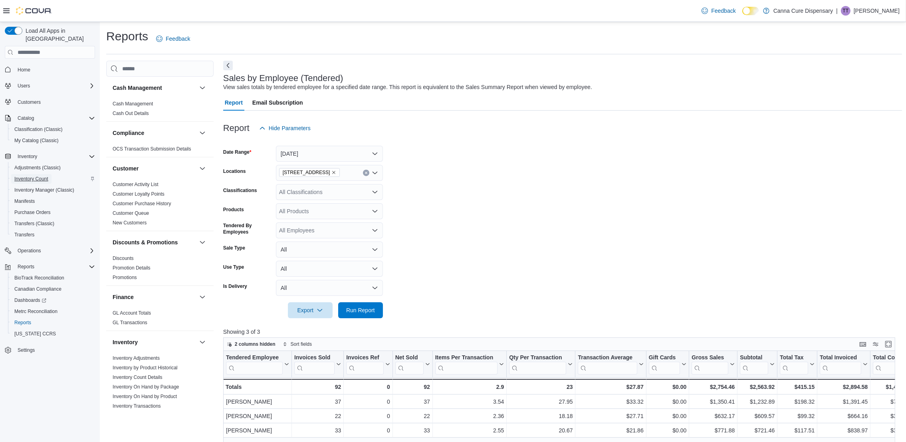
click at [40, 176] on span "Inventory Count" at bounding box center [31, 179] width 34 height 6
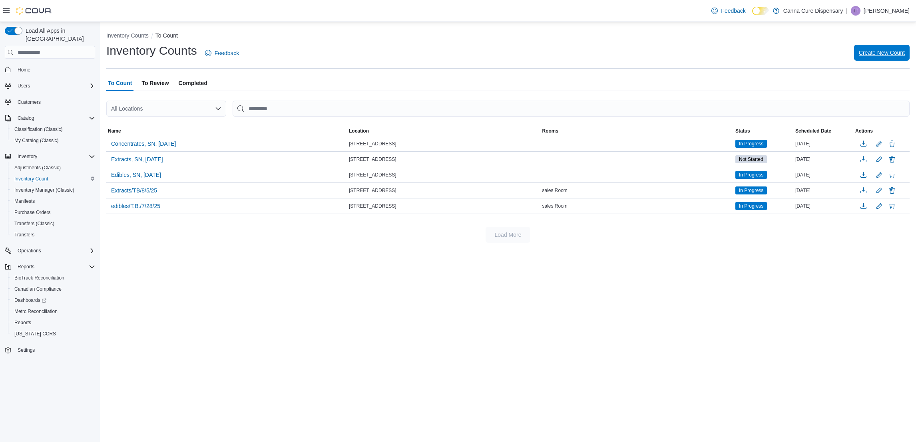
click at [862, 48] on span "Create New Count" at bounding box center [881, 53] width 46 height 16
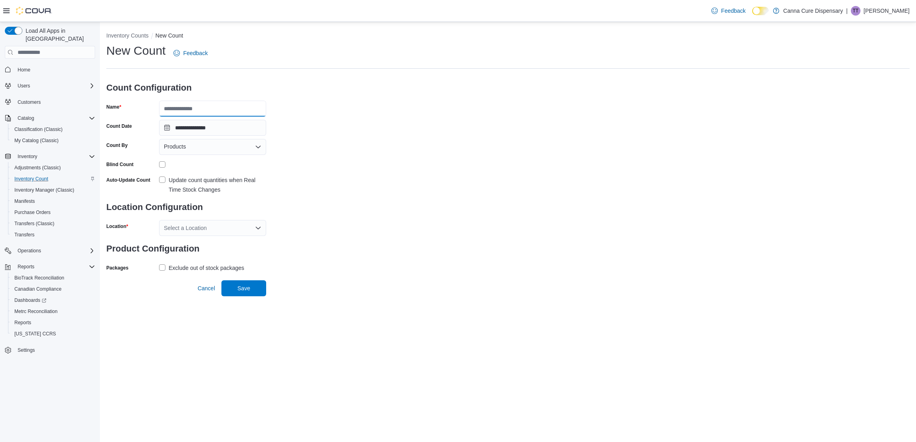
click at [240, 106] on input "Name" at bounding box center [212, 109] width 107 height 16
type input "*"
type input "**********"
click at [161, 182] on label "Update count quantities when Real Time Stock Changes" at bounding box center [212, 184] width 107 height 19
click at [179, 231] on div "Select a Location" at bounding box center [212, 228] width 107 height 16
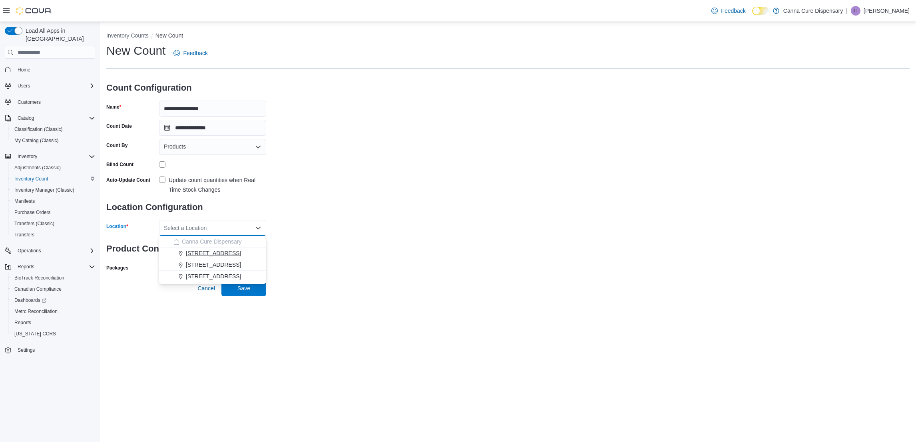
click at [238, 253] on div "[STREET_ADDRESS]" at bounding box center [217, 253] width 88 height 8
click at [181, 266] on div "Exclude out of stock packages" at bounding box center [206, 268] width 75 height 10
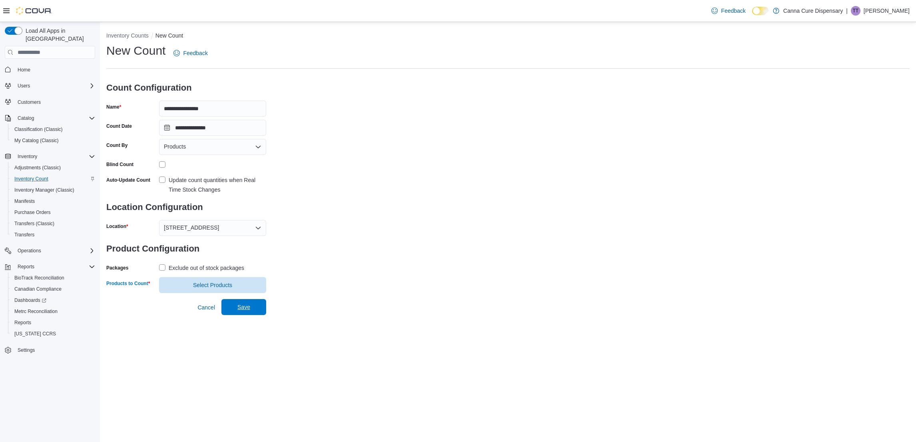
click at [243, 291] on span "Select Products" at bounding box center [212, 285] width 97 height 16
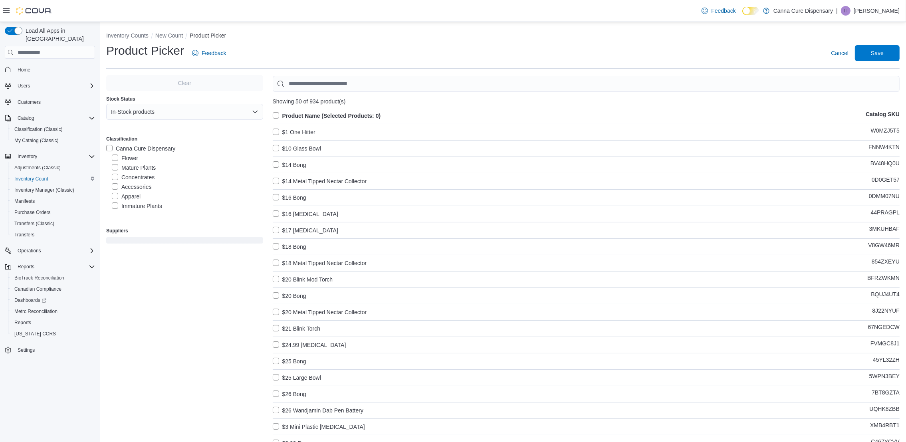
click at [116, 155] on label "Flower" at bounding box center [125, 158] width 26 height 10
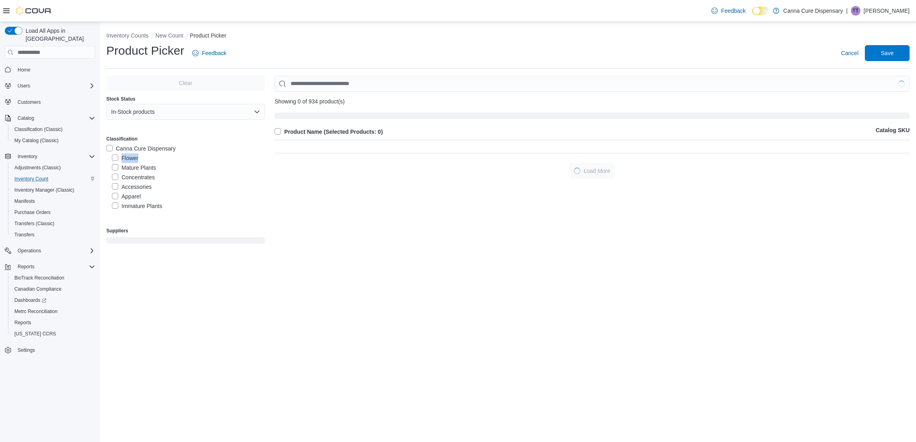
click at [116, 155] on label "Flower" at bounding box center [125, 158] width 26 height 10
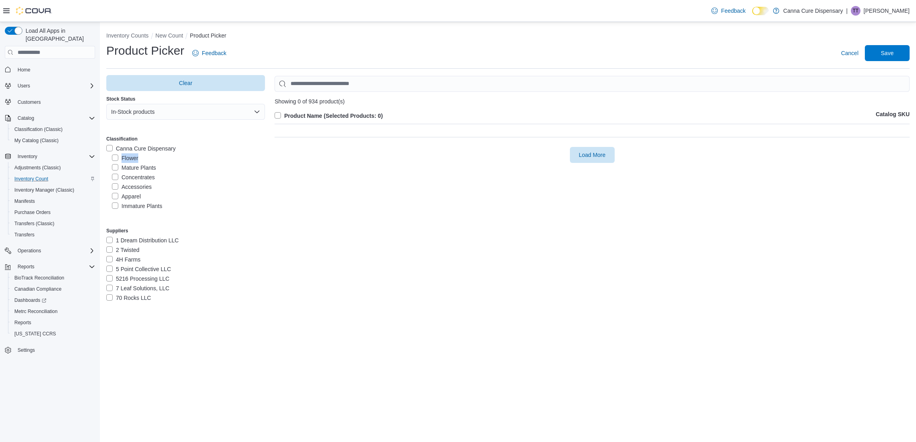
click at [116, 158] on label "Flower" at bounding box center [125, 158] width 26 height 10
click at [276, 112] on label "Product Name (Selected Products: 0)" at bounding box center [328, 116] width 108 height 10
click at [176, 87] on span "Clear" at bounding box center [185, 83] width 149 height 16
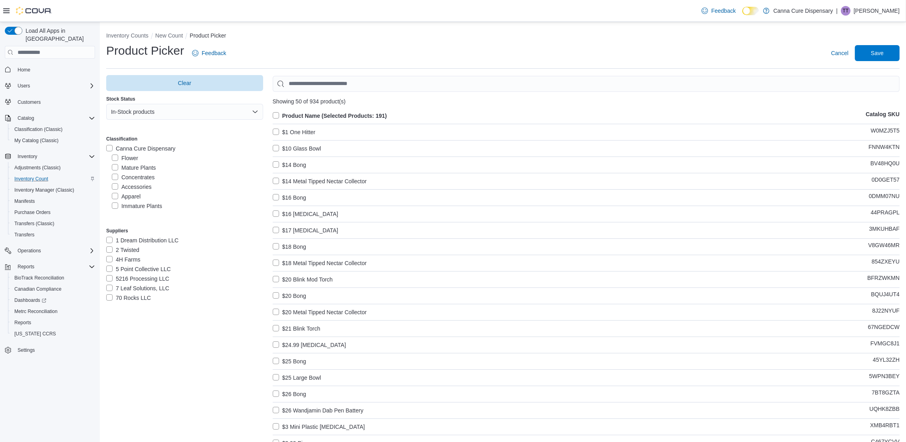
click at [113, 159] on label "Flower" at bounding box center [125, 158] width 26 height 10
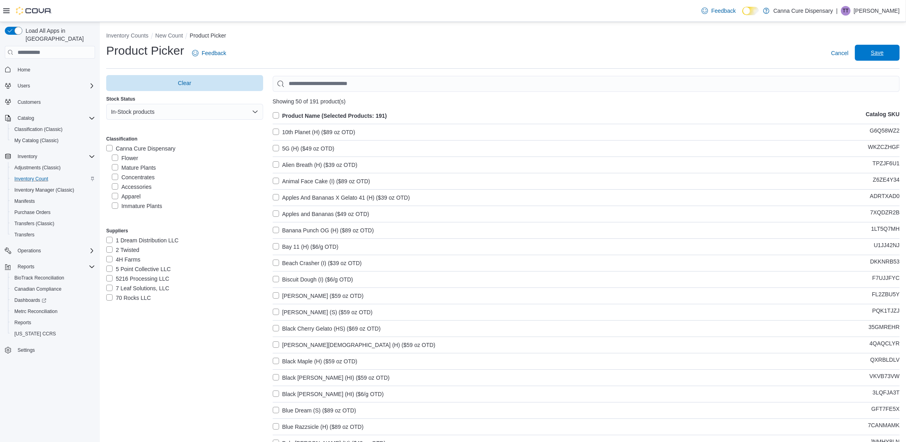
click at [884, 56] on span "Save" at bounding box center [877, 53] width 13 height 8
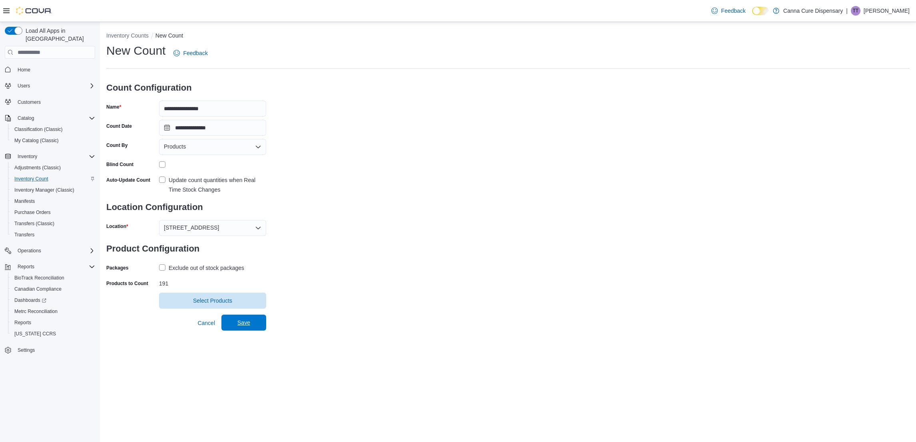
click at [236, 324] on span "Save" at bounding box center [243, 323] width 35 height 16
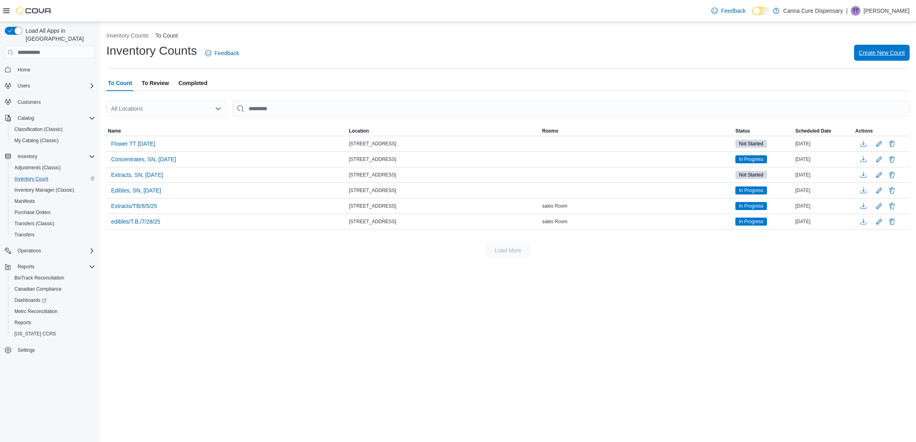
click at [883, 55] on span "Create New Count" at bounding box center [881, 53] width 46 height 8
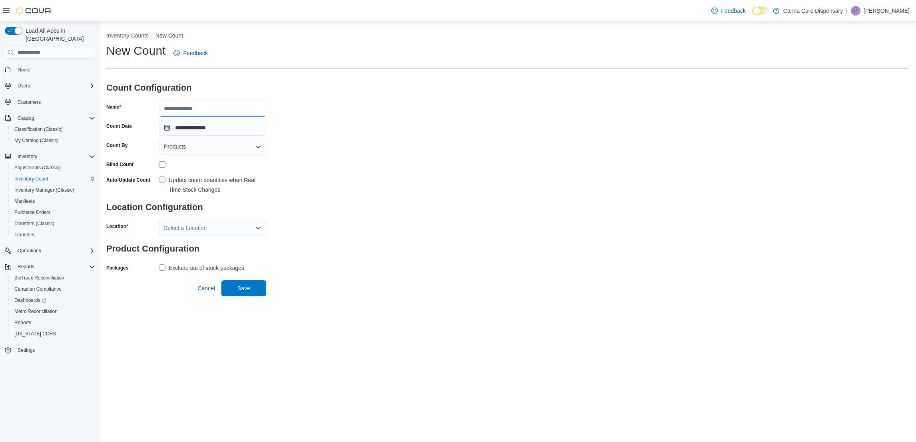
click at [230, 104] on input "Name" at bounding box center [212, 109] width 107 height 16
type input "**********"
click at [160, 182] on label "Update count quantities when Real Time Stock Changes" at bounding box center [212, 184] width 107 height 19
click at [218, 227] on div "Select a Location" at bounding box center [212, 228] width 107 height 16
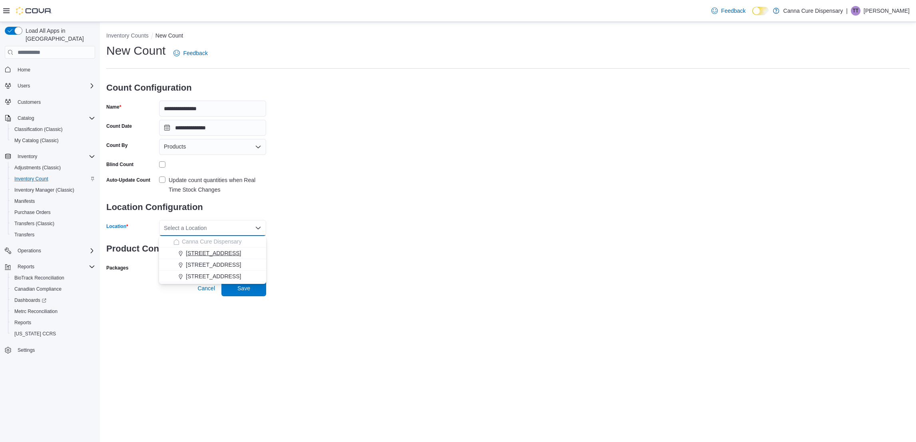
click at [205, 251] on span "[STREET_ADDRESS]" at bounding box center [213, 253] width 55 height 8
click at [184, 262] on div "Exclude out of stock packages" at bounding box center [212, 268] width 107 height 12
click at [181, 264] on div "Exclude out of stock packages" at bounding box center [206, 268] width 75 height 10
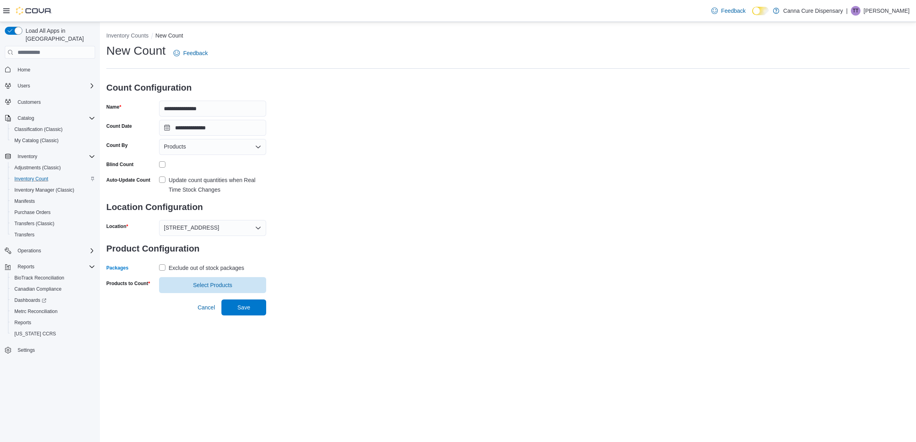
click at [209, 275] on form "**********" at bounding box center [186, 184] width 160 height 218
click at [207, 282] on span "Select Products" at bounding box center [212, 285] width 39 height 8
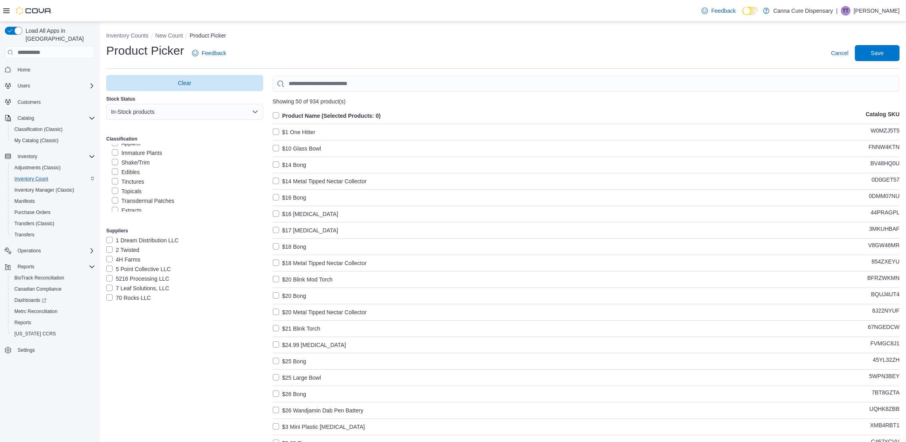
scroll to position [52, 0]
click at [112, 165] on label "Shake/Trim" at bounding box center [131, 164] width 38 height 10
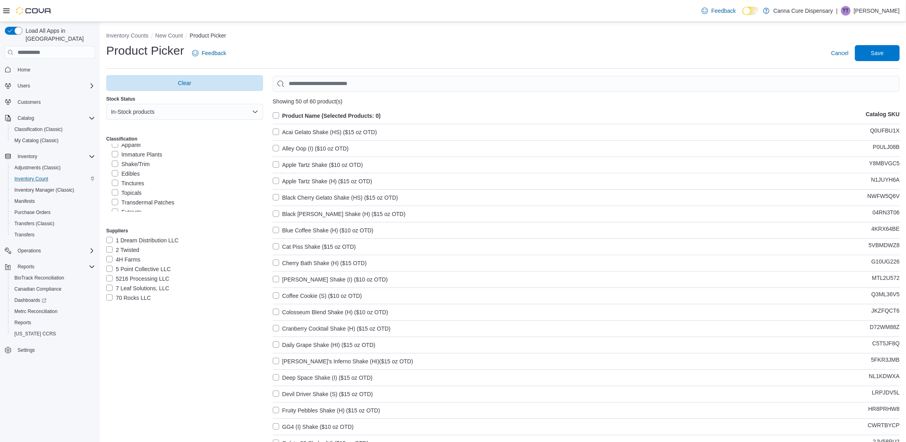
click at [279, 117] on label "Product Name (Selected Products: 0)" at bounding box center [327, 116] width 108 height 10
click at [893, 51] on span "Save" at bounding box center [877, 53] width 35 height 16
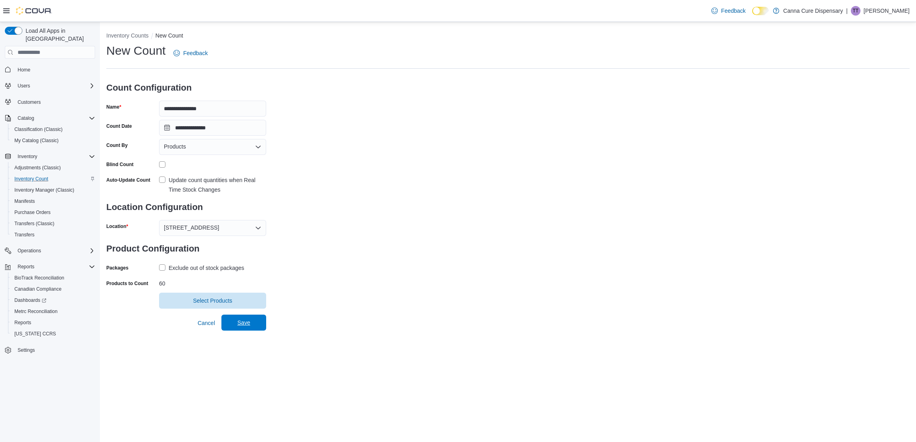
click at [241, 328] on span "Save" at bounding box center [243, 323] width 35 height 16
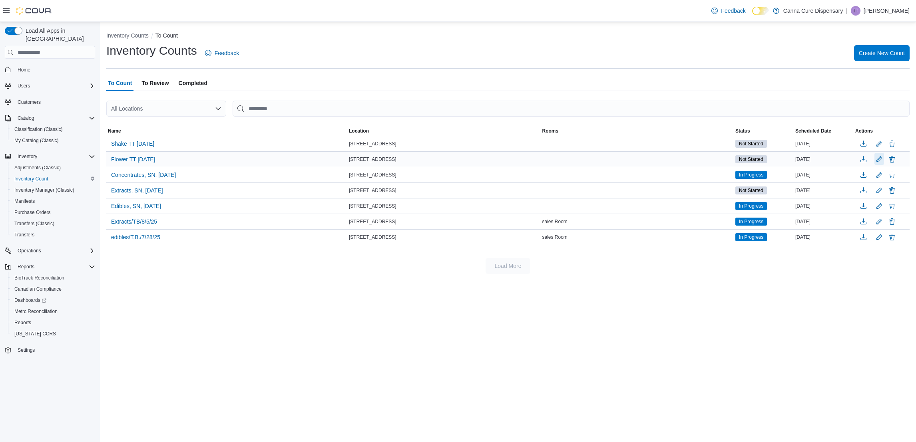
click at [878, 158] on button "Edit count details" at bounding box center [879, 159] width 10 height 12
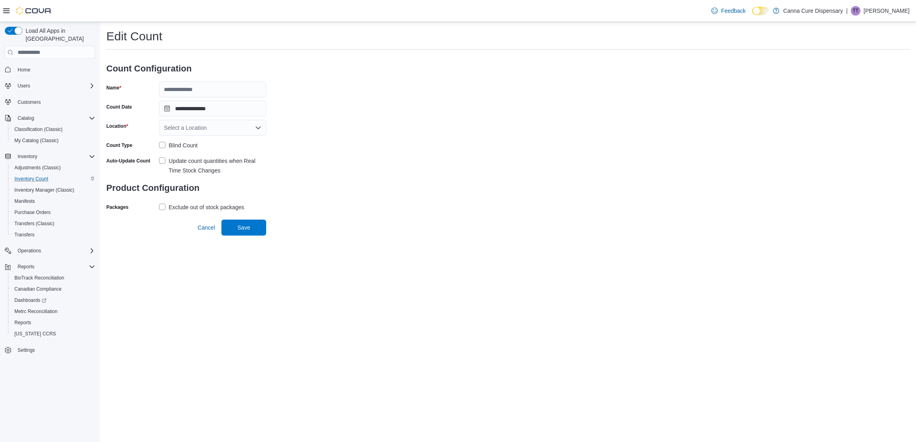
type input "**********"
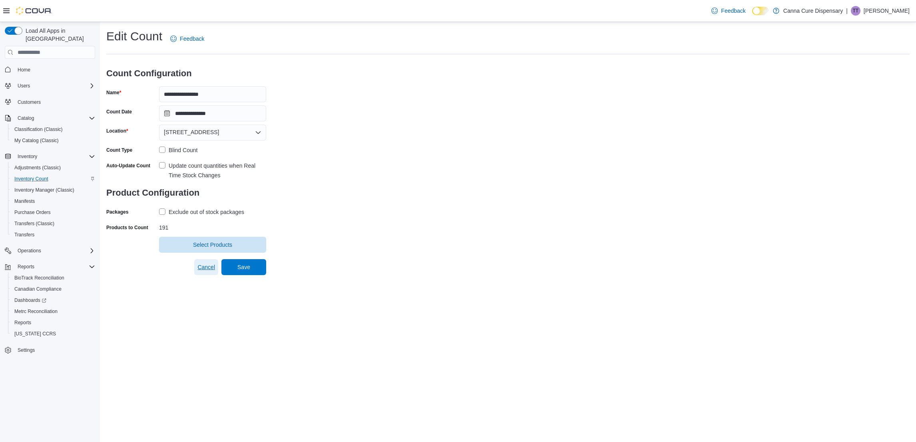
click at [197, 270] on span "Cancel" at bounding box center [206, 267] width 18 height 8
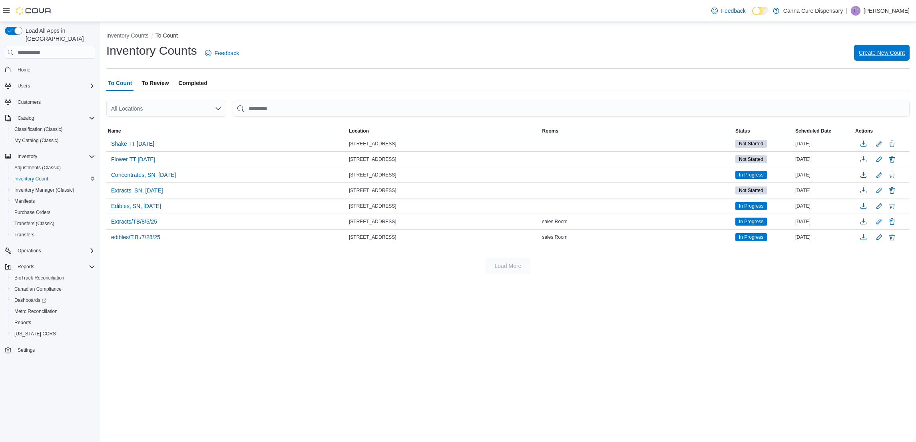
click at [896, 55] on span "Create New Count" at bounding box center [881, 53] width 46 height 8
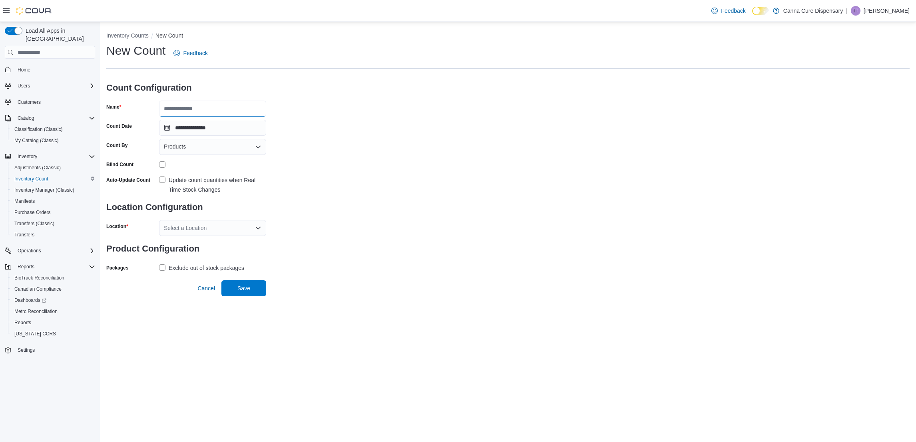
click at [230, 112] on input "Name" at bounding box center [212, 109] width 107 height 16
type input "**********"
click at [164, 185] on label "Update count quantities when Real Time Stock Changes" at bounding box center [212, 184] width 107 height 19
click at [206, 227] on div "Select a Location" at bounding box center [212, 228] width 107 height 16
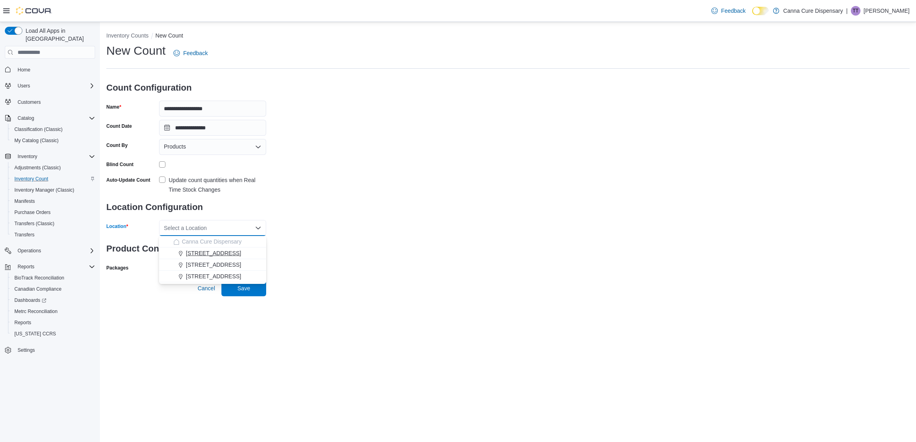
click at [228, 253] on div "[STREET_ADDRESS]" at bounding box center [217, 253] width 88 height 8
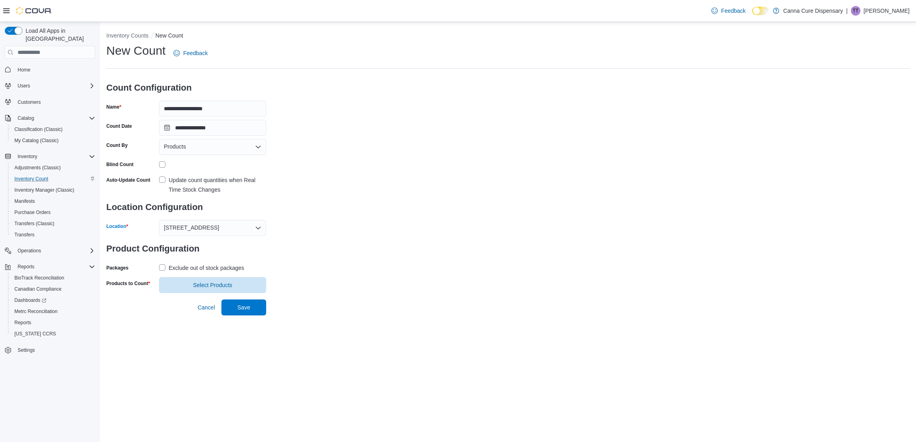
click at [186, 266] on div "Exclude out of stock packages" at bounding box center [206, 268] width 75 height 10
click at [200, 278] on span "Select Products" at bounding box center [212, 285] width 97 height 16
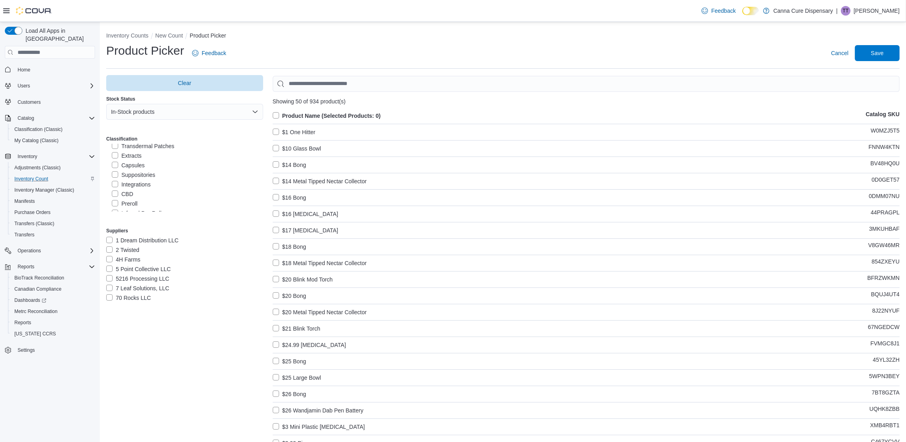
scroll to position [114, 0]
click at [119, 199] on label "Preroll" at bounding box center [125, 198] width 26 height 10
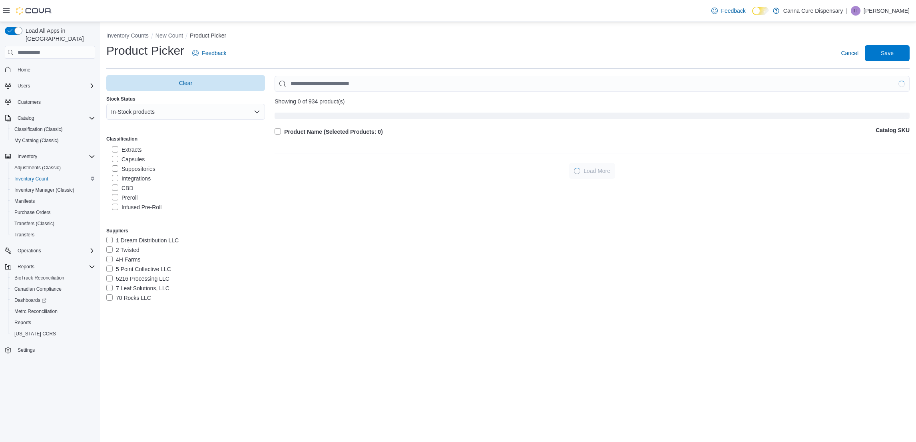
click at [116, 208] on label "Infused Pre-Roll" at bounding box center [137, 208] width 50 height 10
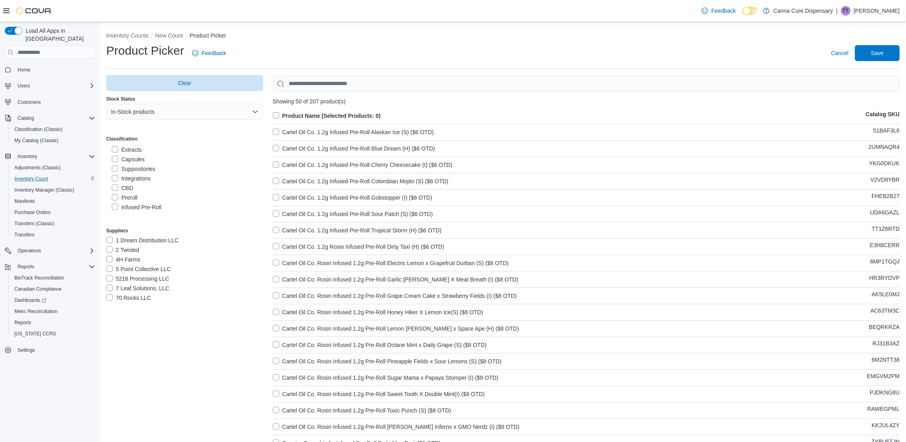
click at [275, 113] on label "Product Name (Selected Products: 0)" at bounding box center [327, 116] width 108 height 10
click at [884, 49] on span "Save" at bounding box center [877, 53] width 35 height 16
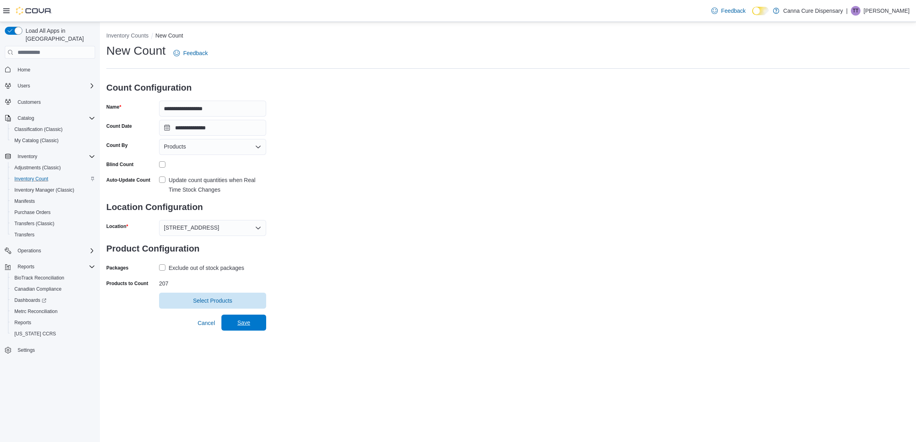
click at [249, 321] on span "Save" at bounding box center [243, 323] width 13 height 8
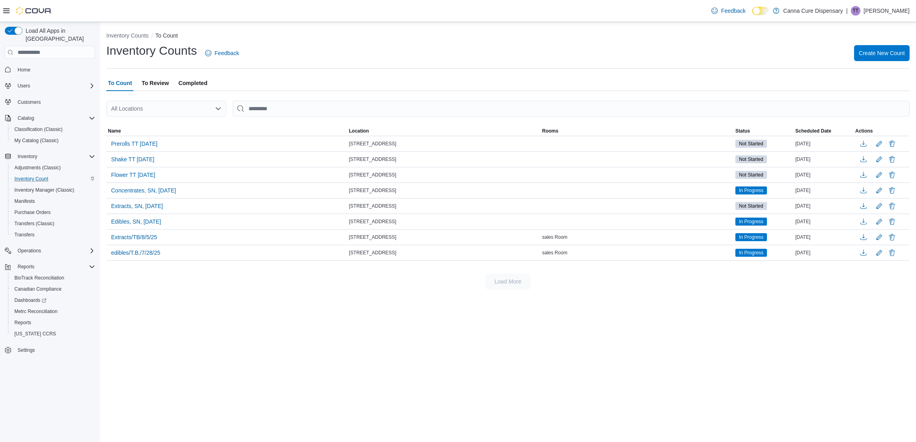
click at [281, 71] on div "Inventory Counts To Count Inventory Counts Feedback Create New Count To Count T…" at bounding box center [508, 159] width 816 height 274
click at [328, 348] on div "Inventory Counts To Count Inventory Counts Feedback Create New Count To Count T…" at bounding box center [508, 232] width 816 height 420
click at [128, 173] on span "Flower TT [DATE]" at bounding box center [133, 175] width 44 height 8
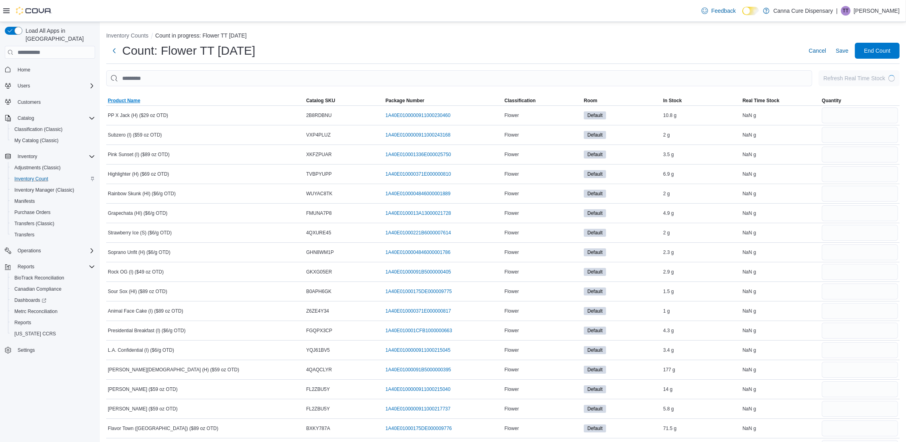
click at [134, 103] on span "Product Name" at bounding box center [124, 100] width 32 height 6
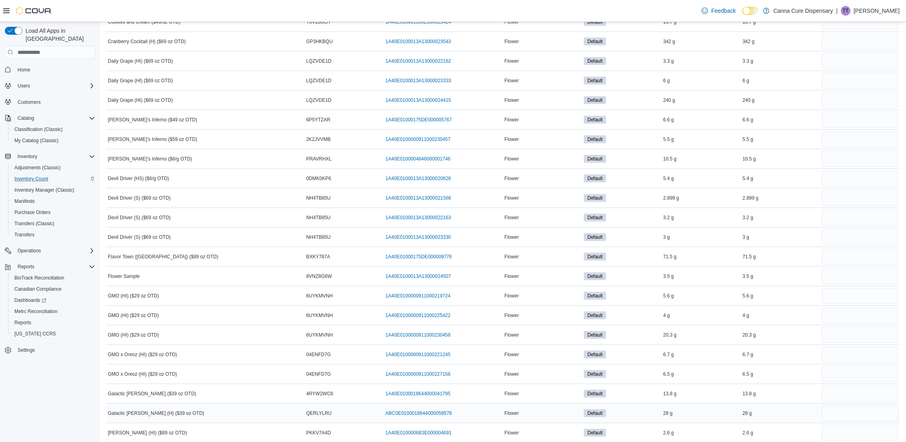
scroll to position [1138, 0]
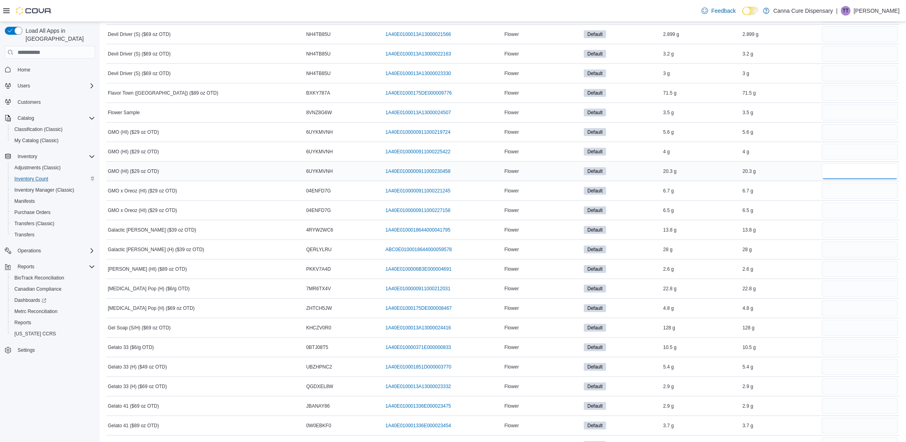
click at [837, 177] on input "number" at bounding box center [860, 171] width 76 height 16
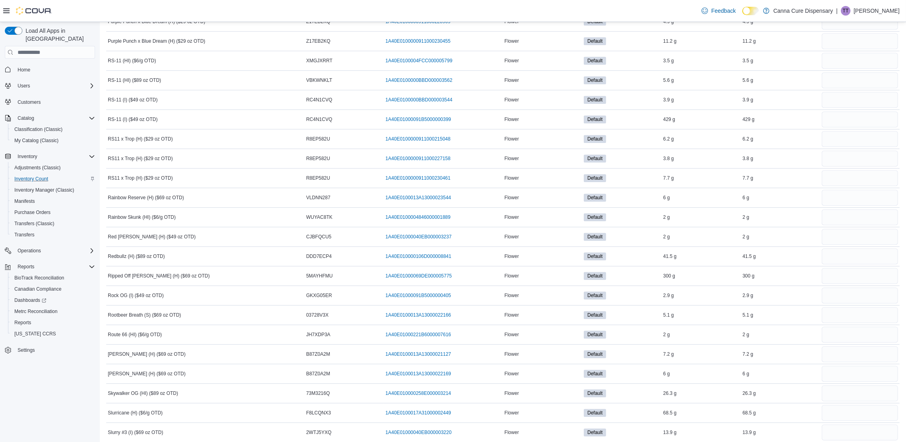
scroll to position [3595, 0]
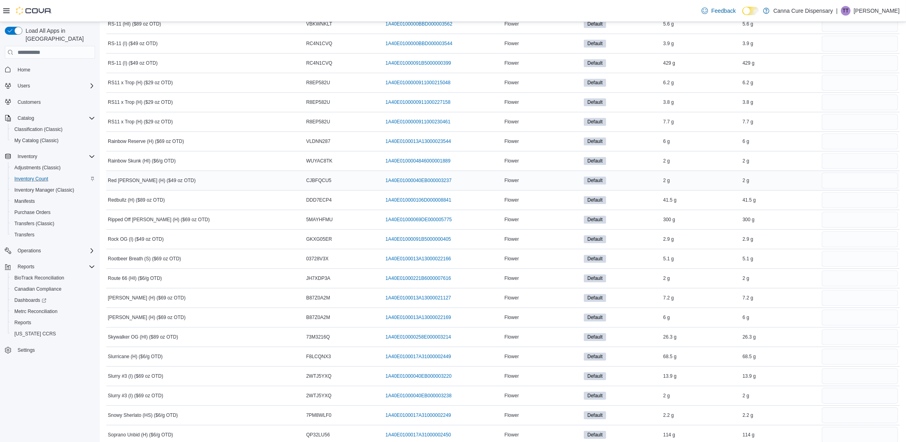
type input "***"
click at [852, 189] on input "number" at bounding box center [860, 181] width 76 height 16
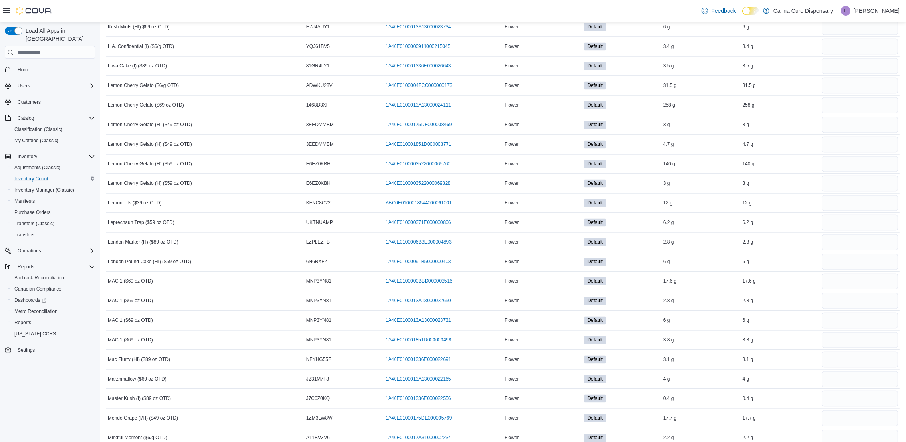
scroll to position [2216, 0]
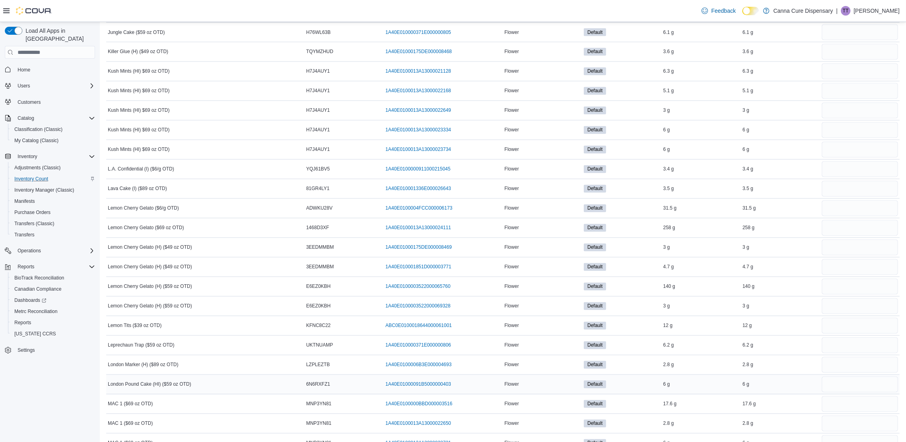
type input "***"
click at [864, 393] on input "number" at bounding box center [860, 385] width 76 height 16
type input "***"
click at [849, 119] on input "number" at bounding box center [860, 111] width 76 height 16
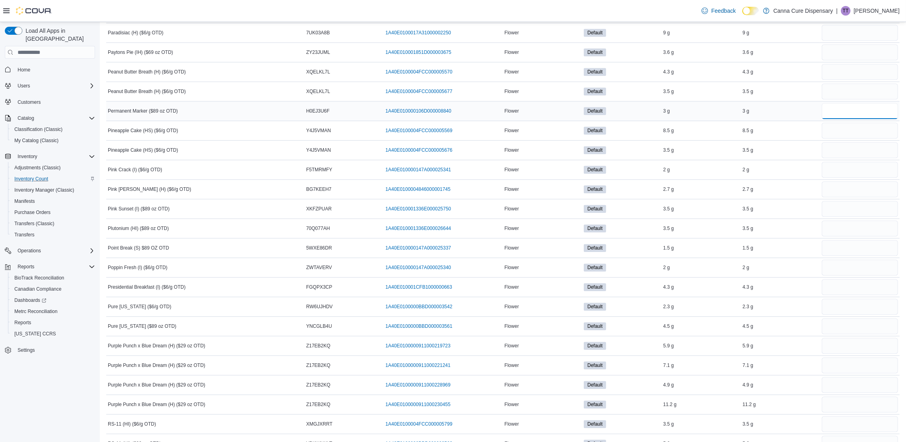
type input "***"
click at [838, 391] on input "number" at bounding box center [860, 386] width 76 height 16
type input "***"
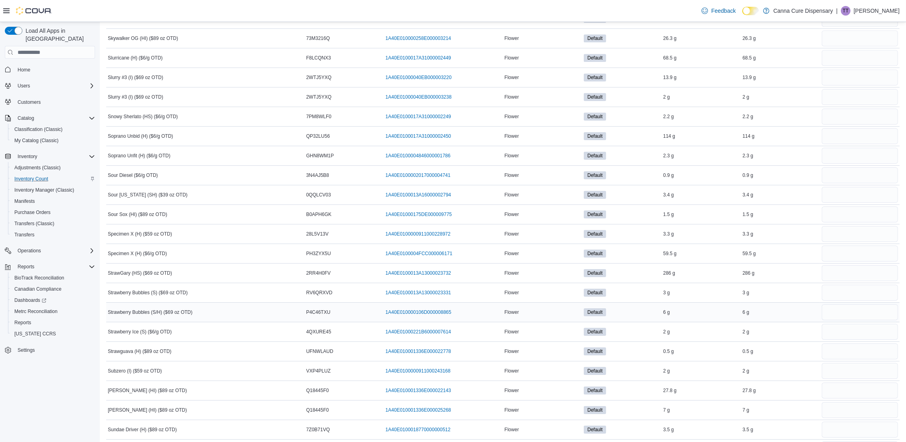
scroll to position [3895, 0]
click at [842, 378] on input "number" at bounding box center [860, 370] width 76 height 16
type input "*"
type input "***"
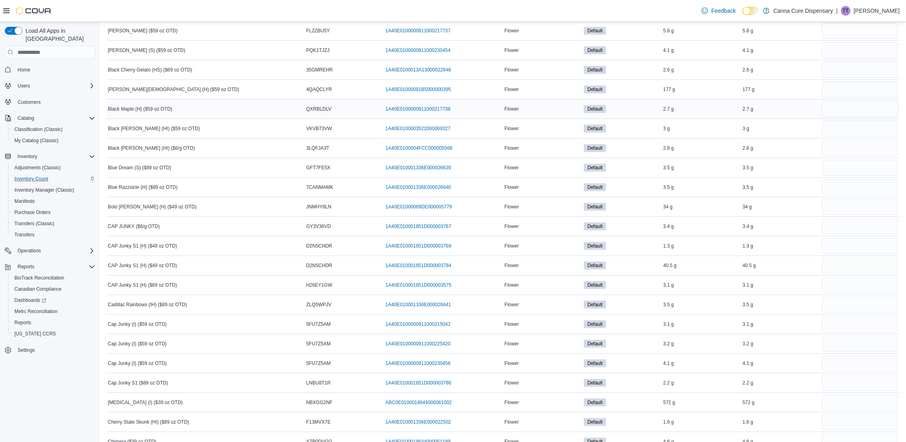
scroll to position [359, 0]
click at [842, 72] on input "number" at bounding box center [860, 70] width 76 height 16
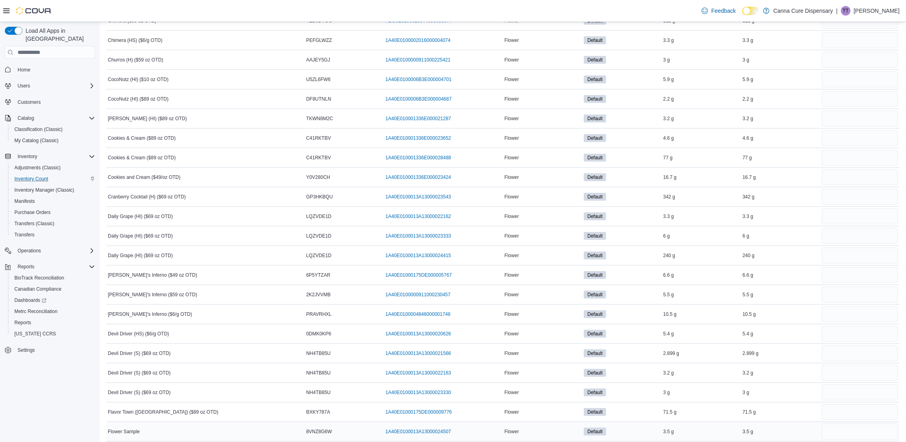
scroll to position [839, 0]
type input "***"
click at [868, 377] on input "number" at bounding box center [860, 373] width 76 height 16
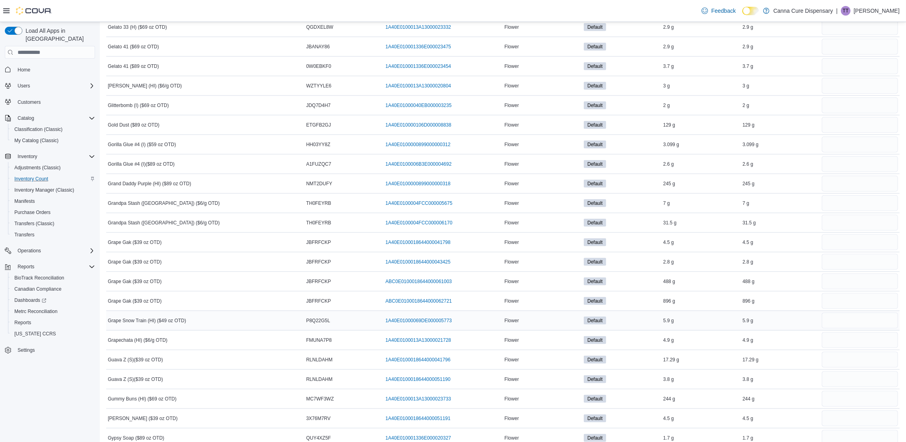
scroll to position [1557, 0]
type input "*"
click at [844, 266] on input "number" at bounding box center [860, 261] width 76 height 16
type input "*"
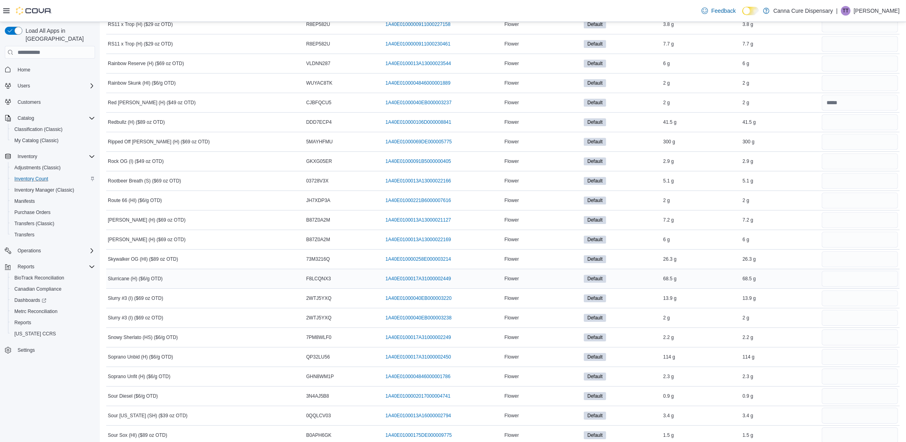
scroll to position [3655, 0]
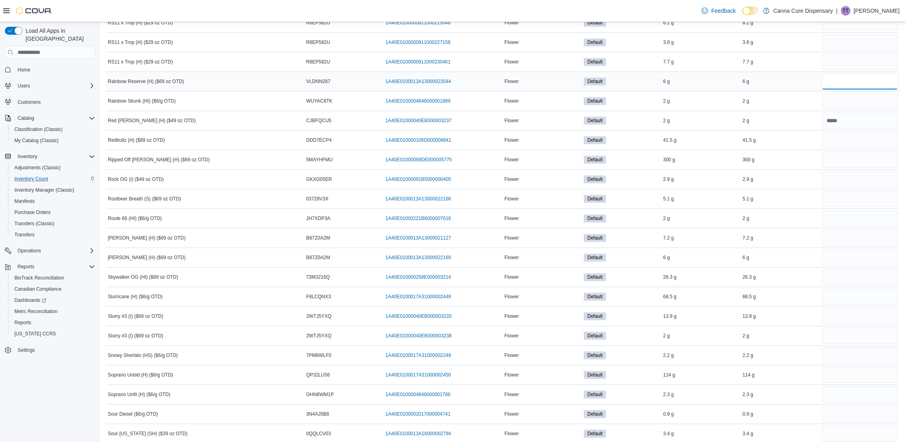
click at [840, 89] on input "number" at bounding box center [860, 81] width 76 height 16
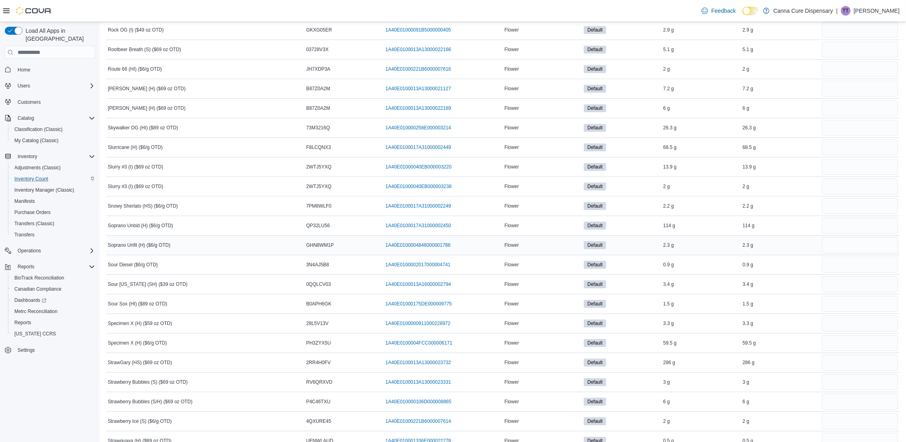
scroll to position [3895, 0]
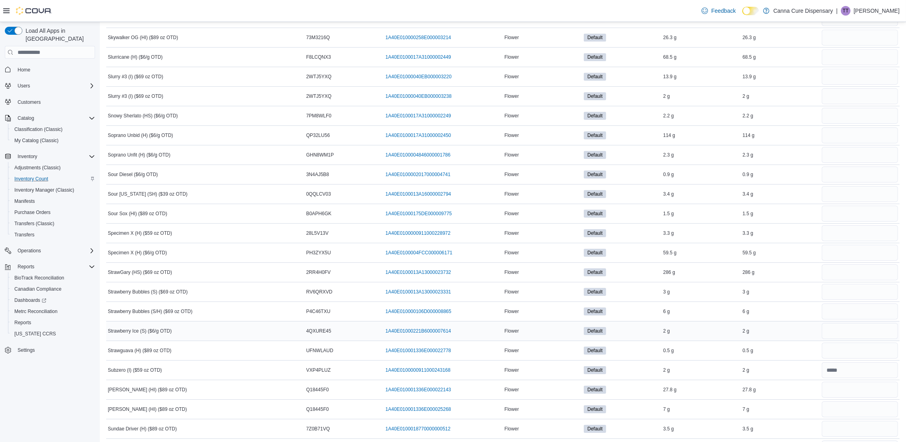
type input "***"
drag, startPoint x: 890, startPoint y: 351, endPoint x: 883, endPoint y: 349, distance: 7.0
click at [890, 339] on input "number" at bounding box center [860, 331] width 76 height 16
type input "*"
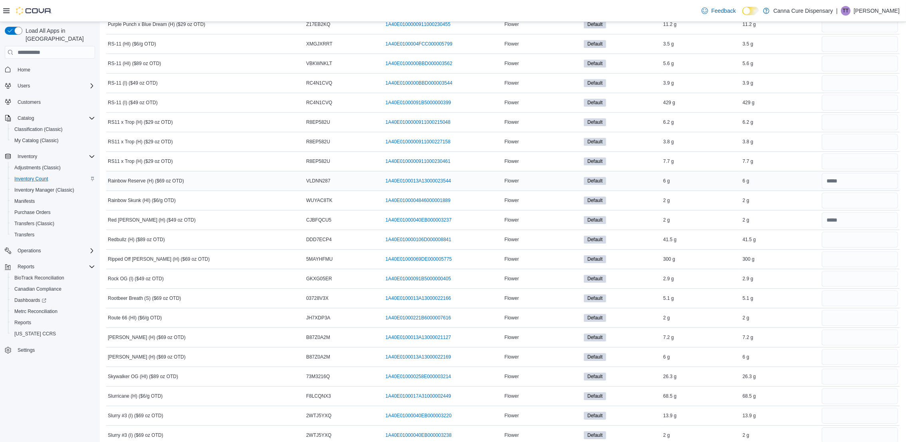
scroll to position [3535, 0]
click at [842, 72] on input "number" at bounding box center [860, 64] width 76 height 16
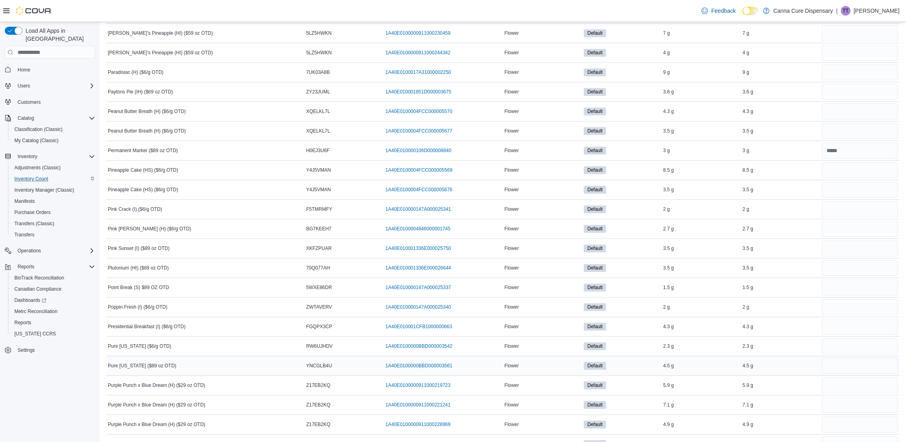
scroll to position [3115, 0]
type input "***"
click at [843, 101] on input "number" at bounding box center [860, 93] width 76 height 16
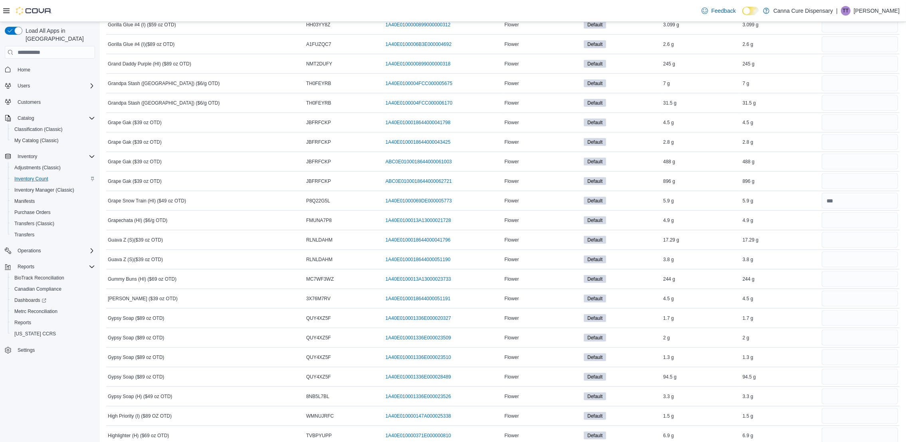
scroll to position [1738, 0]
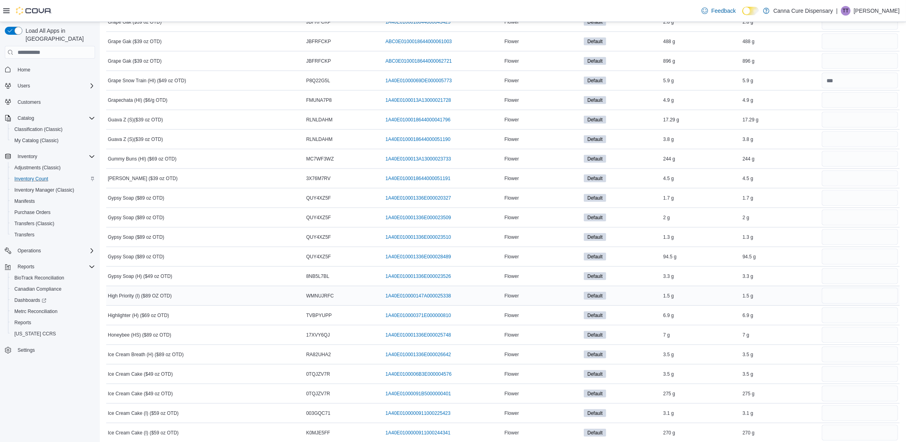
type input "***"
click at [842, 303] on input "number" at bounding box center [860, 296] width 76 height 16
type input "***"
click at [858, 343] on input "number" at bounding box center [860, 335] width 76 height 16
type input "***"
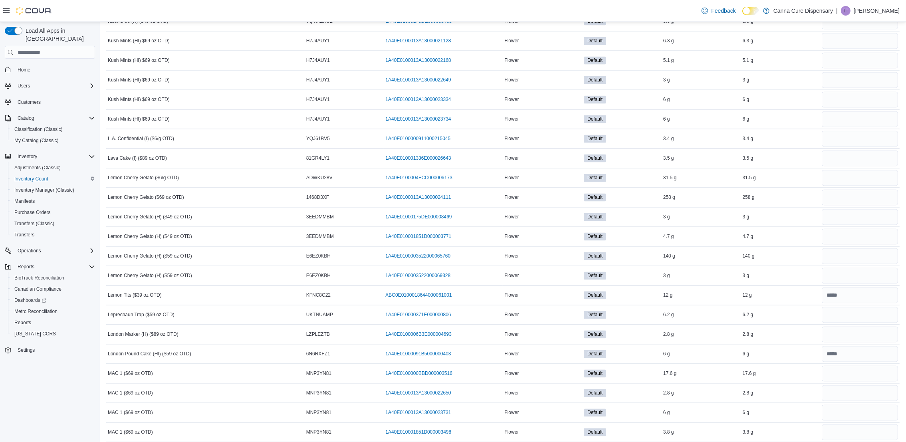
scroll to position [2336, 0]
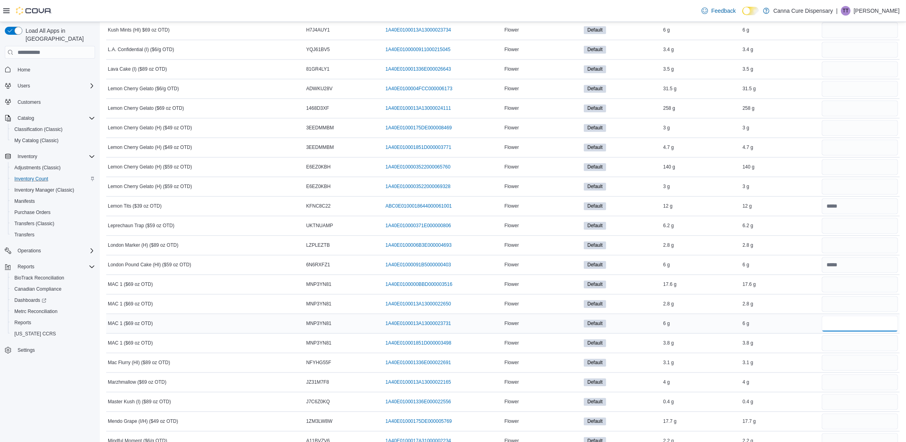
click at [843, 332] on input "number" at bounding box center [860, 324] width 76 height 16
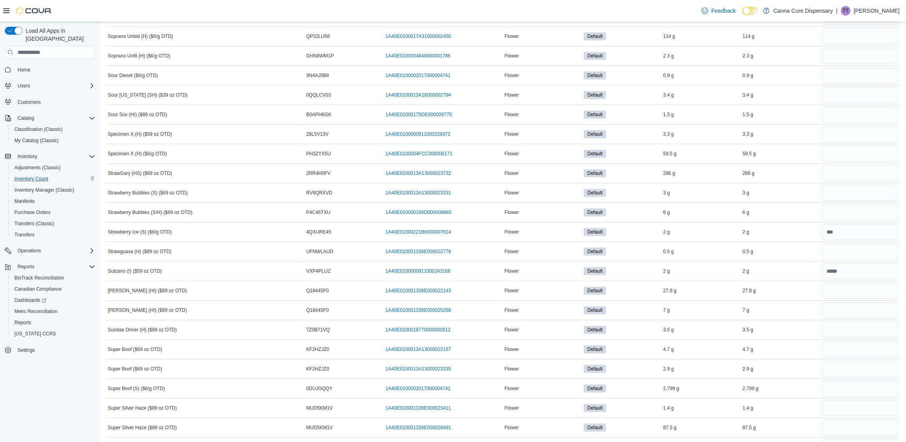
scroll to position [4014, 0]
type input "***"
click at [848, 278] on input "number" at bounding box center [860, 270] width 76 height 16
type input "*"
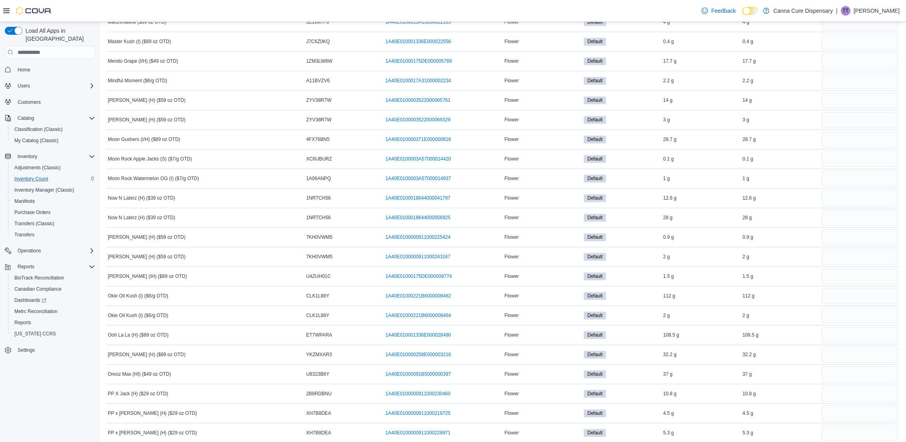
scroll to position [2696, 0]
click at [875, 129] on input "number" at bounding box center [860, 121] width 76 height 16
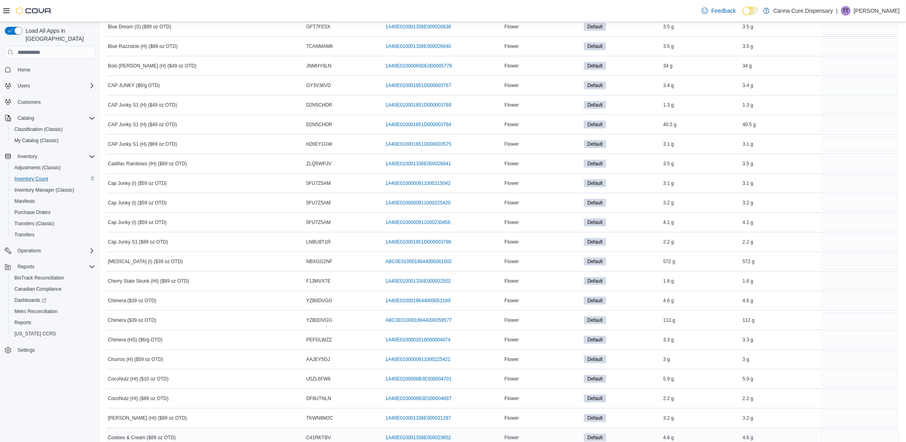
scroll to position [539, 0]
type input "***"
click at [876, 385] on input "number" at bounding box center [860, 379] width 76 height 16
type input "***"
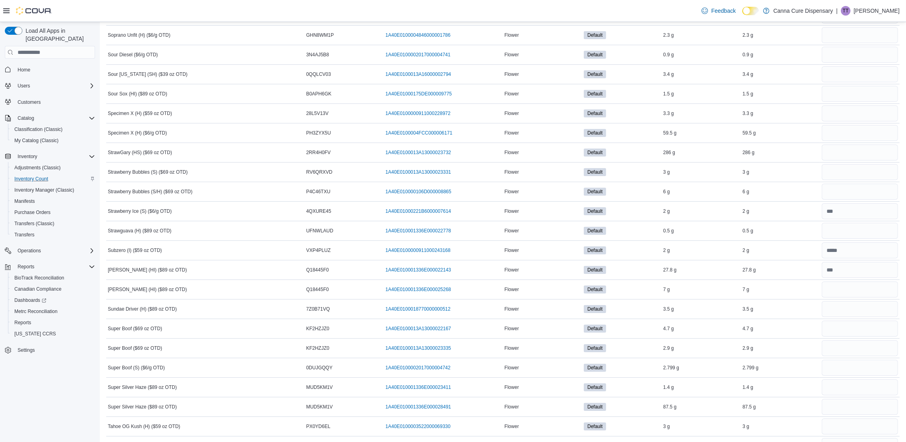
scroll to position [4074, 0]
click at [864, 238] on input "number" at bounding box center [860, 230] width 76 height 16
type input "***"
click at [848, 42] on input "number" at bounding box center [860, 34] width 76 height 16
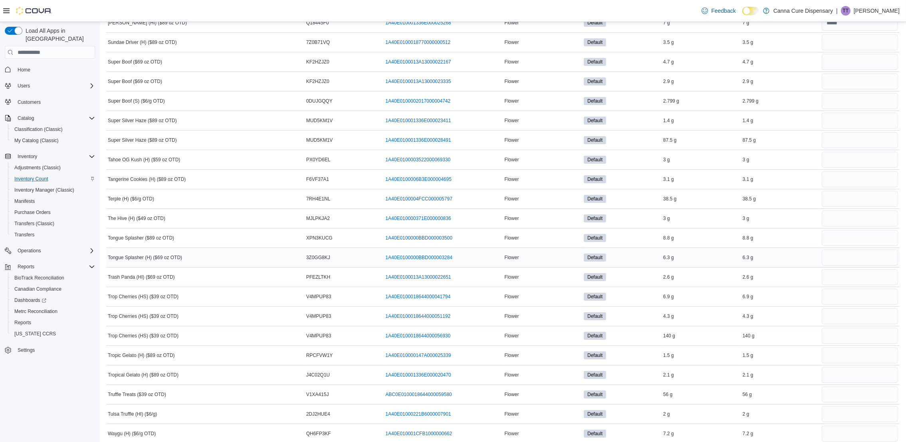
scroll to position [4314, 0]
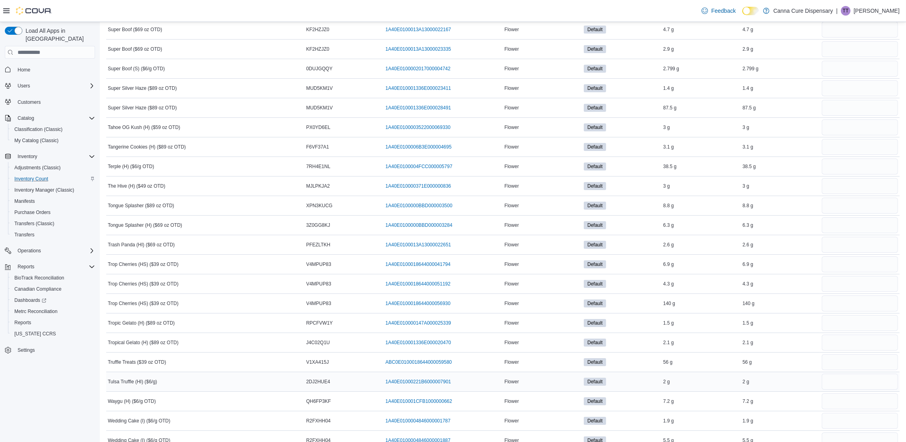
type input "***"
click at [844, 390] on input "number" at bounding box center [860, 382] width 76 height 16
type input "*"
click at [838, 135] on input "number" at bounding box center [860, 127] width 76 height 16
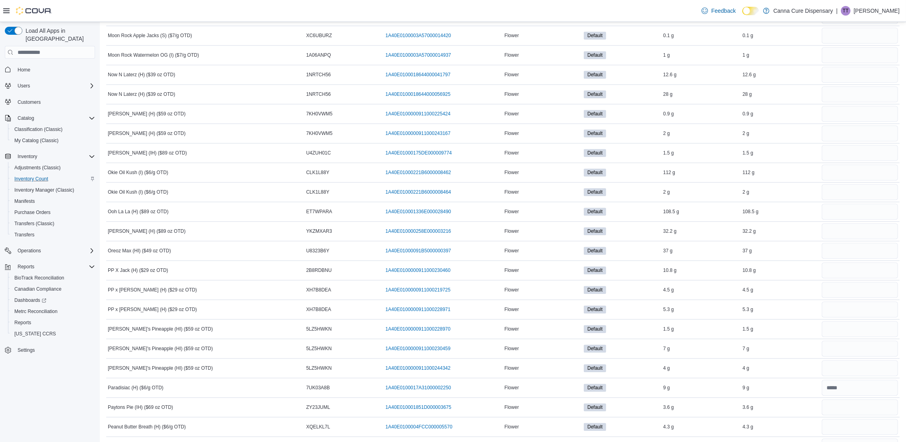
scroll to position [2816, 0]
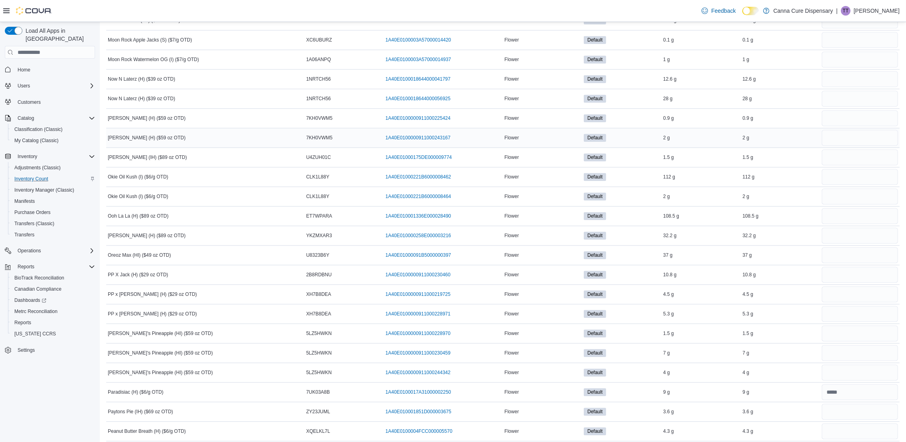
type input "*"
click at [856, 146] on input "number" at bounding box center [860, 138] width 76 height 16
type input "***"
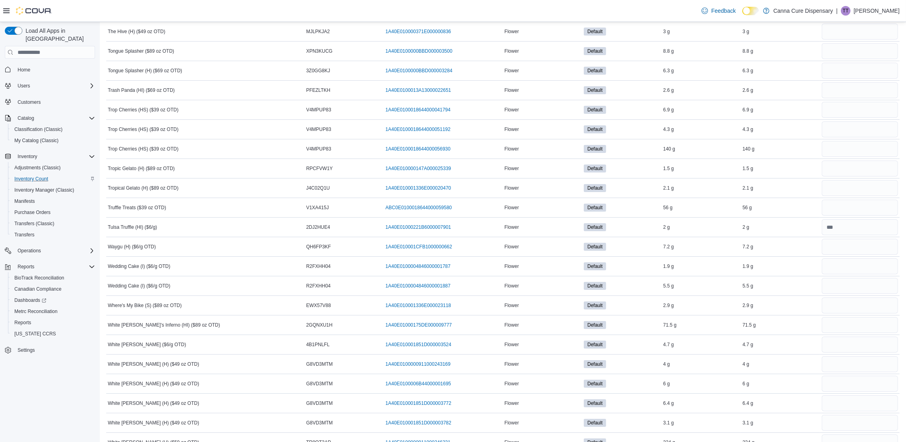
scroll to position [4620, 0]
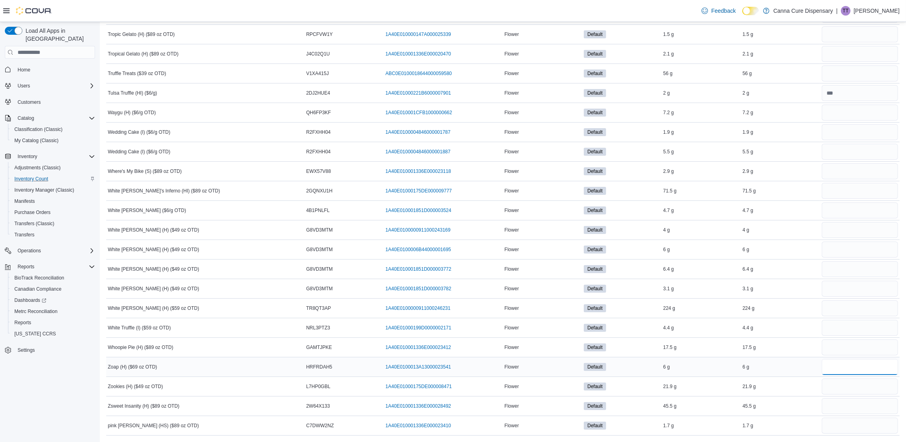
click at [840, 364] on input "number" at bounding box center [860, 367] width 76 height 16
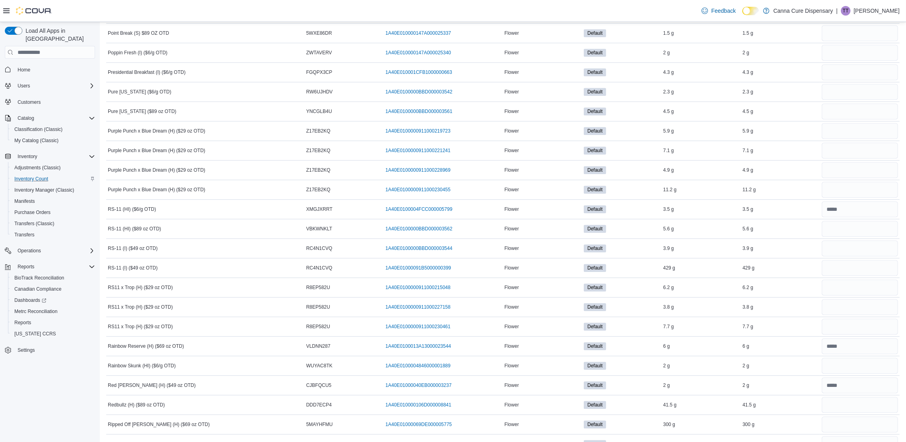
scroll to position [3362, 0]
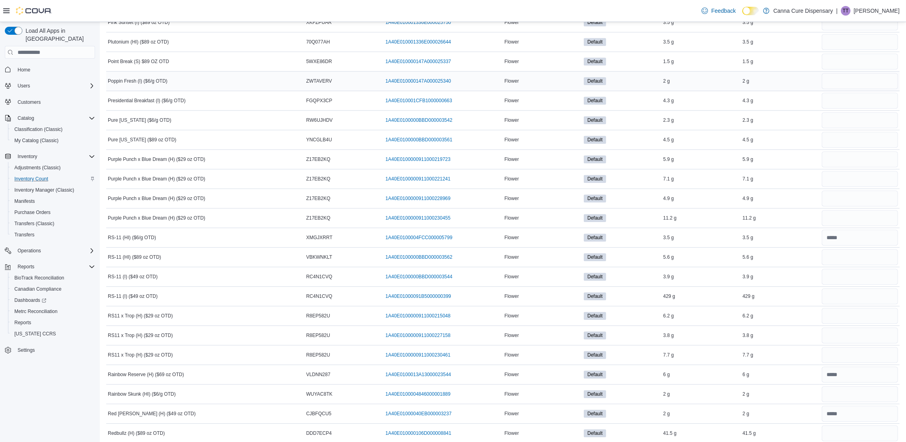
type input "***"
click at [872, 89] on input "number" at bounding box center [860, 81] width 76 height 16
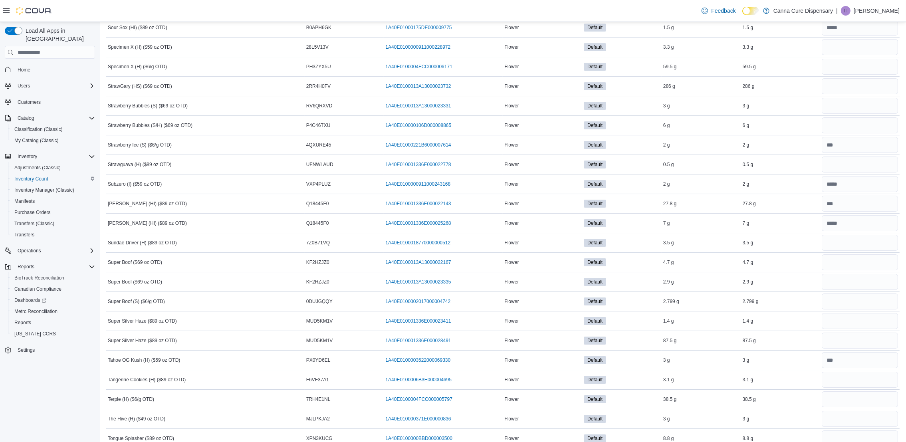
scroll to position [4620, 0]
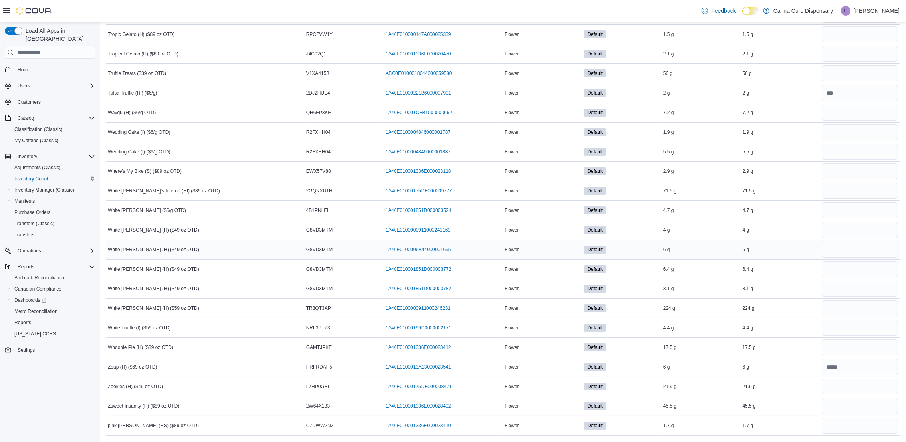
type input "***"
click at [852, 253] on input "number" at bounding box center [860, 250] width 76 height 16
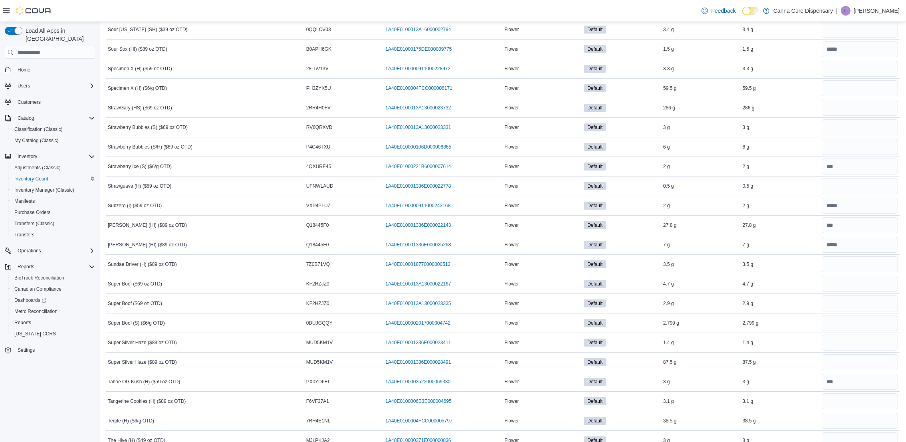
scroll to position [4081, 0]
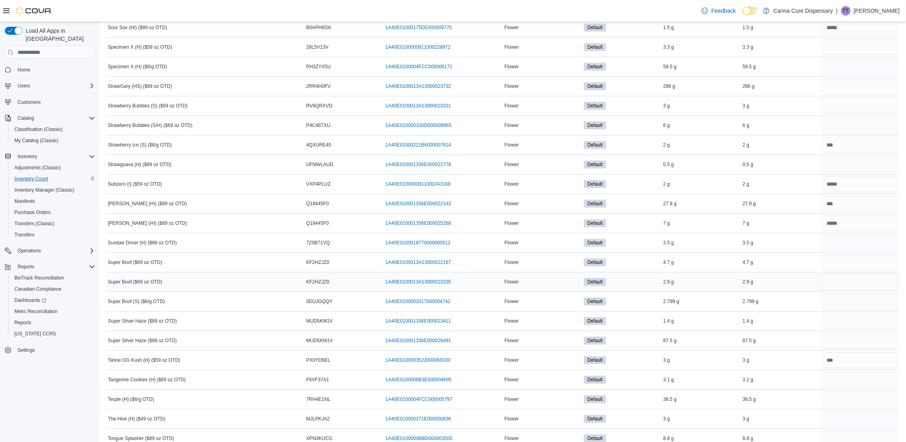
type input "*"
click at [849, 290] on input "number" at bounding box center [860, 282] width 76 height 16
type input "*"
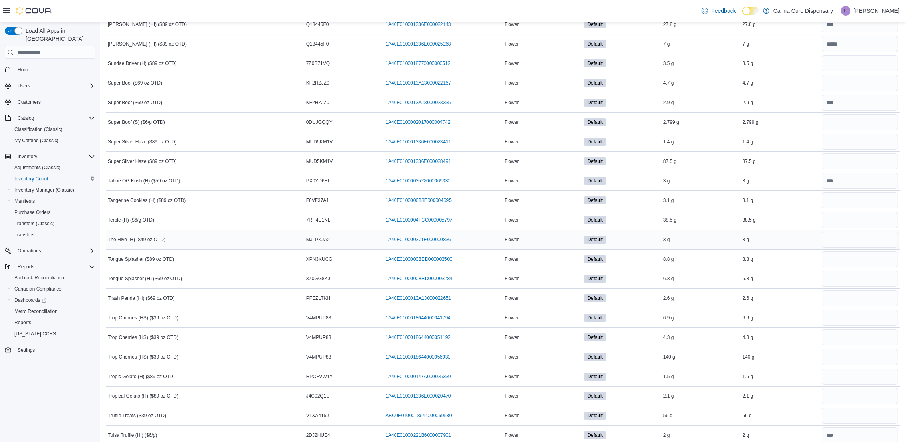
scroll to position [4260, 0]
click at [857, 384] on input "number" at bounding box center [860, 376] width 76 height 16
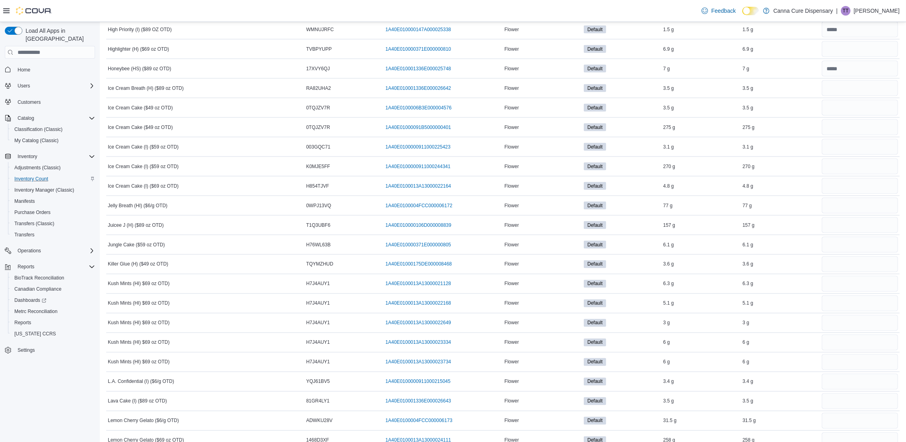
scroll to position [1984, 0]
type input "***"
click at [831, 115] on input "number" at bounding box center [860, 109] width 76 height 16
type input "*"
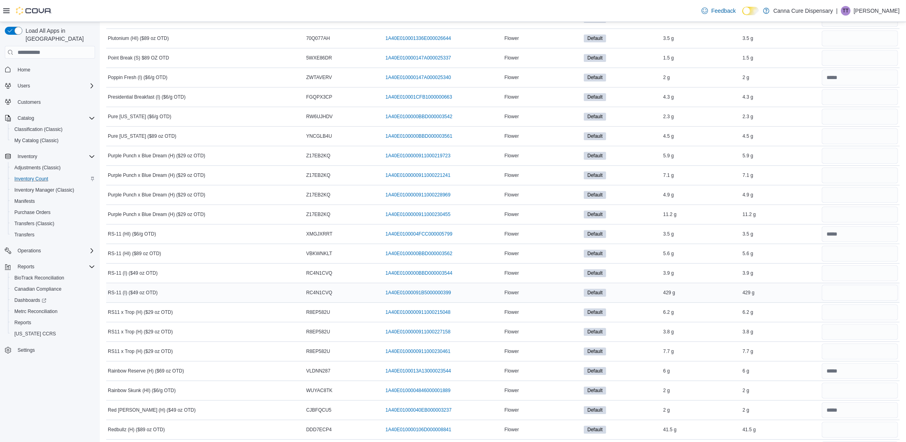
scroll to position [3182, 0]
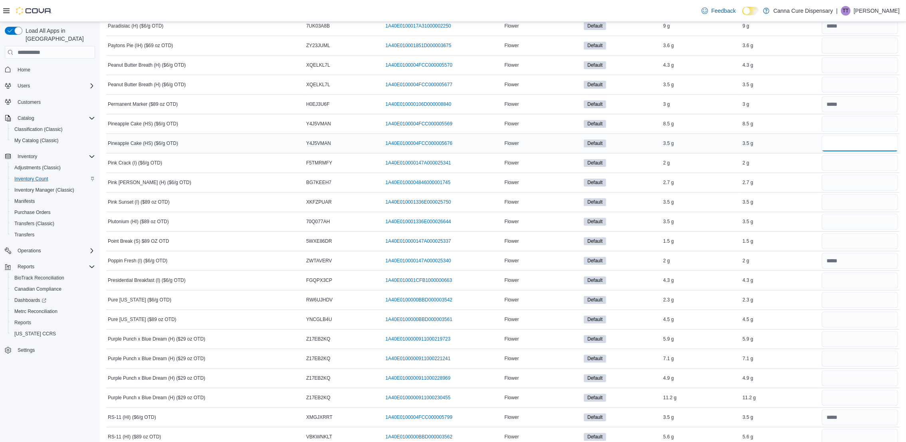
click at [838, 151] on input "number" at bounding box center [860, 143] width 76 height 16
type input "*"
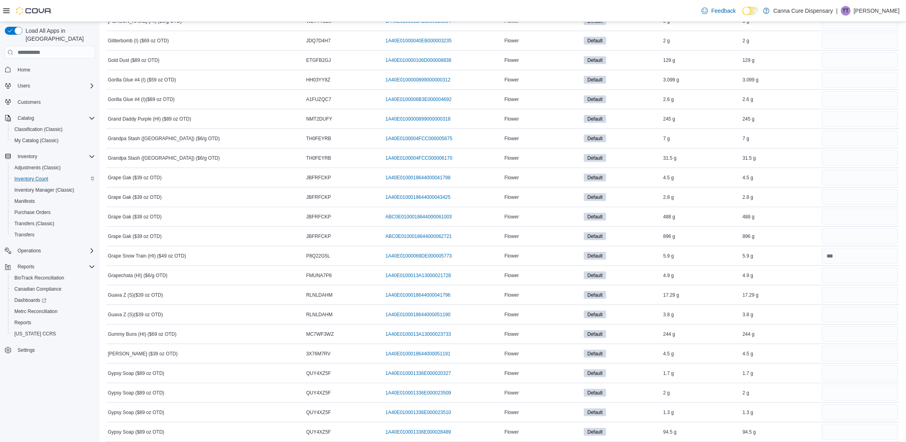
scroll to position [1325, 0]
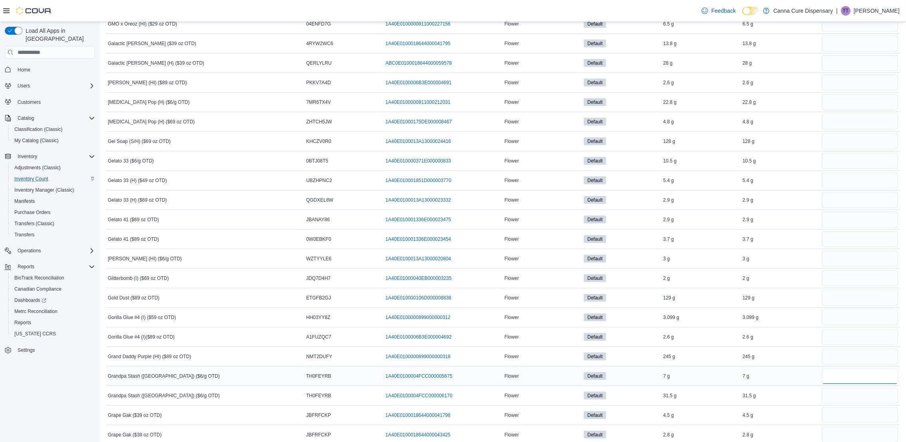
click at [861, 384] on input "number" at bounding box center [860, 376] width 76 height 16
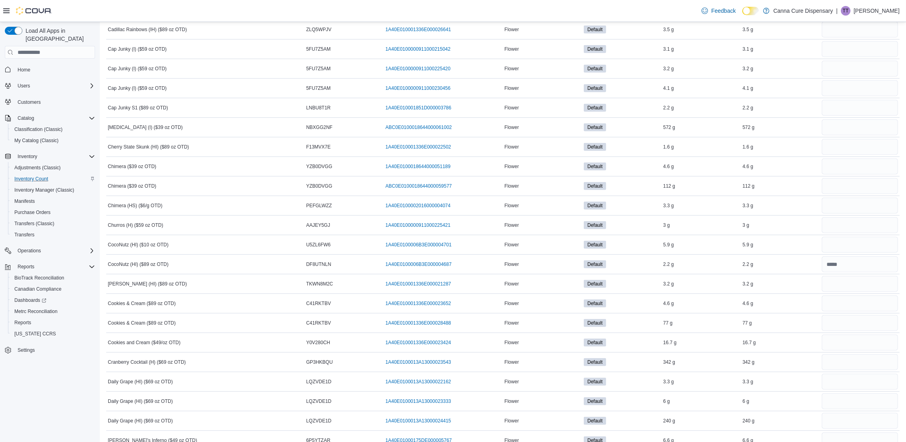
scroll to position [426, 0]
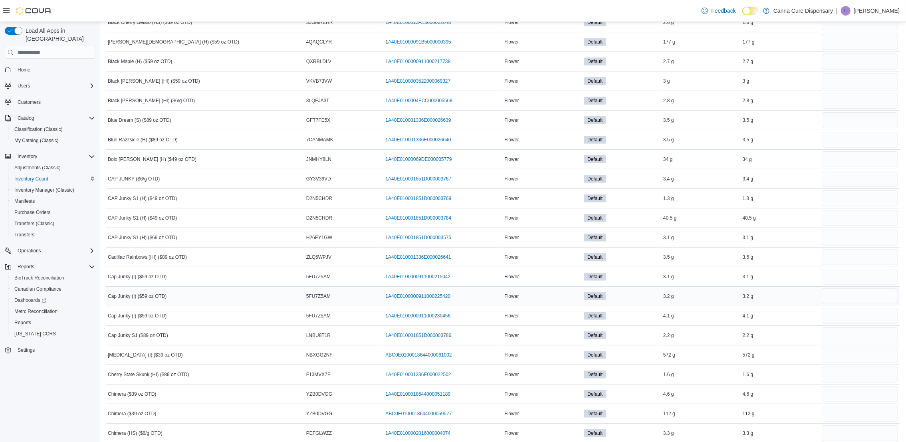
type input "***"
click at [882, 296] on input "number" at bounding box center [860, 296] width 76 height 16
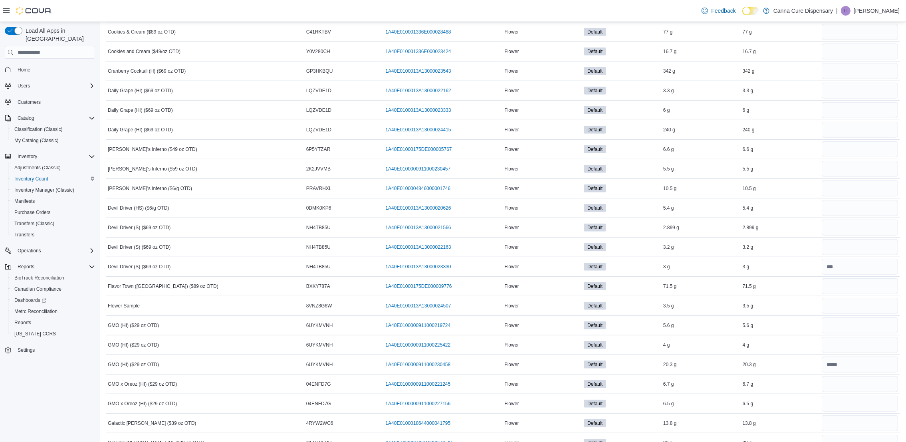
scroll to position [965, 0]
type input "***"
click at [873, 387] on input "number" at bounding box center [860, 383] width 76 height 16
type input "***"
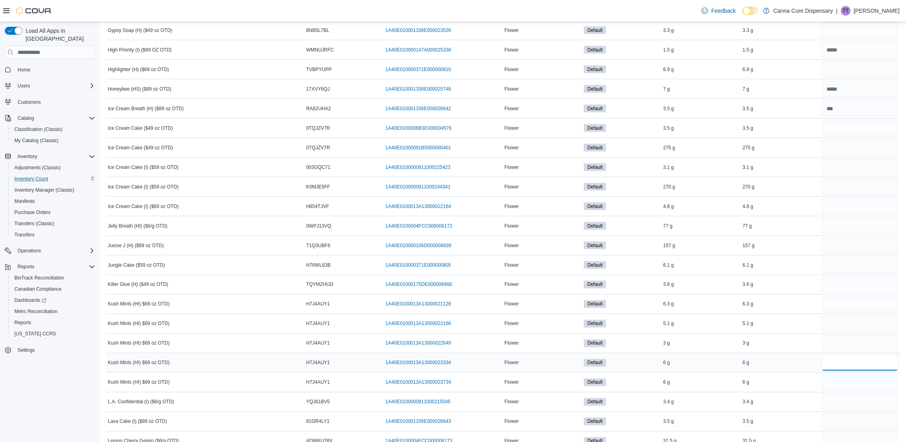
click at [868, 371] on input "number" at bounding box center [860, 363] width 76 height 16
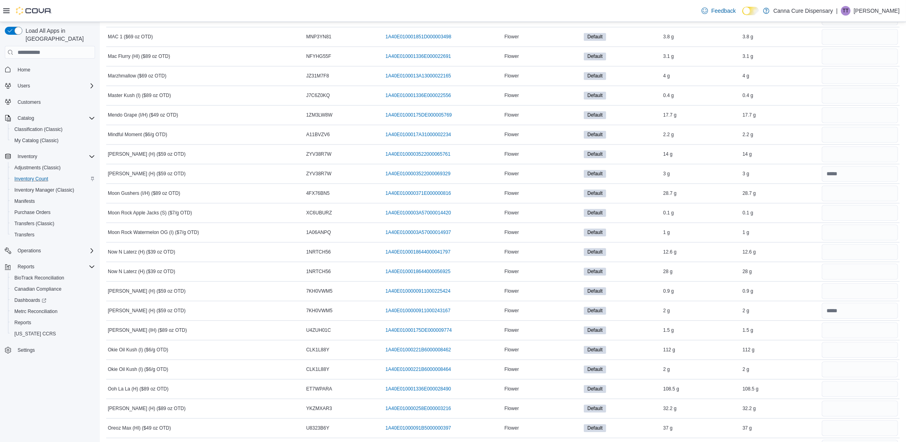
scroll to position [2703, 0]
type input "***"
click at [868, 357] on input "number" at bounding box center [860, 349] width 76 height 16
type input "*"
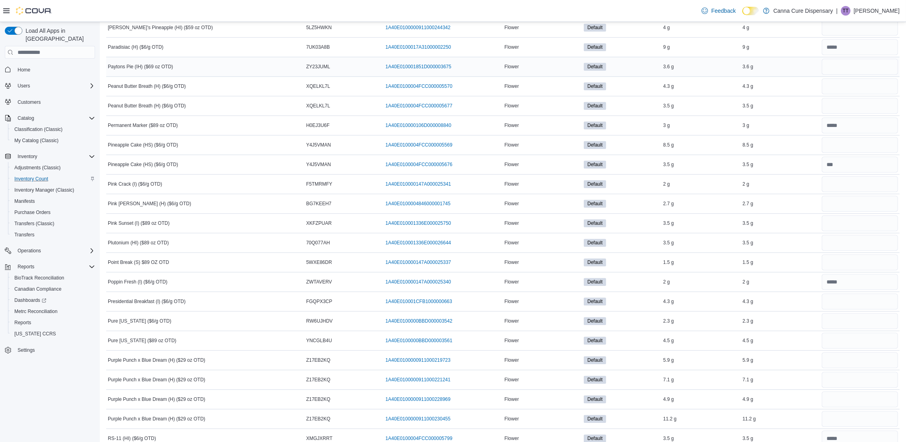
scroll to position [3182, 0]
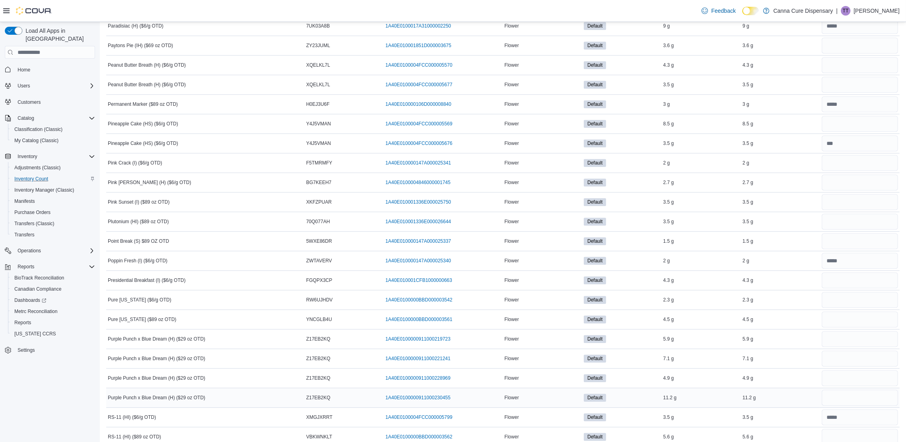
type input "***"
click at [893, 406] on input "number" at bounding box center [860, 398] width 76 height 16
type input "*"
click at [854, 172] on input "number" at bounding box center [860, 164] width 76 height 16
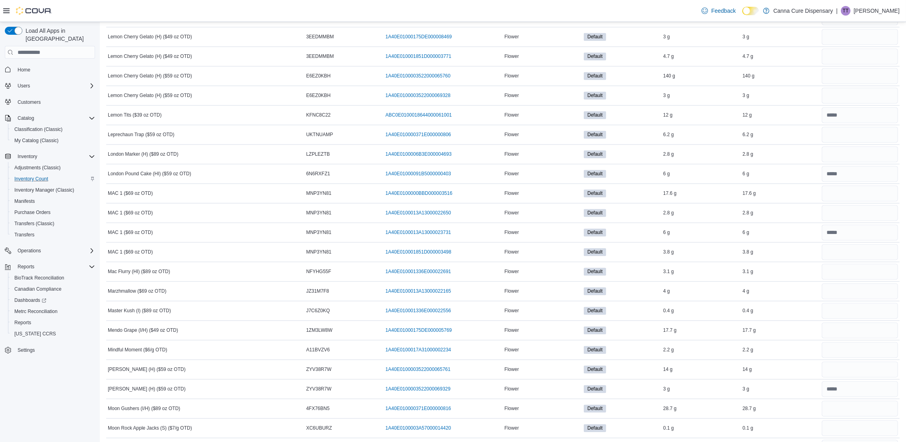
scroll to position [2583, 0]
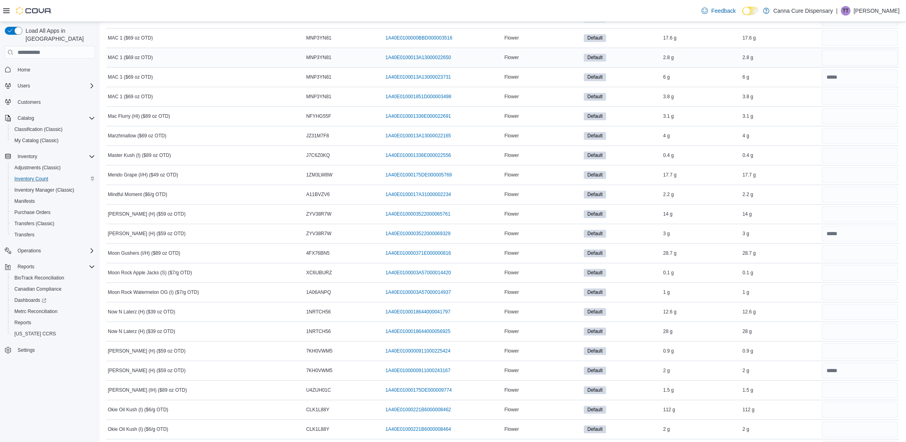
type input "***"
click at [846, 62] on input "number" at bounding box center [860, 58] width 76 height 16
type input "***"
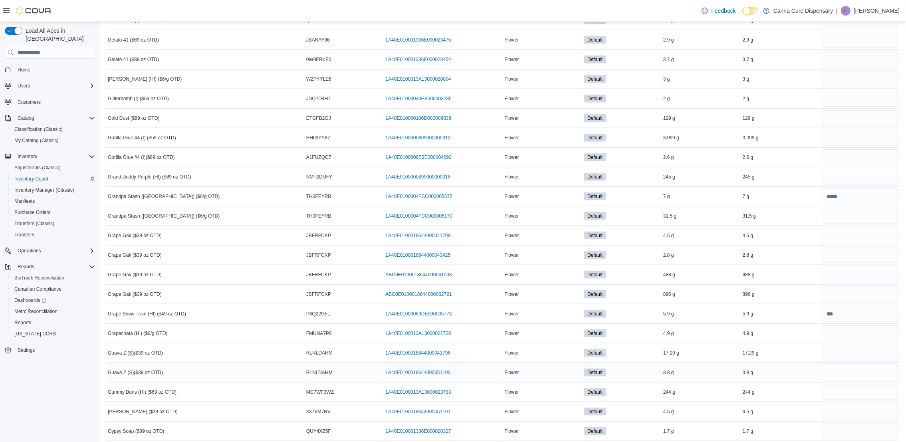
scroll to position [1444, 0]
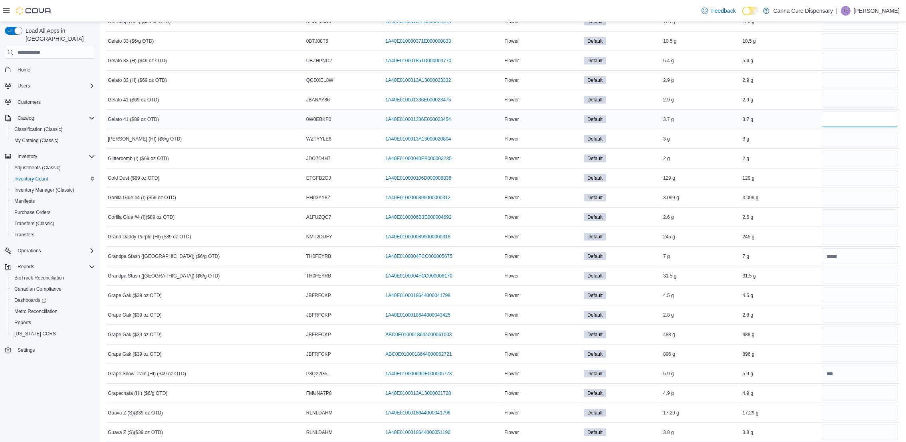
click at [850, 126] on input "number" at bounding box center [860, 119] width 76 height 16
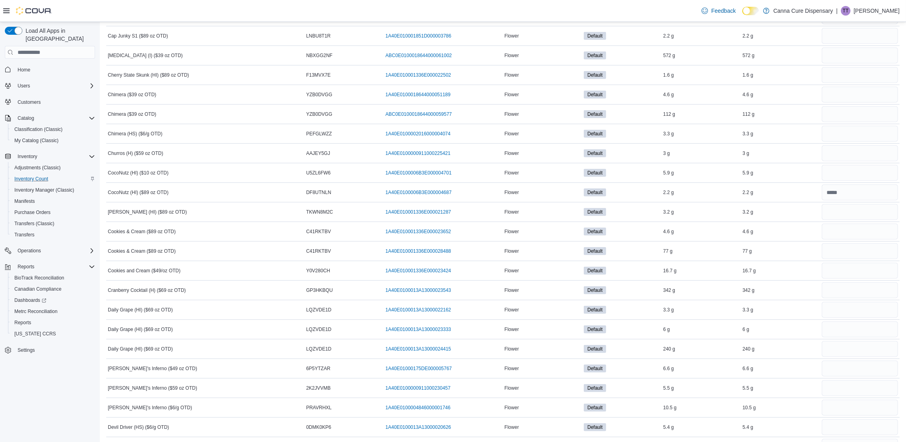
scroll to position [785, 0]
type input "***"
click at [836, 336] on input "number" at bounding box center [860, 328] width 76 height 16
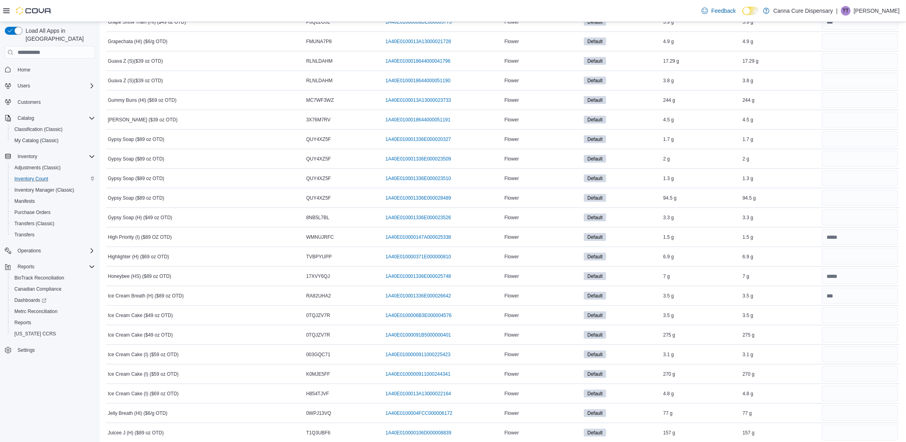
scroll to position [1984, 0]
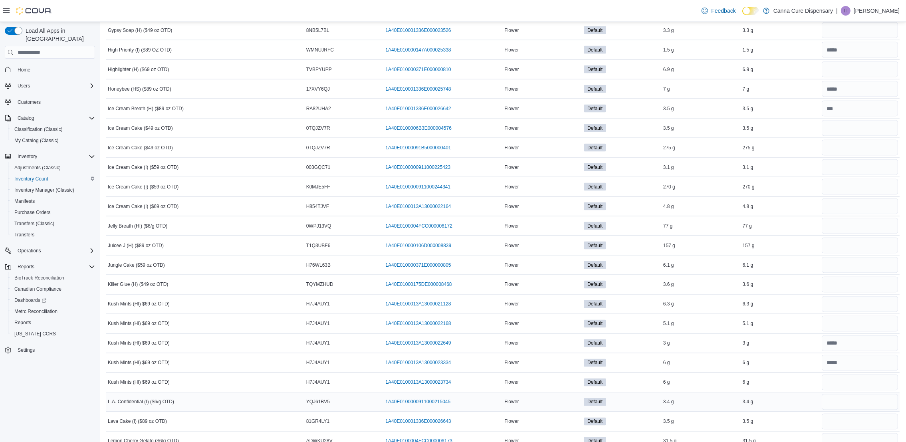
type input "***"
click at [855, 409] on input "number" at bounding box center [860, 402] width 76 height 16
type input "*"
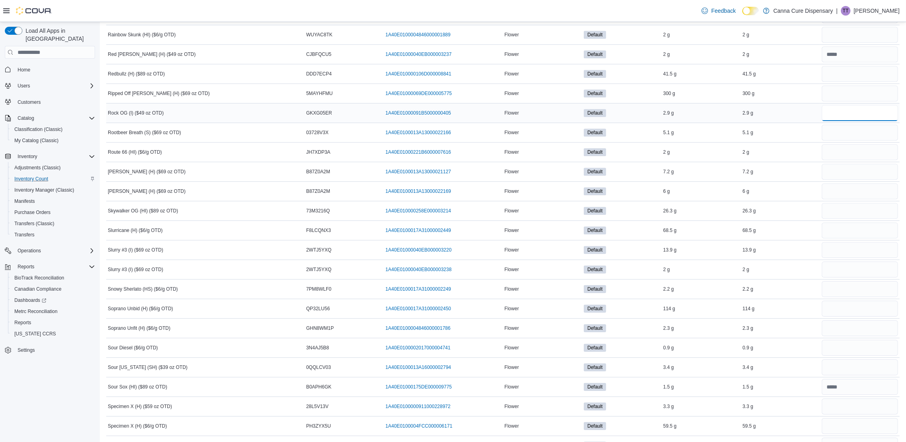
click at [843, 121] on input "number" at bounding box center [860, 113] width 76 height 16
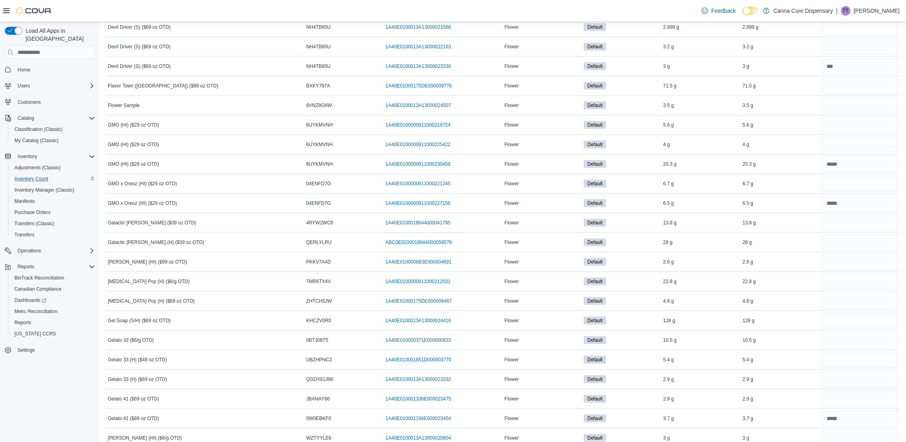
scroll to position [1145, 0]
type input "***"
click at [850, 146] on input "number" at bounding box center [860, 145] width 76 height 16
type input "***"
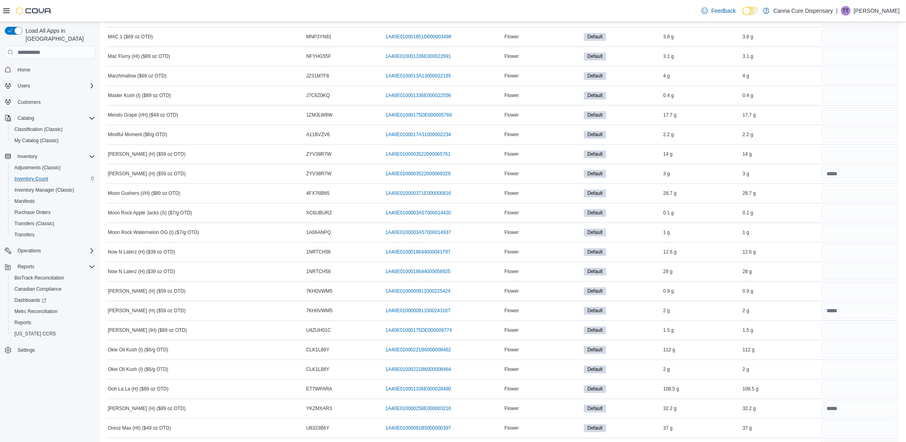
scroll to position [3062, 0]
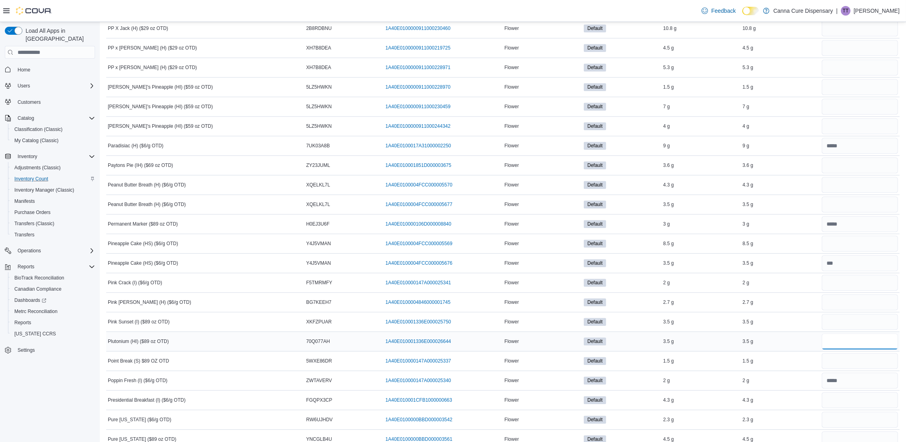
click at [865, 350] on input "number" at bounding box center [860, 342] width 76 height 16
type input "***"
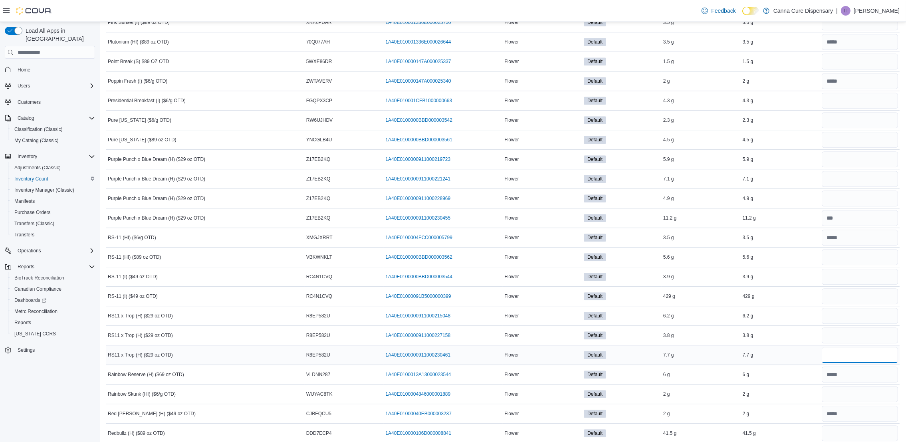
click at [882, 363] on input "number" at bounding box center [860, 355] width 76 height 16
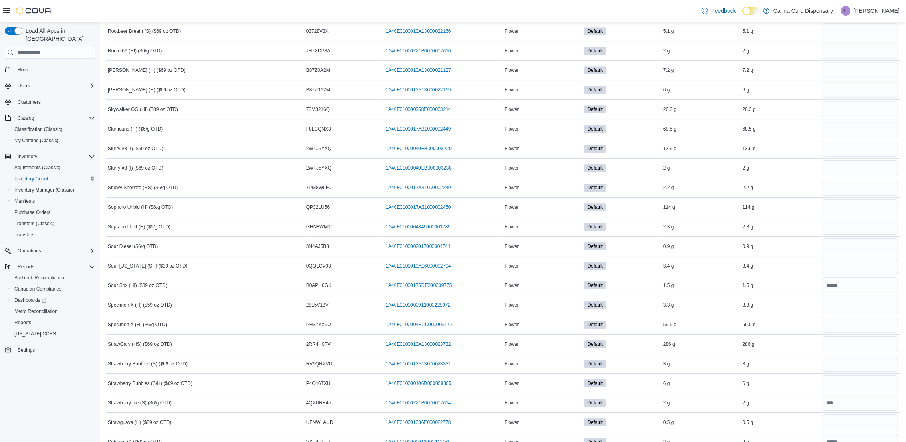
scroll to position [3841, 0]
type input "***"
click at [886, 354] on input "number" at bounding box center [860, 346] width 76 height 16
type input "***"
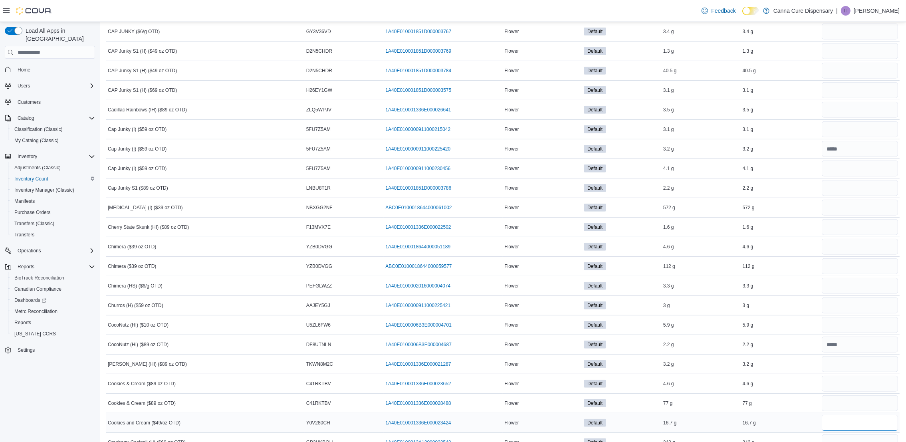
click at [850, 428] on input "number" at bounding box center [860, 423] width 76 height 16
type input "*"
type input "***"
click at [855, 242] on input "number" at bounding box center [860, 247] width 76 height 16
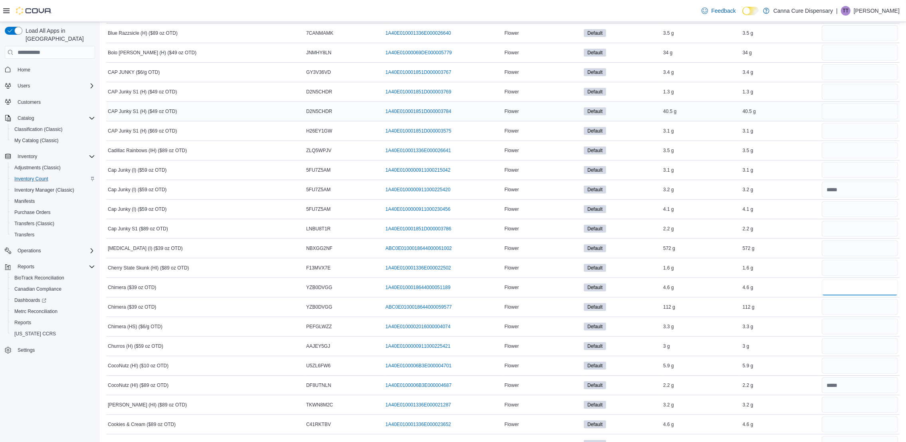
scroll to position [513, 0]
type input "***"
click at [847, 252] on input "number" at bounding box center [860, 248] width 76 height 16
type input "**"
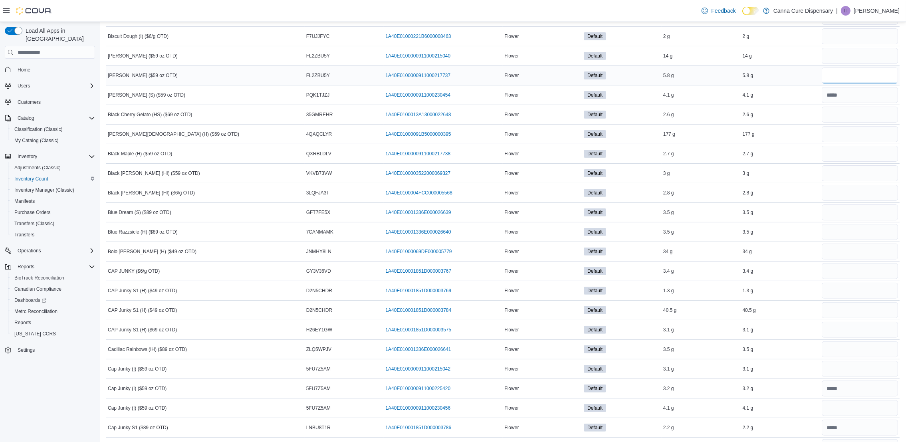
click at [840, 82] on input "number" at bounding box center [860, 76] width 76 height 16
type input "***"
click at [851, 214] on input "number" at bounding box center [860, 213] width 76 height 16
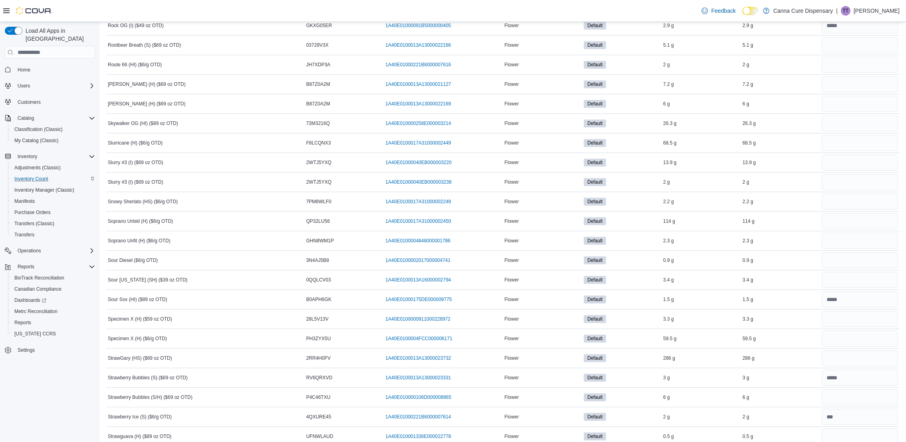
scroll to position [3988, 0]
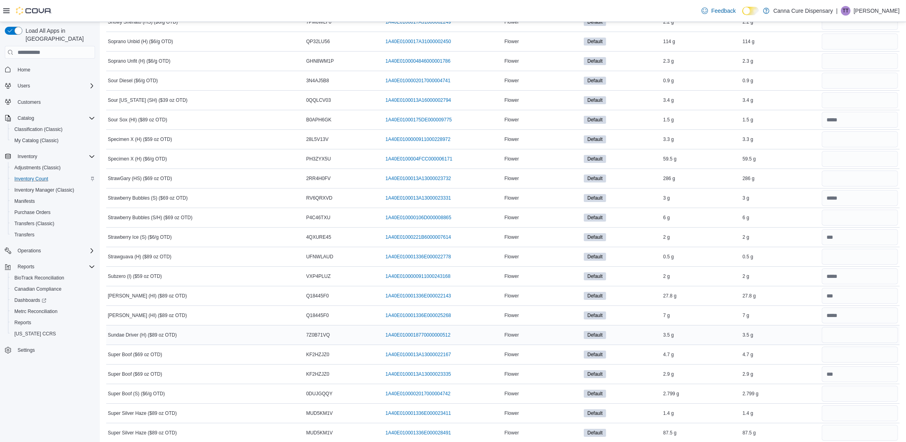
type input "***"
click at [885, 343] on input "number" at bounding box center [860, 335] width 76 height 16
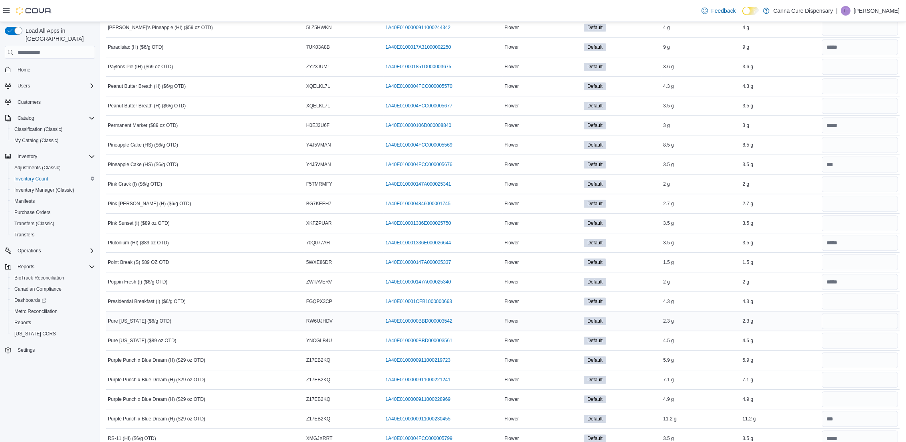
scroll to position [3150, 0]
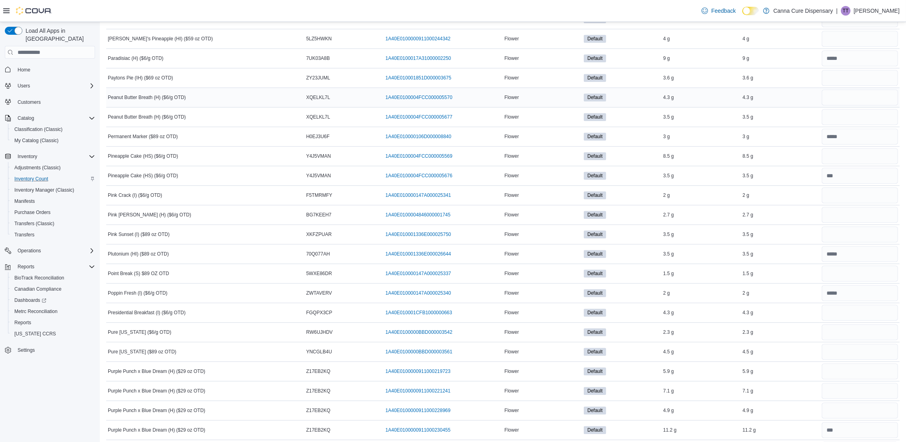
type input "*"
click at [862, 105] on input "number" at bounding box center [860, 97] width 76 height 16
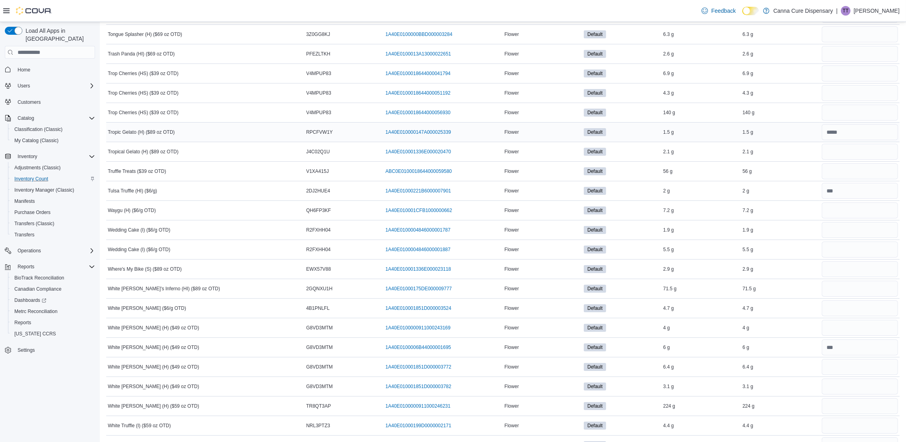
scroll to position [4620, 0]
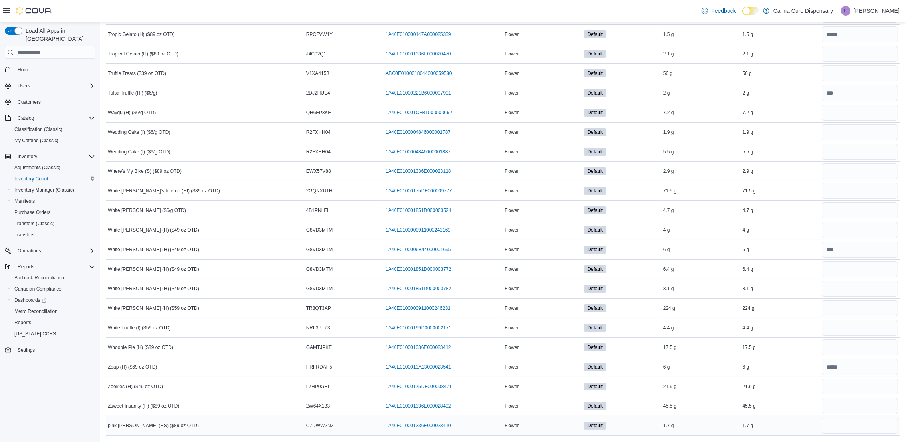
type input "***"
click at [867, 423] on input "number" at bounding box center [860, 426] width 76 height 16
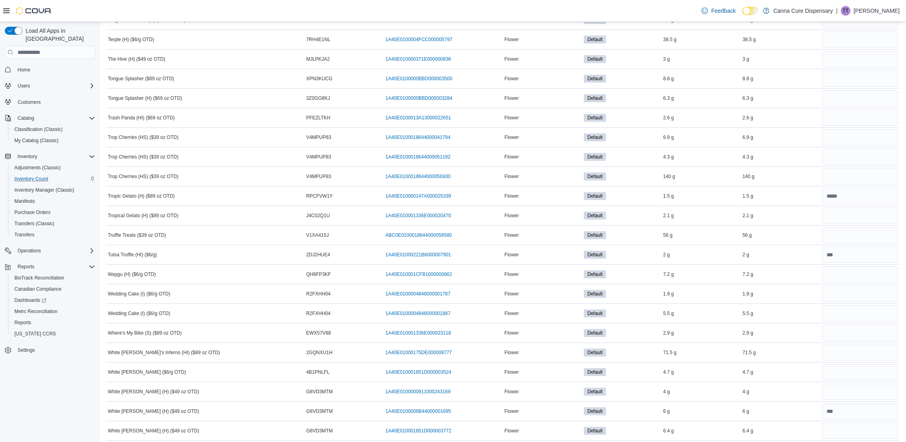
scroll to position [4440, 0]
type input "**"
click at [845, 224] on input "number" at bounding box center [860, 216] width 76 height 16
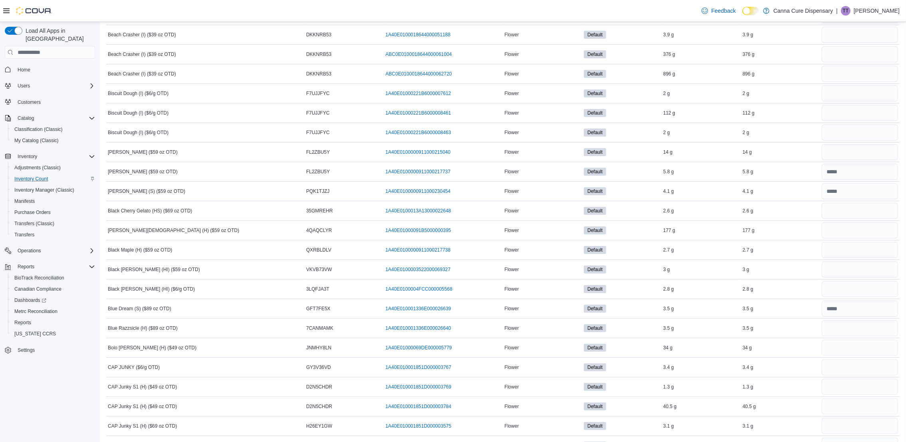
scroll to position [246, 0]
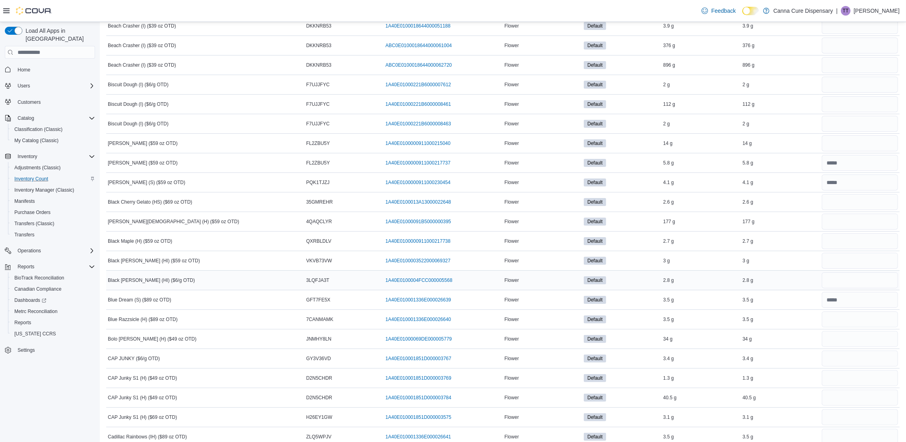
type input "***"
click at [840, 281] on input "number" at bounding box center [860, 280] width 76 height 16
type input "***"
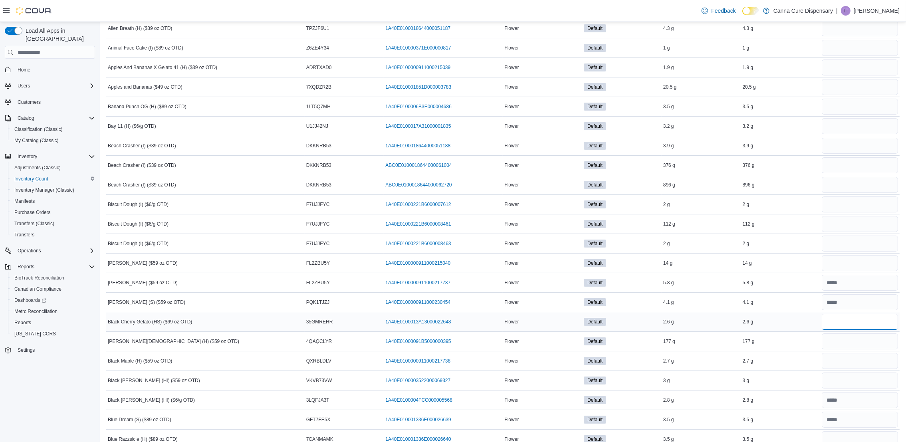
click at [838, 323] on input "number" at bounding box center [860, 322] width 76 height 16
type input "***"
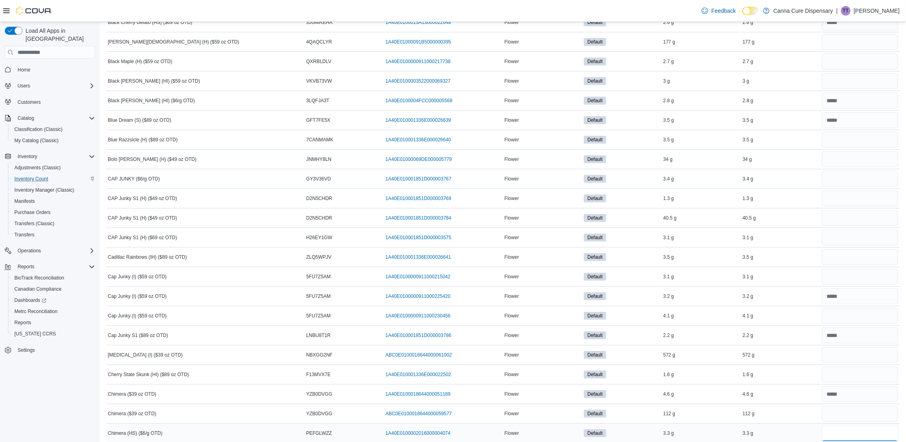
click at [850, 434] on input "number" at bounding box center [860, 433] width 76 height 16
type input "***"
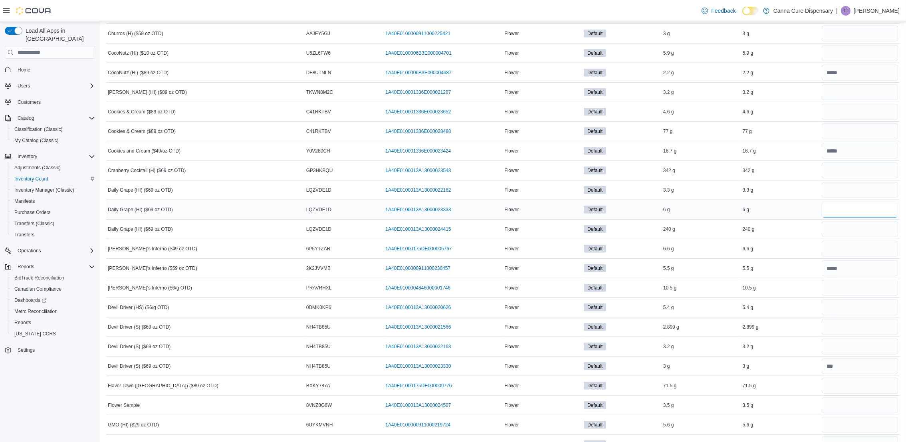
click at [861, 218] on input "number" at bounding box center [860, 210] width 76 height 16
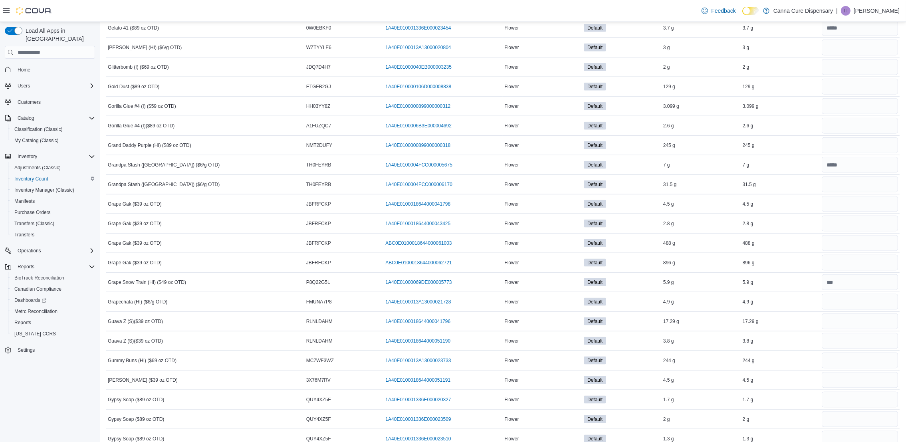
scroll to position [1564, 0]
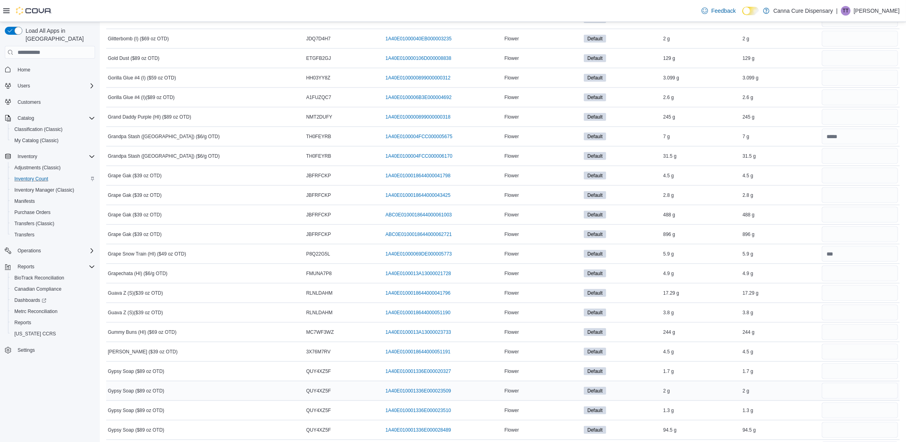
type input "***"
click at [858, 399] on input "number" at bounding box center [860, 391] width 76 height 16
type input "***"
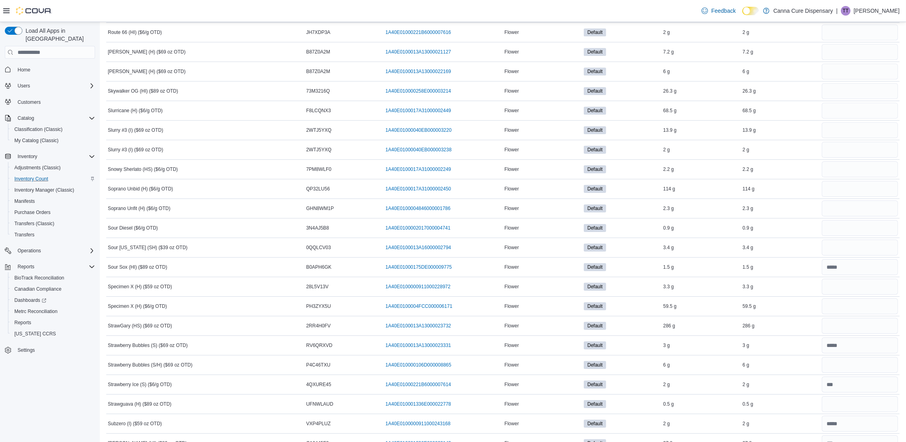
scroll to position [3781, 0]
click at [863, 81] on input "number" at bounding box center [860, 73] width 76 height 16
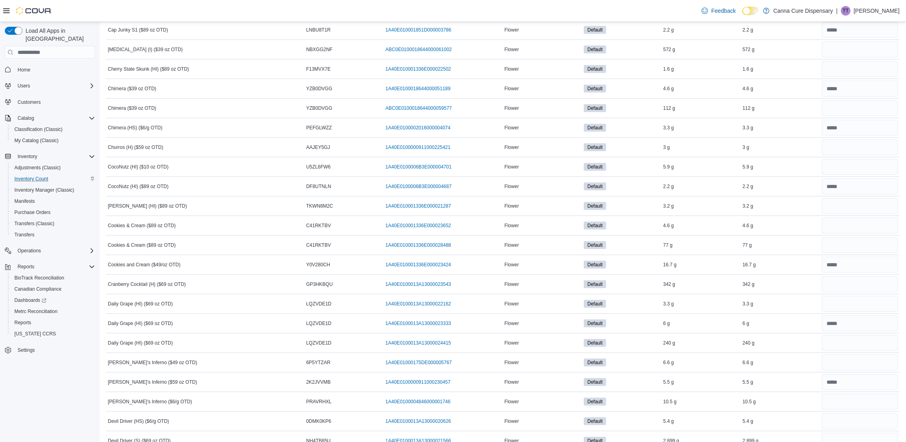
scroll to position [725, 0]
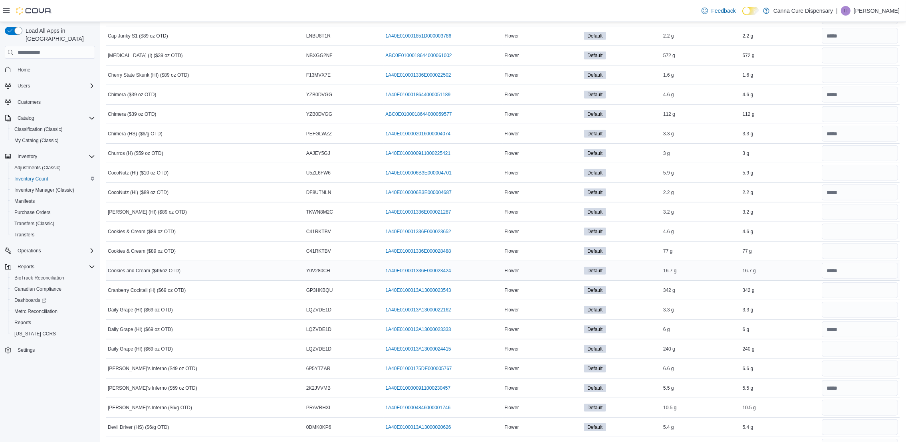
type input "***"
click at [864, 269] on input "number" at bounding box center [860, 271] width 76 height 16
type input "****"
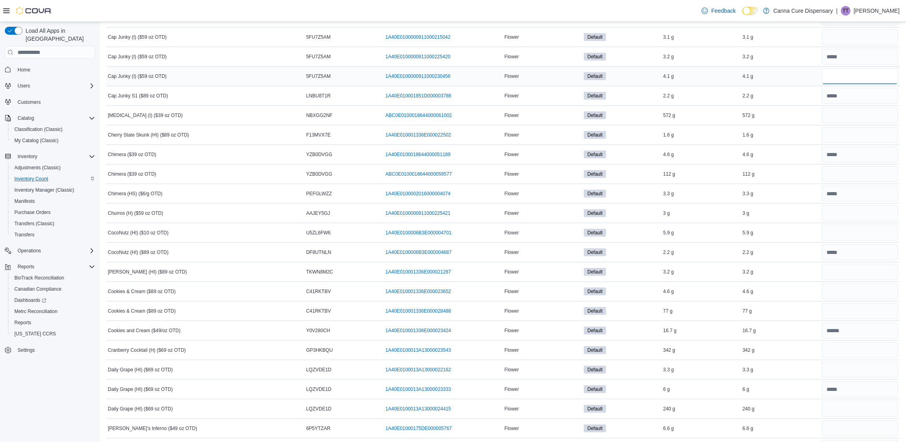
click at [883, 76] on input "number" at bounding box center [860, 76] width 76 height 16
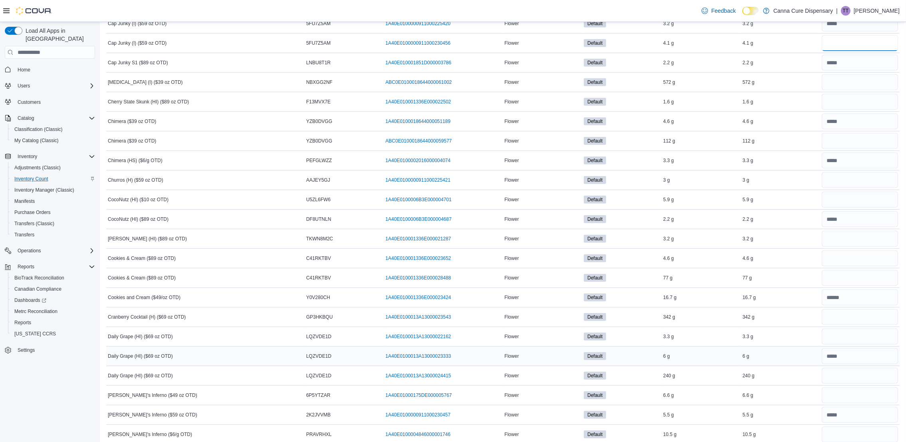
scroll to position [725, 0]
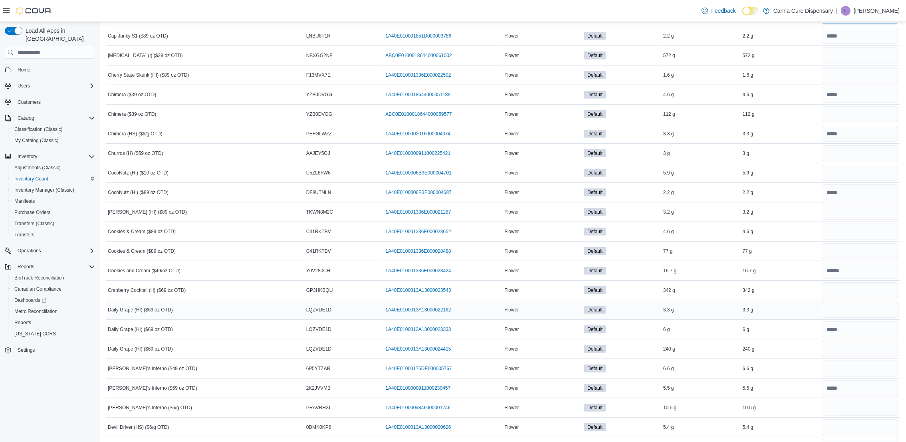
type input "***"
click at [883, 306] on input "number" at bounding box center [860, 310] width 76 height 16
type input "**"
type input "***"
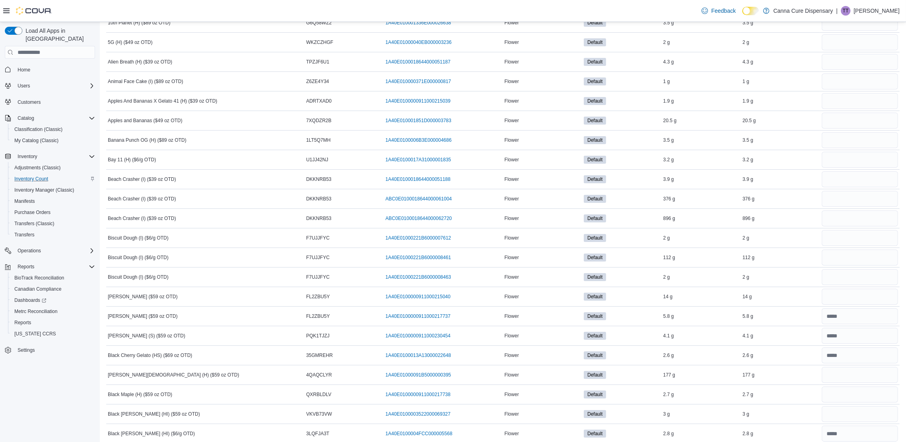
scroll to position [66, 0]
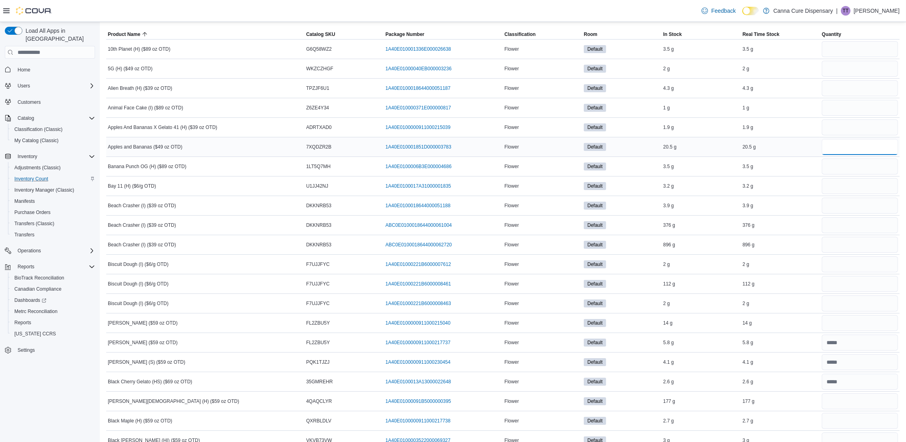
click at [836, 146] on input "number" at bounding box center [860, 147] width 76 height 16
type input "***"
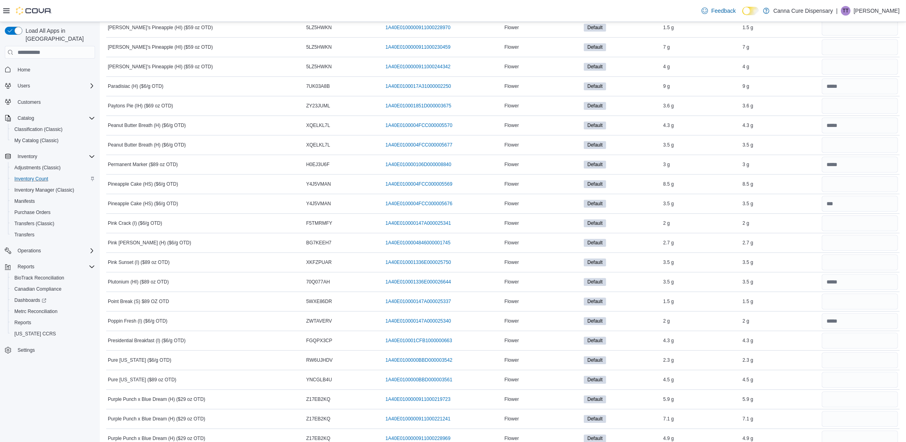
scroll to position [3122, 0]
click at [840, 347] on input "number" at bounding box center [860, 340] width 76 height 16
type input "***"
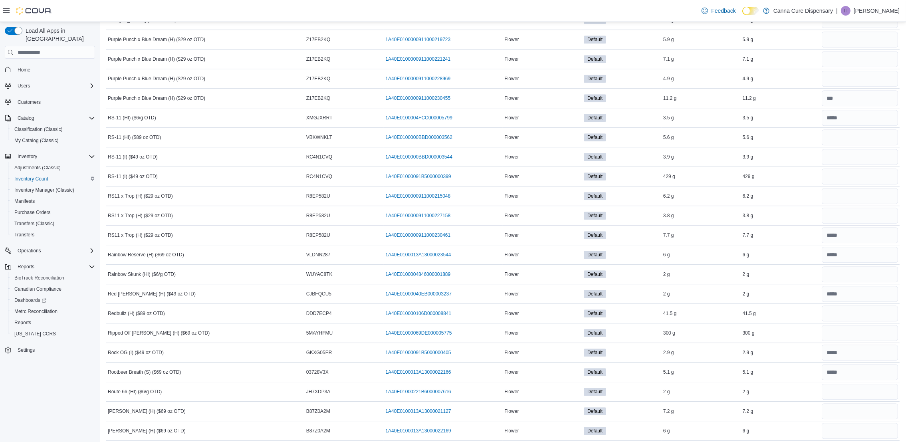
scroll to position [3841, 0]
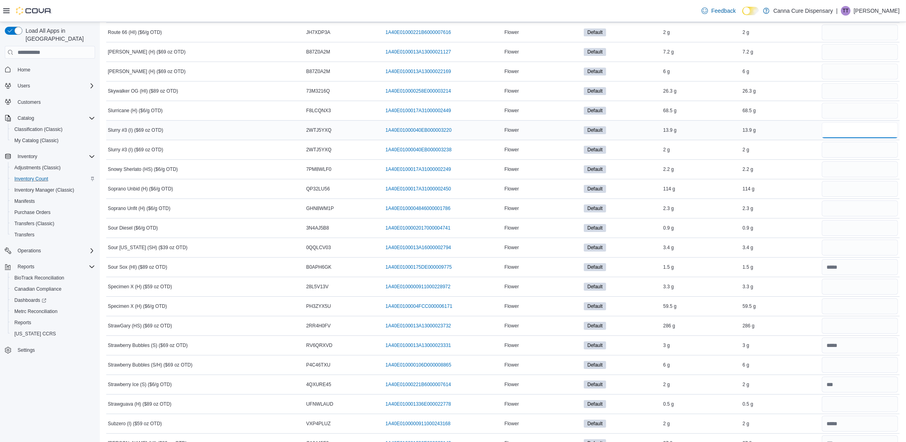
click at [842, 138] on input "number" at bounding box center [860, 130] width 76 height 16
type input "***"
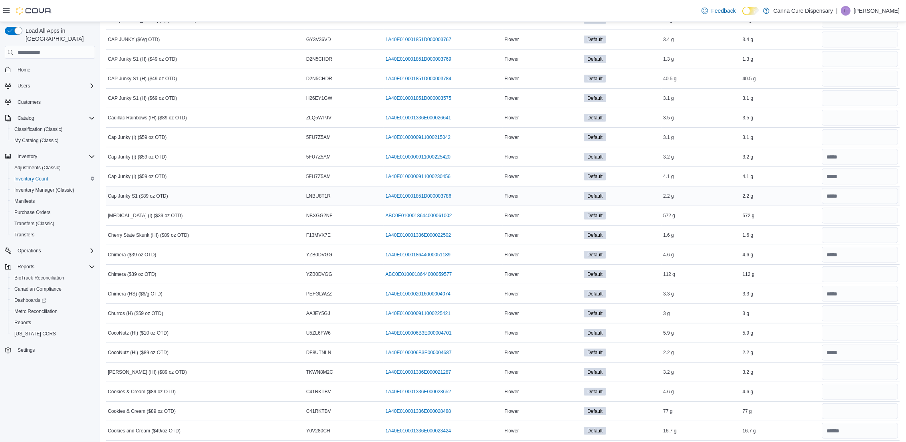
scroll to position [546, 0]
click at [835, 55] on input "number" at bounding box center [860, 59] width 76 height 16
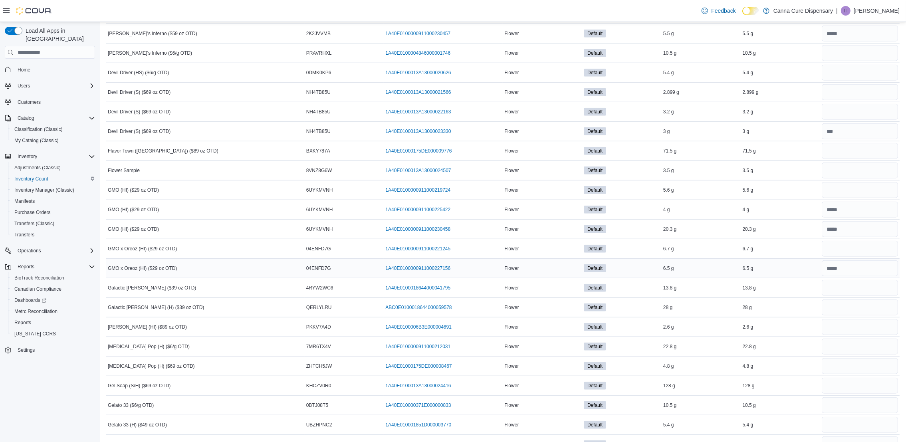
scroll to position [1145, 0]
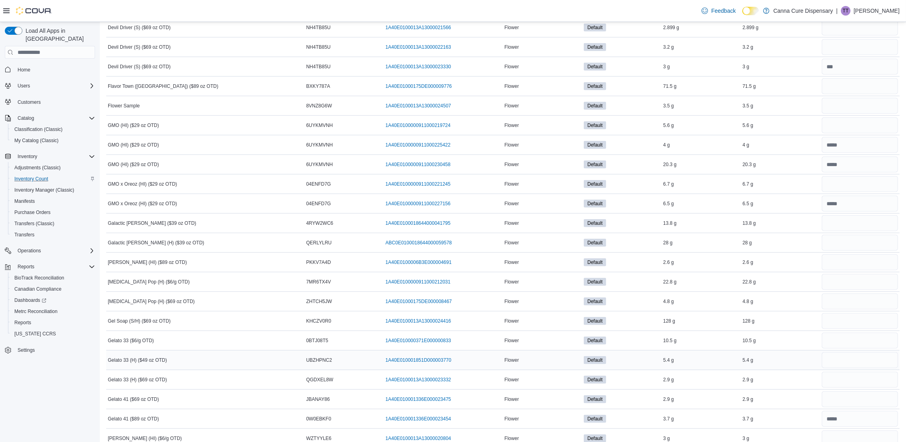
type input "***"
click at [838, 363] on input "number" at bounding box center [860, 360] width 76 height 16
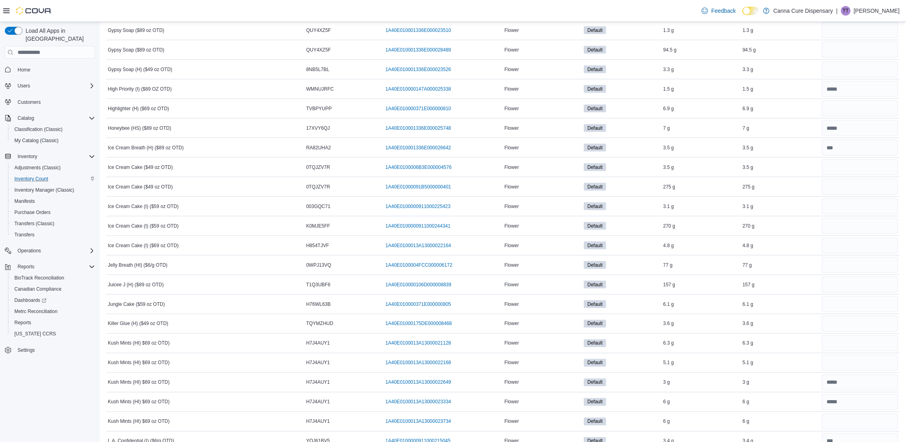
scroll to position [1804, 0]
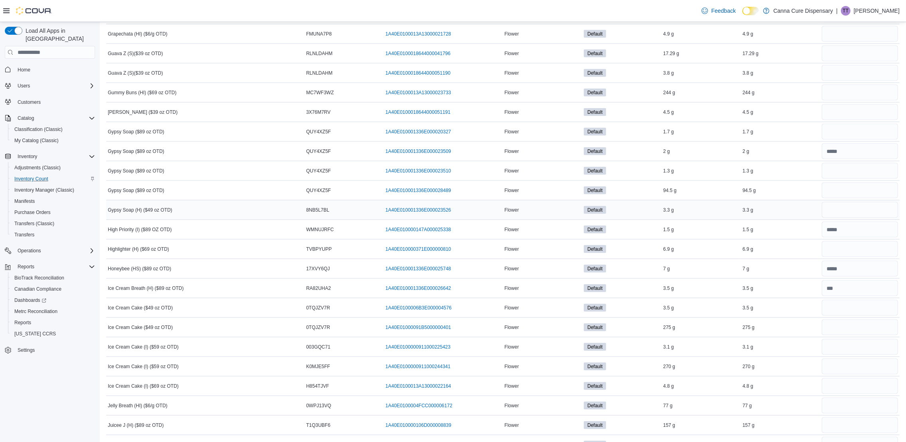
type input "***"
click at [842, 217] on input "number" at bounding box center [860, 210] width 76 height 16
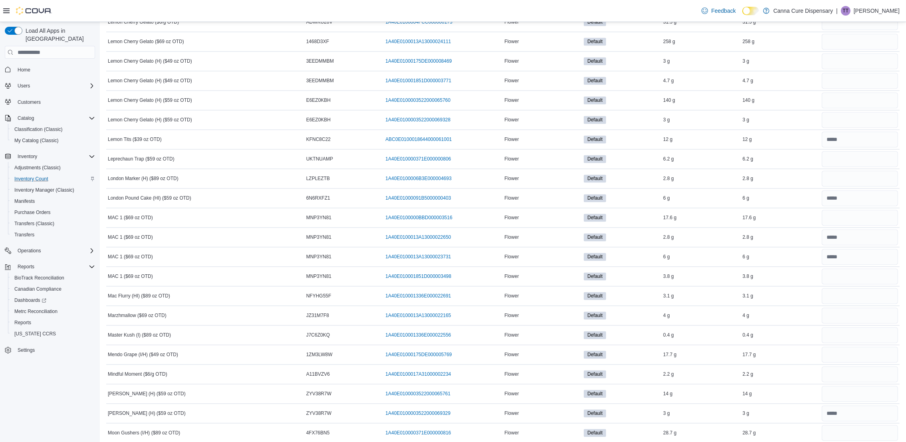
scroll to position [2343, 0]
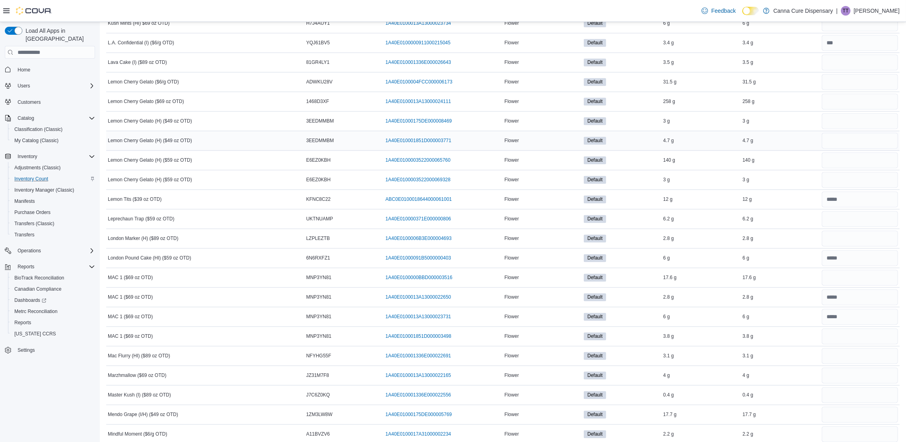
type input "***"
click at [852, 144] on input "number" at bounding box center [860, 141] width 76 height 16
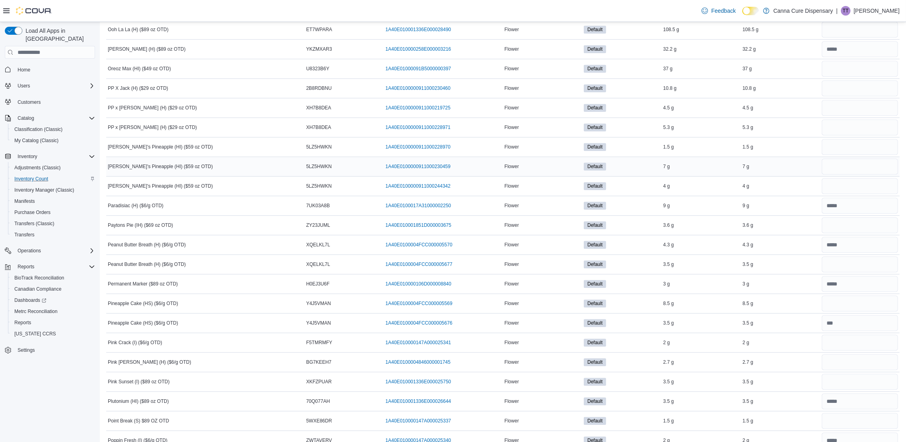
scroll to position [3062, 0]
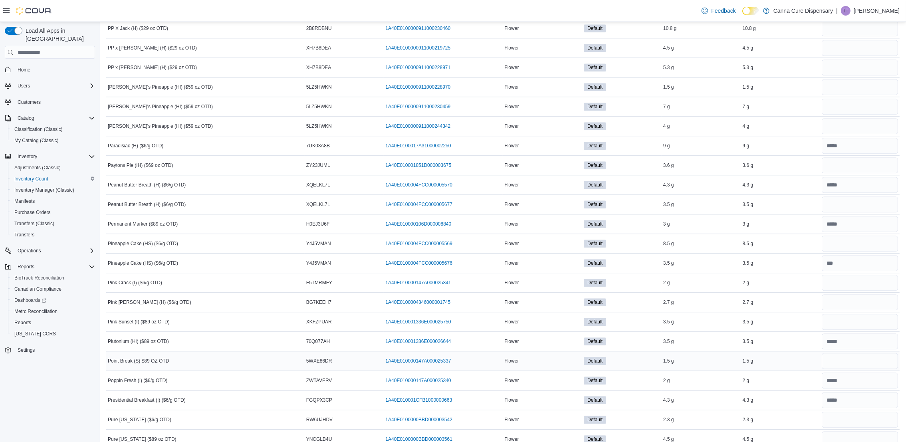
type input "***"
click at [866, 369] on input "number" at bounding box center [860, 361] width 76 height 16
type input "***"
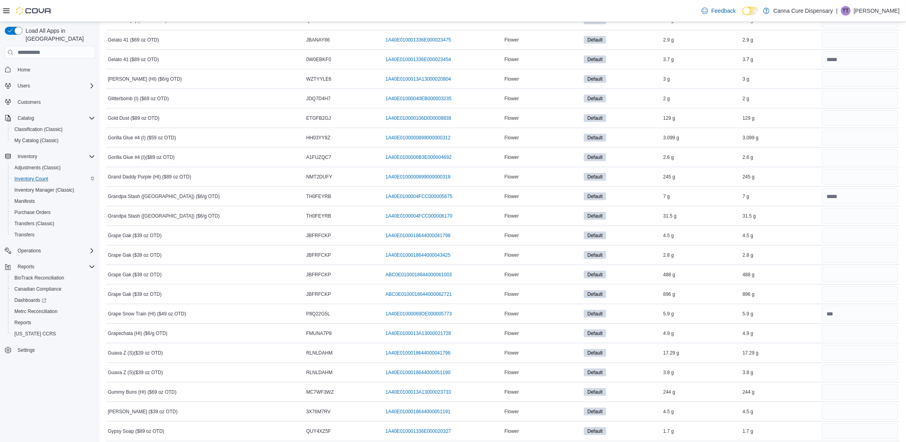
scroll to position [1444, 0]
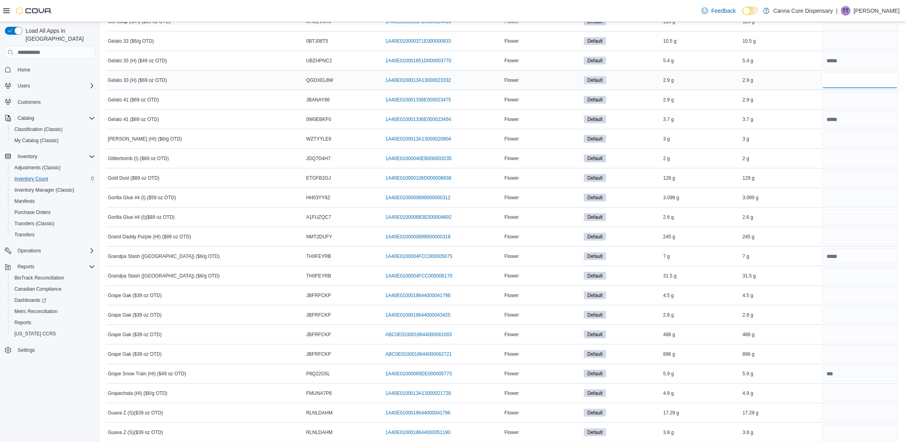
click at [842, 88] on input "number" at bounding box center [860, 80] width 76 height 16
type input "***"
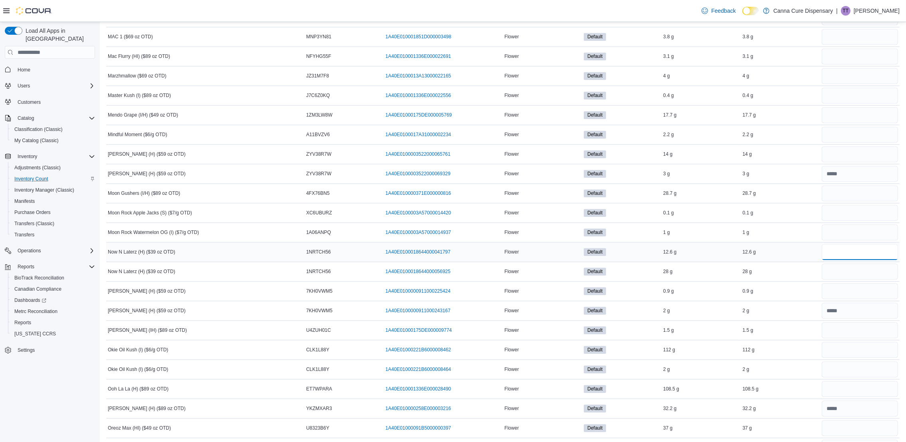
click at [885, 260] on input "number" at bounding box center [860, 252] width 76 height 16
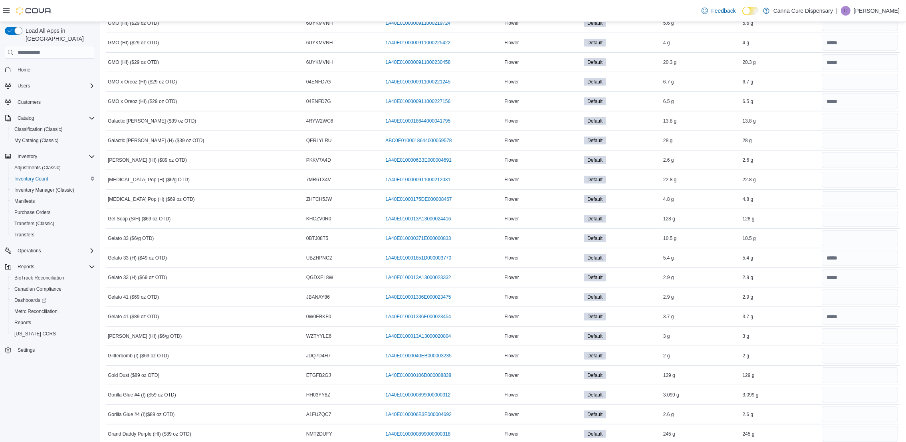
scroll to position [1265, 0]
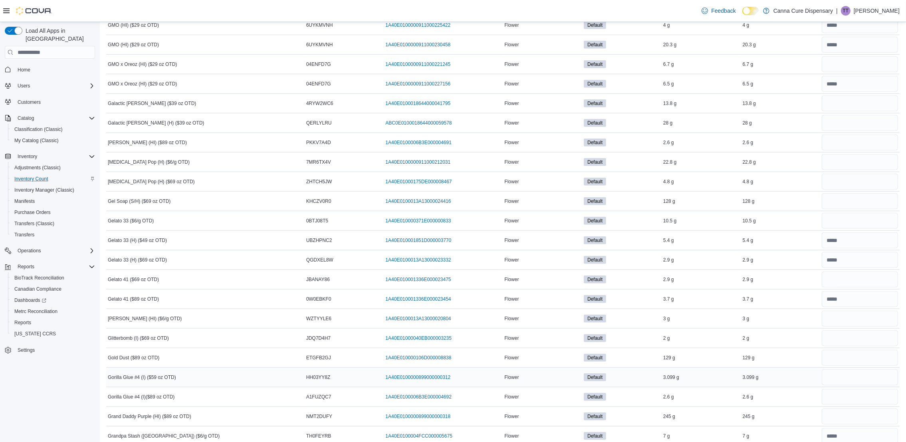
type input "***"
click at [838, 379] on input "number" at bounding box center [860, 377] width 76 height 16
type input "***"
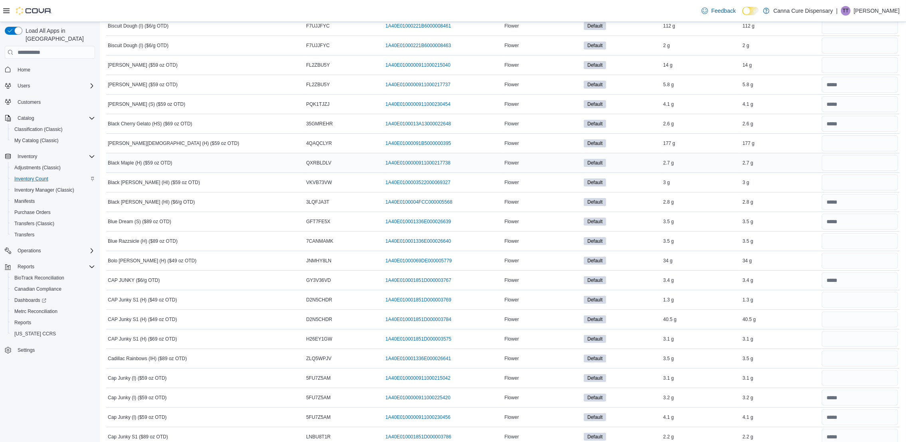
scroll to position [306, 0]
click at [857, 81] on input "number" at bounding box center [860, 83] width 76 height 16
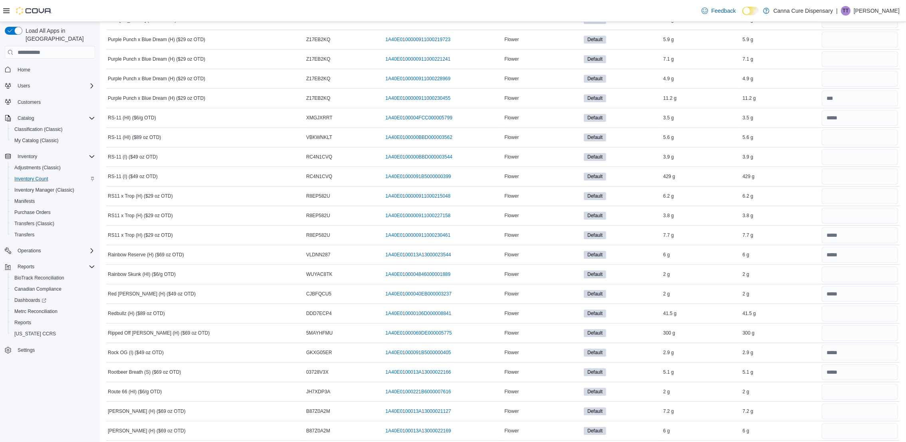
scroll to position [3661, 0]
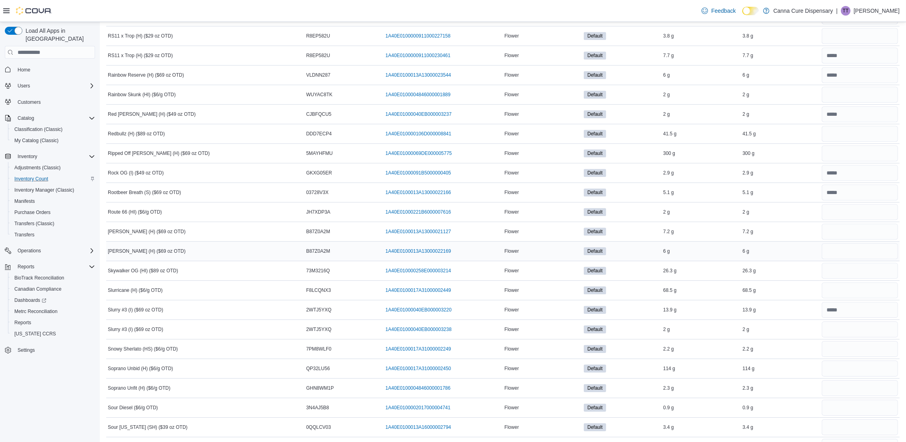
type input "*"
click at [862, 259] on input "number" at bounding box center [860, 251] width 76 height 16
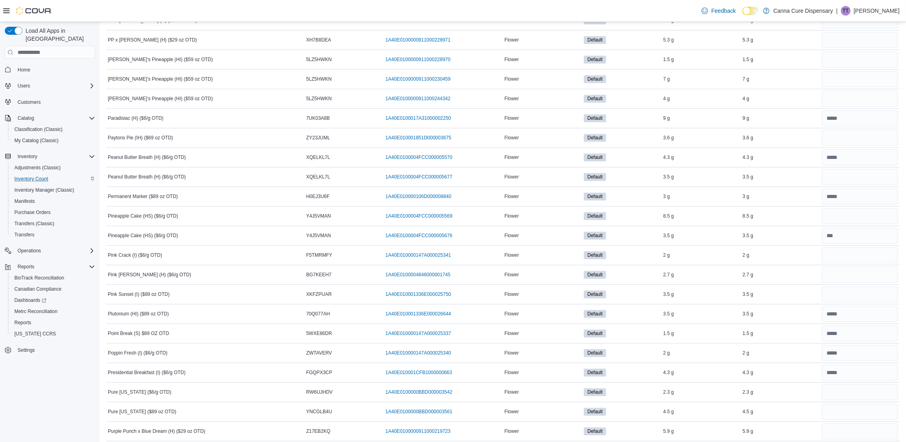
scroll to position [3062, 0]
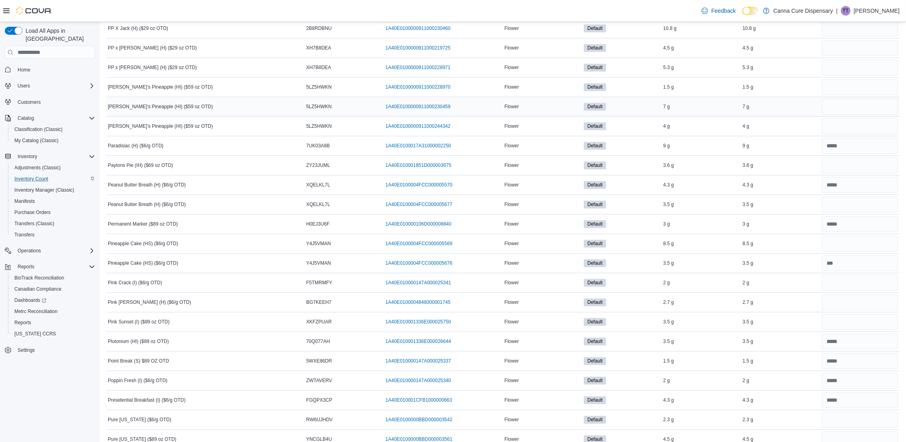
type input "***"
click at [834, 114] on input "number" at bounding box center [860, 107] width 76 height 16
type input "***"
click at [856, 252] on input "number" at bounding box center [860, 244] width 76 height 16
type input "***"
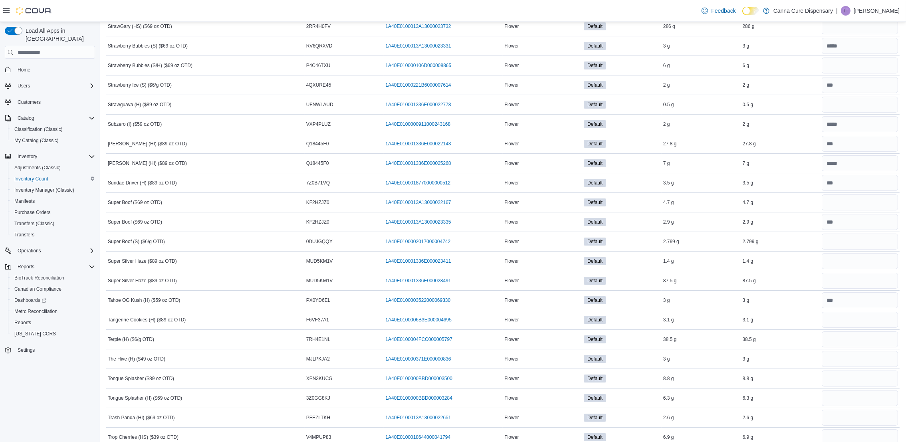
scroll to position [4620, 0]
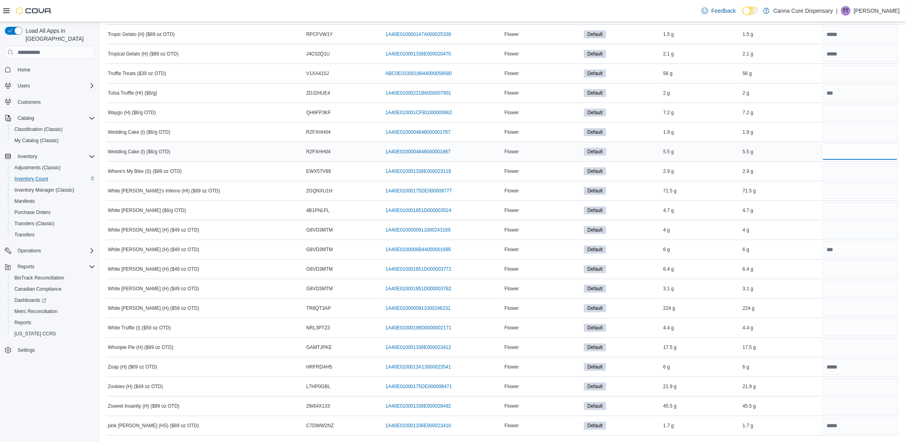
click at [870, 153] on input "number" at bounding box center [860, 152] width 76 height 16
type input "***"
click at [844, 213] on input "number" at bounding box center [860, 211] width 76 height 16
type input "***"
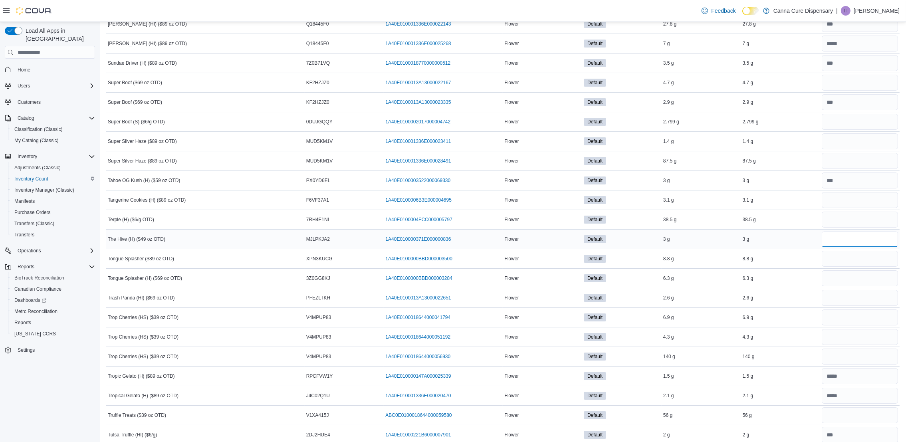
click at [864, 247] on input "number" at bounding box center [860, 239] width 76 height 16
type input "***"
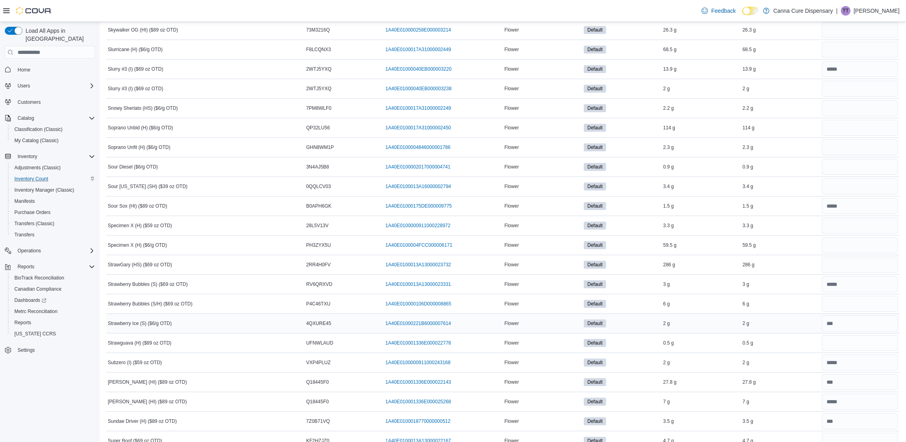
scroll to position [3841, 0]
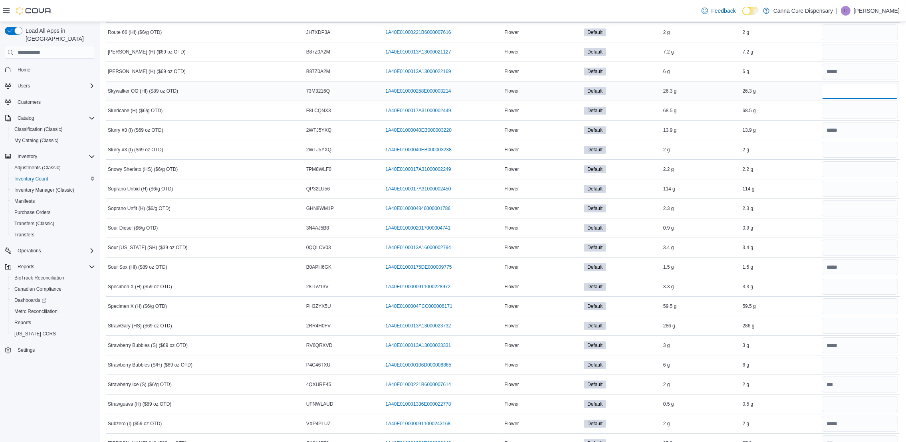
click at [847, 99] on input "number" at bounding box center [860, 91] width 76 height 16
type input "***"
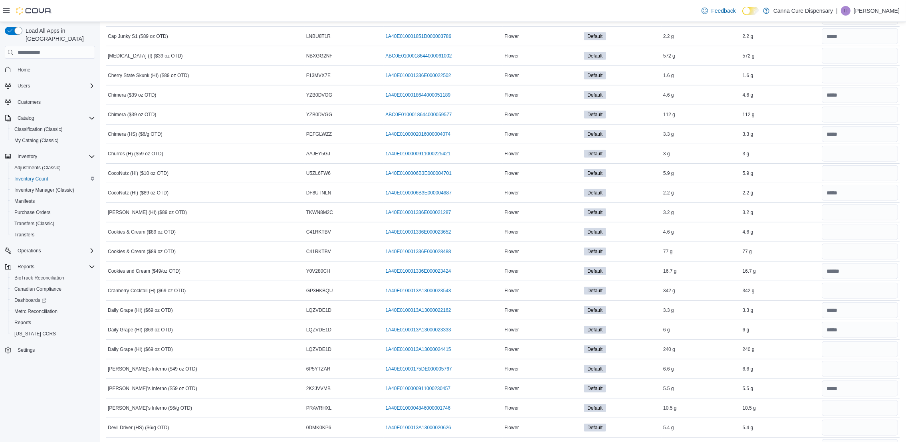
scroll to position [486, 0]
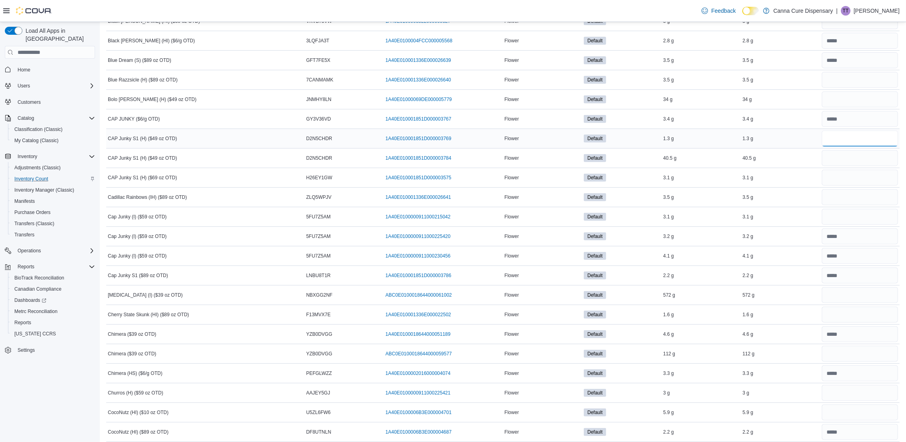
click at [838, 137] on input "number" at bounding box center [860, 139] width 76 height 16
type input "***"
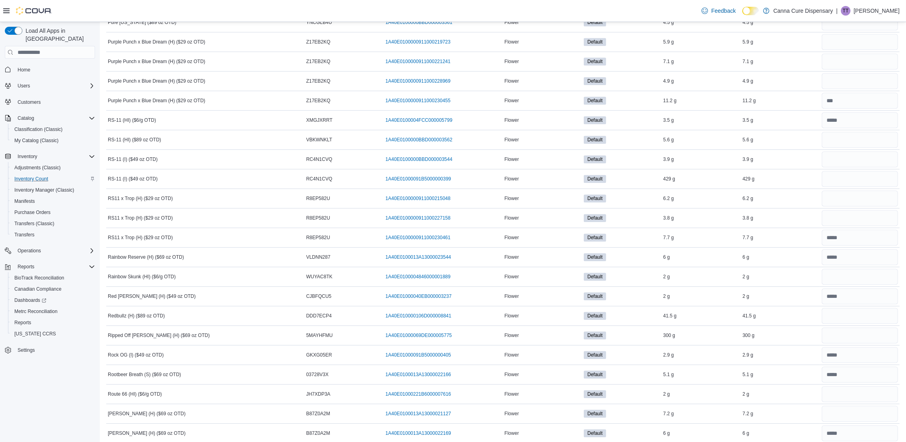
scroll to position [3482, 0]
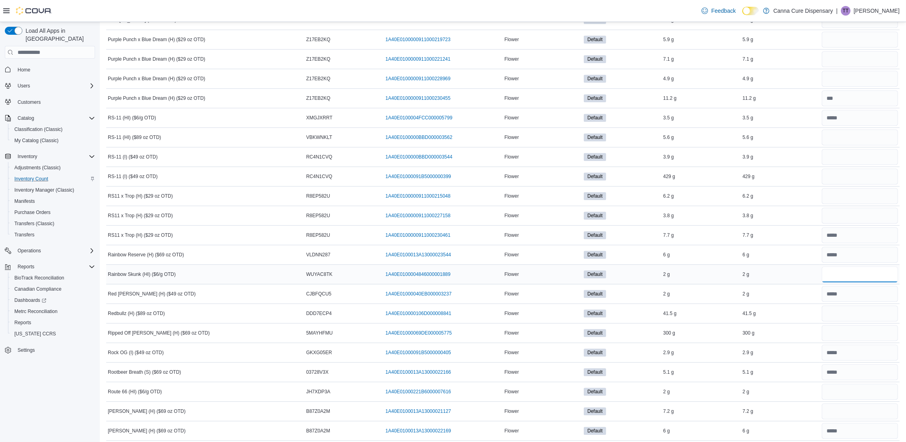
click at [852, 282] on input "number" at bounding box center [860, 274] width 76 height 16
type input "**"
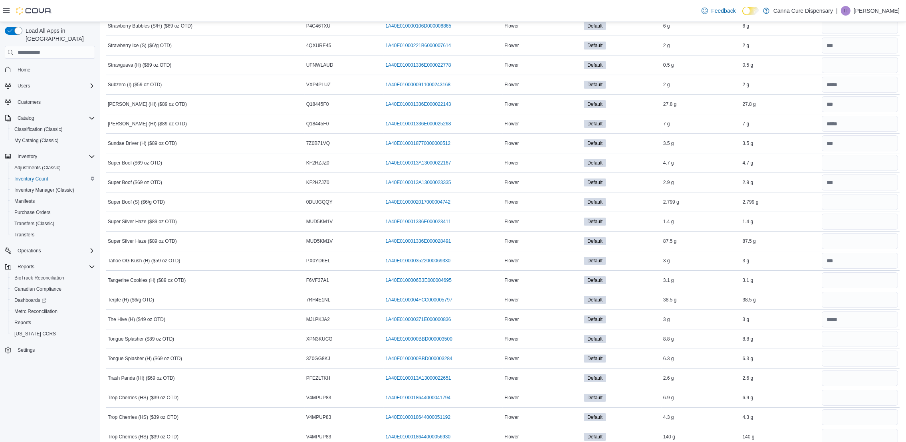
scroll to position [4201, 0]
click at [837, 366] on input "number" at bounding box center [860, 358] width 76 height 16
type input "***"
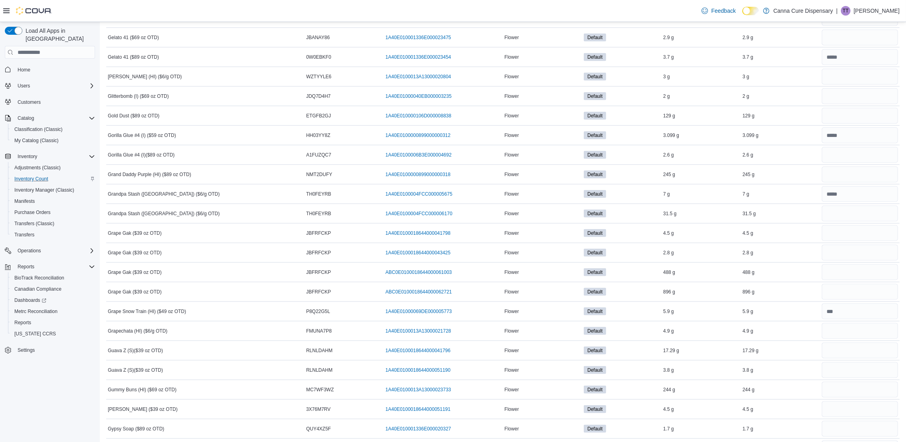
scroll to position [1504, 0]
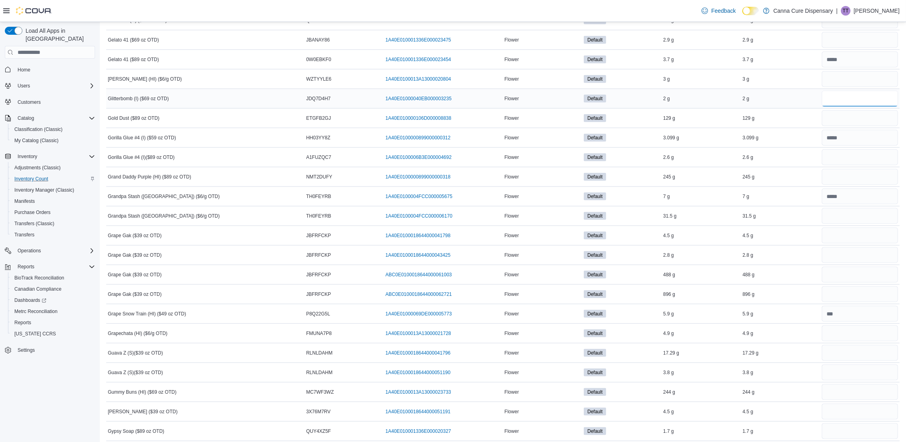
click at [849, 105] on input "number" at bounding box center [860, 99] width 76 height 16
type input "*"
click at [866, 357] on input "number" at bounding box center [860, 353] width 76 height 16
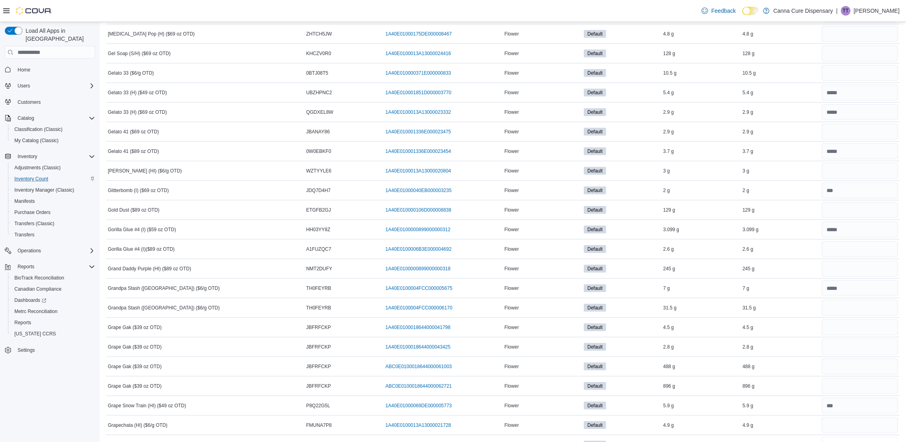
scroll to position [1564, 0]
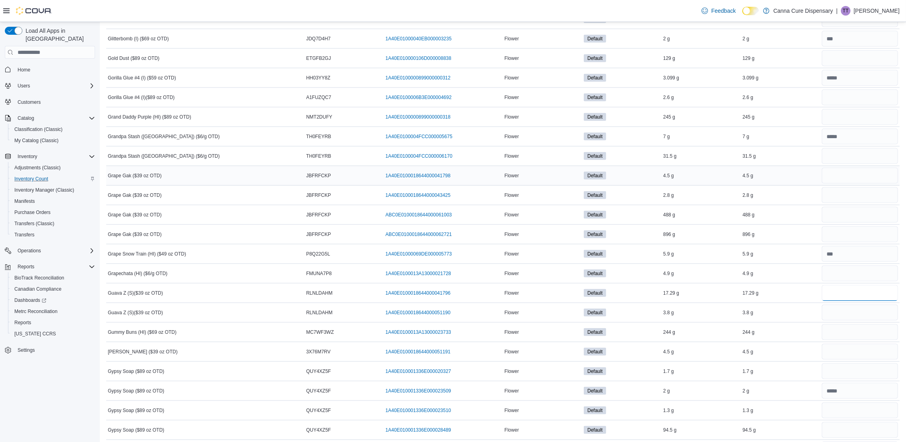
type input "***"
click at [860, 178] on input "number" at bounding box center [860, 176] width 76 height 16
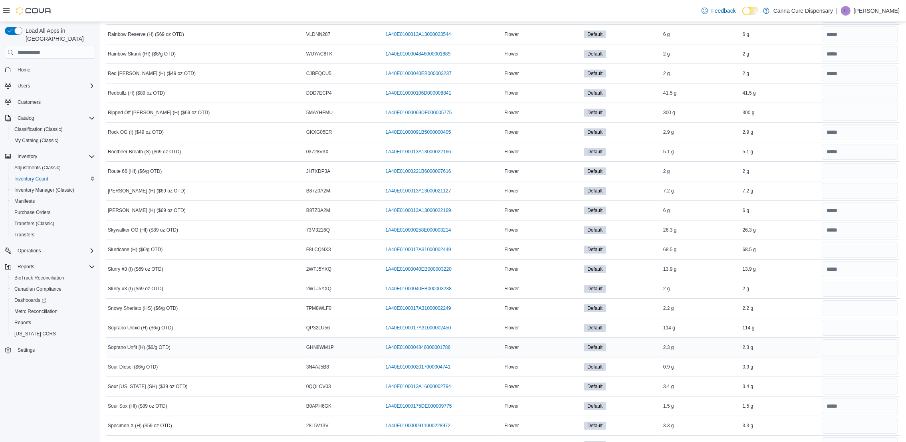
scroll to position [3721, 0]
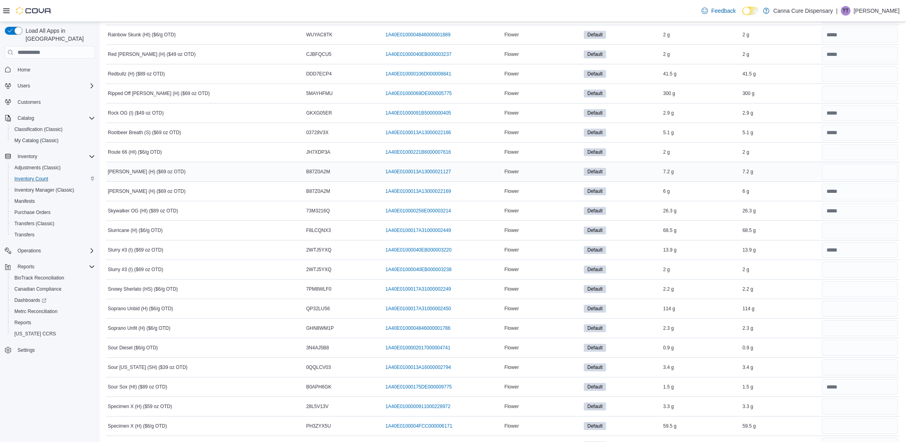
type input "***"
click at [842, 178] on input "number" at bounding box center [860, 172] width 76 height 16
type input "***"
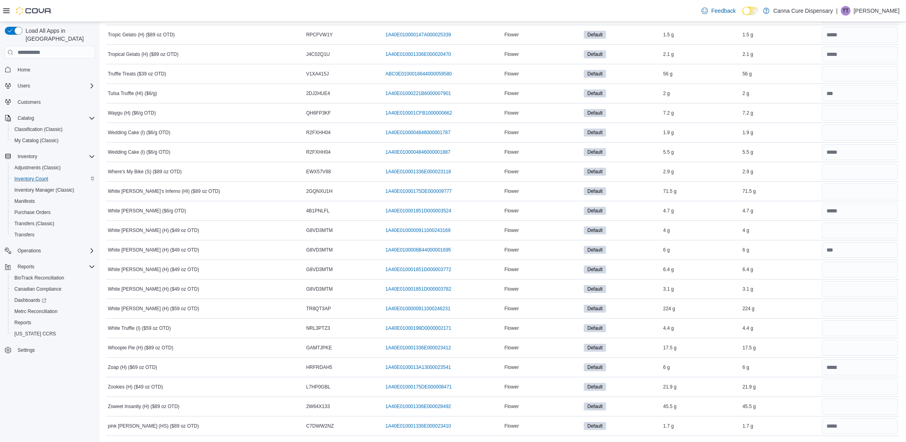
scroll to position [4620, 0]
click at [857, 285] on input "number" at bounding box center [860, 289] width 76 height 16
type input "***"
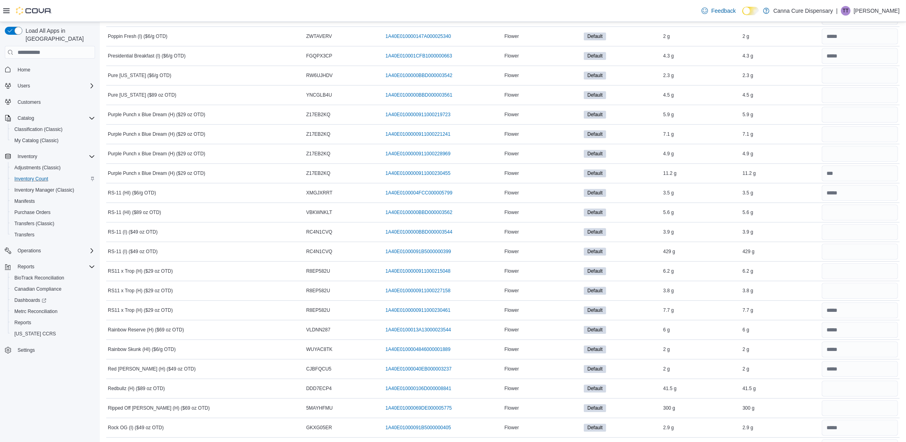
drag, startPoint x: 770, startPoint y: 292, endPoint x: 770, endPoint y: 12, distance: 279.6
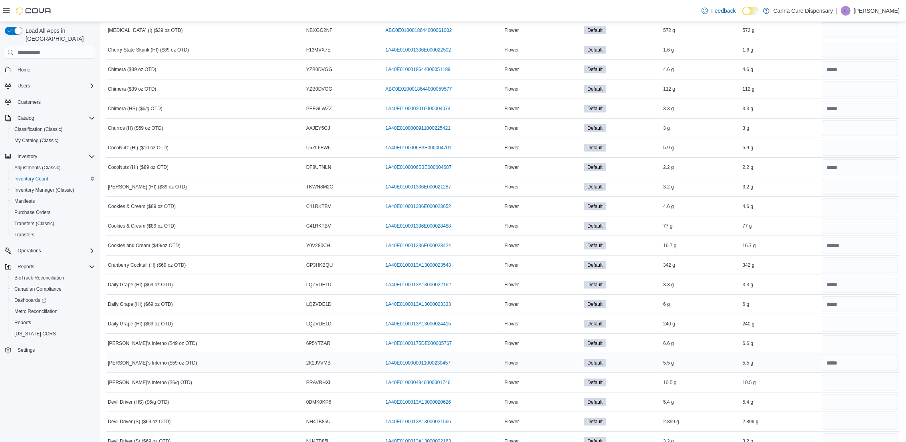
scroll to position [779, 0]
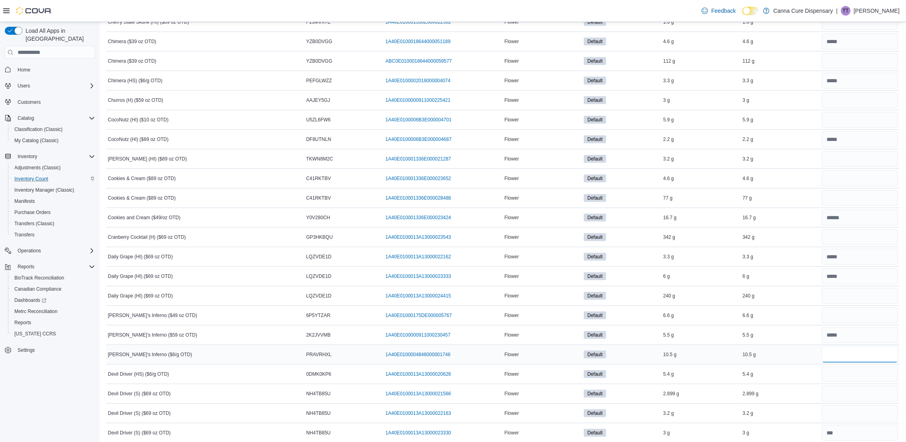
click at [854, 360] on input "number" at bounding box center [860, 355] width 76 height 16
type input "***"
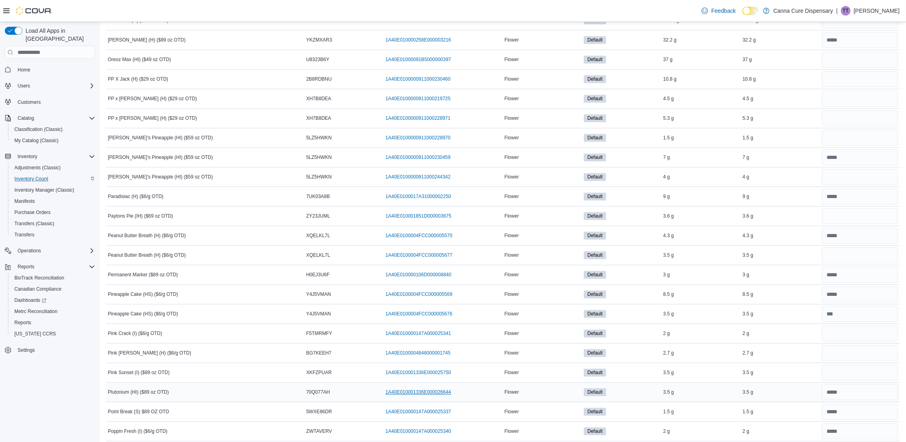
scroll to position [2995, 0]
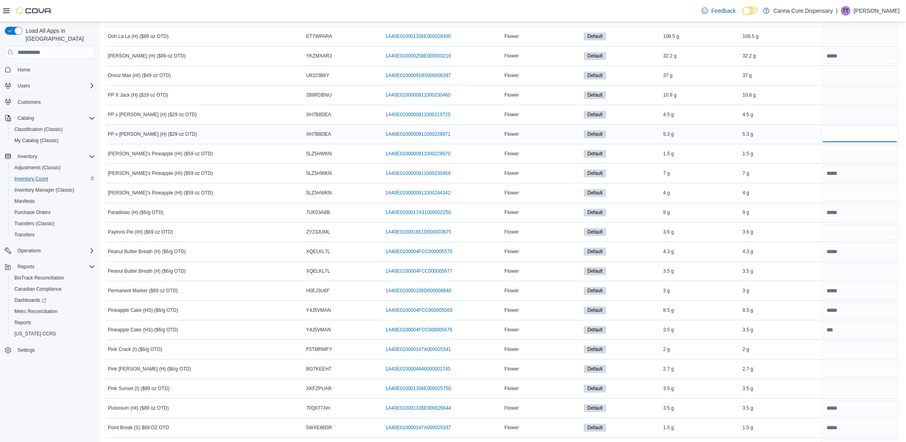
click at [895, 139] on input "number" at bounding box center [860, 134] width 76 height 16
type input "***"
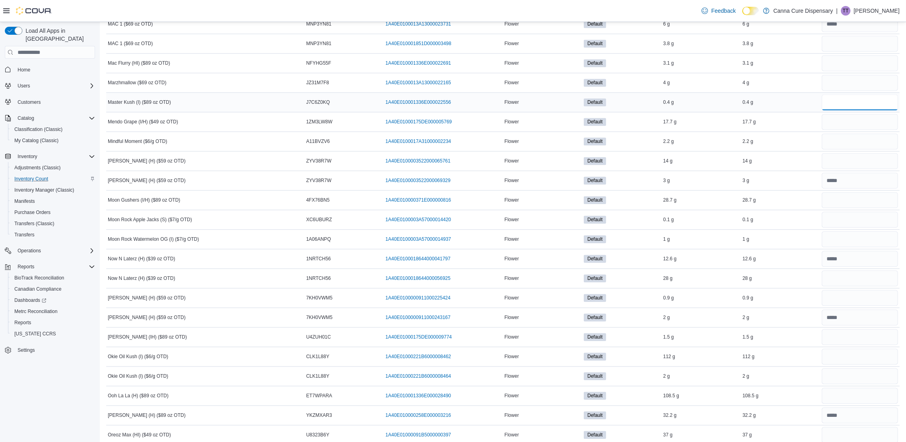
click at [854, 110] on input "number" at bounding box center [860, 102] width 76 height 16
type input "**"
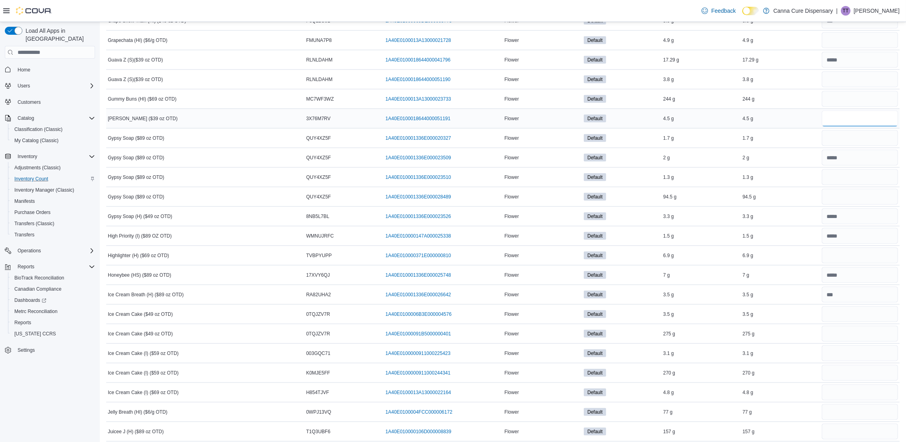
click at [866, 123] on input "number" at bounding box center [860, 119] width 76 height 16
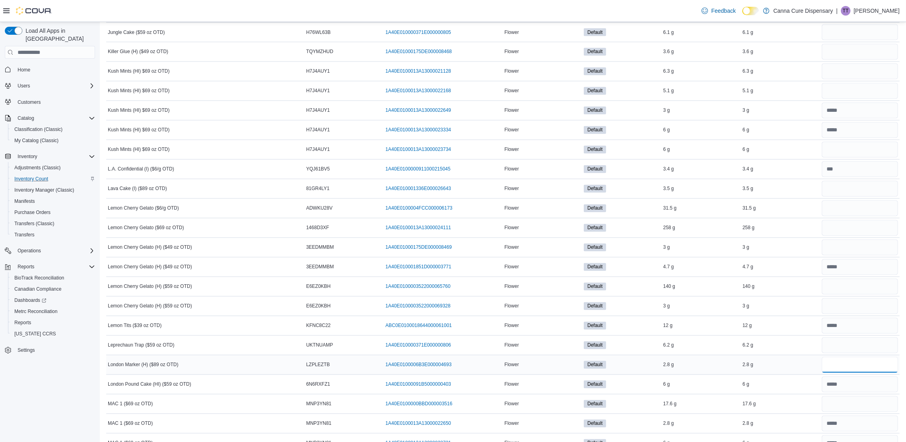
click at [866, 373] on input "number" at bounding box center [860, 365] width 76 height 16
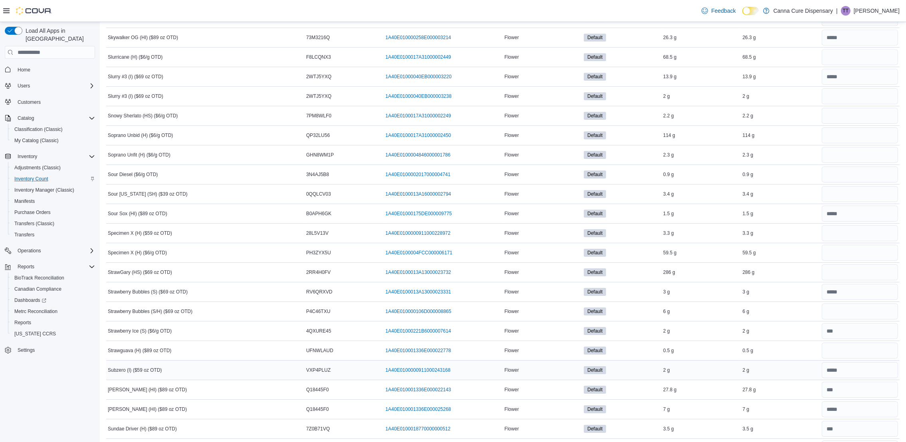
scroll to position [3954, 0]
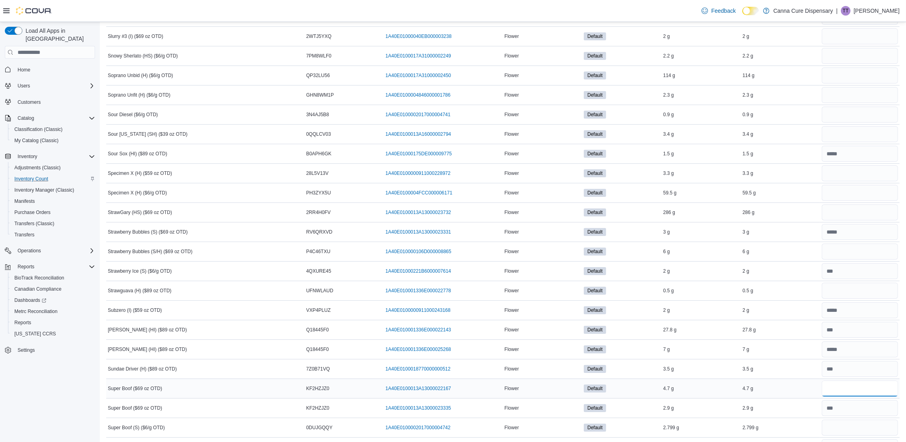
click at [883, 397] on input "number" at bounding box center [860, 389] width 76 height 16
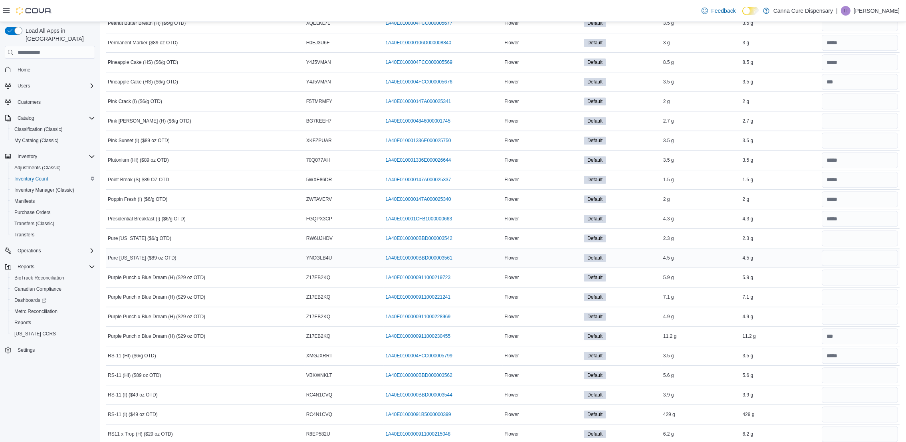
scroll to position [3295, 0]
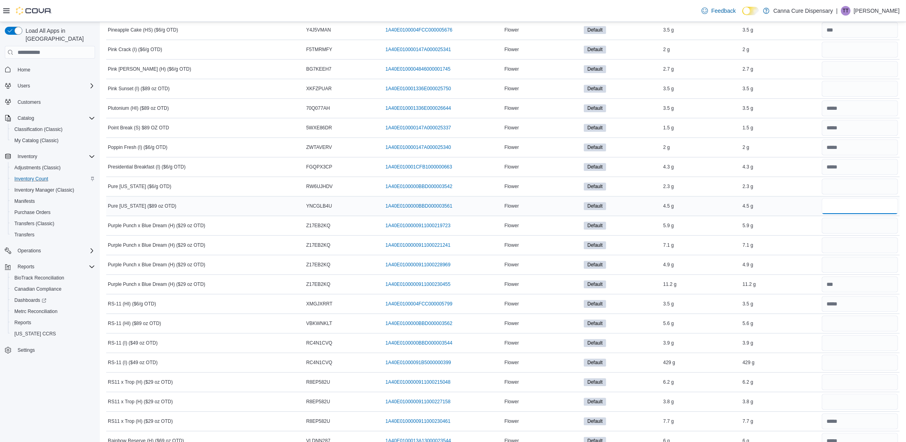
click at [831, 214] on input "number" at bounding box center [860, 206] width 76 height 16
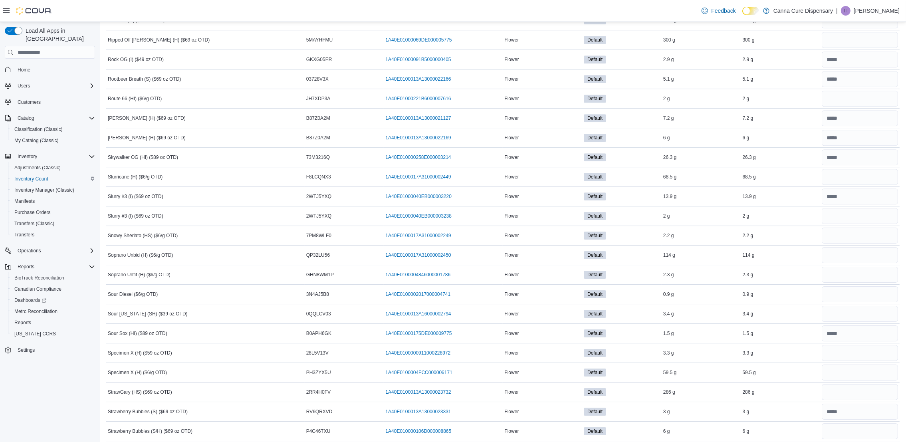
scroll to position [4314, 0]
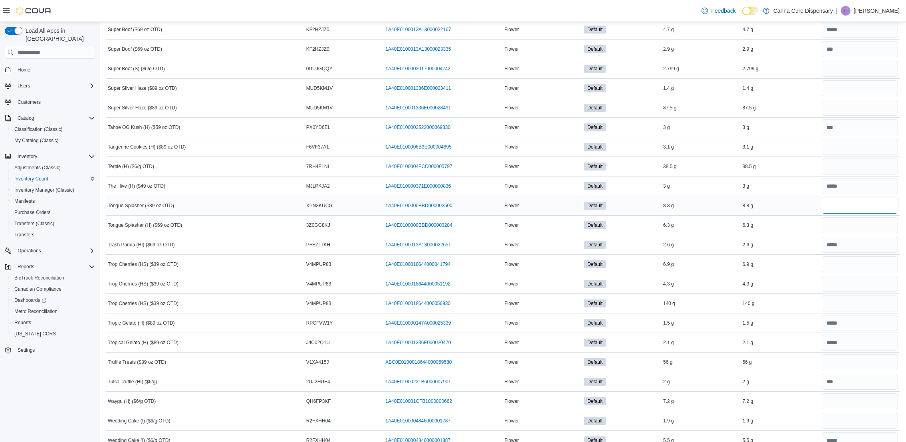
click at [859, 214] on input "number" at bounding box center [860, 206] width 76 height 16
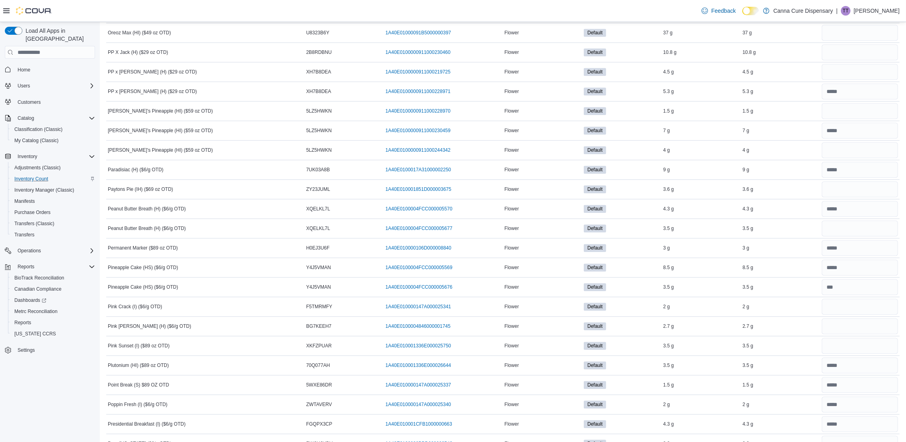
scroll to position [3175, 0]
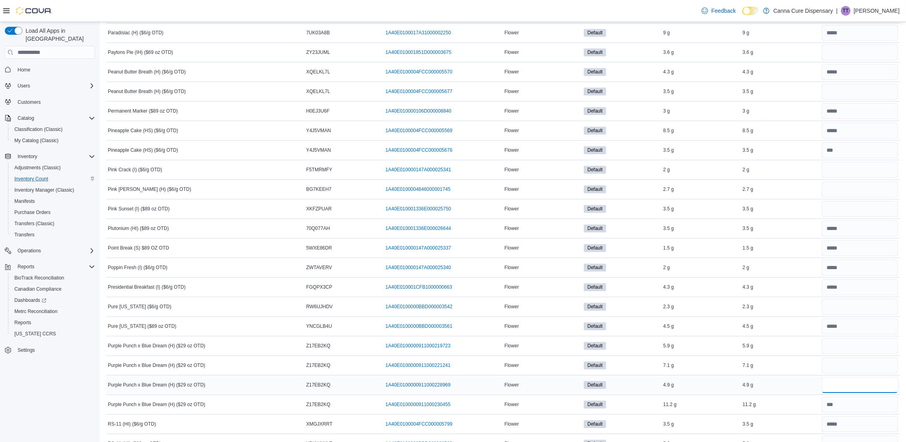
click at [880, 393] on input "number" at bounding box center [860, 385] width 76 height 16
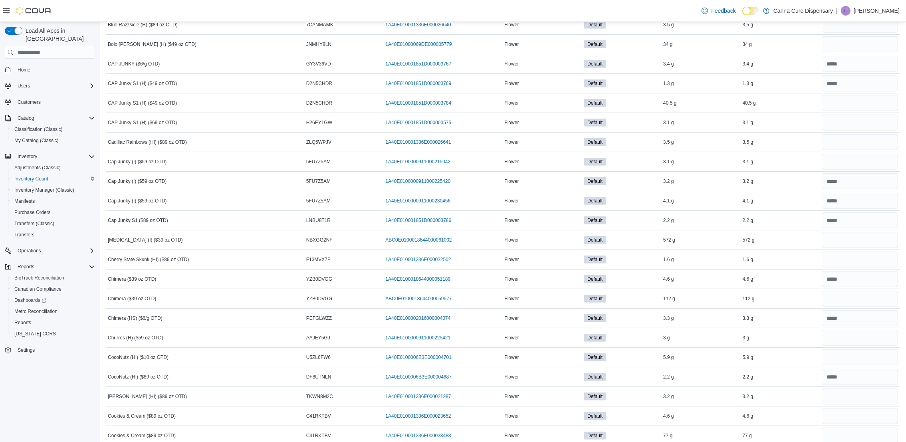
scroll to position [539, 0]
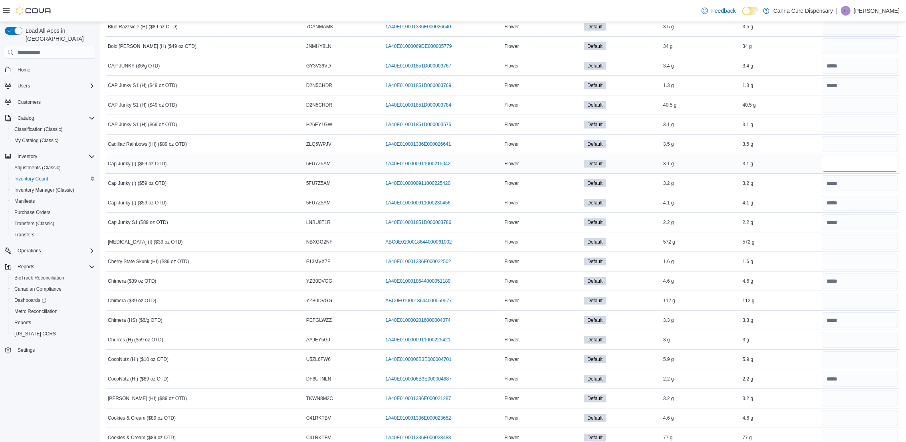
click at [846, 161] on input "number" at bounding box center [860, 164] width 76 height 16
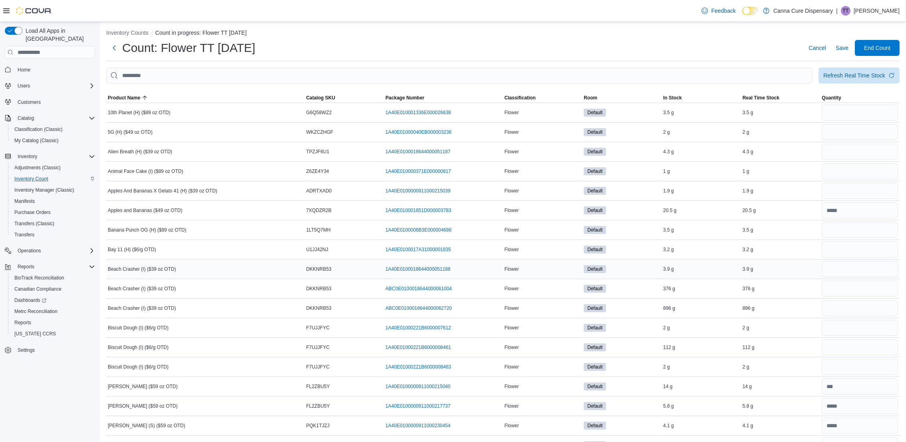
scroll to position [0, 0]
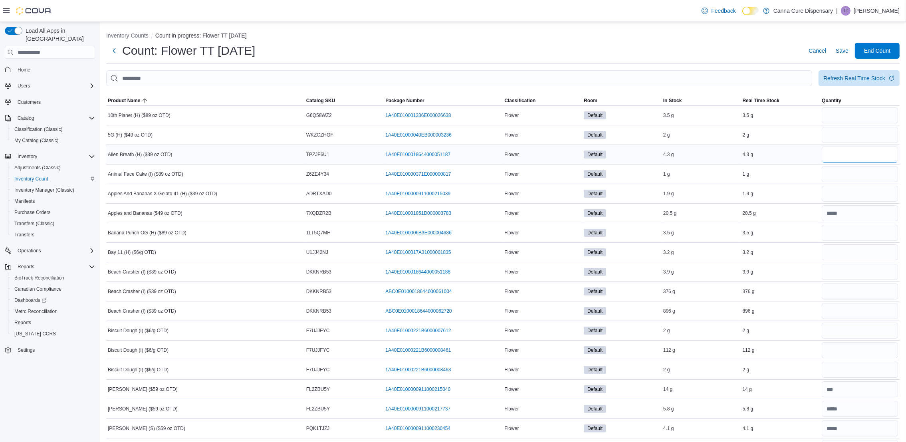
click at [845, 154] on input "number" at bounding box center [860, 155] width 76 height 16
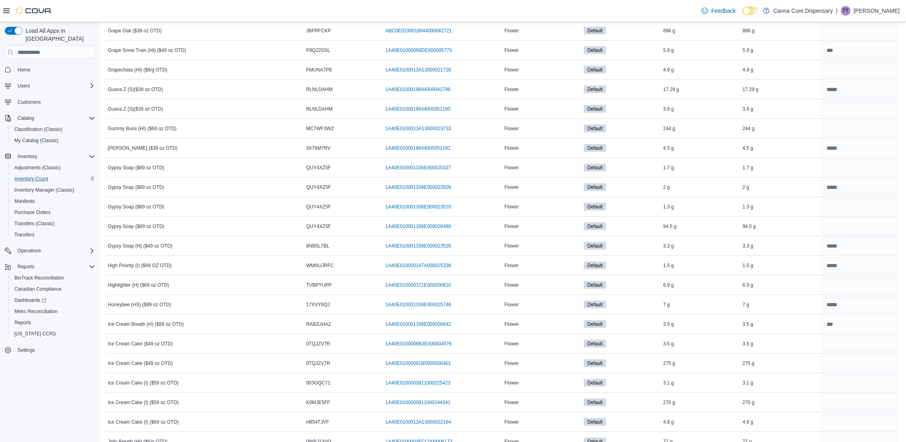
scroll to position [1797, 0]
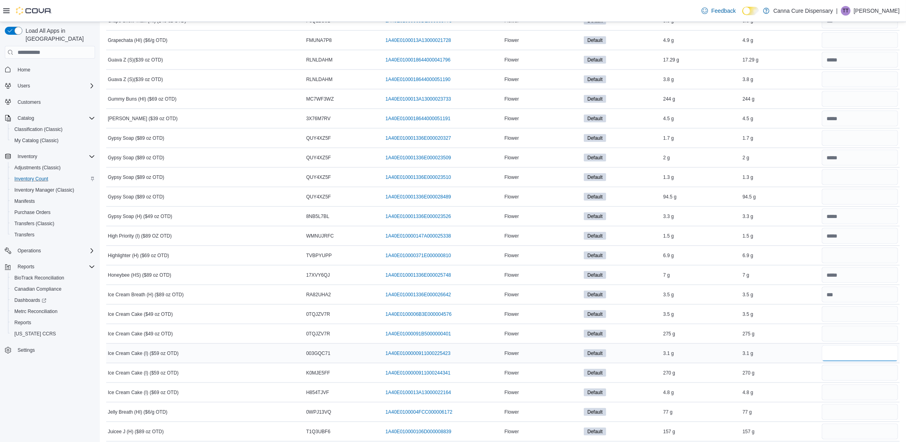
click at [862, 354] on input "number" at bounding box center [860, 354] width 76 height 16
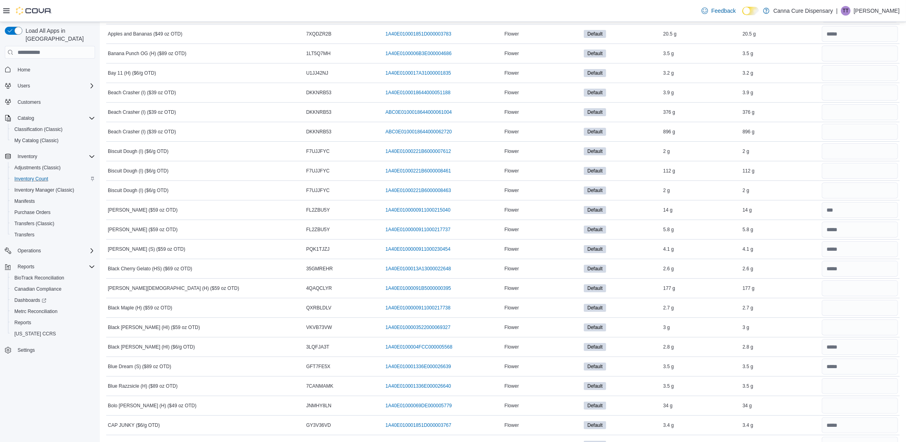
scroll to position [120, 0]
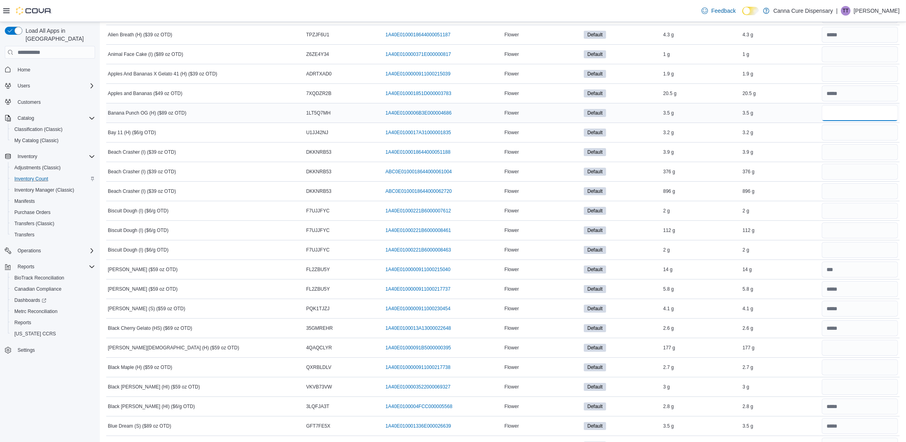
click at [850, 117] on input "number" at bounding box center [860, 113] width 76 height 16
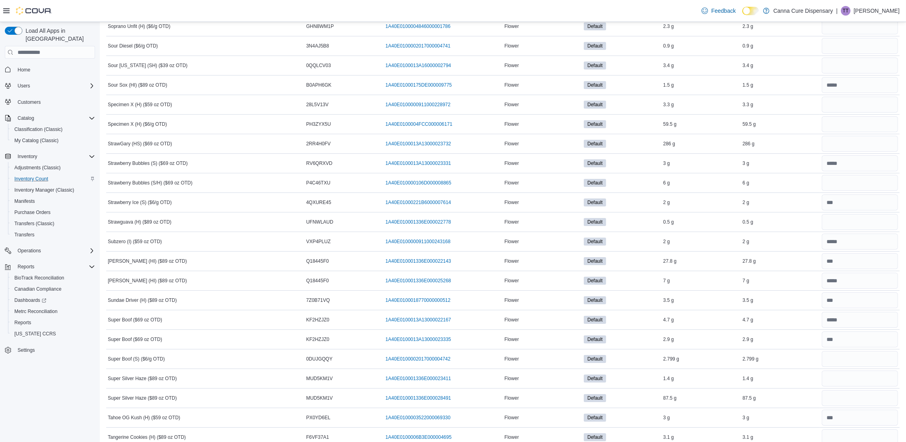
scroll to position [4074, 0]
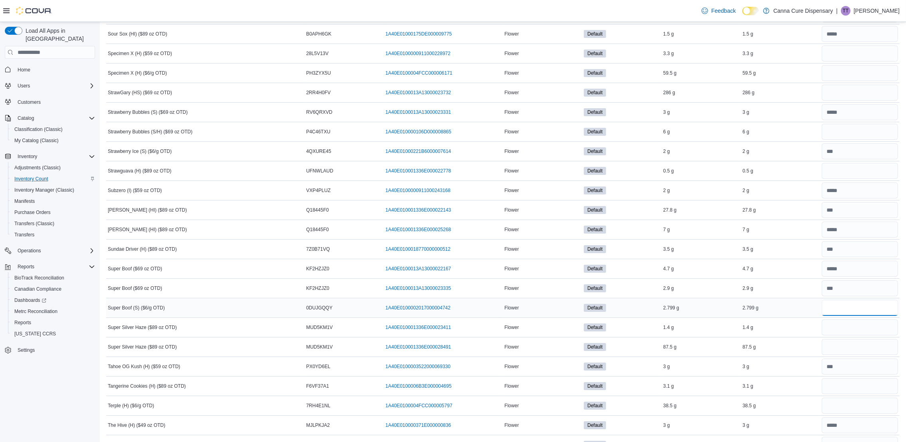
click at [841, 316] on input "number" at bounding box center [860, 308] width 76 height 16
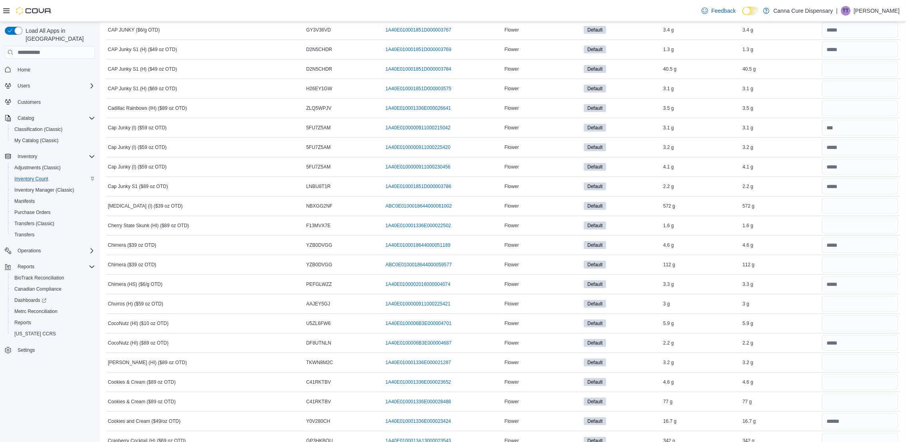
scroll to position [419, 0]
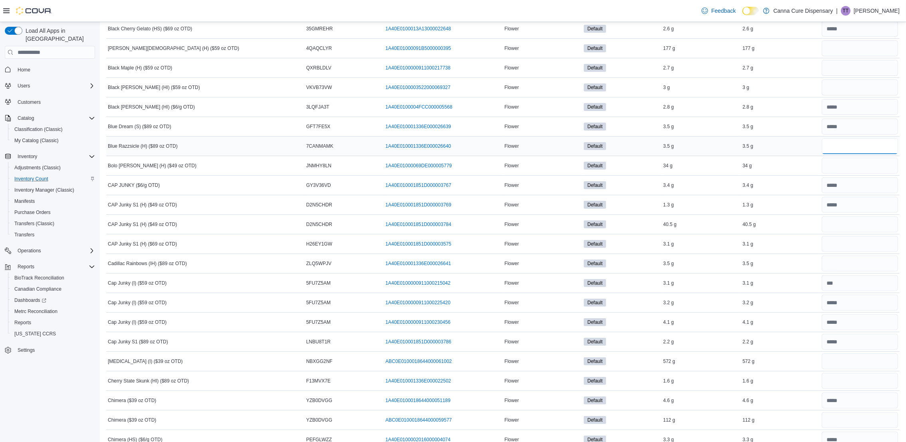
click at [877, 147] on input "number" at bounding box center [860, 146] width 76 height 16
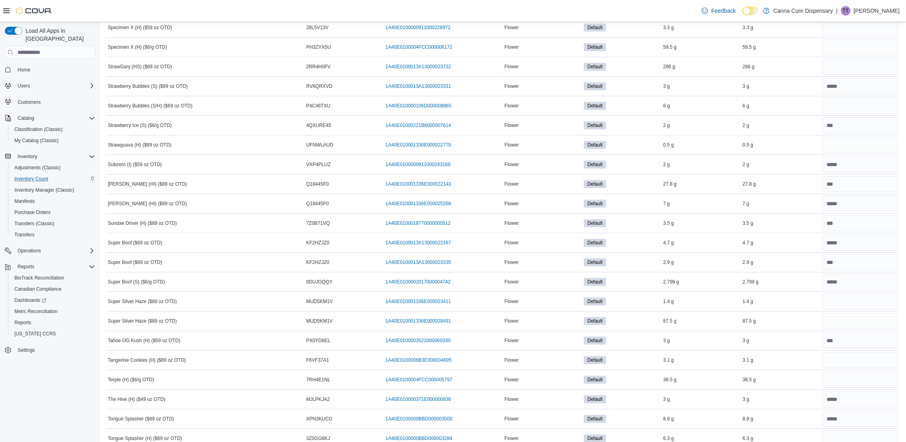
scroll to position [4194, 0]
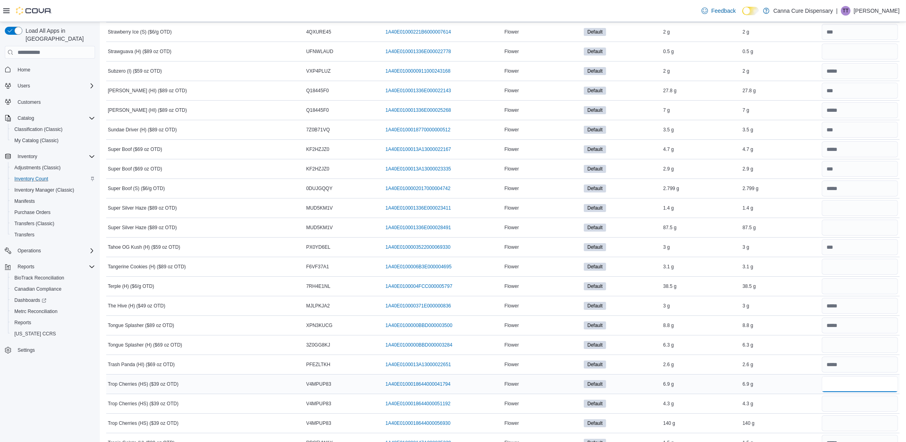
click at [844, 392] on input "number" at bounding box center [860, 384] width 76 height 16
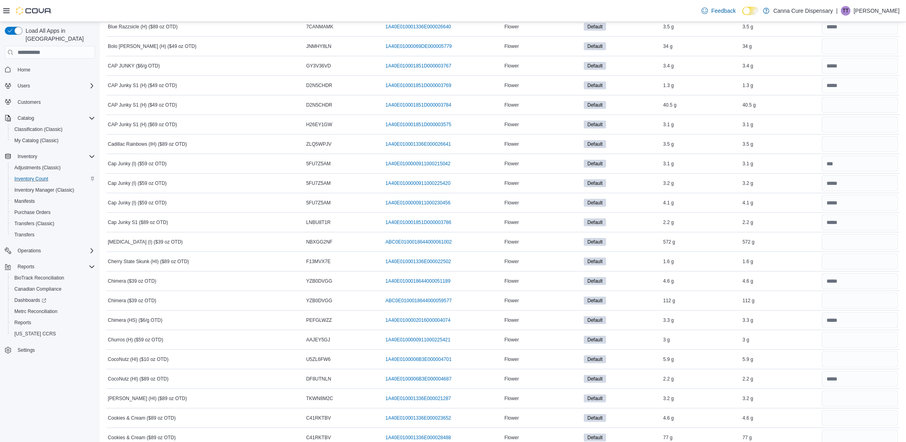
scroll to position [179, 0]
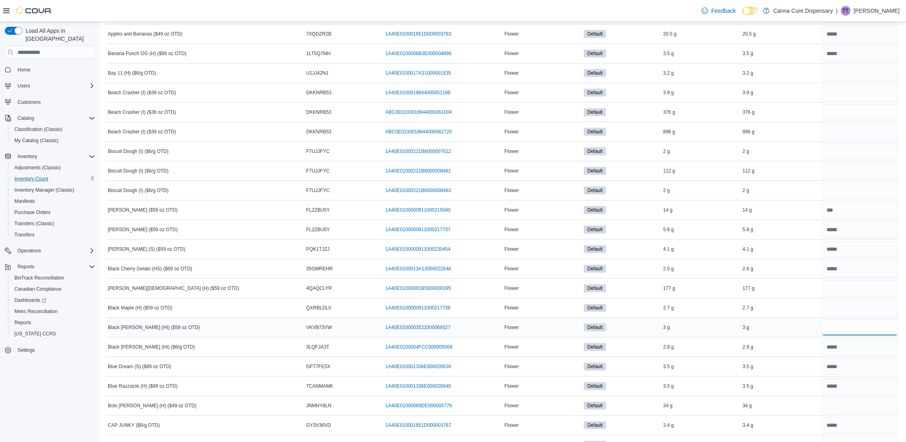
click at [867, 328] on input "number" at bounding box center [860, 328] width 76 height 16
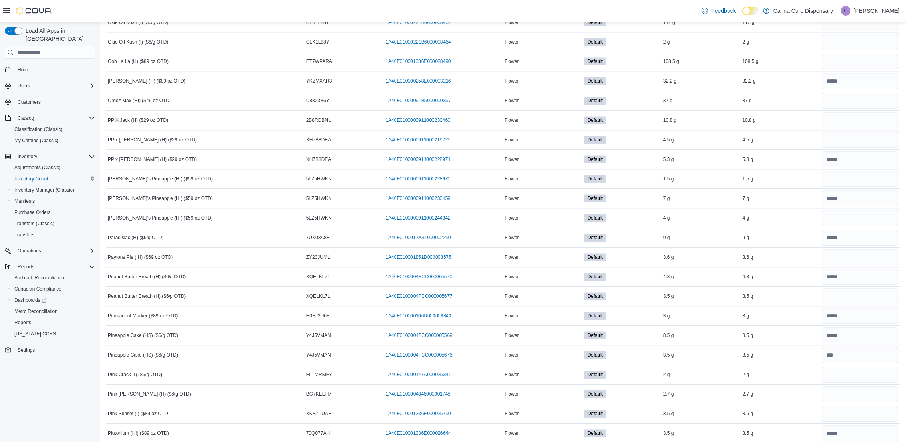
scroll to position [3115, 0]
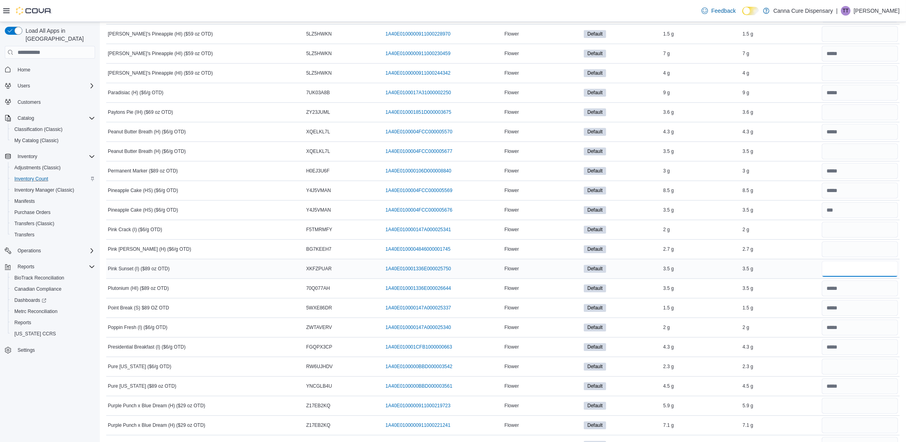
click at [845, 277] on input "number" at bounding box center [860, 269] width 76 height 16
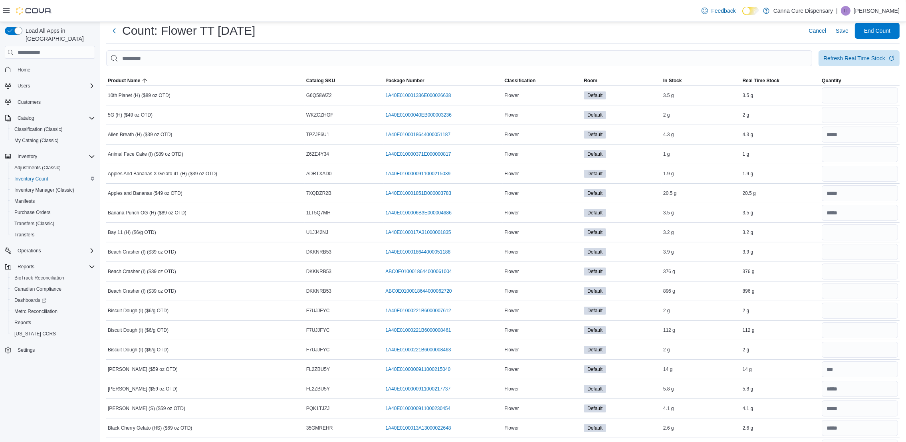
scroll to position [0, 0]
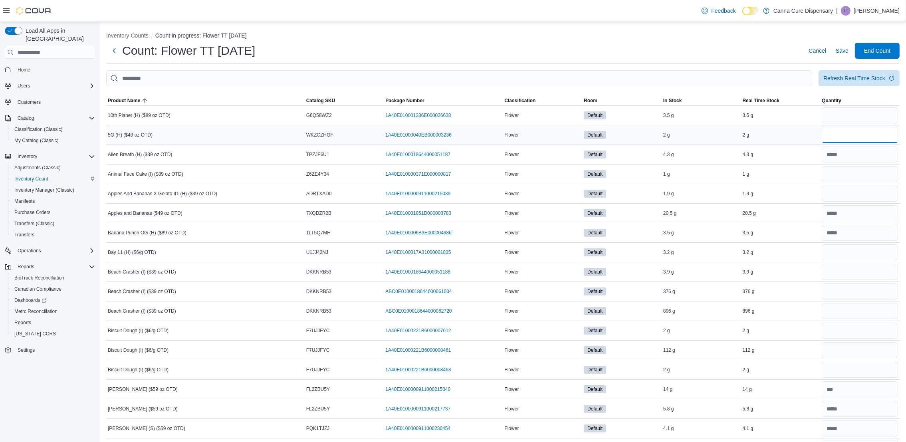
click at [850, 134] on input "number" at bounding box center [860, 135] width 76 height 16
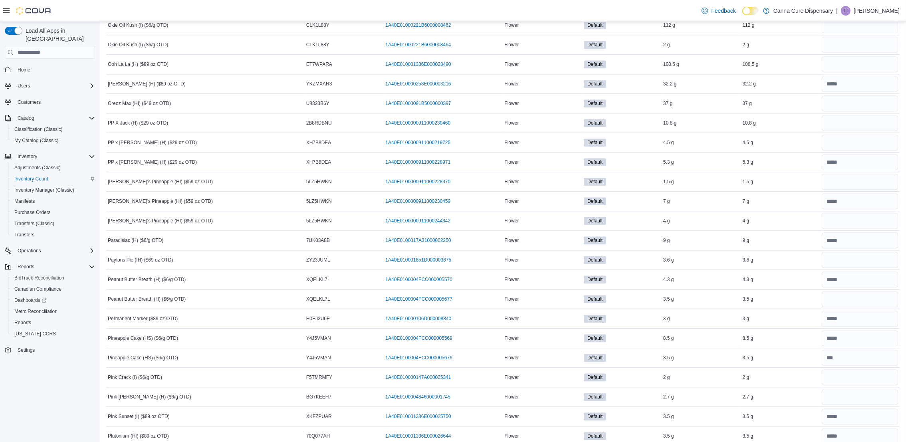
scroll to position [2995, 0]
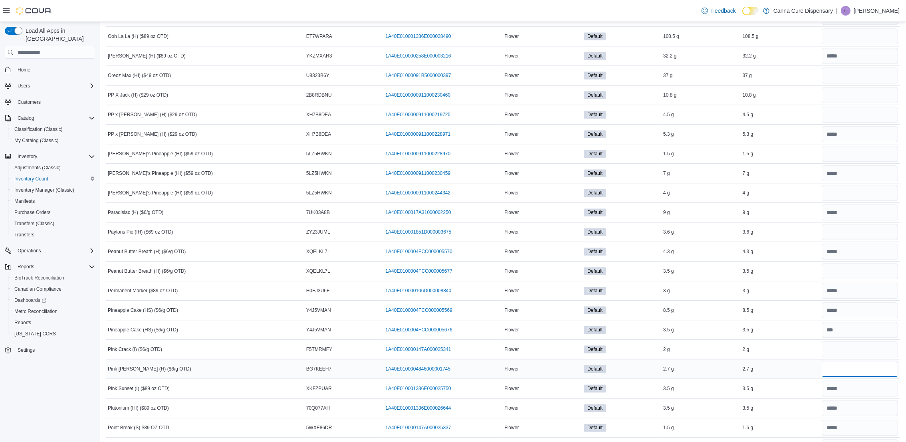
click at [853, 377] on input "number" at bounding box center [860, 369] width 76 height 16
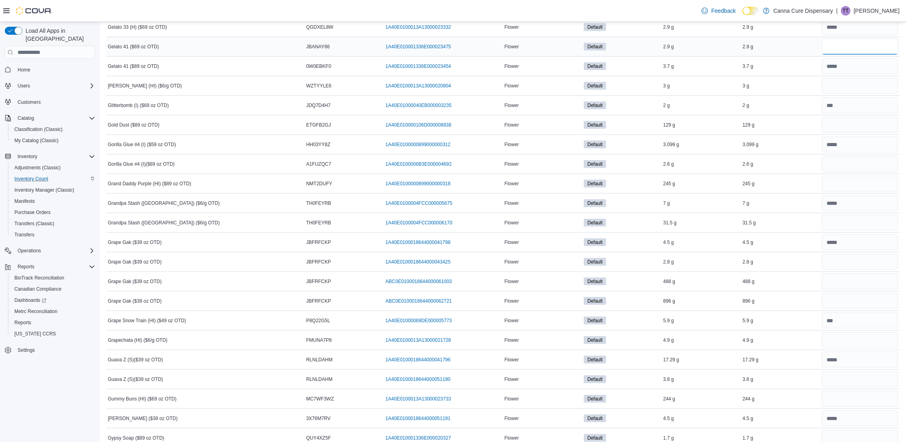
click at [864, 53] on input "number" at bounding box center [860, 47] width 76 height 16
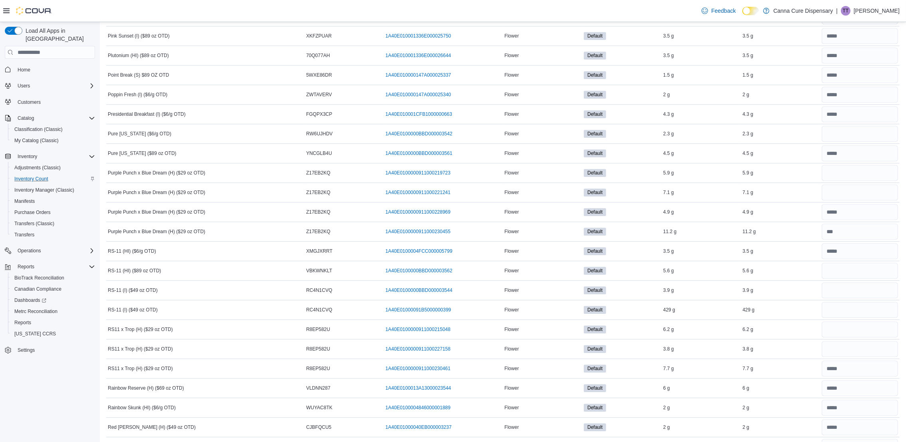
scroll to position [3355, 0]
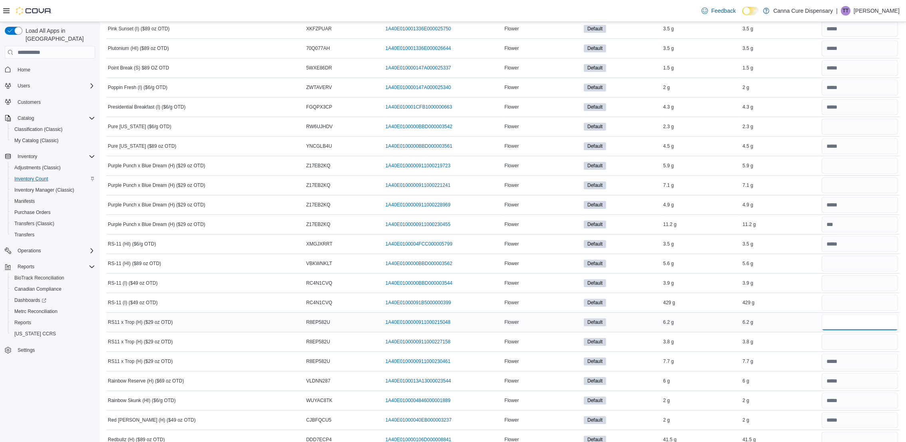
click at [848, 330] on input "number" at bounding box center [860, 322] width 76 height 16
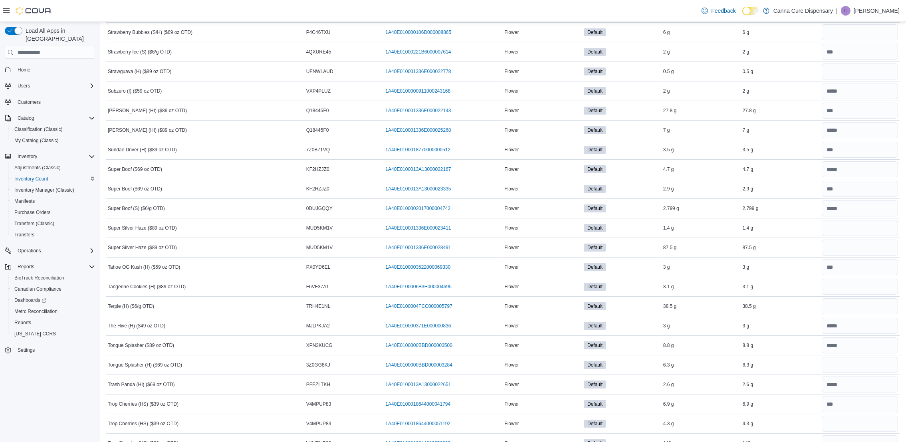
scroll to position [4254, 0]
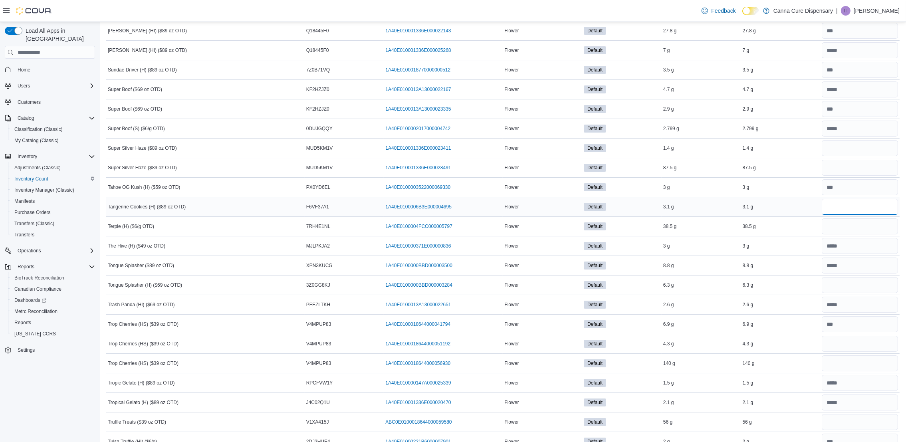
click at [848, 215] on input "number" at bounding box center [860, 207] width 76 height 16
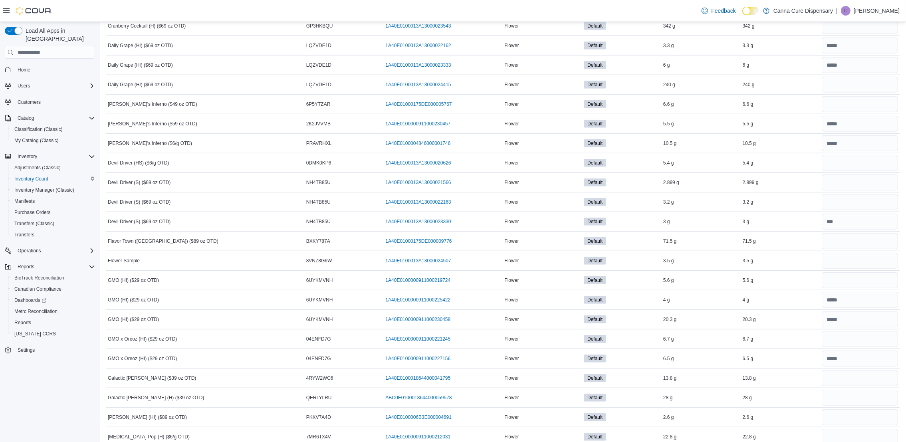
scroll to position [1019, 0]
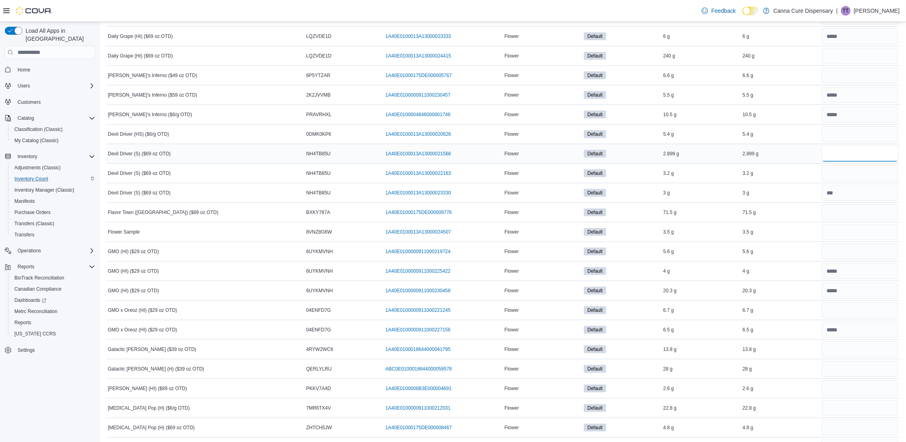
click at [844, 158] on input "number" at bounding box center [860, 154] width 76 height 16
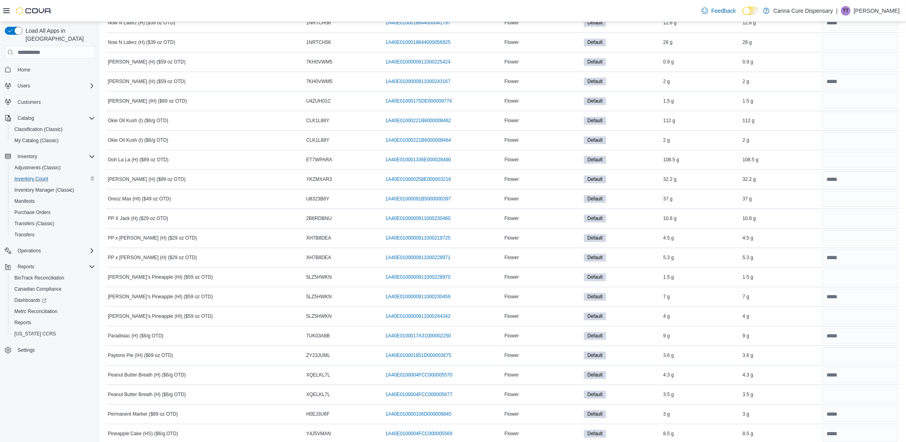
scroll to position [2876, 0]
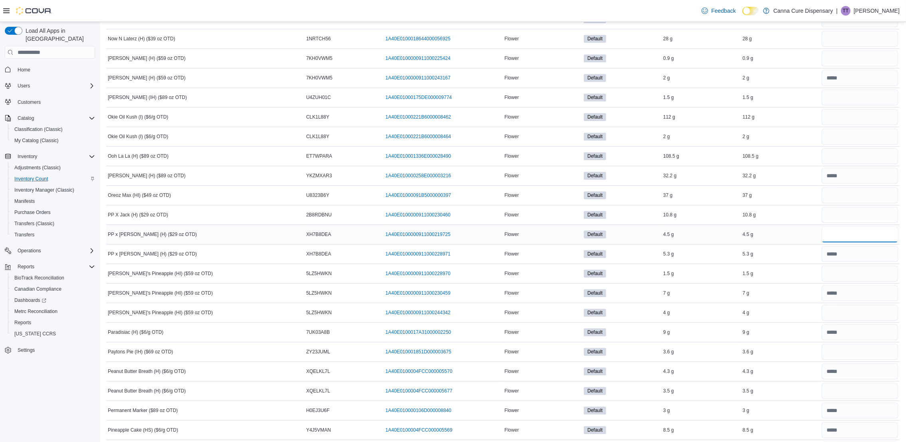
click at [850, 242] on input "number" at bounding box center [860, 234] width 76 height 16
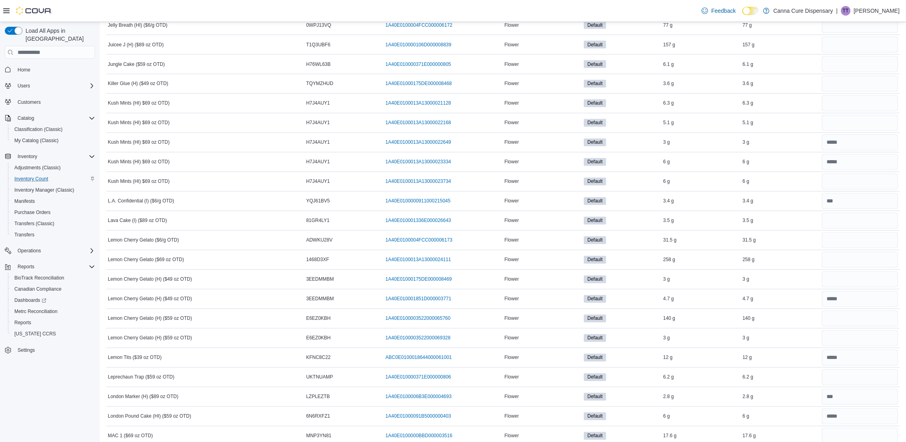
scroll to position [2037, 0]
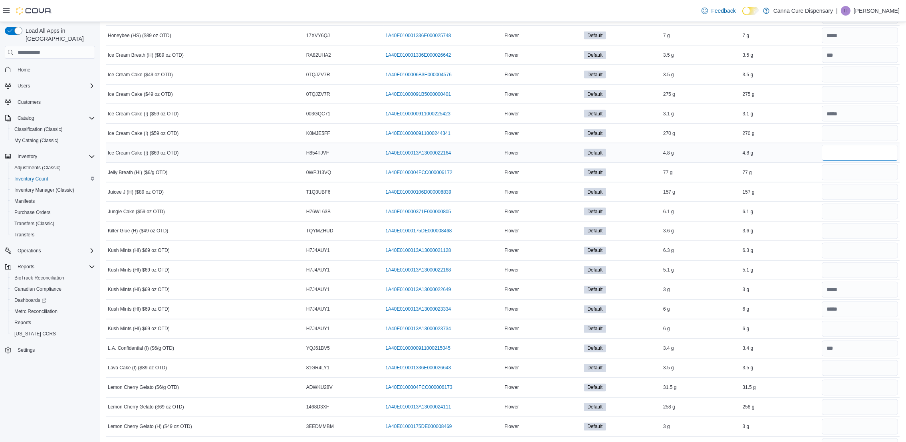
click at [859, 161] on input "number" at bounding box center [860, 153] width 76 height 16
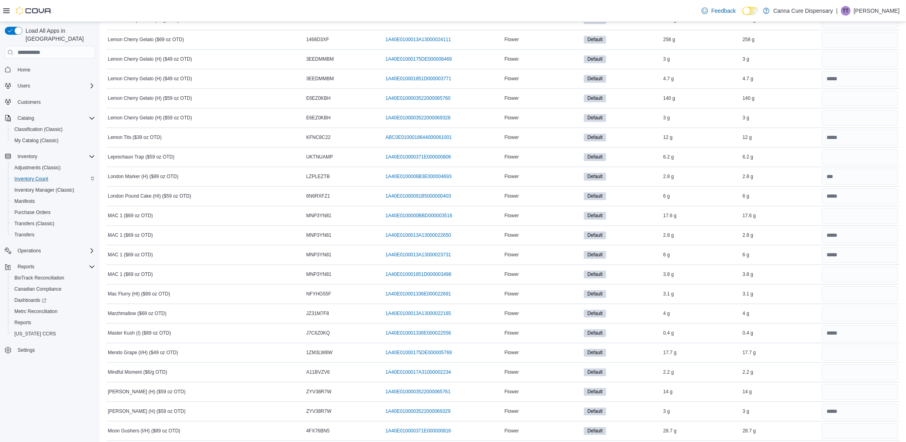
scroll to position [2576, 0]
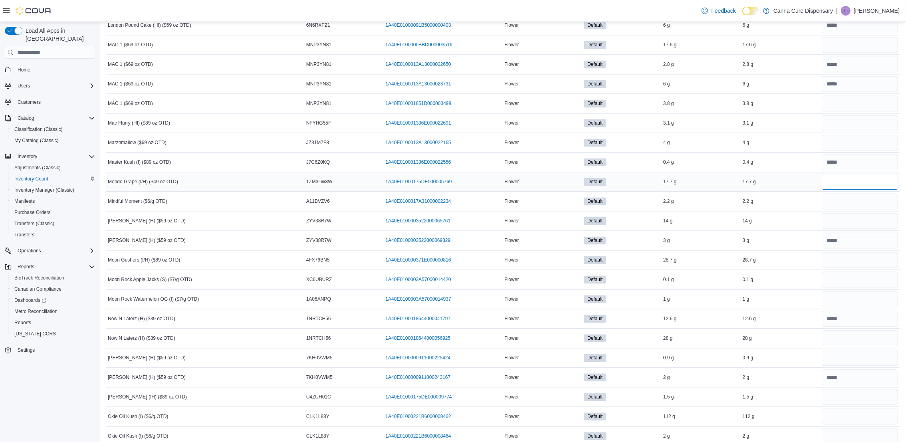
click at [855, 190] on input "number" at bounding box center [860, 182] width 76 height 16
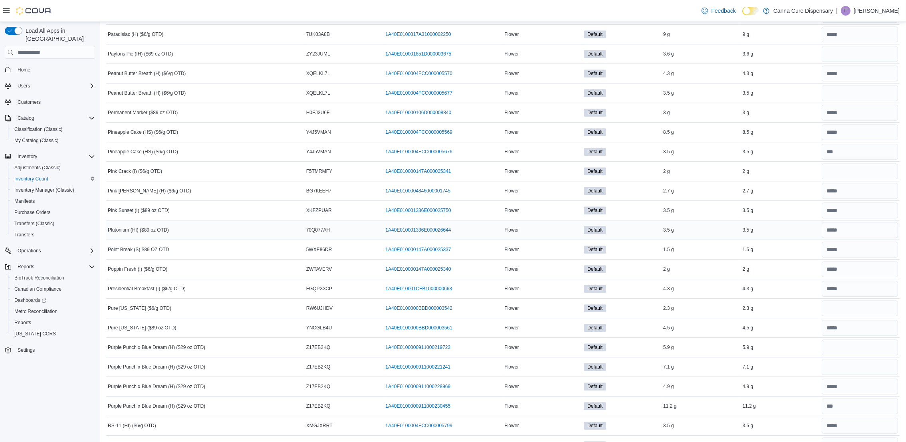
scroll to position [3175, 0]
click at [891, 334] on input "number" at bounding box center [860, 326] width 76 height 16
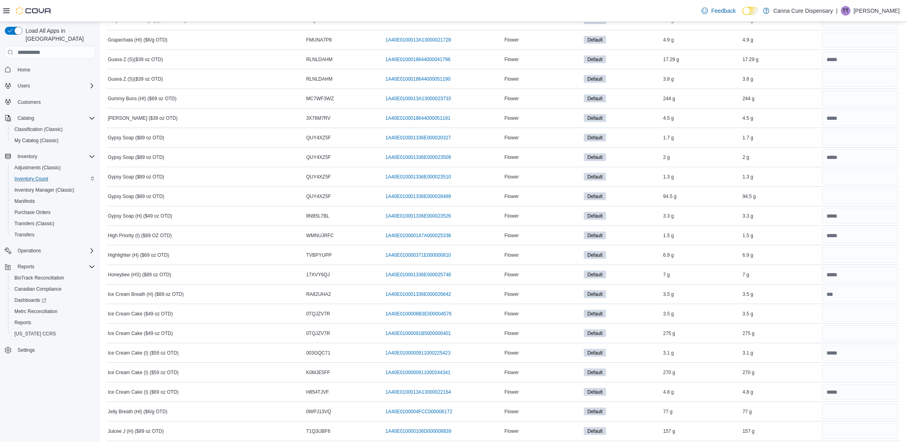
scroll to position [1797, 0]
click at [862, 48] on input "number" at bounding box center [860, 40] width 76 height 16
click at [864, 262] on input "number" at bounding box center [860, 256] width 76 height 16
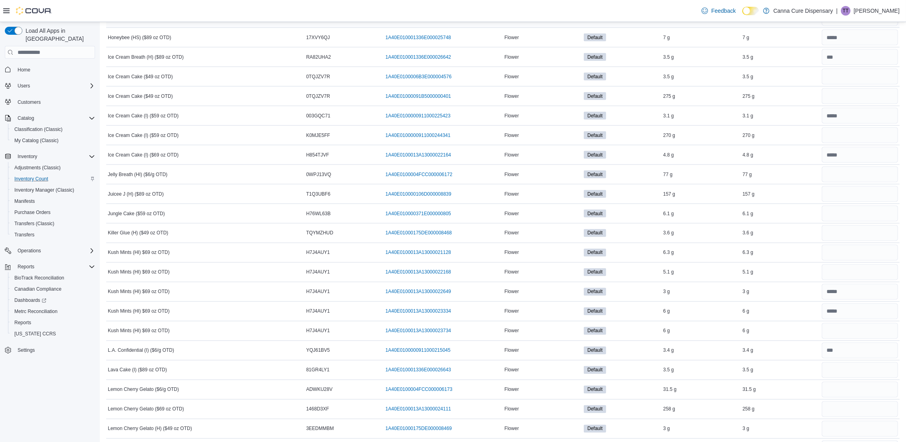
scroll to position [2037, 0]
click at [862, 218] on input "number" at bounding box center [860, 212] width 76 height 16
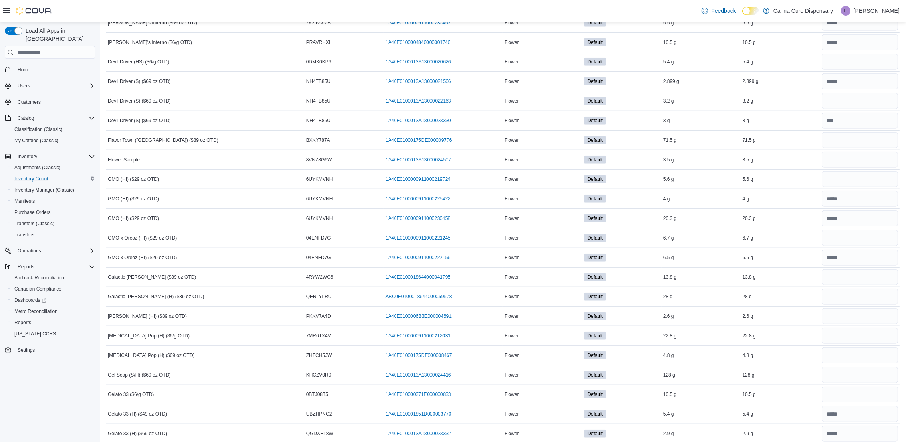
scroll to position [1019, 0]
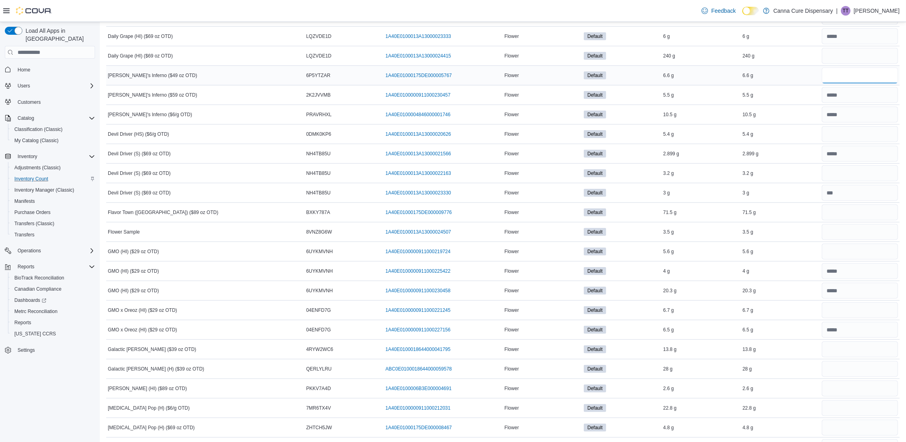
click at [856, 83] on input "number" at bounding box center [860, 76] width 76 height 16
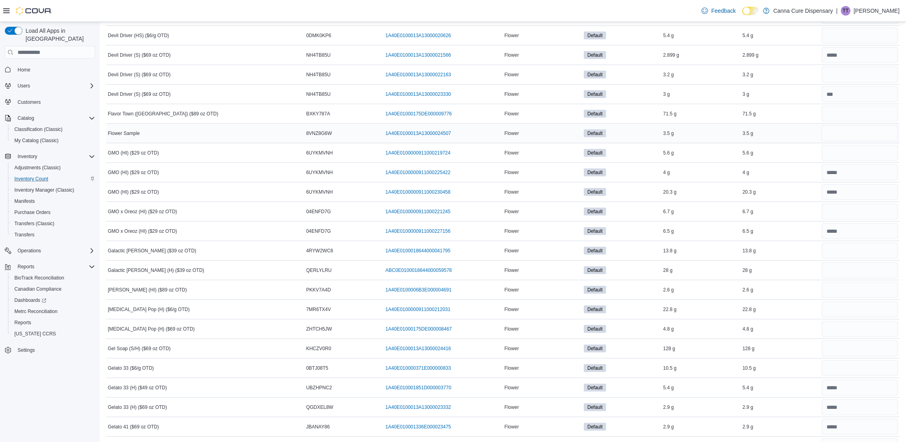
scroll to position [1138, 0]
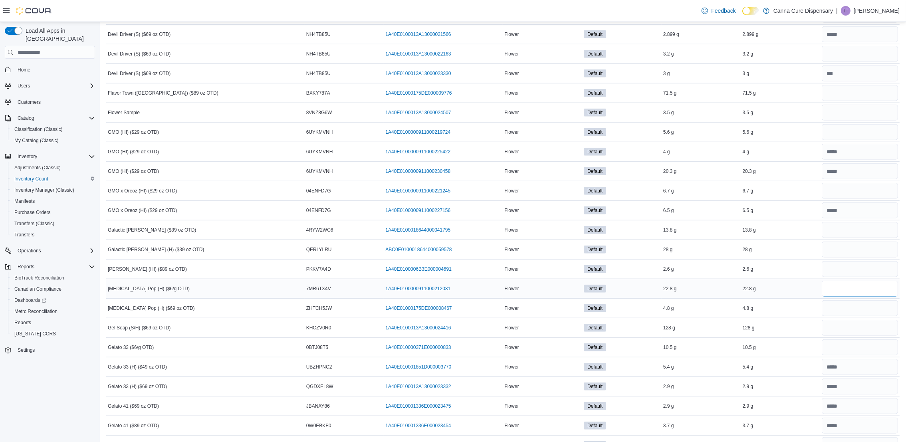
click at [867, 295] on input "number" at bounding box center [860, 289] width 76 height 16
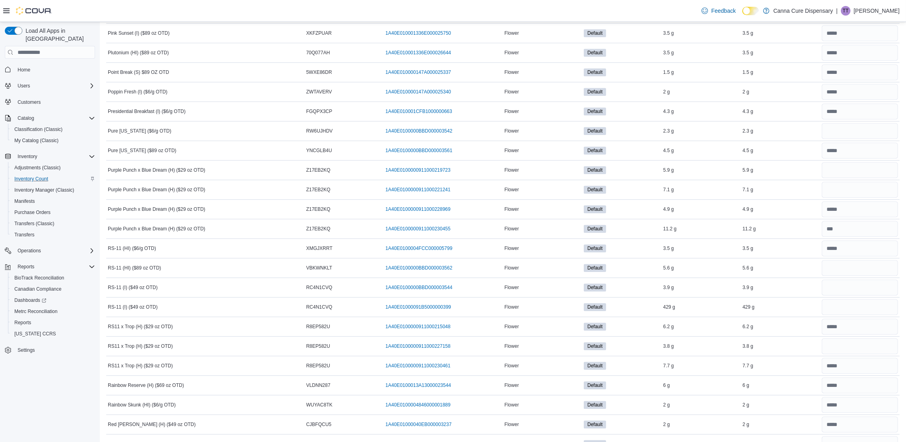
scroll to position [3415, 0]
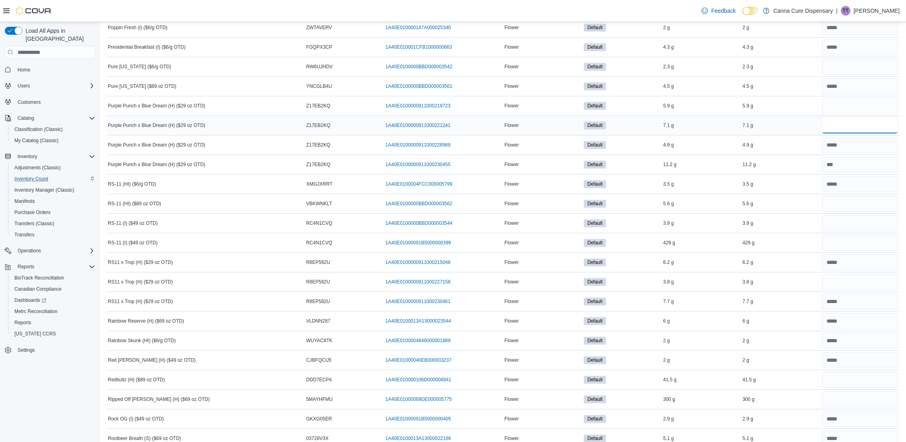
click at [857, 133] on input "number" at bounding box center [860, 125] width 76 height 16
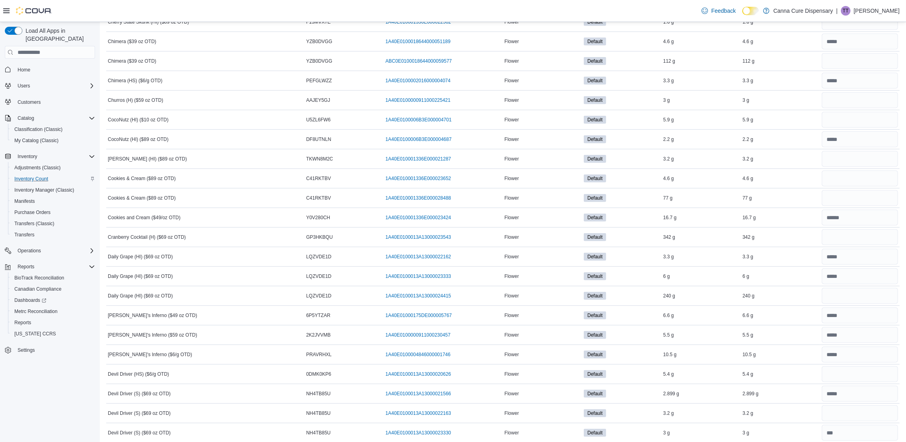
scroll to position [299, 0]
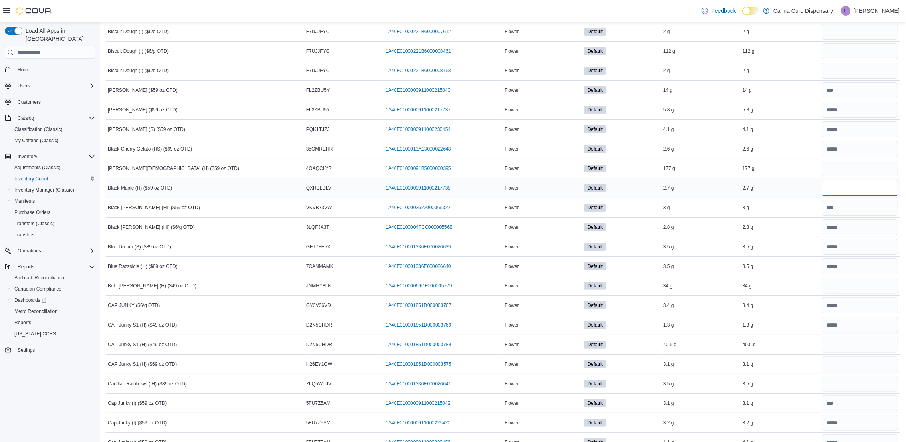
click at [845, 192] on input "number" at bounding box center [860, 188] width 76 height 16
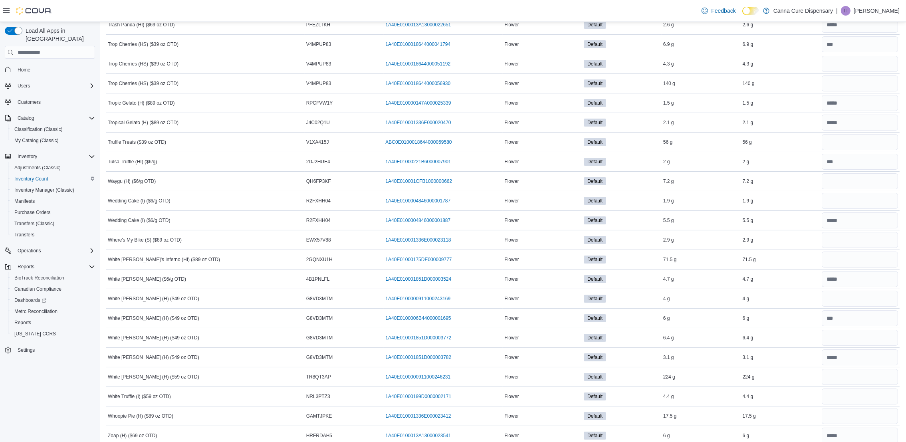
scroll to position [4620, 0]
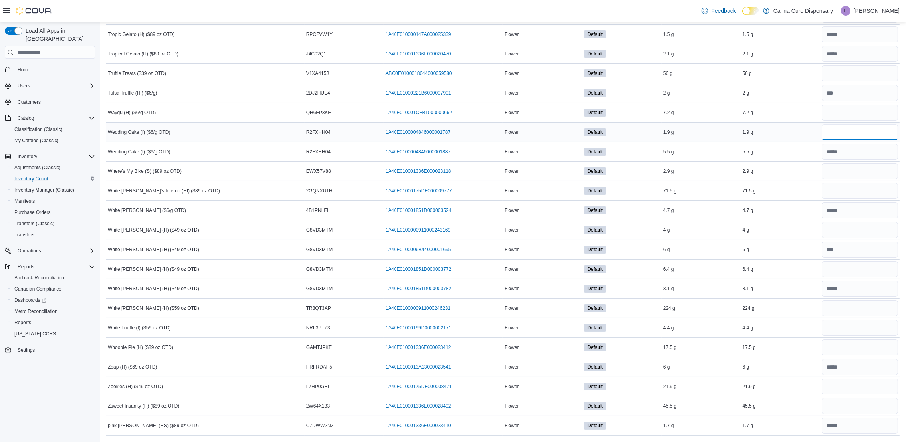
click at [838, 133] on input "number" at bounding box center [860, 132] width 76 height 16
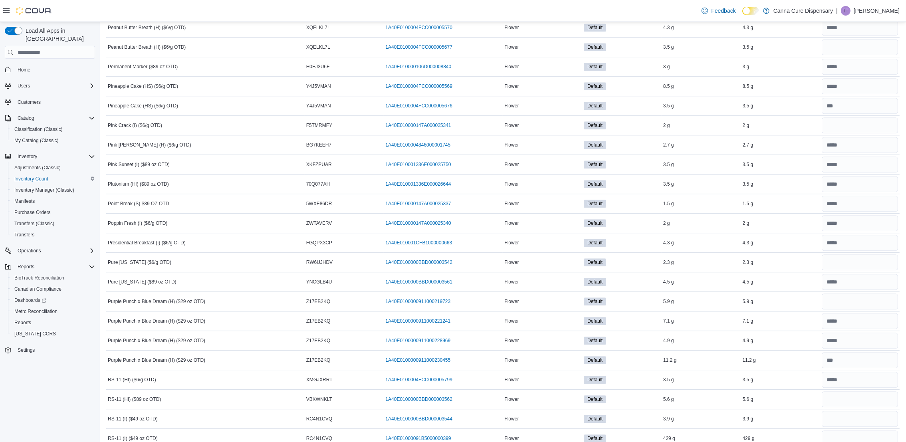
scroll to position [3182, 0]
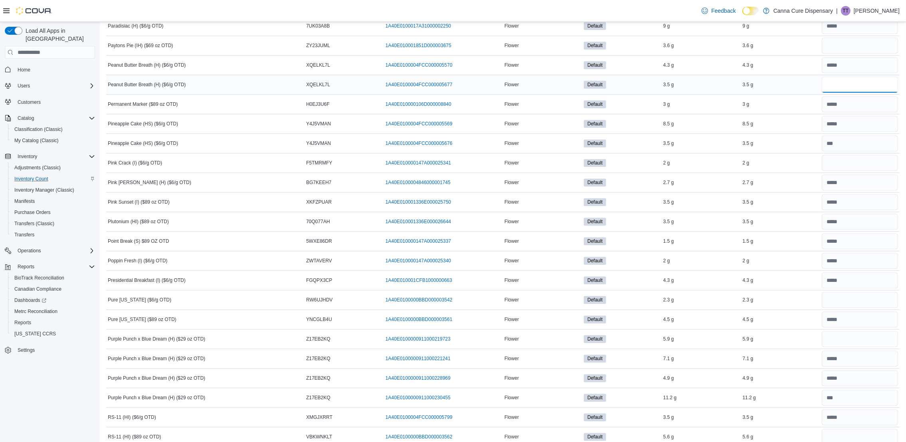
click at [845, 93] on input "number" at bounding box center [860, 85] width 76 height 16
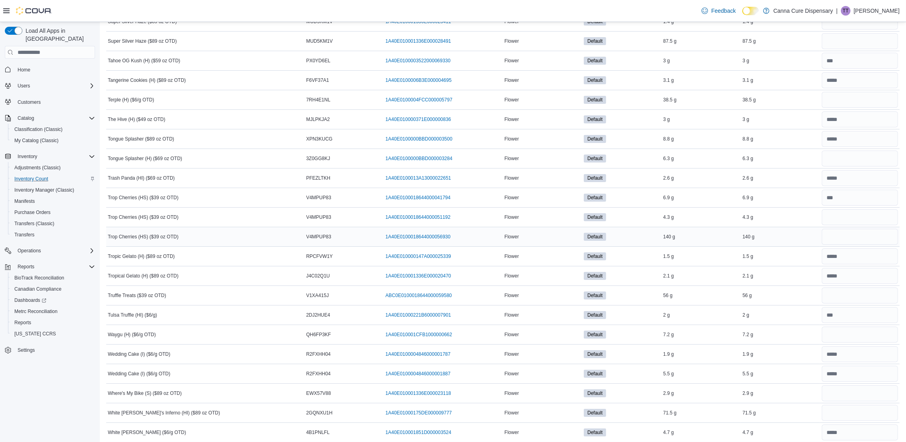
scroll to position [4620, 0]
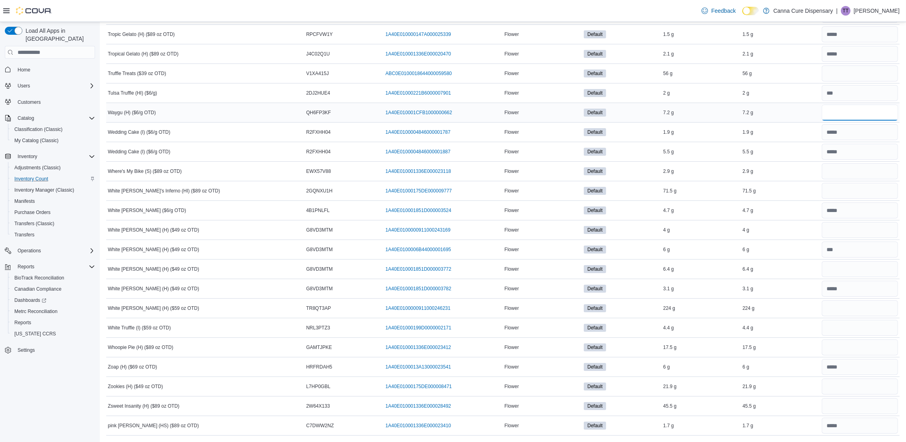
click at [876, 110] on input "number" at bounding box center [860, 113] width 76 height 16
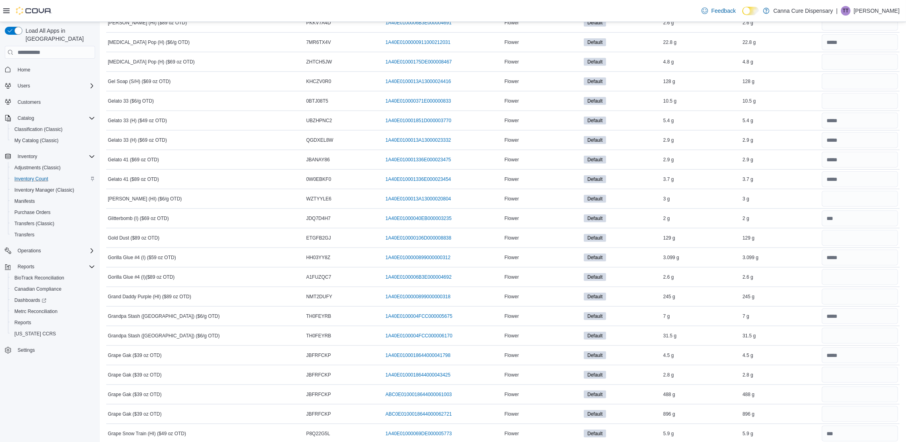
scroll to position [1325, 0]
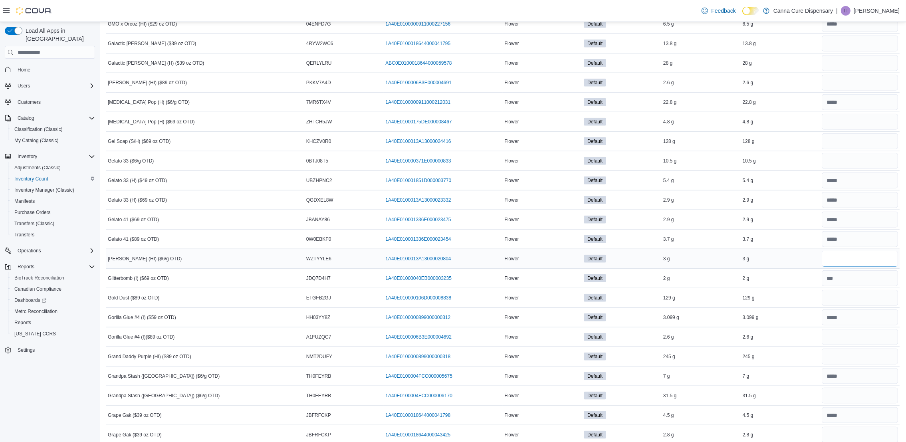
click at [847, 265] on input "number" at bounding box center [860, 259] width 76 height 16
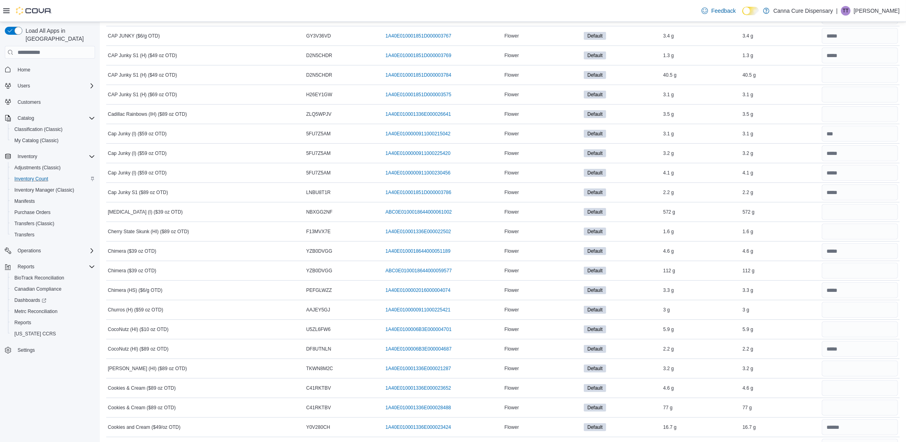
scroll to position [606, 0]
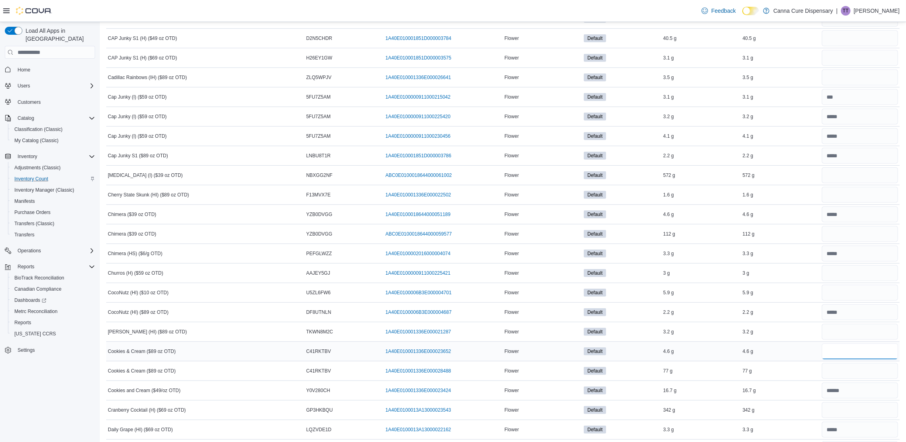
click at [849, 355] on input "number" at bounding box center [860, 352] width 76 height 16
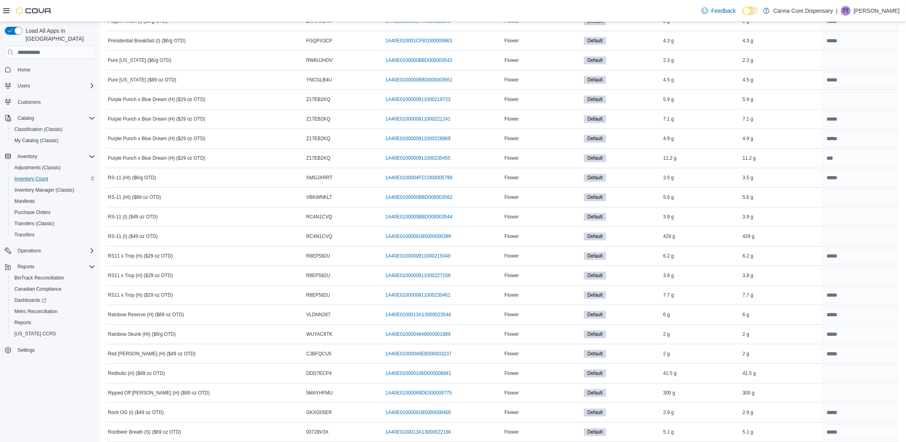
scroll to position [3781, 0]
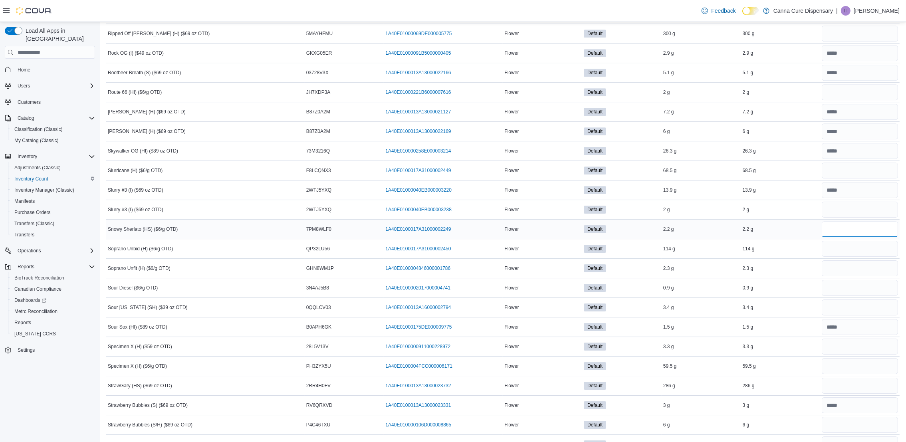
click at [874, 237] on input "number" at bounding box center [860, 229] width 76 height 16
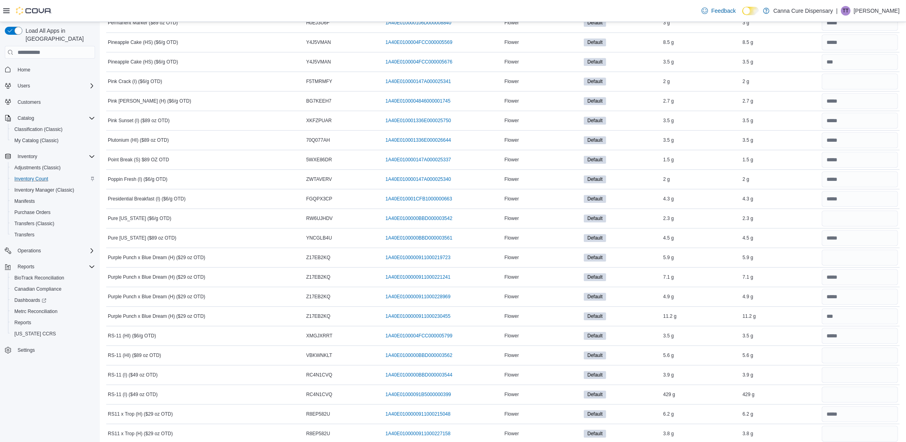
scroll to position [3242, 0]
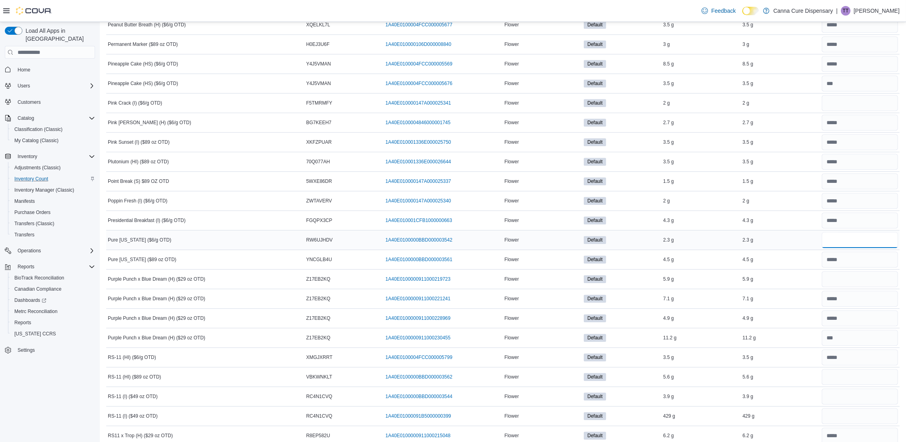
click at [846, 248] on input "number" at bounding box center [860, 240] width 76 height 16
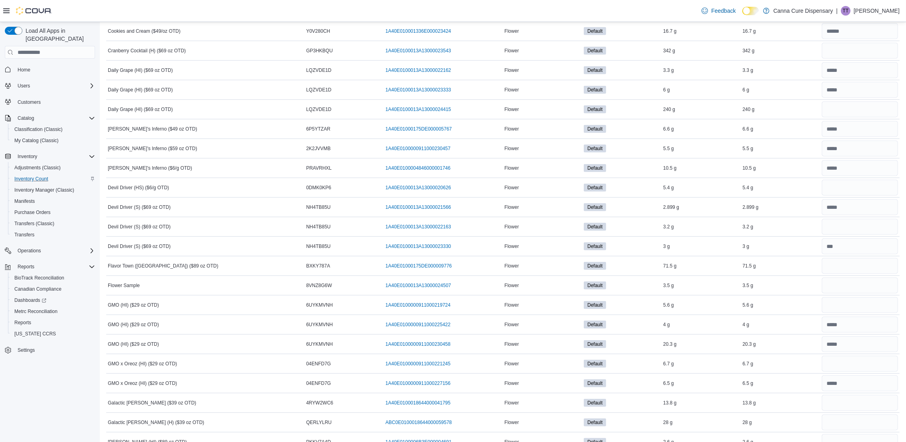
scroll to position [606, 0]
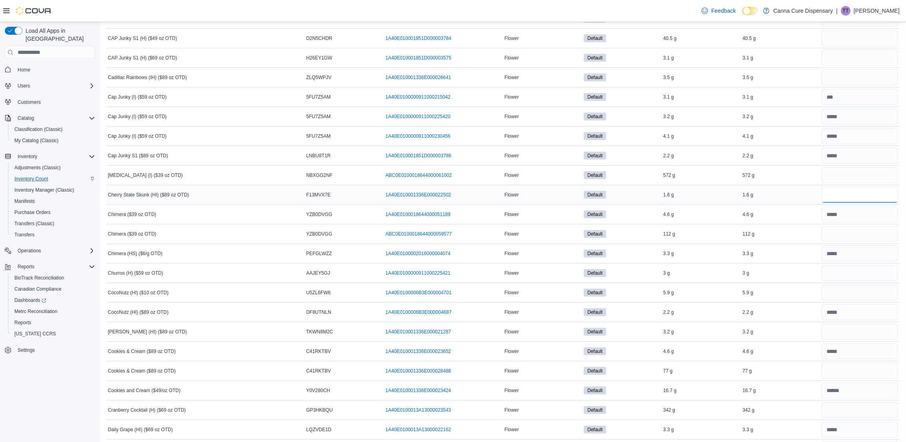
click at [842, 192] on input "number" at bounding box center [860, 195] width 76 height 16
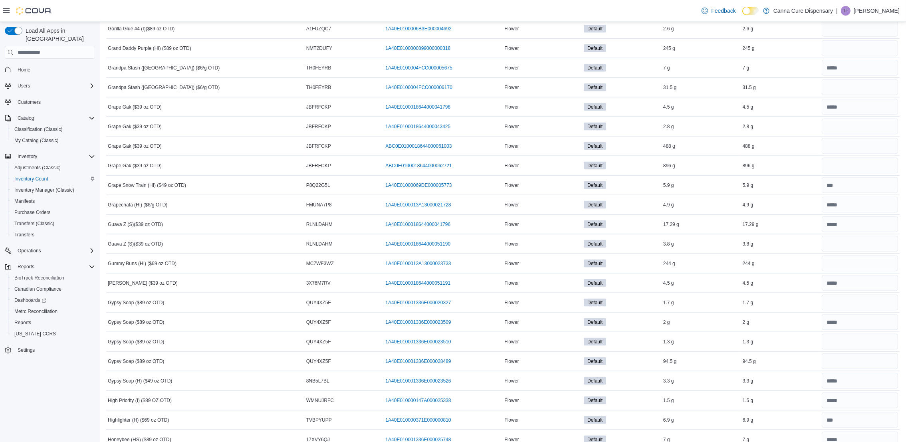
drag, startPoint x: 803, startPoint y: 197, endPoint x: 830, endPoint y: 467, distance: 272.1
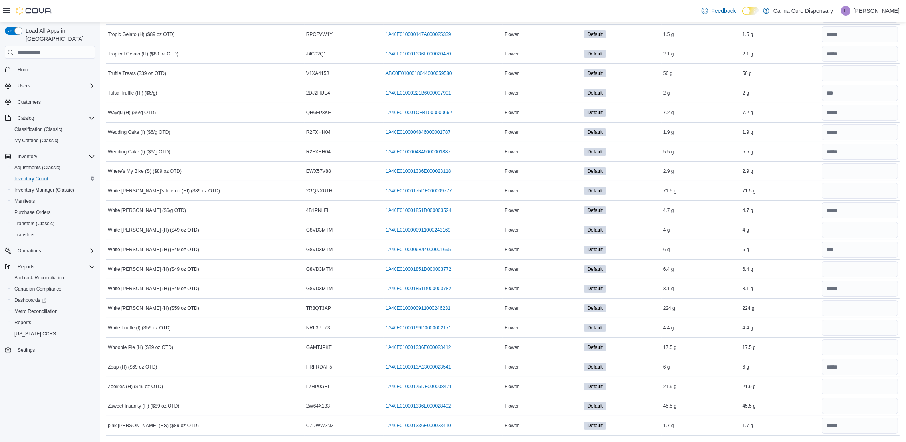
scroll to position [4620, 0]
click at [844, 166] on input "number" at bounding box center [860, 171] width 76 height 16
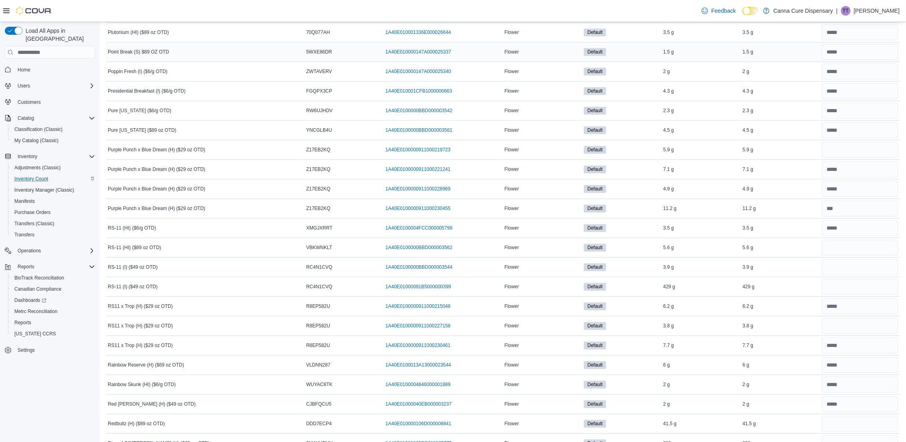
scroll to position [3242, 0]
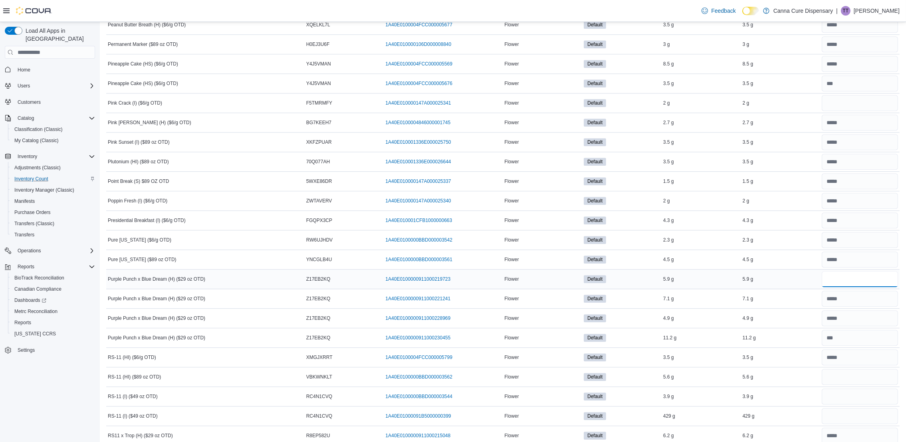
click at [867, 287] on input "number" at bounding box center [860, 279] width 76 height 16
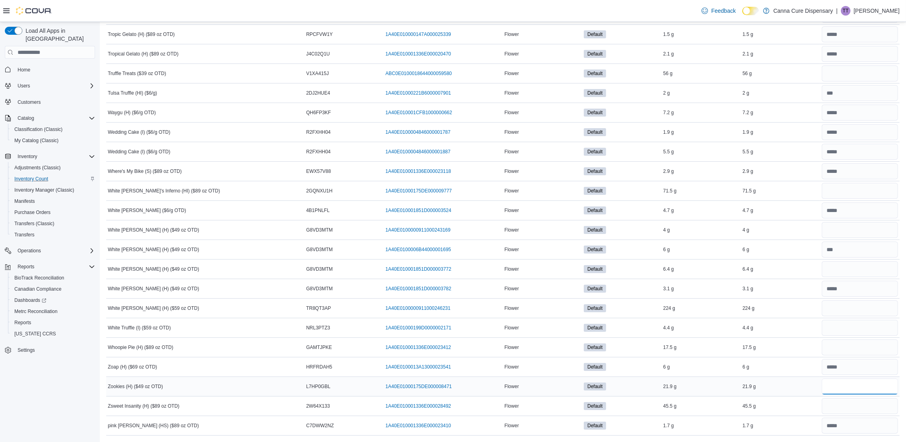
click at [873, 389] on input "number" at bounding box center [860, 387] width 76 height 16
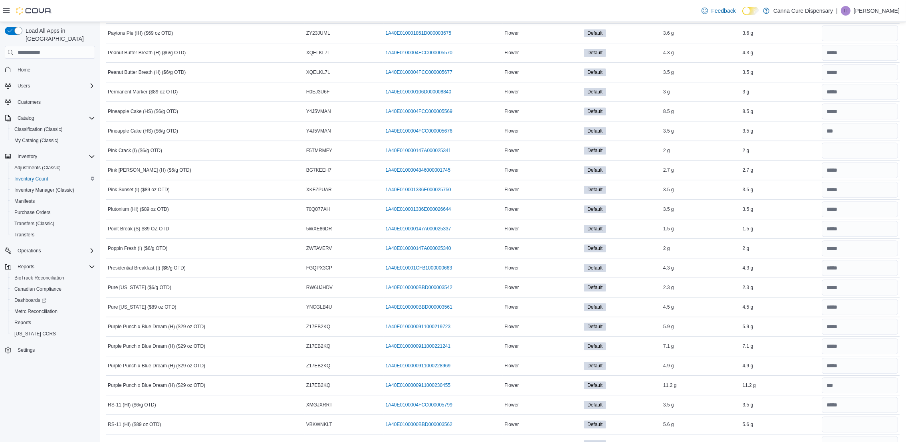
scroll to position [3062, 0]
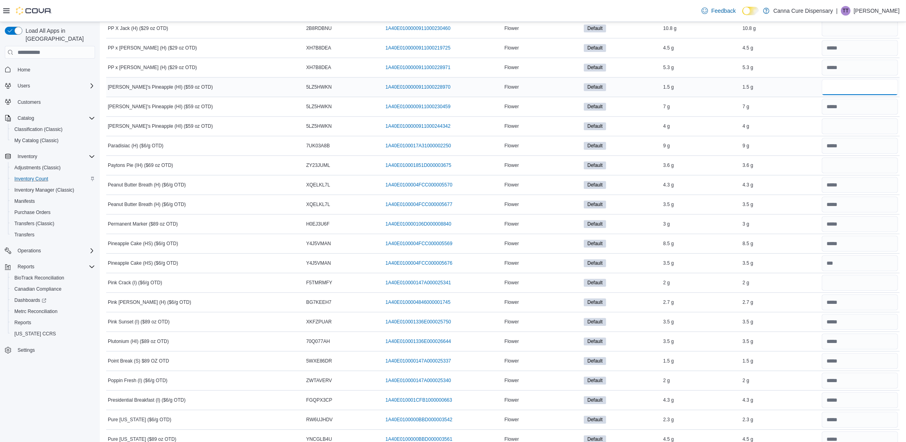
click at [838, 95] on input "number" at bounding box center [860, 87] width 76 height 16
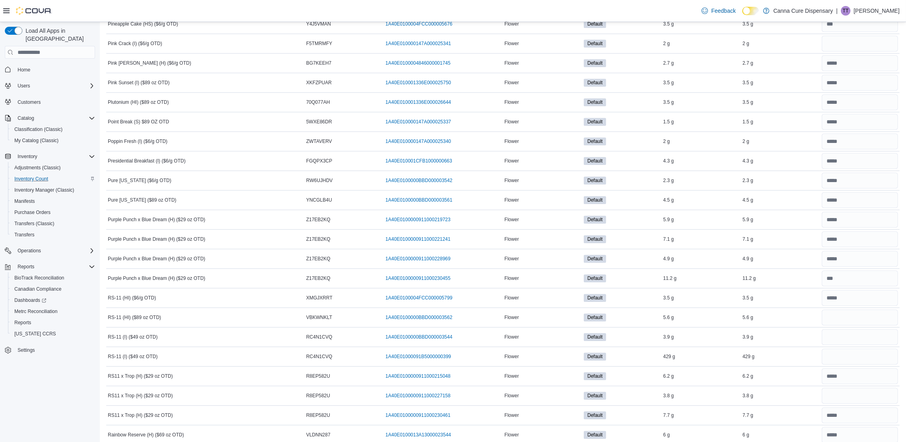
scroll to position [3362, 0]
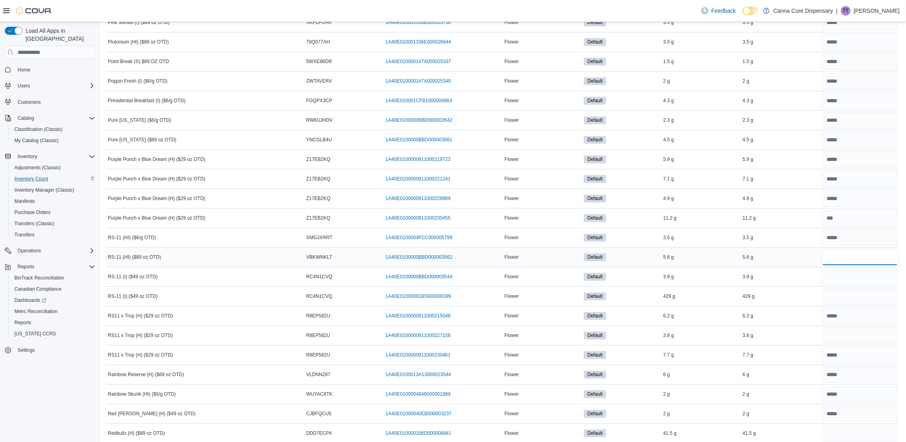
click at [839, 265] on input "number" at bounding box center [860, 257] width 76 height 16
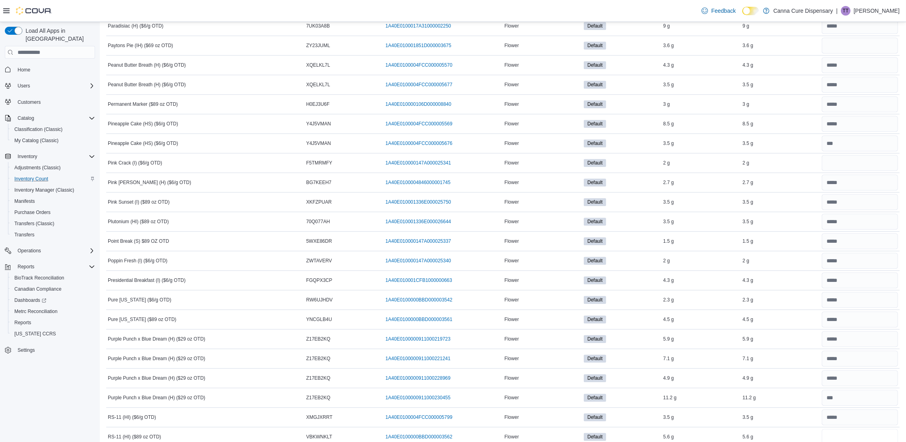
scroll to position [3781, 0]
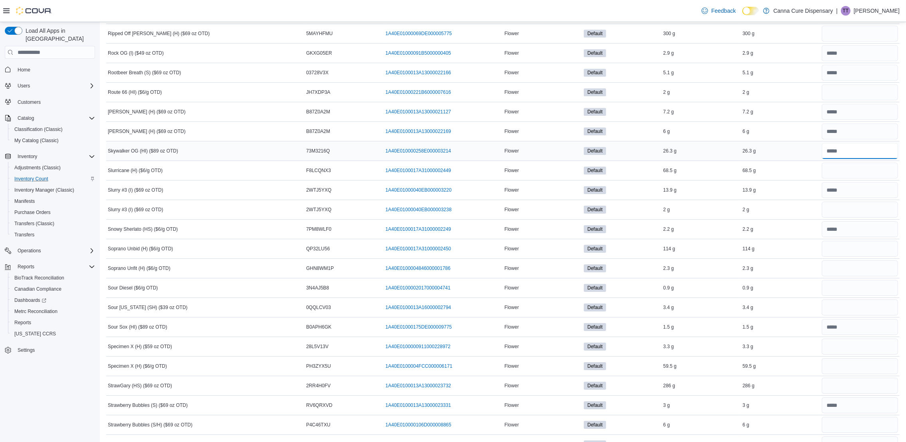
click at [854, 159] on input "number" at bounding box center [860, 151] width 76 height 16
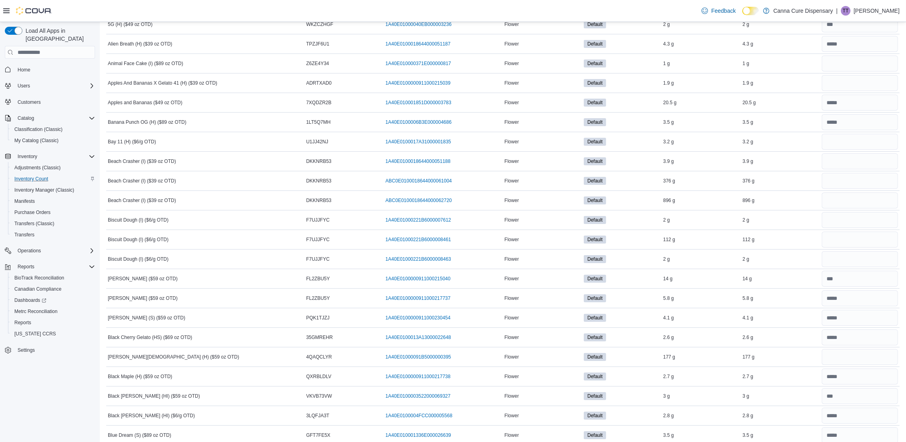
scroll to position [0, 0]
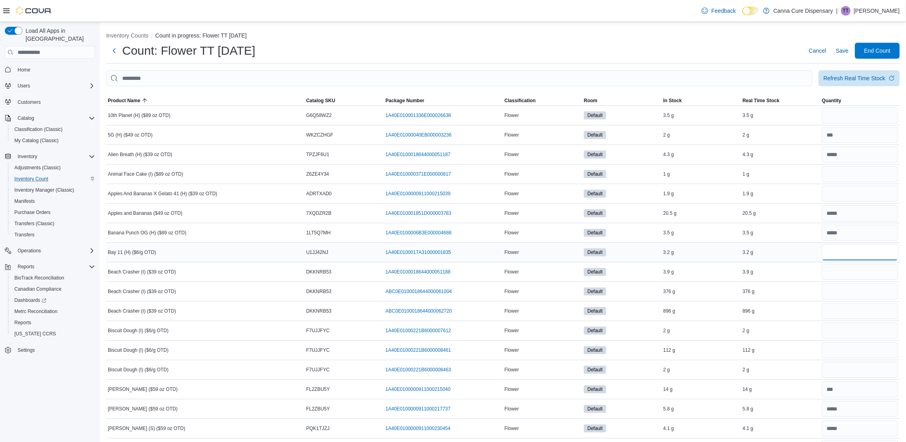
click at [852, 248] on input "number" at bounding box center [860, 252] width 76 height 16
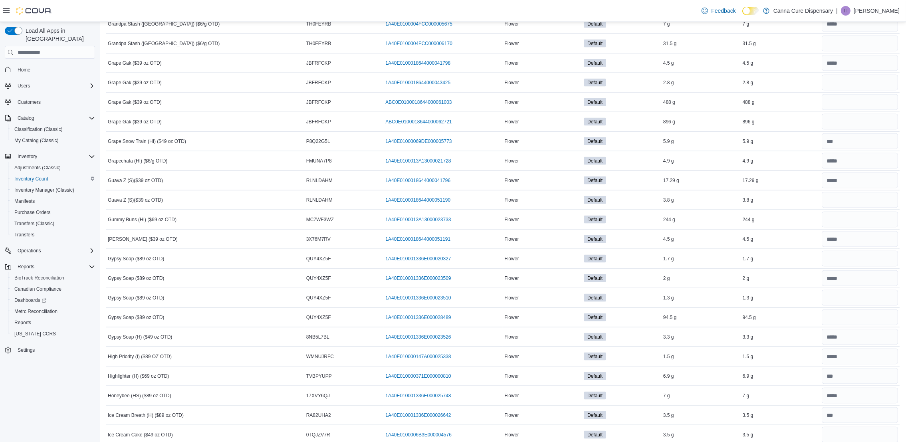
scroll to position [1678, 0]
click at [838, 207] on input "number" at bounding box center [860, 199] width 76 height 16
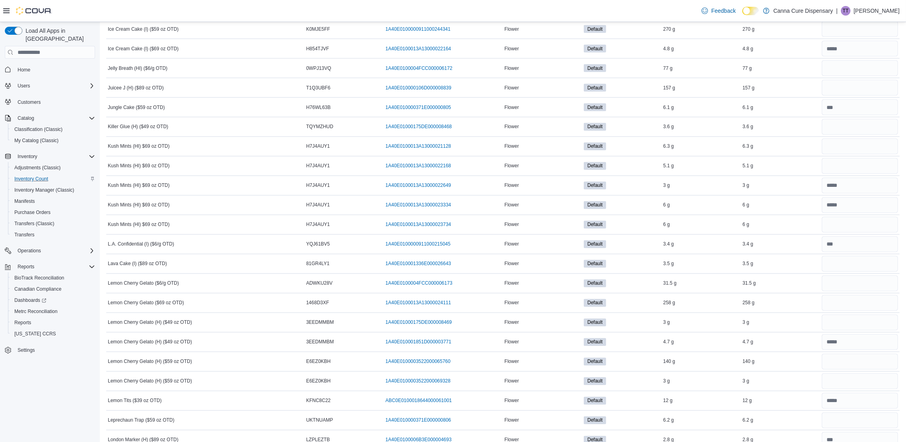
scroll to position [2516, 0]
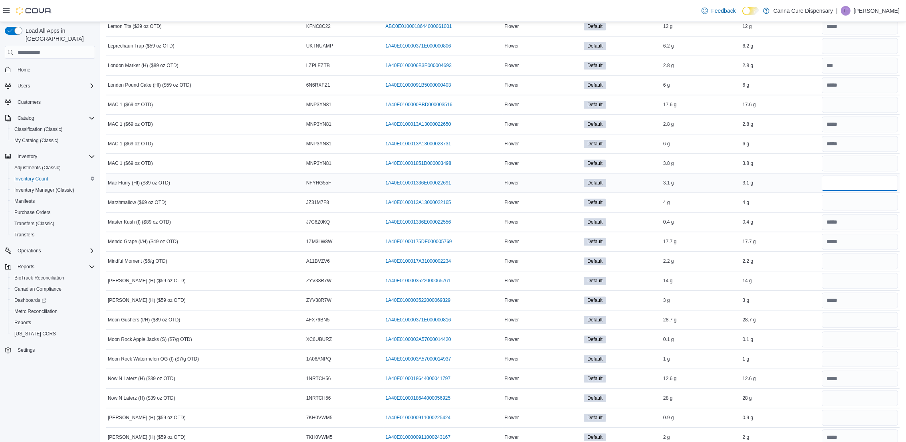
click at [885, 191] on input "number" at bounding box center [860, 183] width 76 height 16
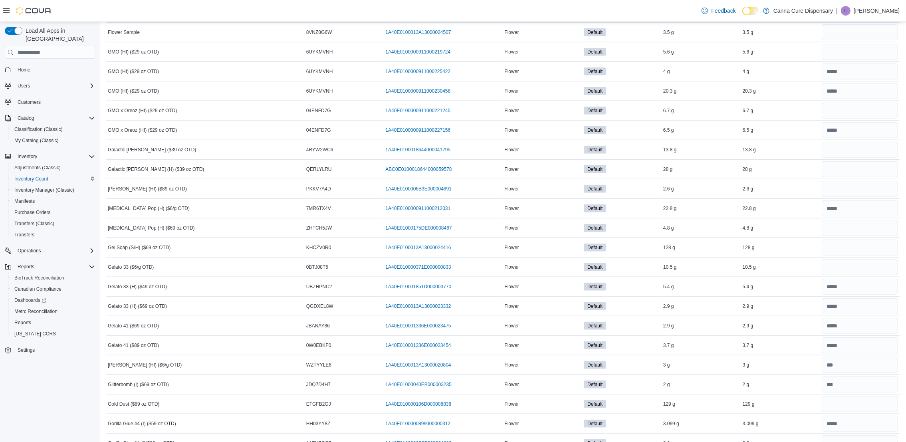
scroll to position [1198, 0]
click at [843, 80] on input "number" at bounding box center [860, 72] width 76 height 16
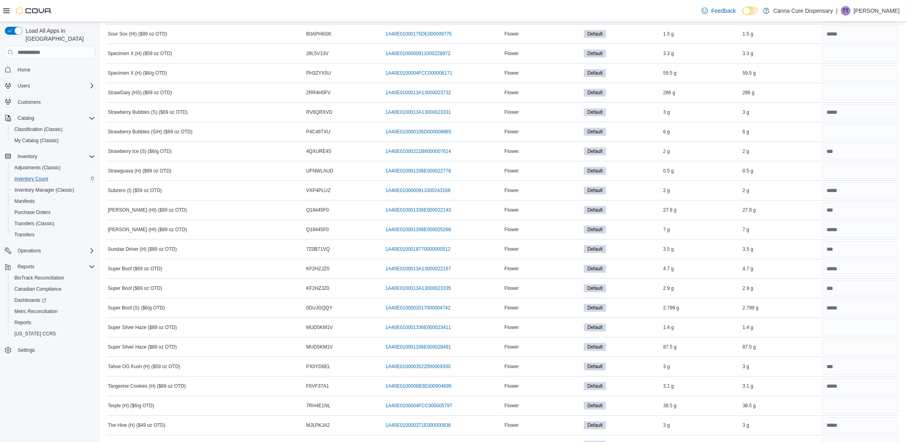
scroll to position [4014, 0]
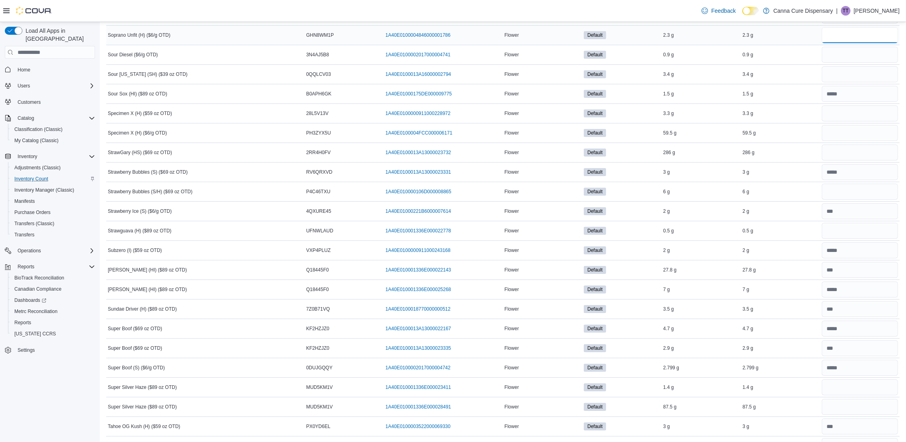
click at [872, 43] on input "number" at bounding box center [860, 35] width 76 height 16
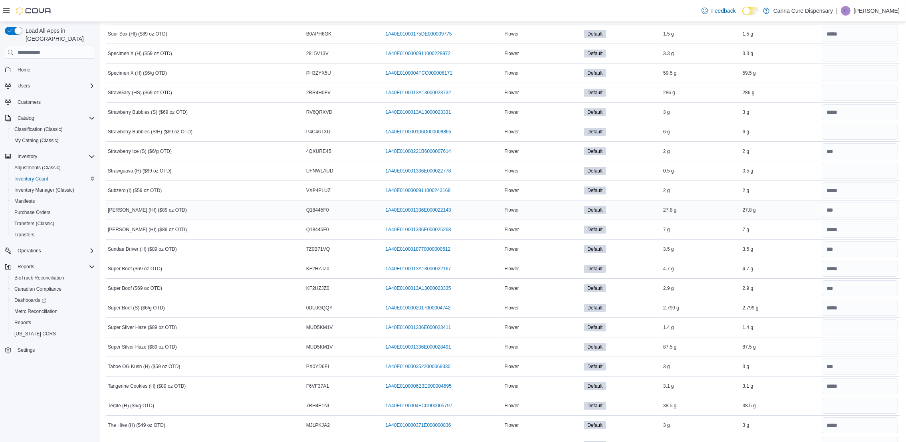
scroll to position [3535, 0]
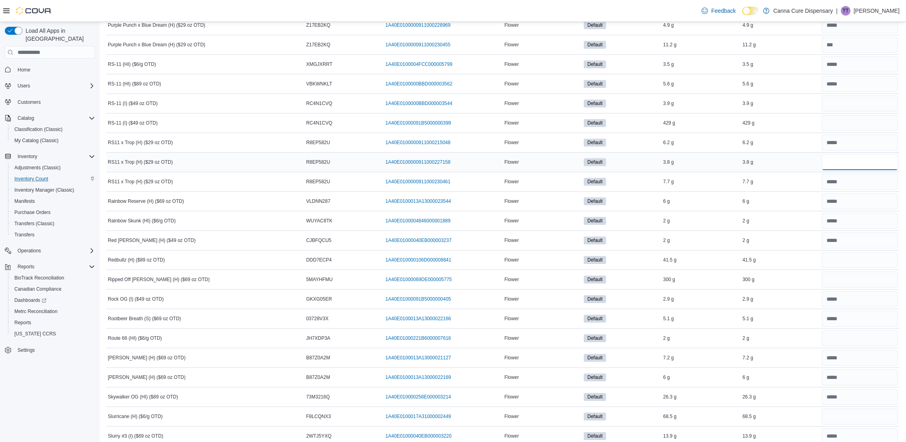
click at [850, 170] on input "number" at bounding box center [860, 162] width 76 height 16
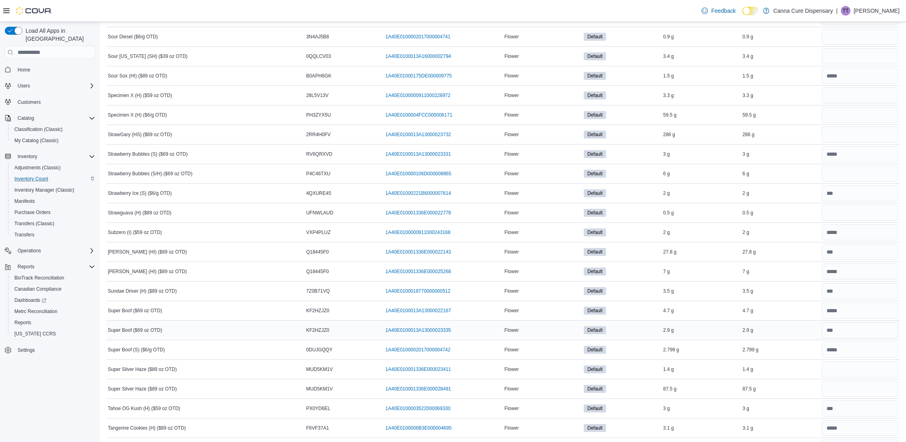
scroll to position [4014, 0]
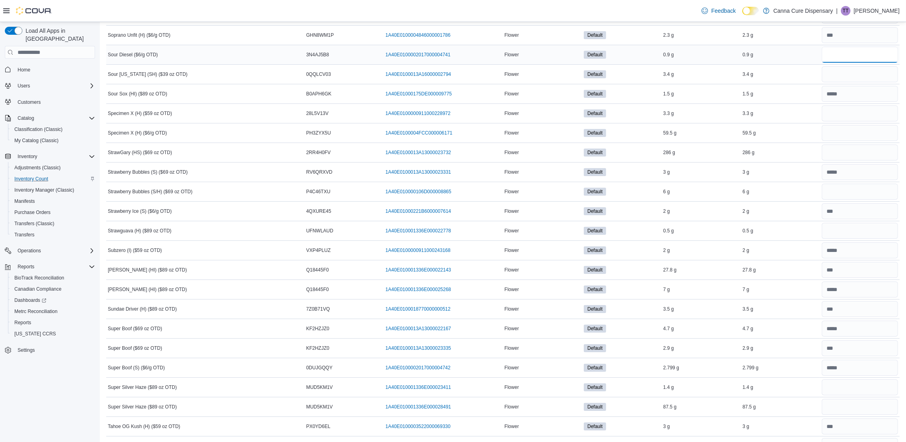
click at [837, 63] on input "number" at bounding box center [860, 55] width 76 height 16
click at [867, 239] on input "number" at bounding box center [860, 231] width 76 height 16
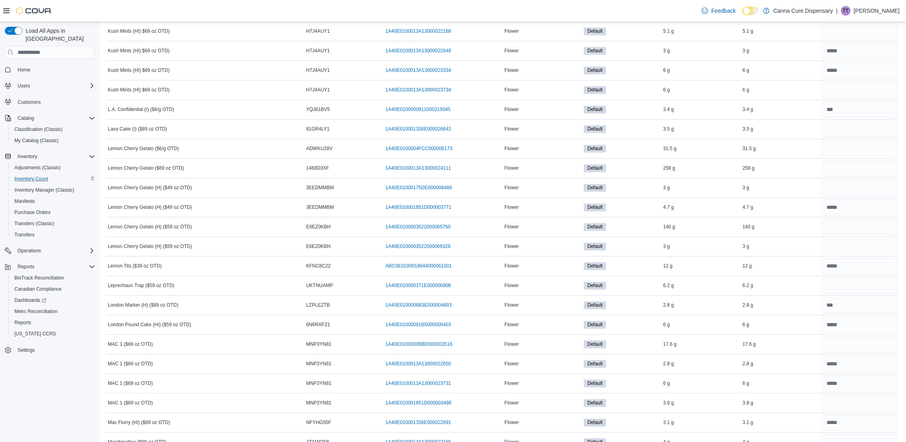
scroll to position [2157, 0]
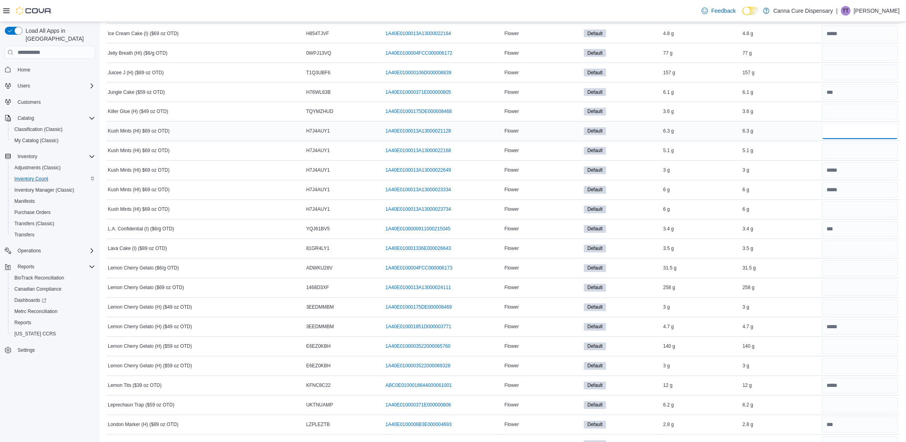
click at [876, 135] on input "number" at bounding box center [860, 131] width 76 height 16
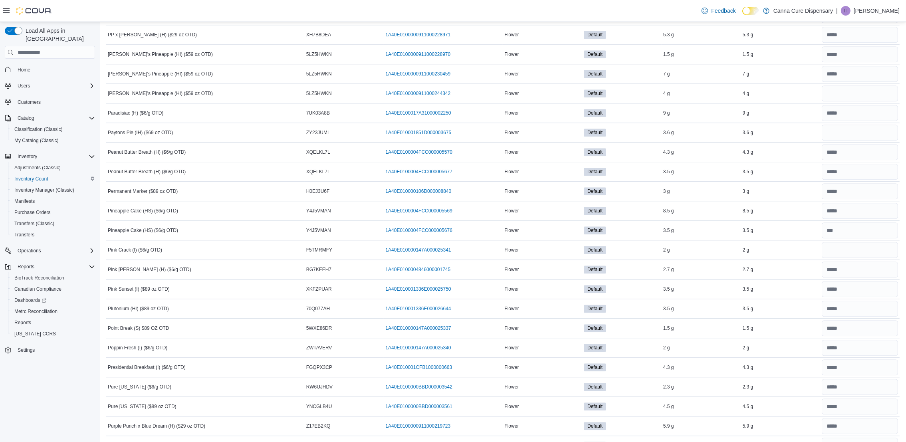
scroll to position [3115, 0]
click at [845, 120] on input "number" at bounding box center [860, 112] width 76 height 16
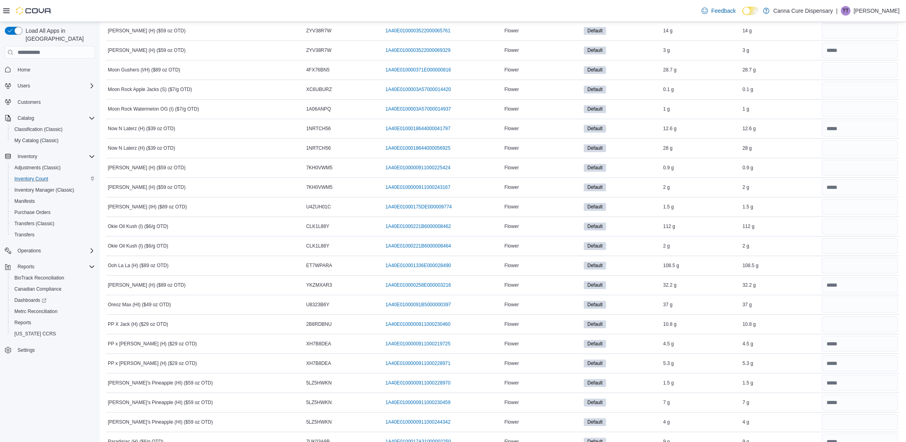
scroll to position [2696, 0]
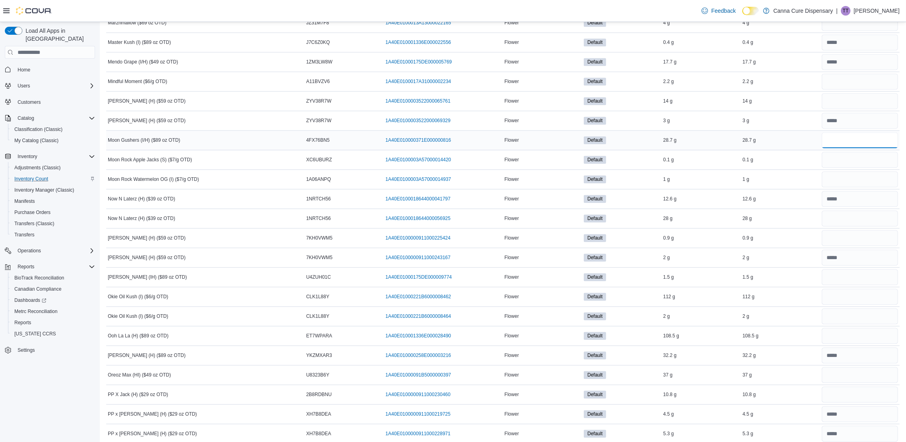
click at [835, 148] on input "number" at bounding box center [860, 140] width 76 height 16
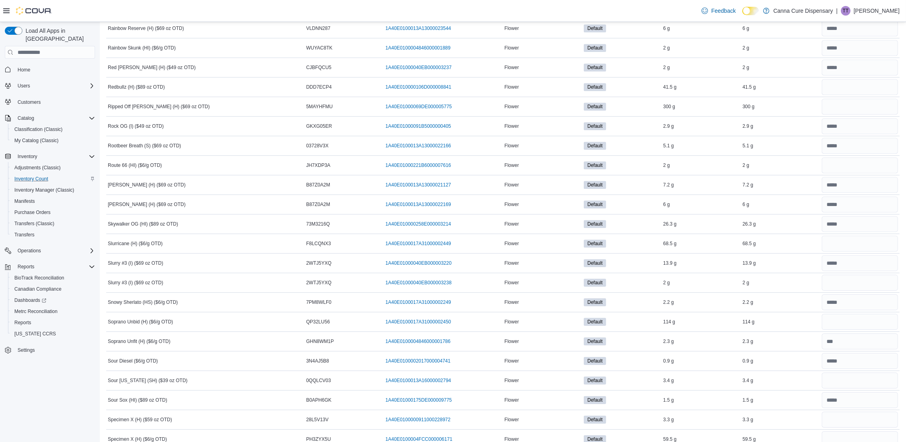
scroll to position [3775, 0]
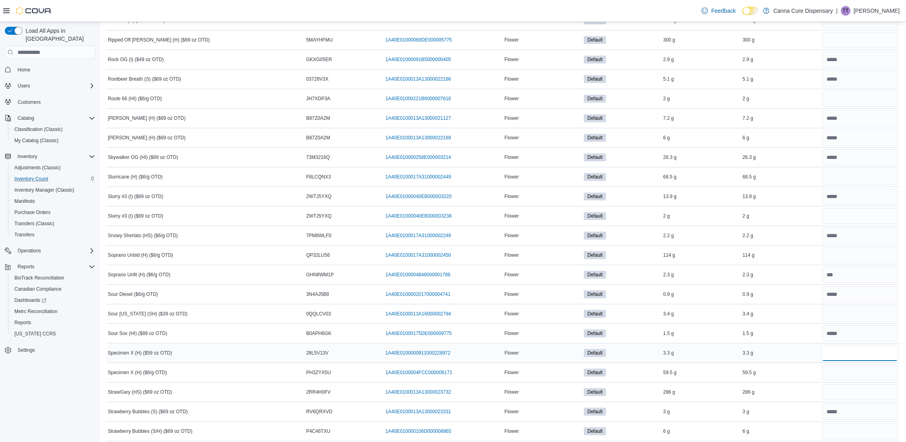
click at [840, 361] on input "number" at bounding box center [860, 353] width 76 height 16
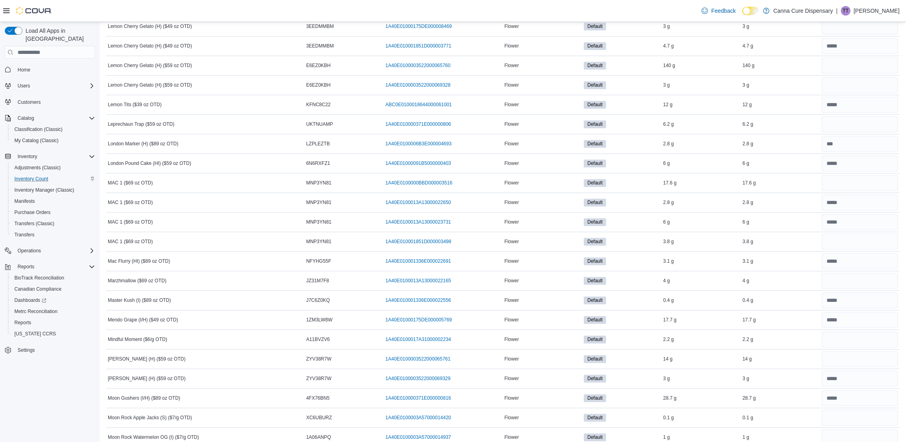
scroll to position [2456, 0]
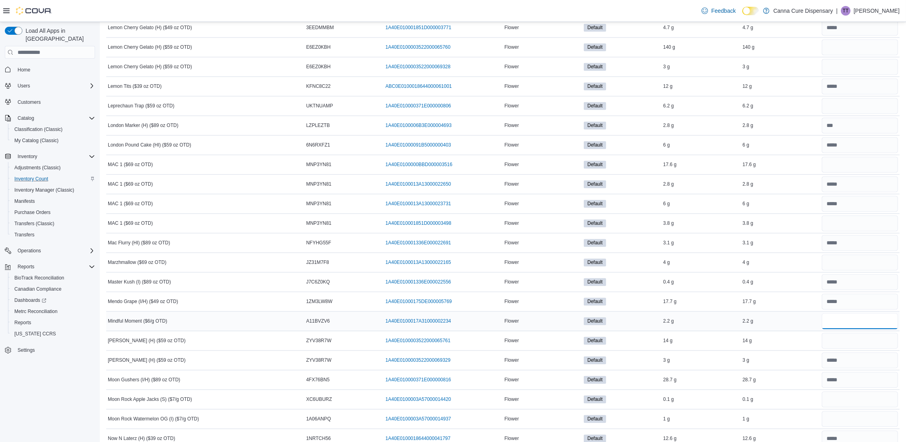
click at [892, 325] on input "number" at bounding box center [860, 321] width 76 height 16
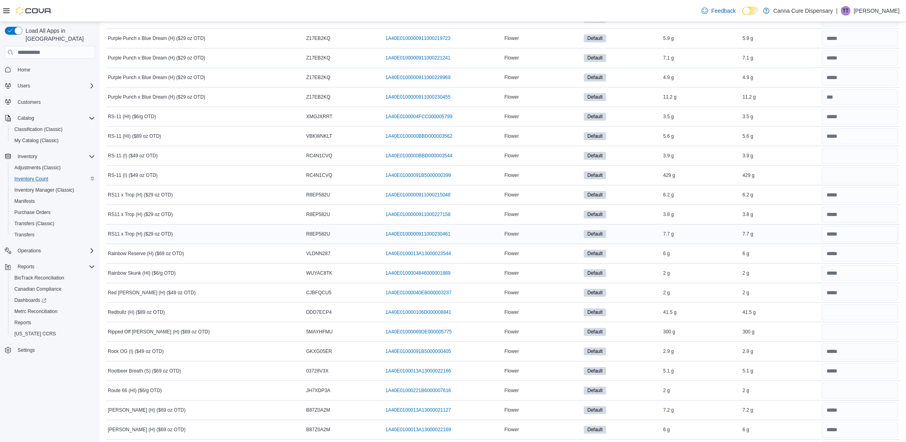
scroll to position [3482, 0]
click at [862, 165] on input "number" at bounding box center [860, 157] width 76 height 16
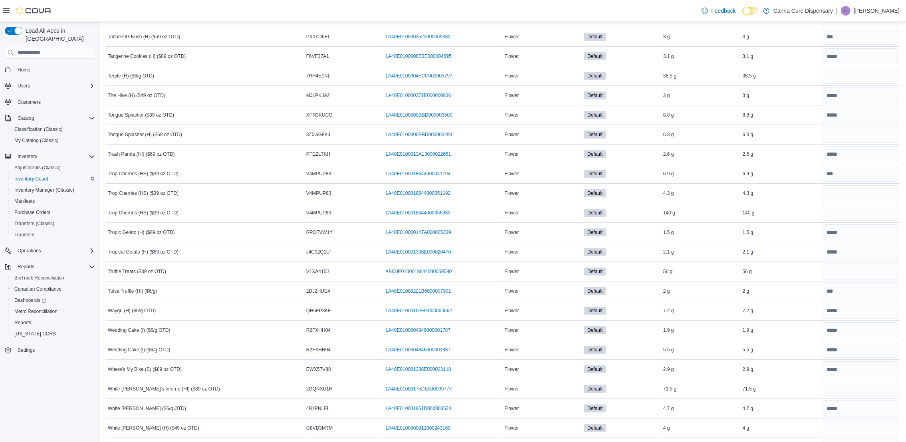
scroll to position [4560, 0]
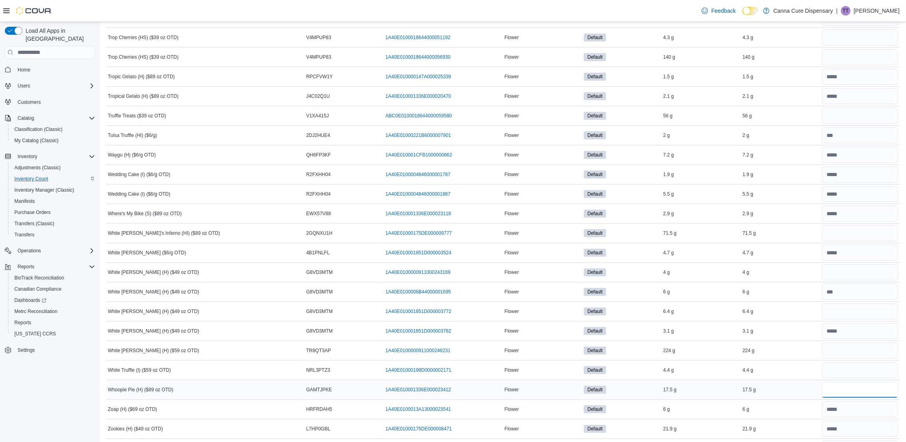
click at [881, 398] on input "number" at bounding box center [860, 390] width 76 height 16
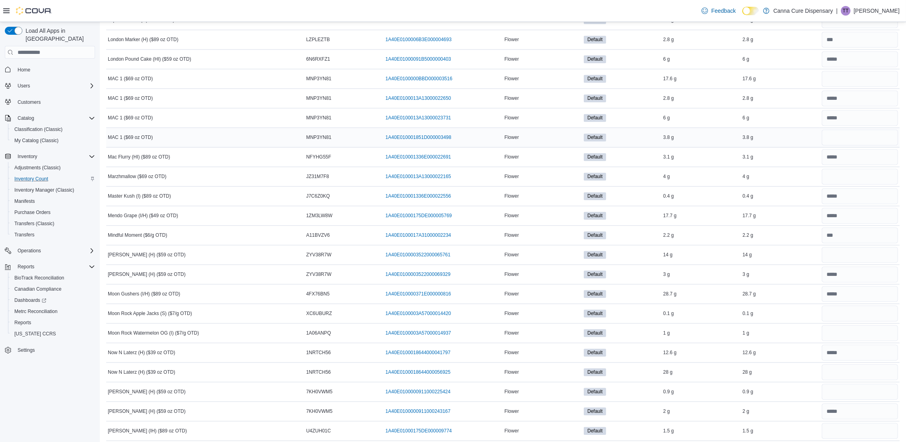
scroll to position [2523, 0]
click at [838, 105] on input "number" at bounding box center [860, 98] width 76 height 16
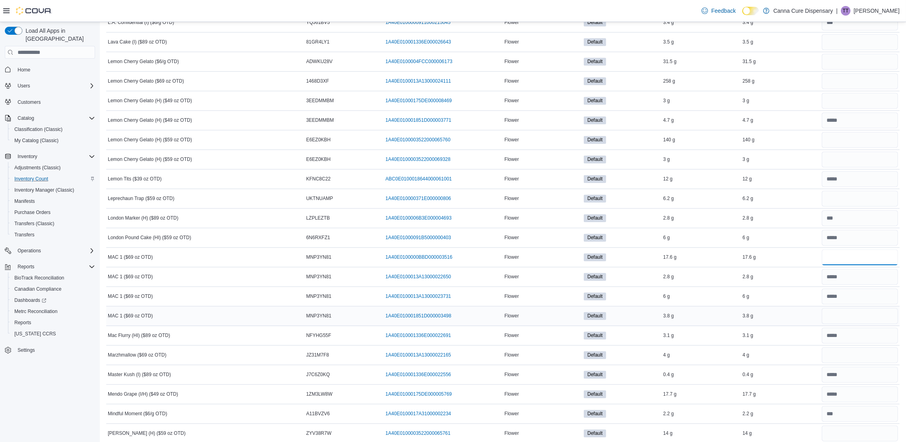
scroll to position [2343, 0]
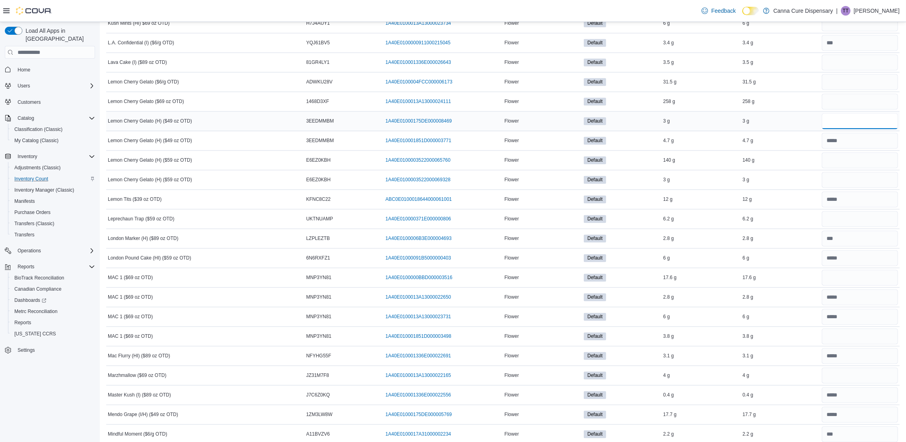
click at [897, 129] on input "number" at bounding box center [860, 121] width 76 height 16
click at [864, 226] on input "number" at bounding box center [860, 219] width 76 height 16
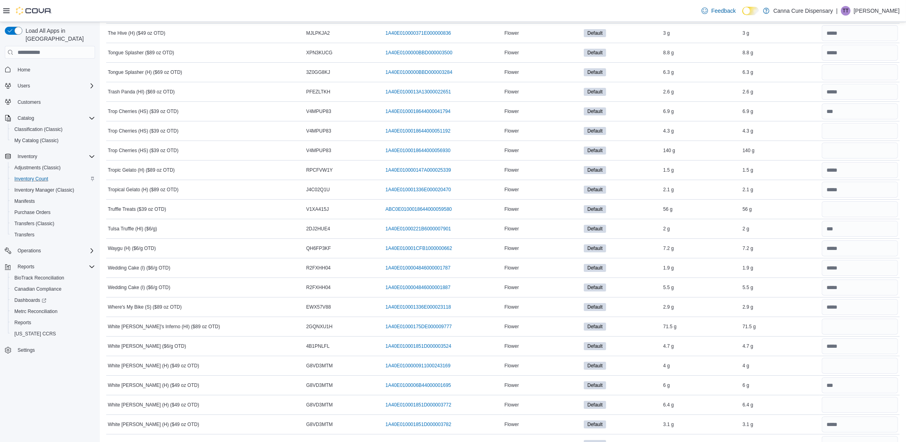
scroll to position [4620, 0]
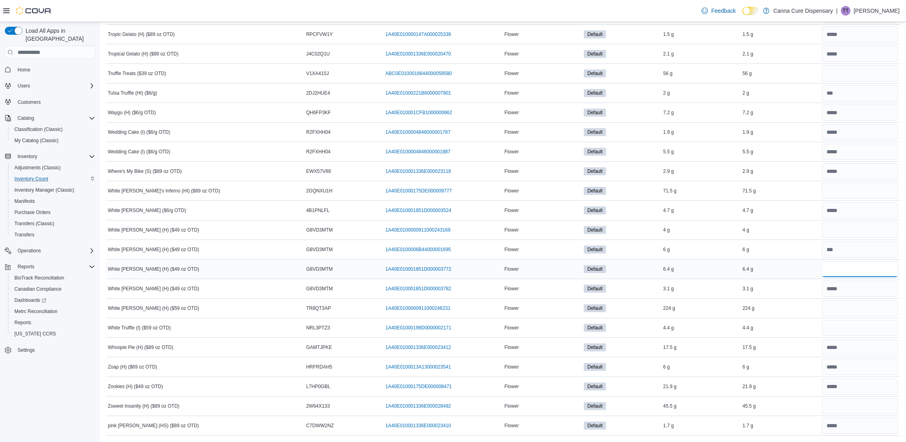
click at [835, 271] on input "number" at bounding box center [860, 269] width 76 height 16
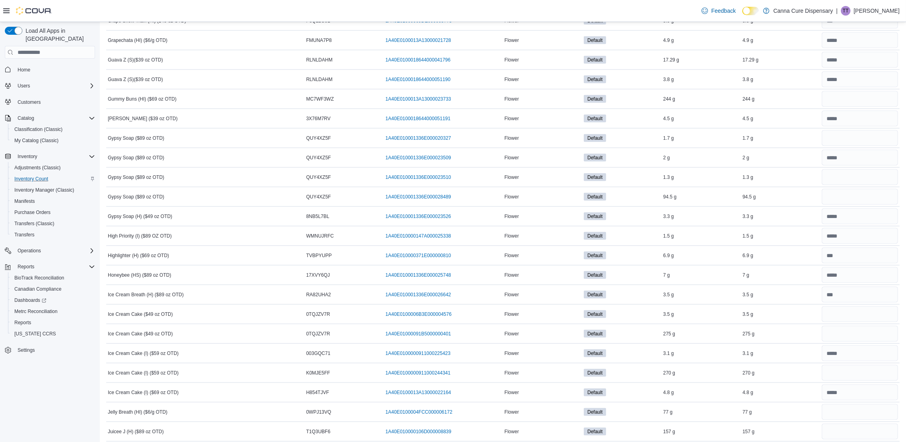
scroll to position [1804, 0]
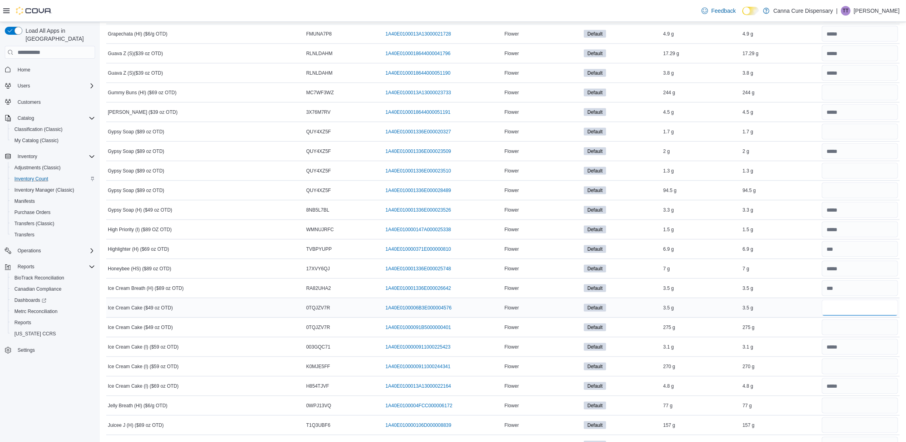
click at [861, 316] on input "number" at bounding box center [860, 308] width 76 height 16
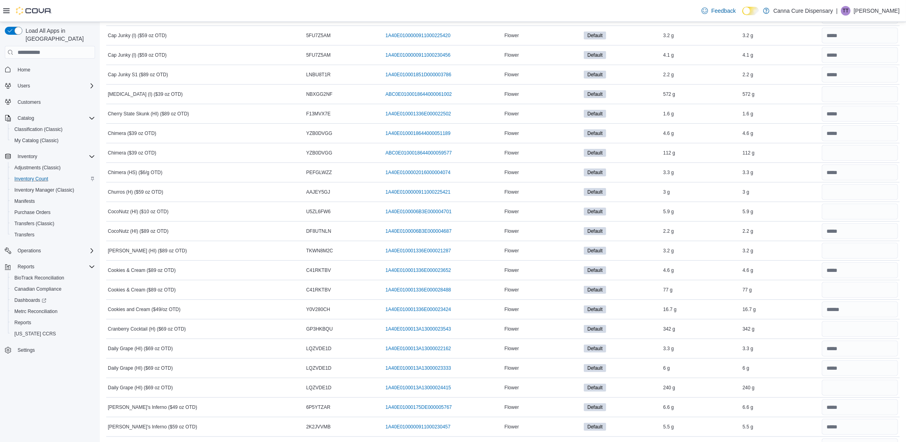
scroll to position [665, 0]
click at [852, 217] on input "number" at bounding box center [860, 213] width 76 height 16
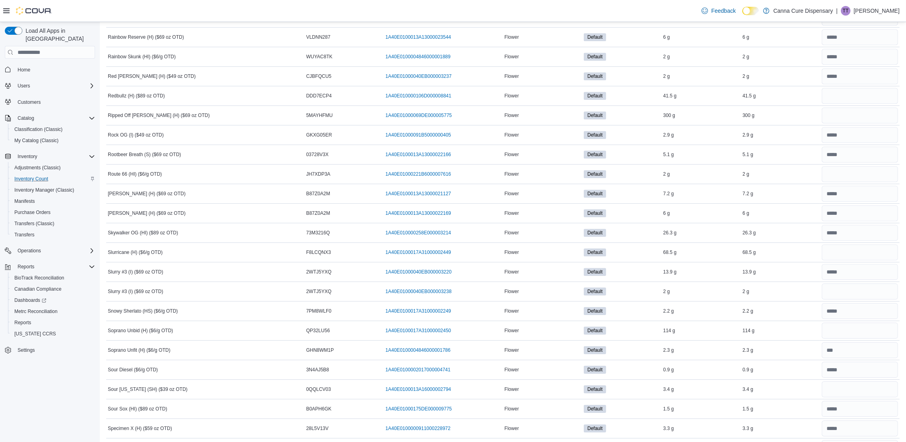
scroll to position [3721, 0]
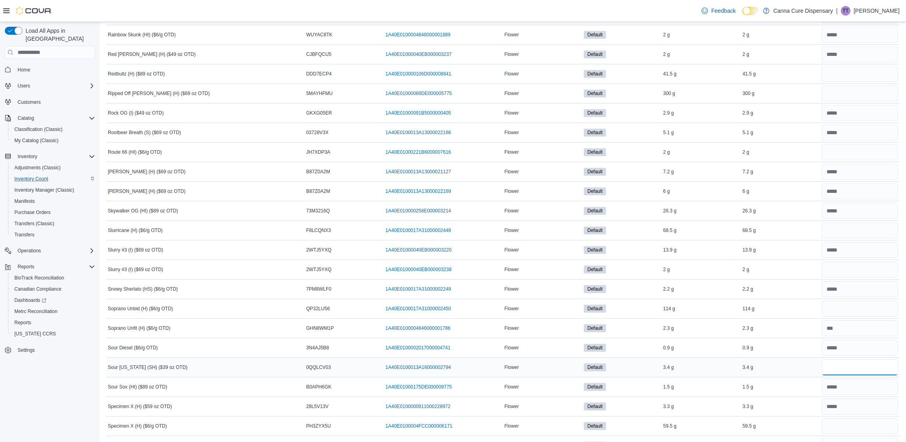
click at [844, 375] on input "number" at bounding box center [860, 367] width 76 height 16
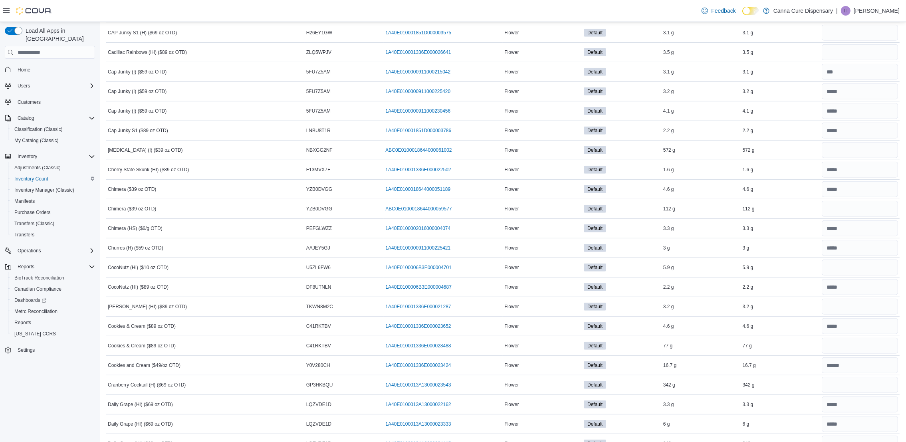
scroll to position [546, 0]
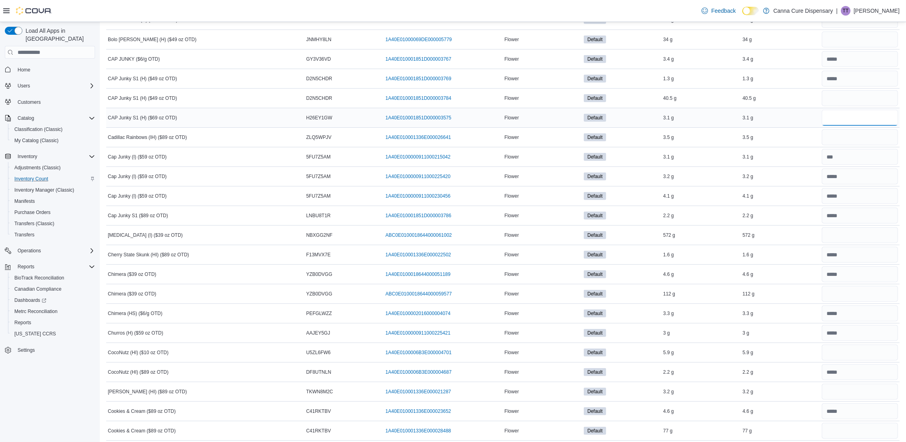
click at [839, 117] on input "number" at bounding box center [860, 118] width 76 height 16
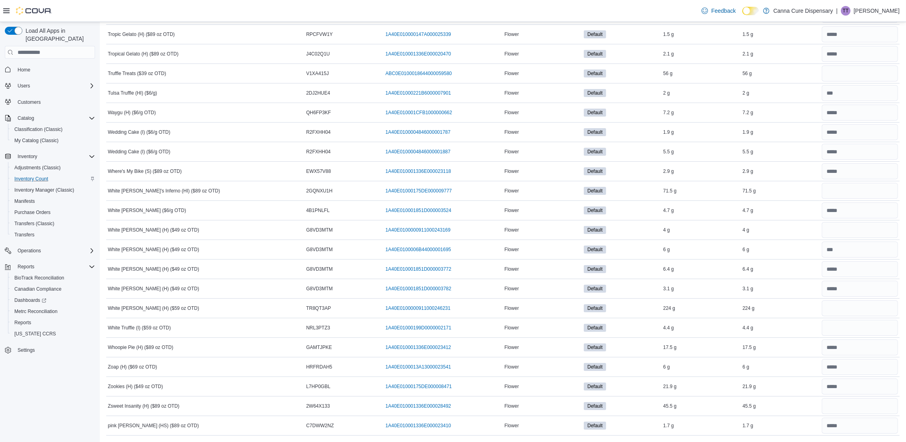
scroll to position [4620, 0]
click at [853, 324] on input "number" at bounding box center [860, 328] width 76 height 16
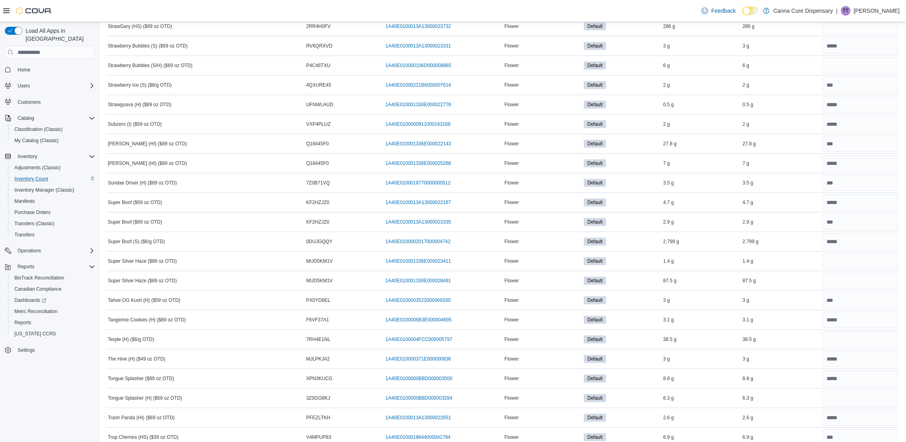
scroll to position [4081, 0]
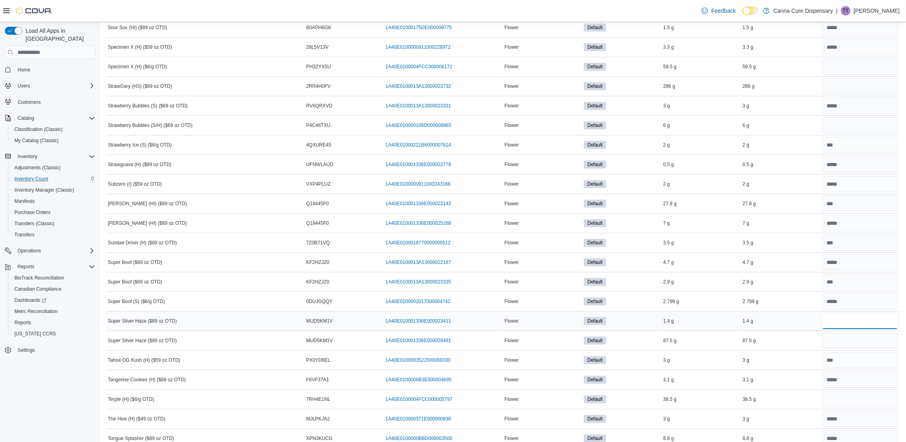
click at [838, 329] on input "number" at bounding box center [860, 321] width 76 height 16
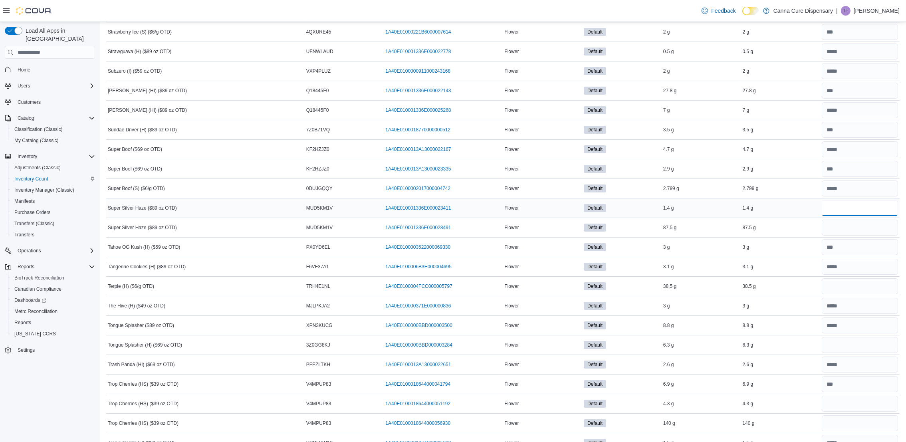
scroll to position [4201, 0]
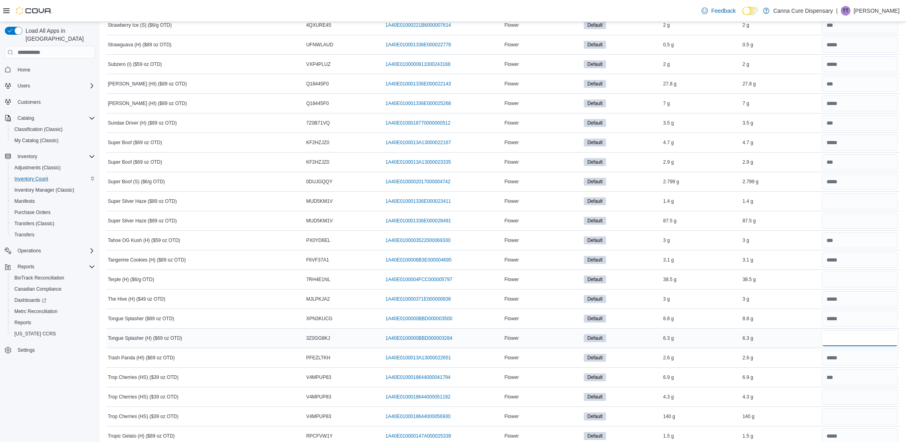
click at [868, 346] on input "number" at bounding box center [860, 338] width 76 height 16
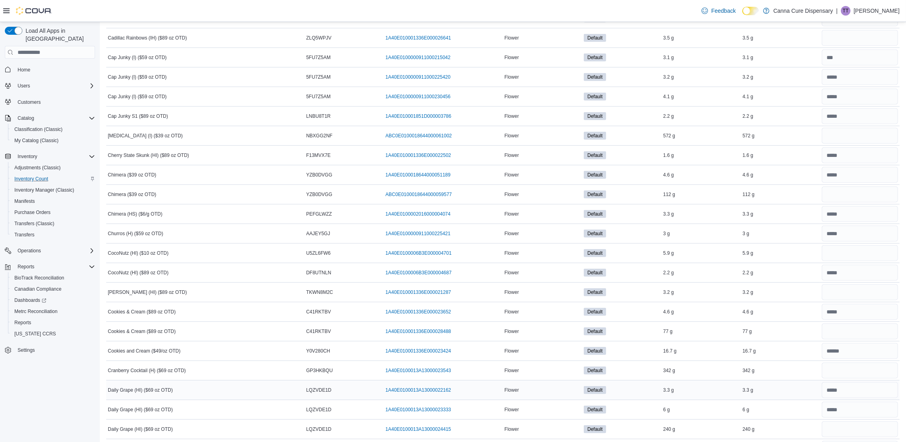
scroll to position [665, 0]
click at [838, 279] on input "number" at bounding box center [860, 272] width 76 height 16
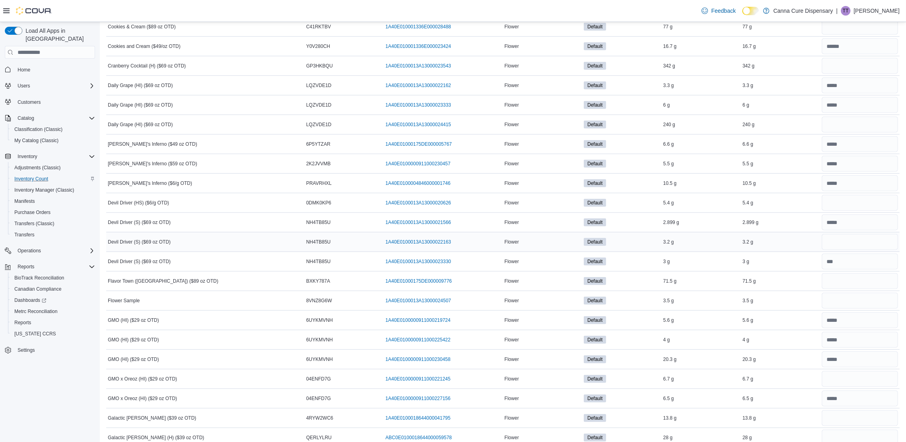
scroll to position [965, 0]
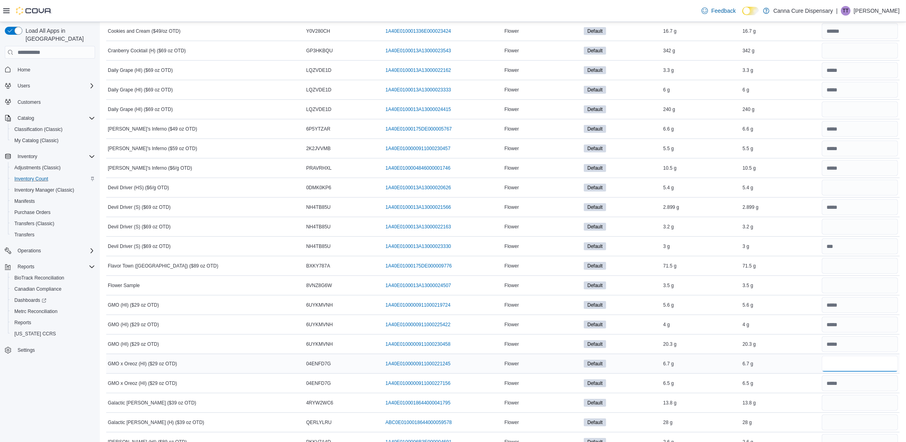
click at [858, 367] on input "number" at bounding box center [860, 364] width 76 height 16
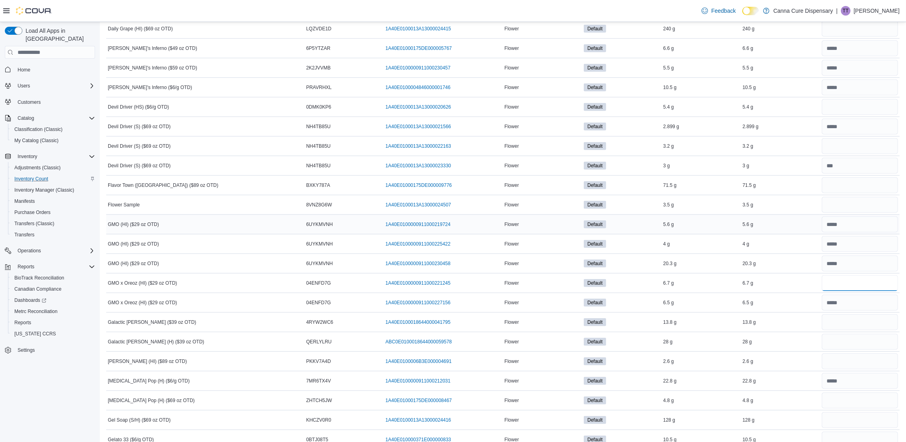
scroll to position [1085, 0]
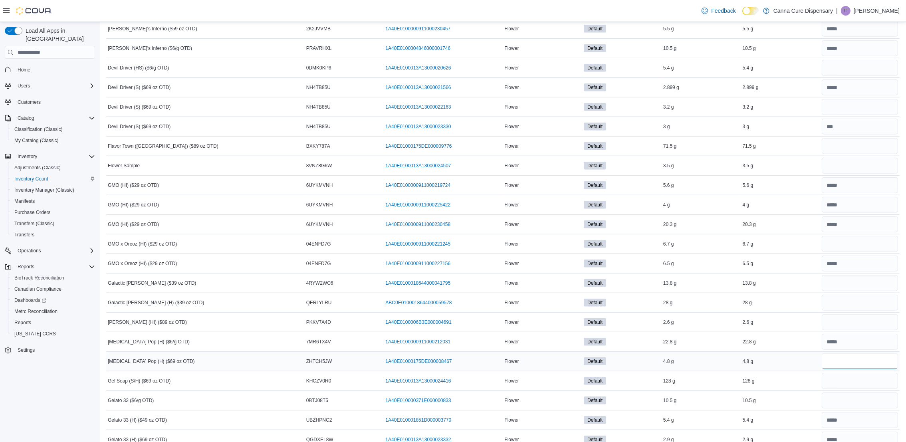
click at [858, 365] on input "number" at bounding box center [860, 362] width 76 height 16
click at [850, 290] on input "number" at bounding box center [860, 283] width 76 height 16
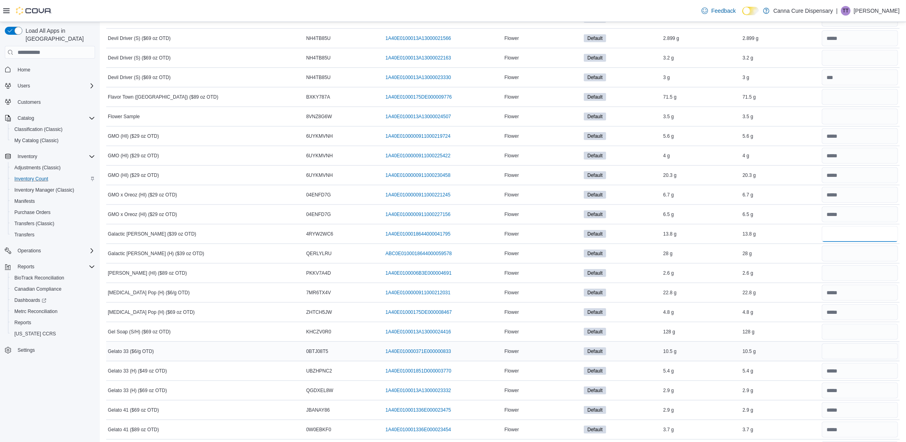
scroll to position [1145, 0]
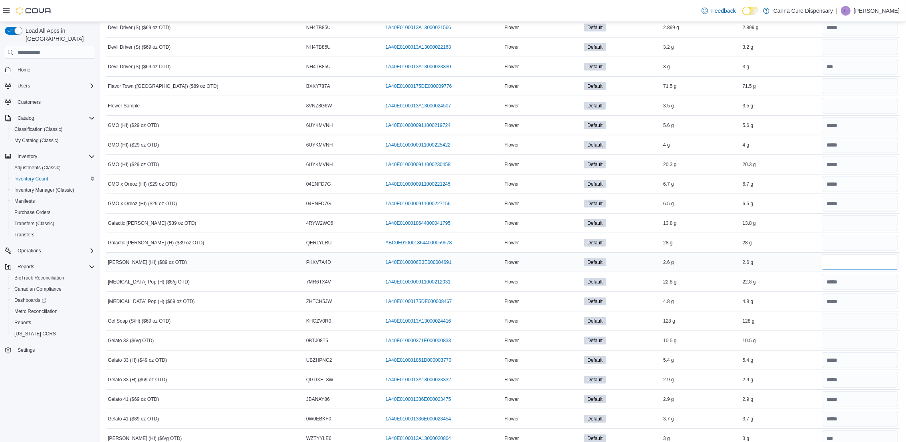
drag, startPoint x: 840, startPoint y: 270, endPoint x: 826, endPoint y: 266, distance: 15.2
click at [840, 270] on input "number" at bounding box center [860, 262] width 76 height 16
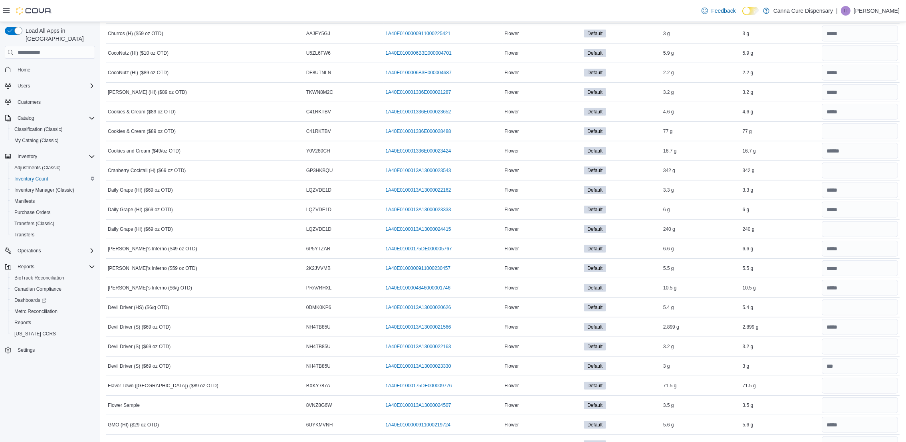
scroll to position [725, 0]
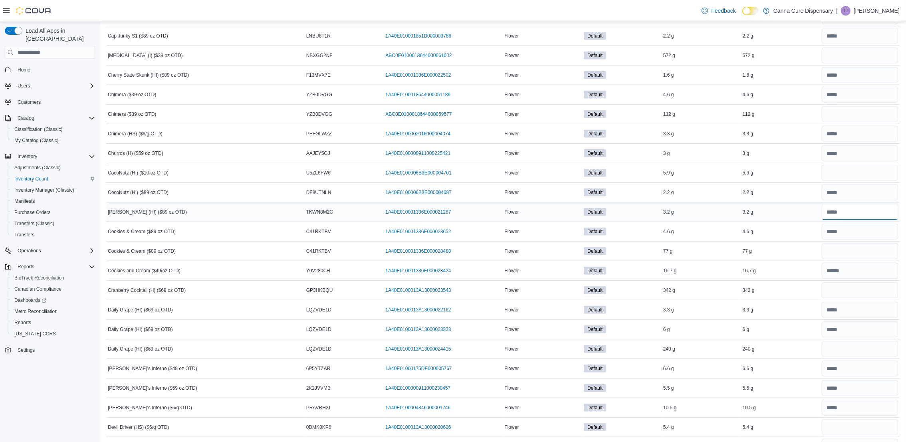
click at [887, 217] on input "number" at bounding box center [860, 212] width 76 height 16
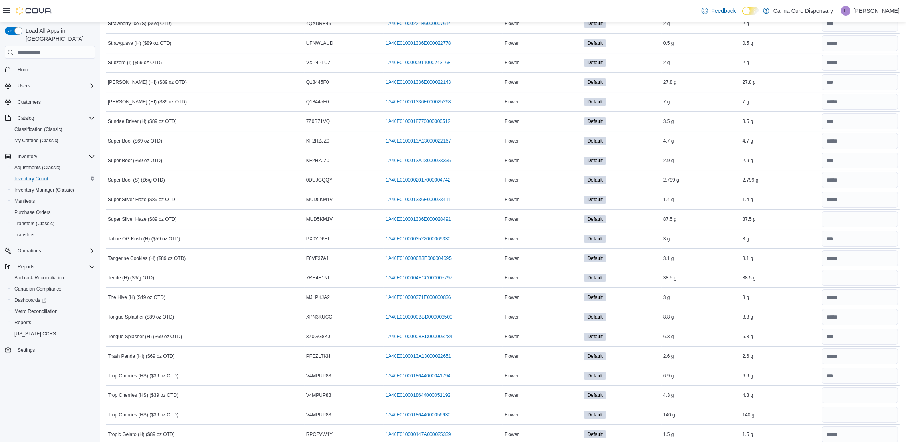
scroll to position [4260, 0]
click at [853, 345] on input "number" at bounding box center [860, 337] width 76 height 16
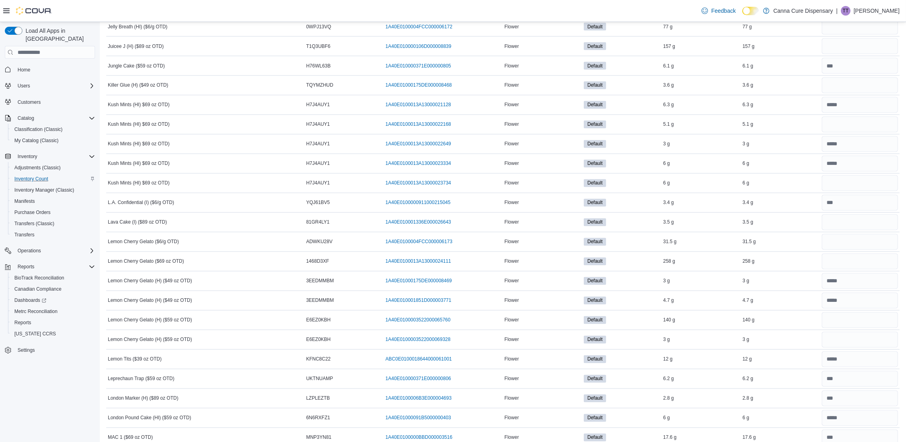
scroll to position [2103, 0]
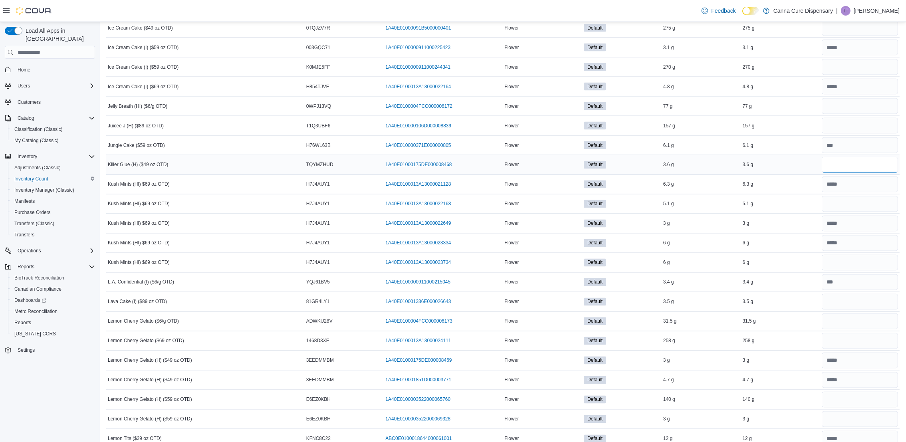
click at [839, 173] on input "number" at bounding box center [860, 165] width 76 height 16
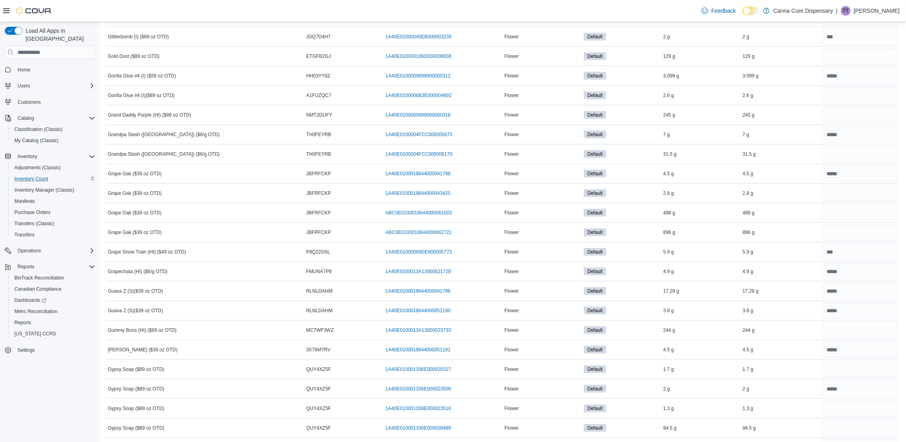
scroll to position [1564, 0]
click at [844, 104] on input "number" at bounding box center [860, 97] width 76 height 16
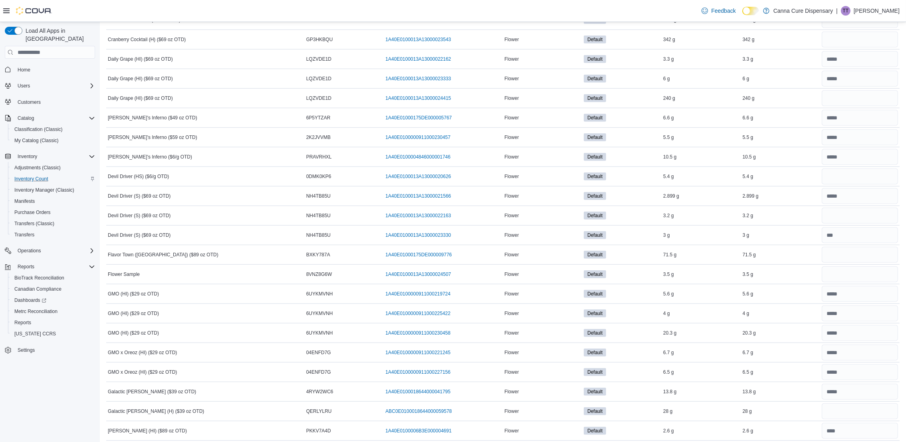
scroll to position [965, 0]
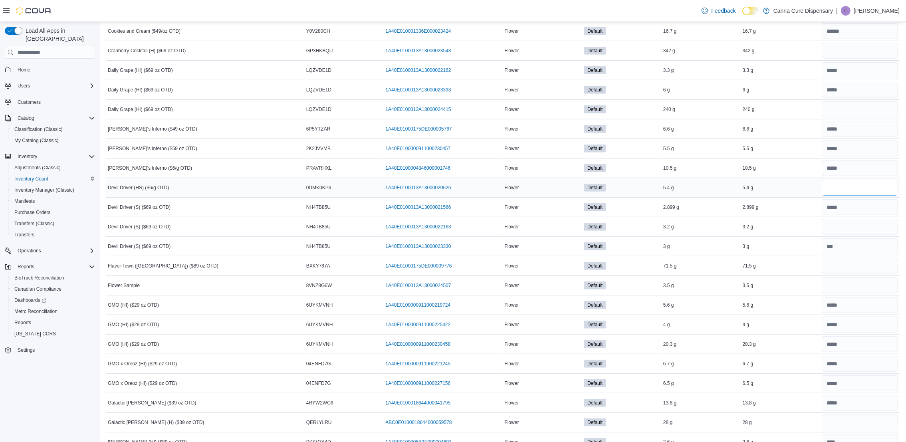
click at [854, 193] on input "number" at bounding box center [860, 188] width 76 height 16
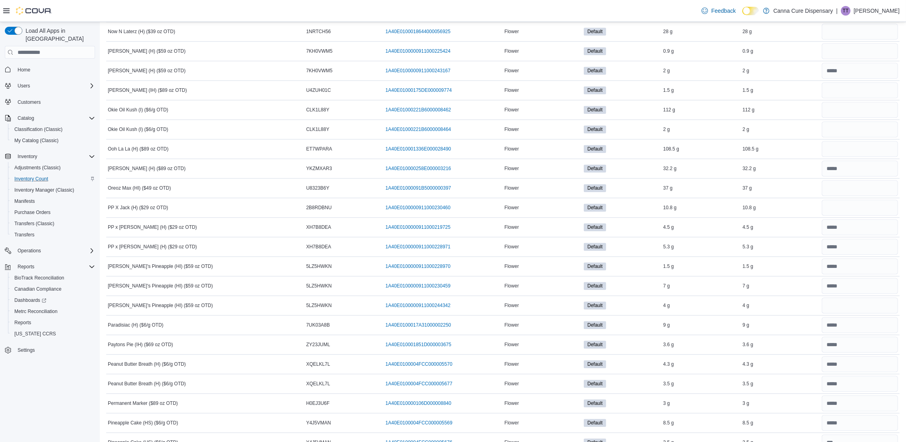
scroll to position [2882, 0]
click at [852, 99] on input "number" at bounding box center [860, 91] width 76 height 16
click at [854, 60] on input "number" at bounding box center [860, 52] width 76 height 16
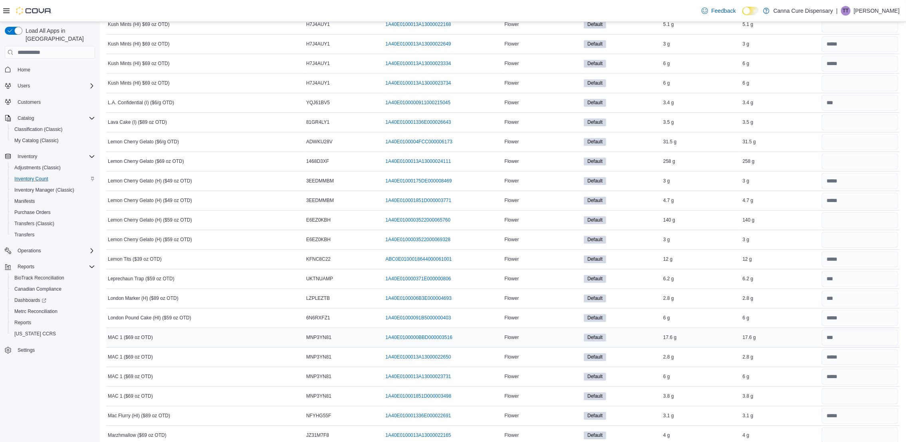
scroll to position [2223, 0]
click at [837, 89] on input "number" at bounding box center [860, 84] width 76 height 16
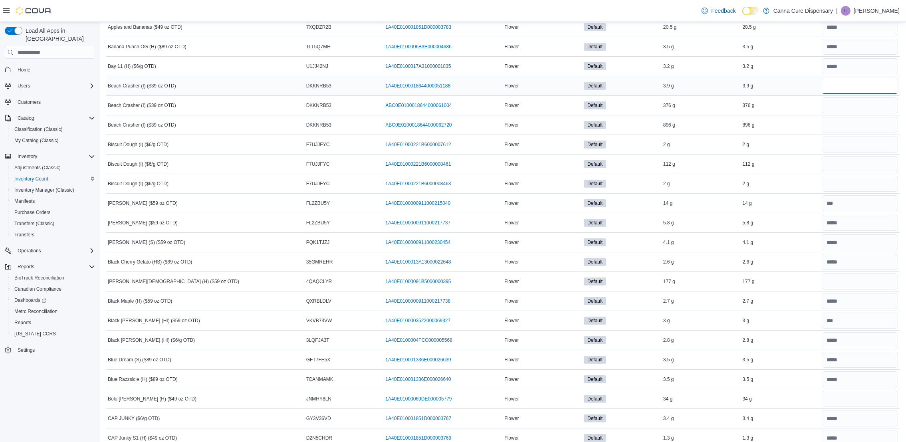
click at [867, 85] on input "number" at bounding box center [860, 86] width 76 height 16
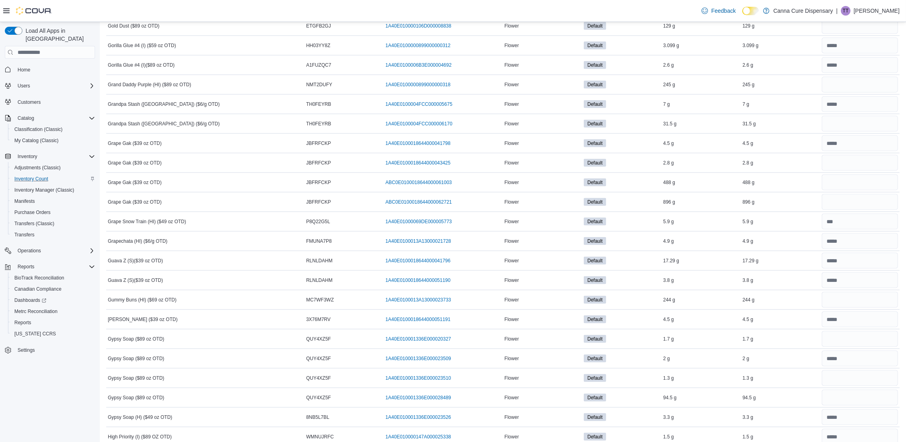
scroll to position [1624, 0]
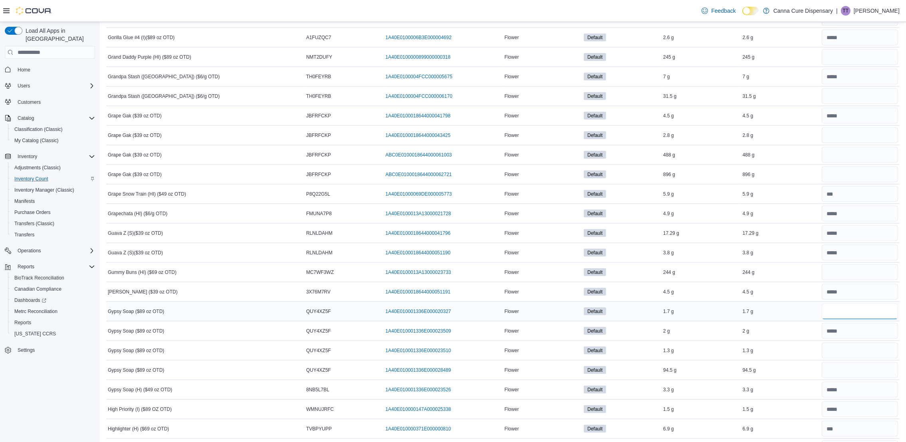
click at [862, 320] on input "number" at bounding box center [860, 312] width 76 height 16
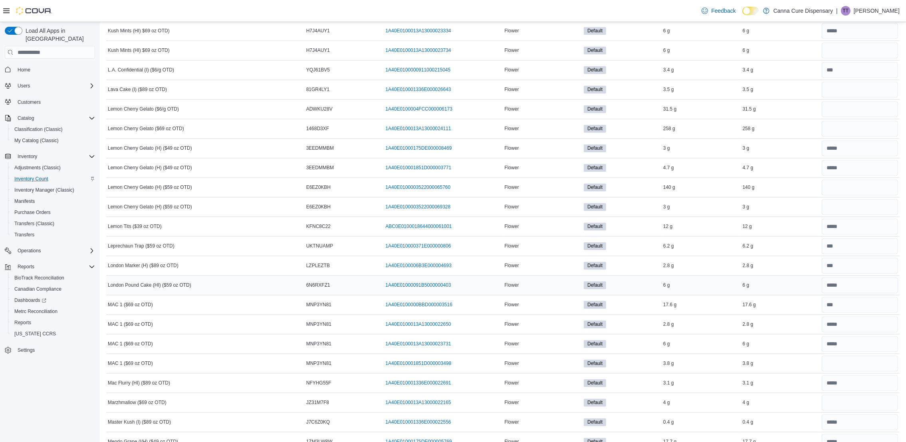
scroll to position [2343, 0]
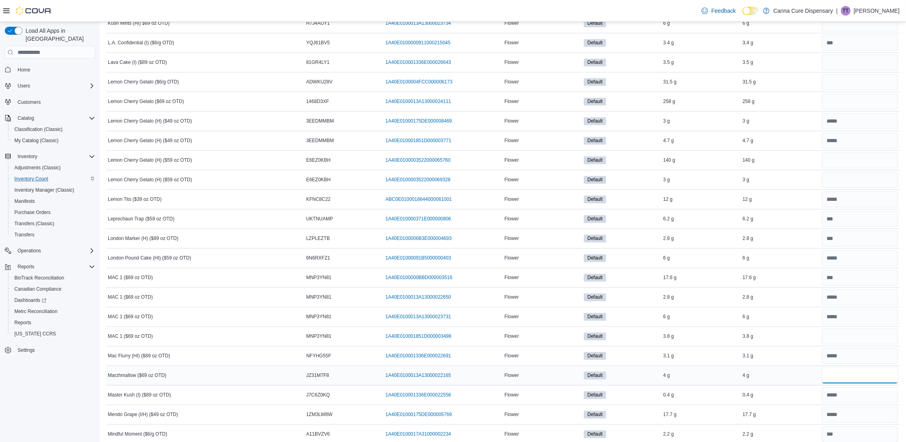
click at [838, 383] on input "number" at bounding box center [860, 375] width 76 height 16
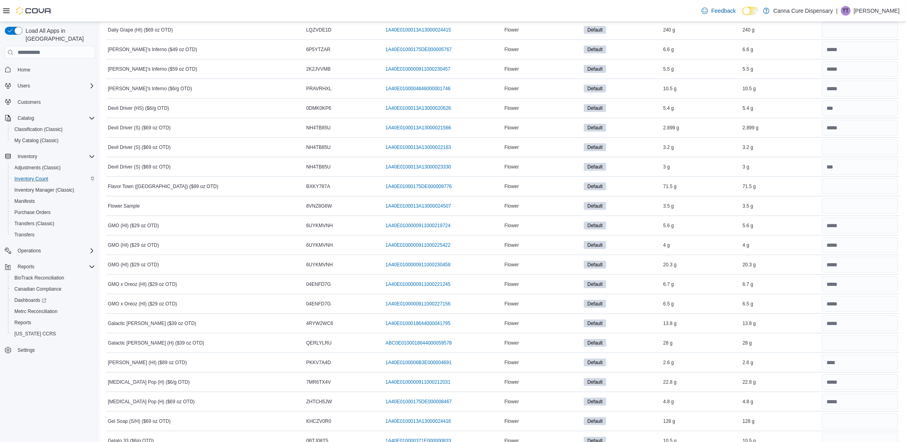
scroll to position [1025, 0]
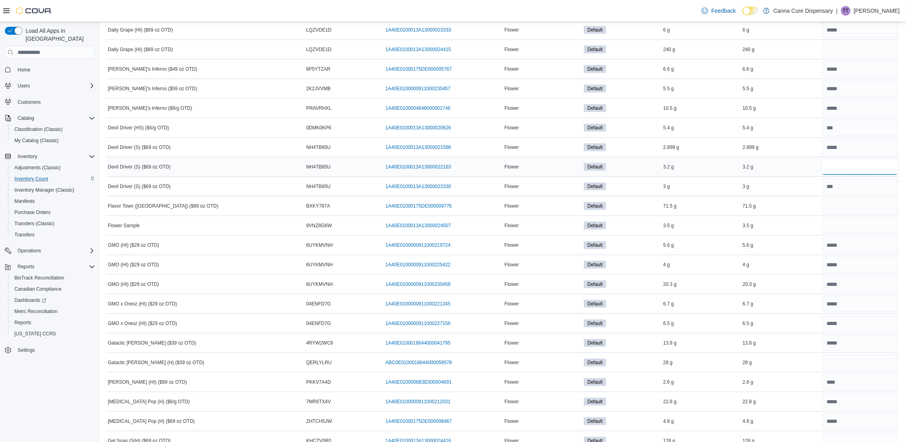
click at [866, 163] on input "number" at bounding box center [860, 167] width 76 height 16
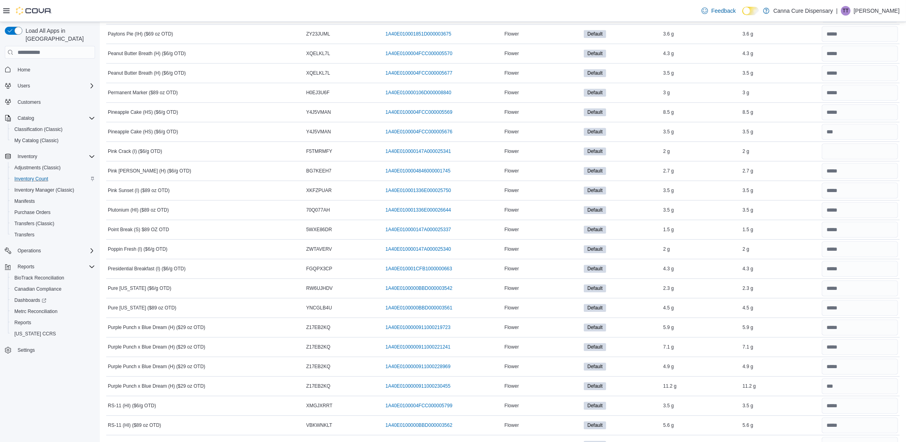
scroll to position [3002, 0]
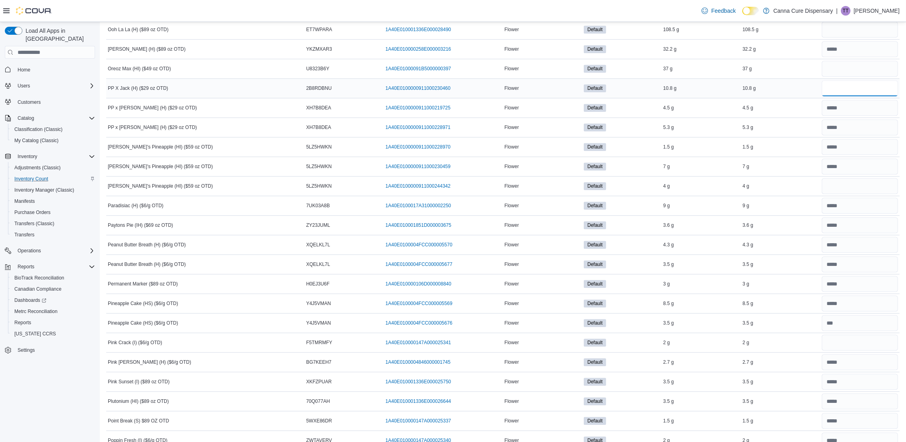
click at [850, 96] on input "number" at bounding box center [860, 88] width 76 height 16
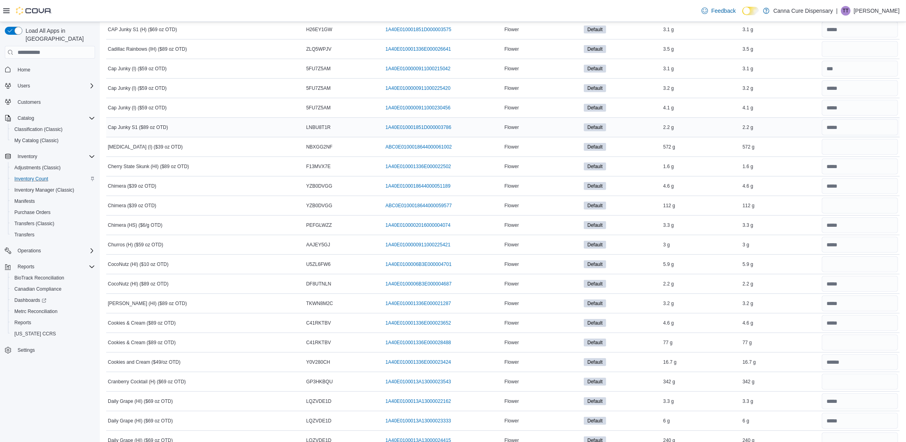
scroll to position [606, 0]
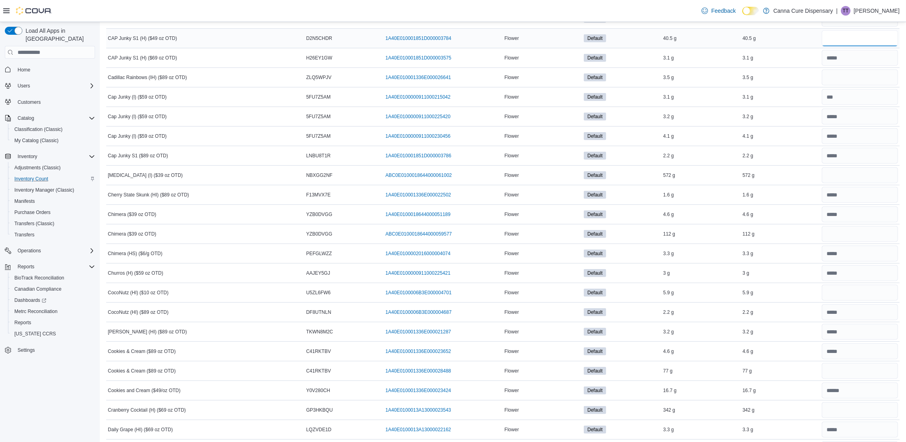
click at [857, 39] on input "number" at bounding box center [860, 38] width 76 height 16
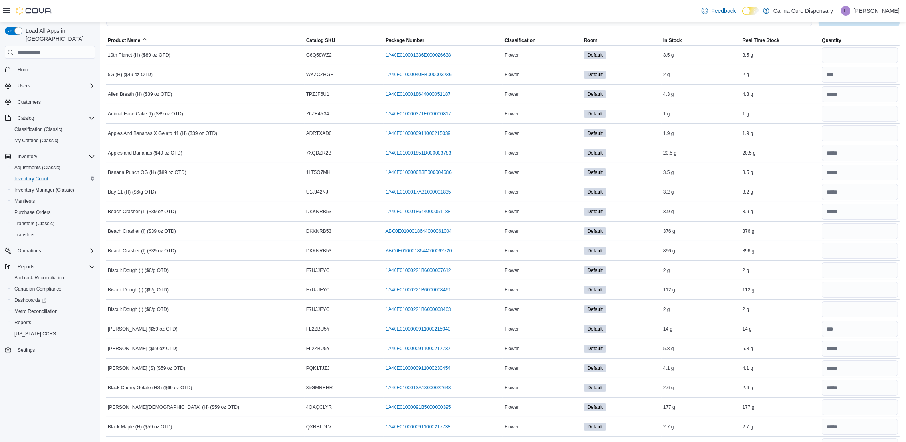
scroll to position [0, 0]
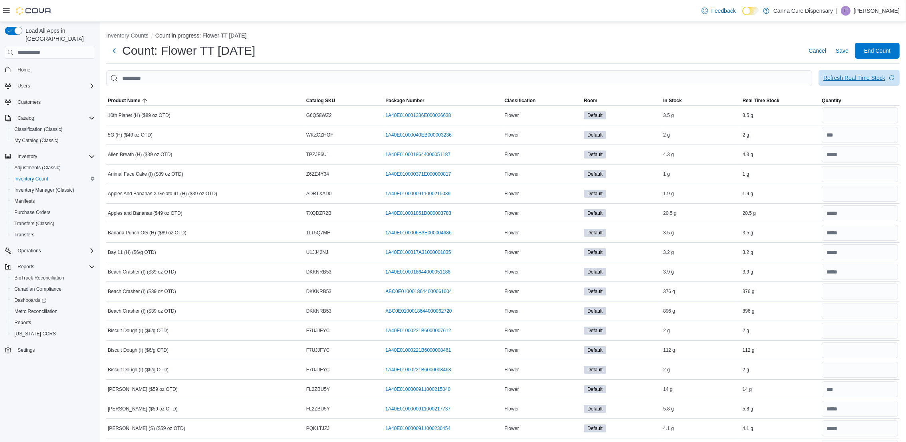
click at [859, 75] on div "Refresh Real Time Stock" at bounding box center [855, 78] width 62 height 8
click at [804, 103] on span "Real Time Stock" at bounding box center [780, 101] width 79 height 10
click at [840, 113] on input "number" at bounding box center [860, 115] width 76 height 16
click at [841, 217] on input "number" at bounding box center [860, 213] width 76 height 16
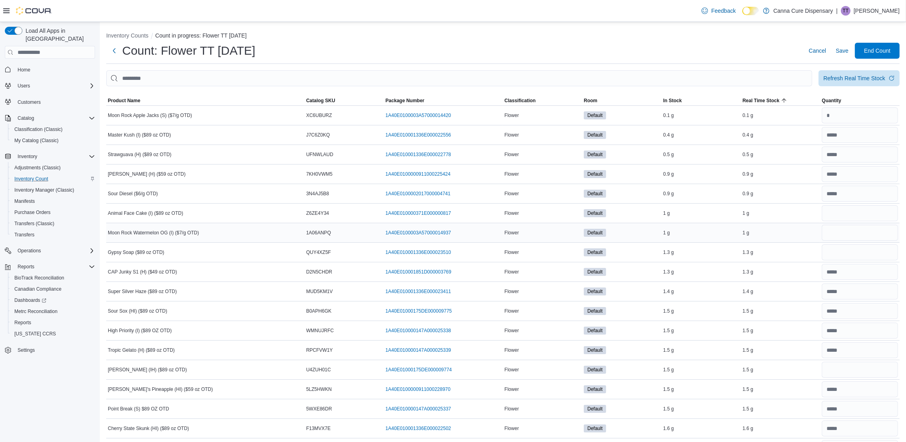
click at [874, 236] on input "number" at bounding box center [860, 233] width 76 height 16
click at [145, 100] on span "Product Name" at bounding box center [205, 101] width 199 height 10
click at [848, 116] on input "number" at bounding box center [860, 115] width 76 height 16
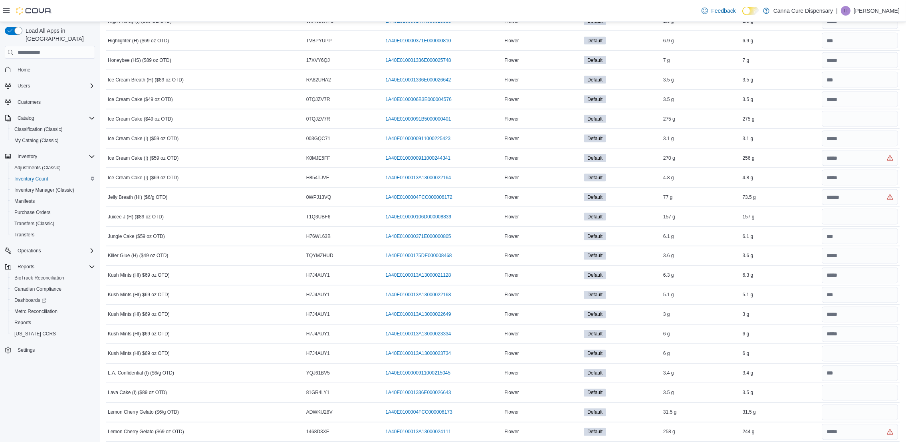
scroll to position [2037, 0]
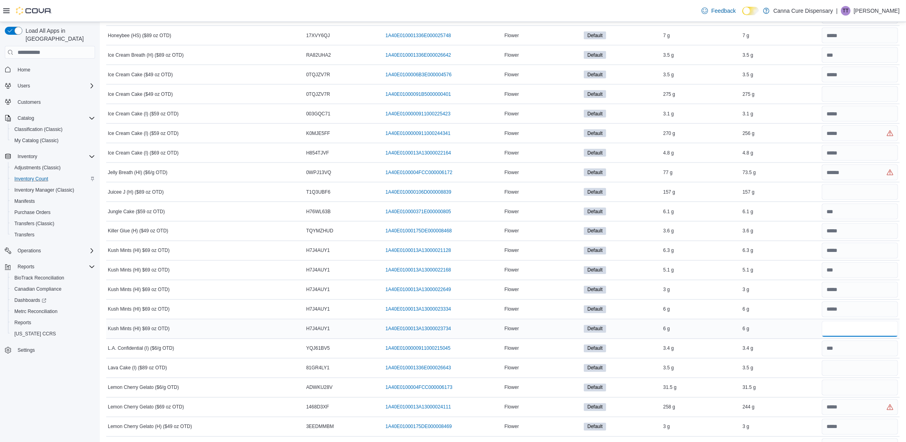
click at [866, 337] on input "number" at bounding box center [860, 329] width 76 height 16
click at [893, 376] on input "number" at bounding box center [860, 368] width 76 height 16
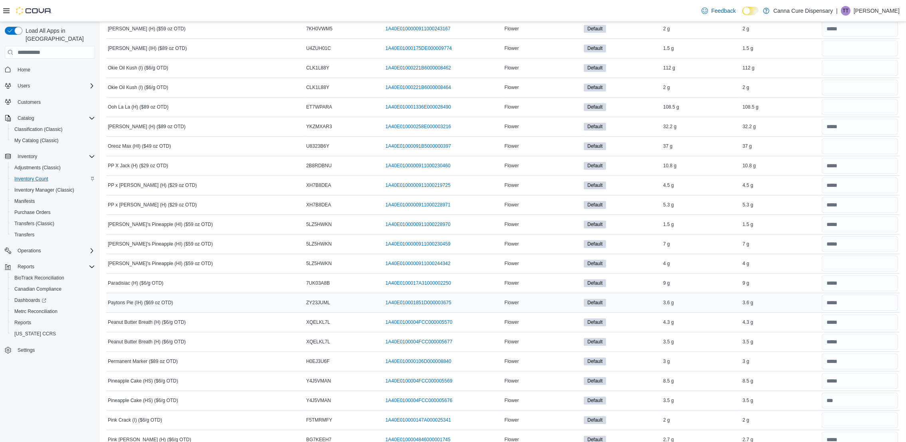
scroll to position [2995, 0]
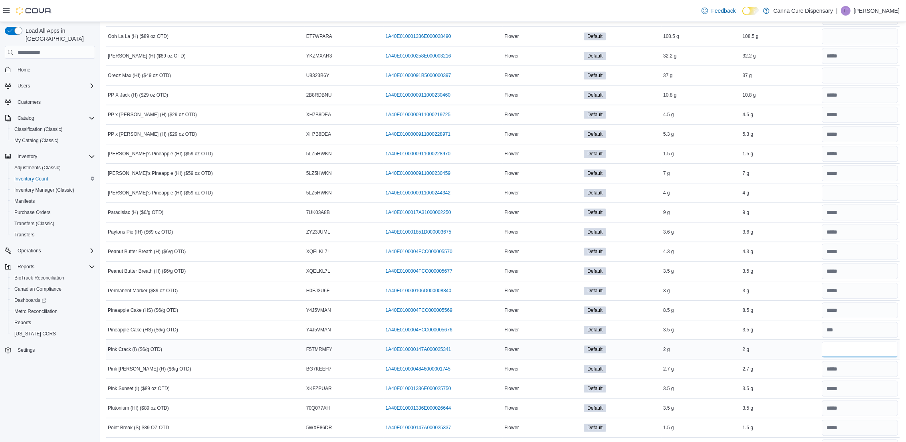
click at [842, 357] on input "number" at bounding box center [860, 350] width 76 height 16
click at [876, 201] on input "number" at bounding box center [860, 193] width 76 height 16
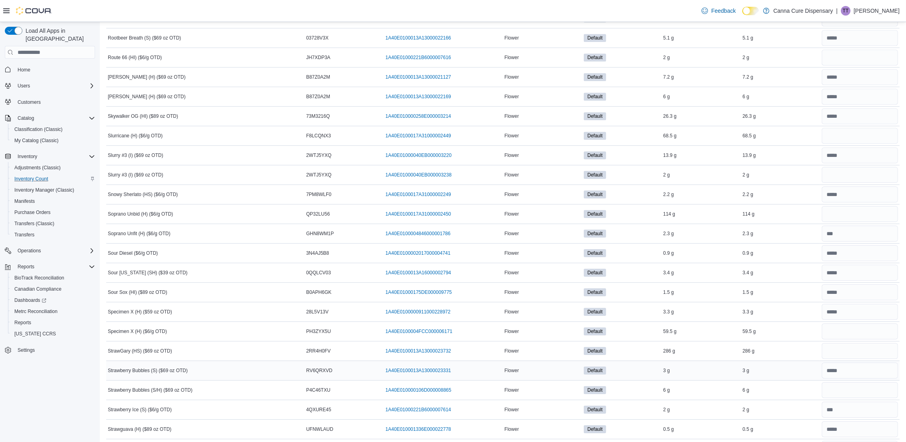
scroll to position [3835, 0]
click at [846, 379] on input "number" at bounding box center [860, 371] width 76 height 16
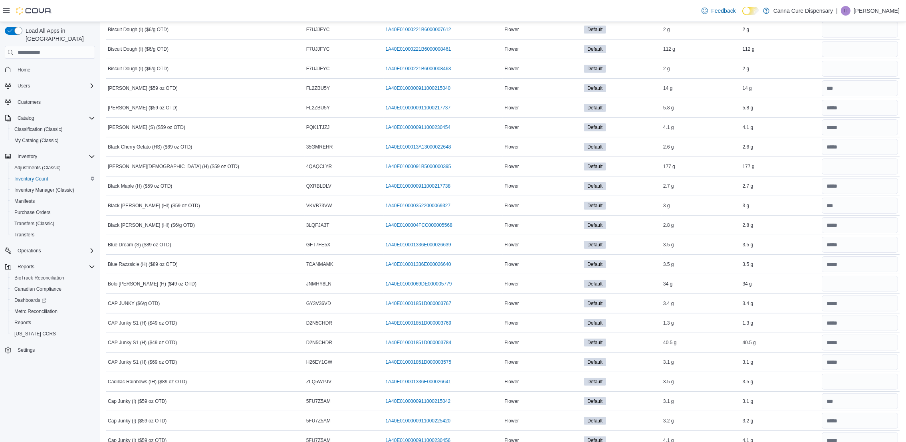
scroll to position [299, 0]
click at [850, 280] on input "number" at bounding box center [860, 286] width 76 height 16
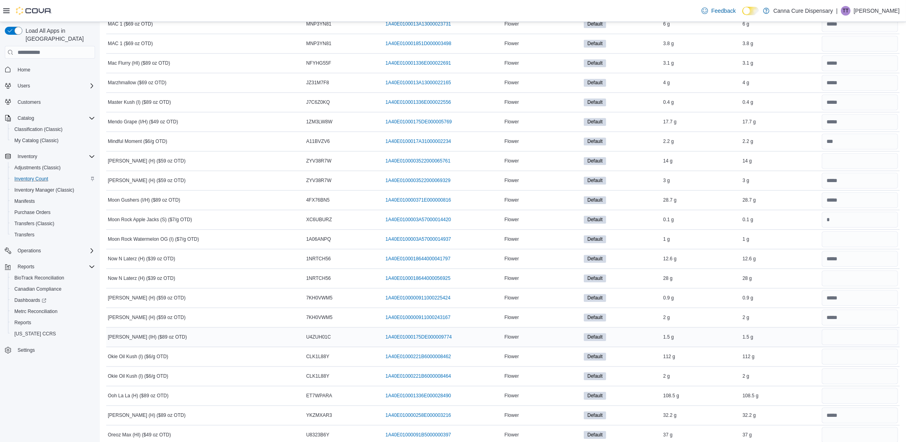
scroll to position [2696, 0]
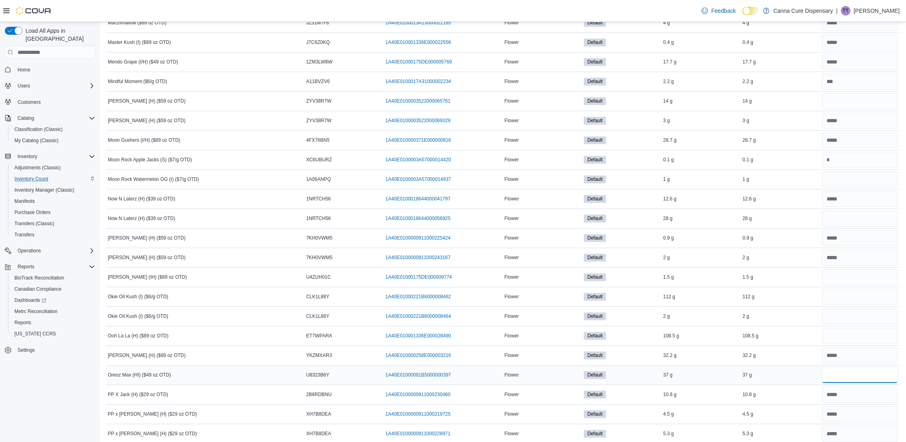
click at [852, 383] on input "number" at bounding box center [860, 375] width 76 height 16
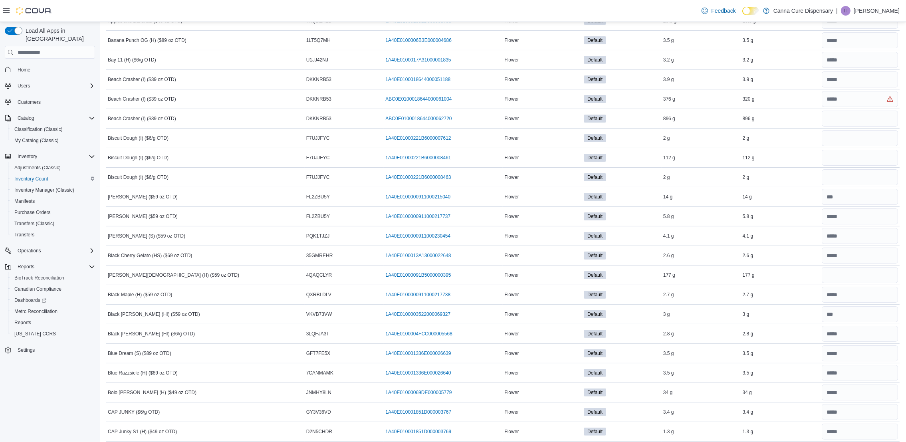
scroll to position [0, 0]
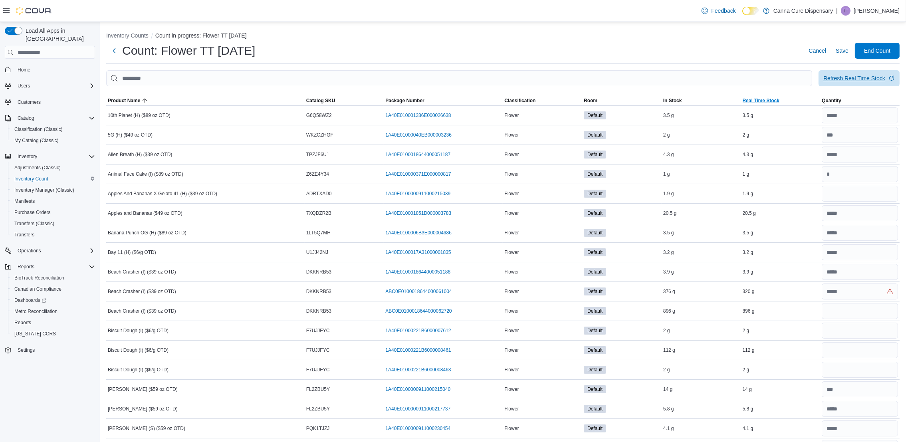
click at [843, 74] on span "Refresh Real Time Stock" at bounding box center [859, 78] width 71 height 16
click at [728, 103] on span "In Stock" at bounding box center [701, 101] width 79 height 10
click at [836, 234] on input "number" at bounding box center [860, 233] width 76 height 16
click at [840, 251] on input "number" at bounding box center [860, 252] width 76 height 16
click at [839, 371] on input "number" at bounding box center [860, 370] width 76 height 16
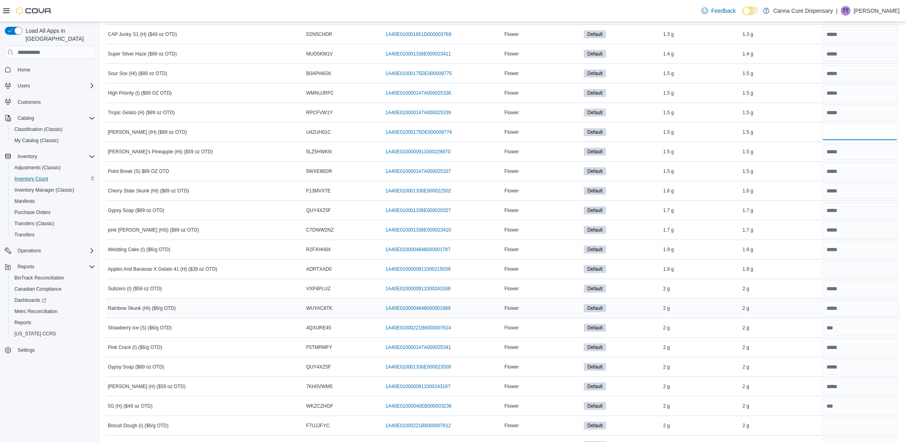
scroll to position [240, 0]
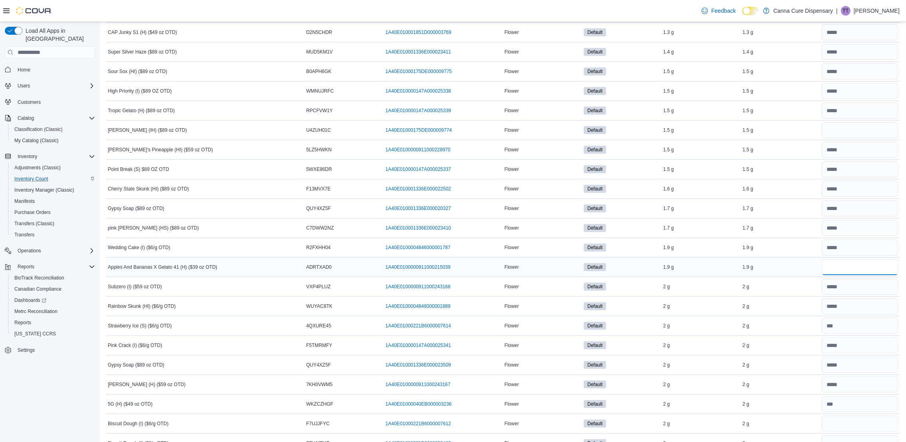
click at [838, 266] on input "number" at bounding box center [860, 267] width 76 height 16
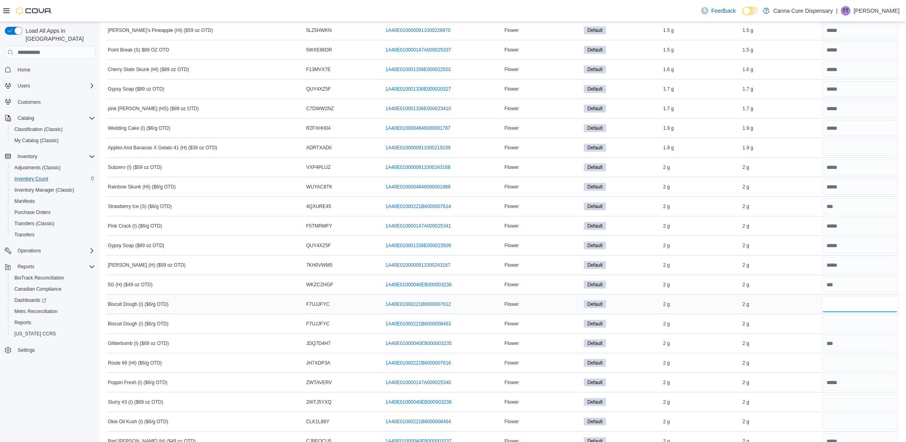
click at [849, 310] on input "number" at bounding box center [860, 304] width 76 height 16
click at [844, 324] on input "number" at bounding box center [860, 324] width 76 height 16
click at [882, 373] on div at bounding box center [859, 363] width 79 height 19
click at [876, 365] on input "number" at bounding box center [860, 363] width 76 height 16
click at [851, 408] on input "number" at bounding box center [860, 402] width 76 height 16
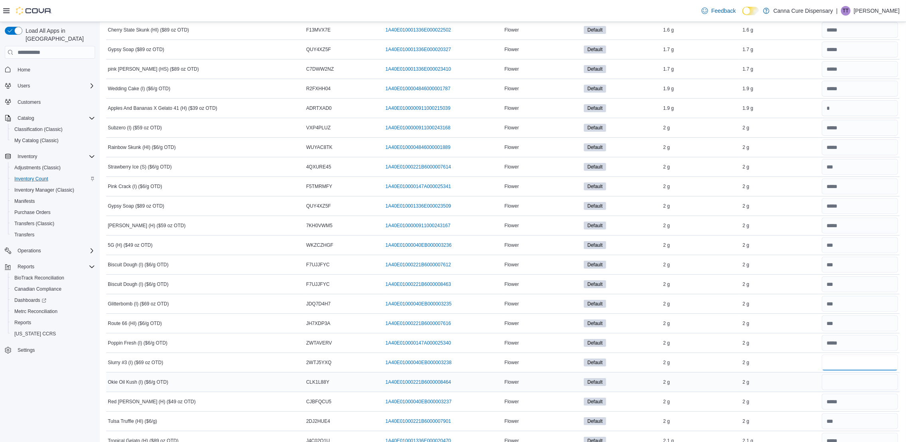
scroll to position [419, 0]
click at [847, 359] on input "number" at bounding box center [860, 362] width 76 height 16
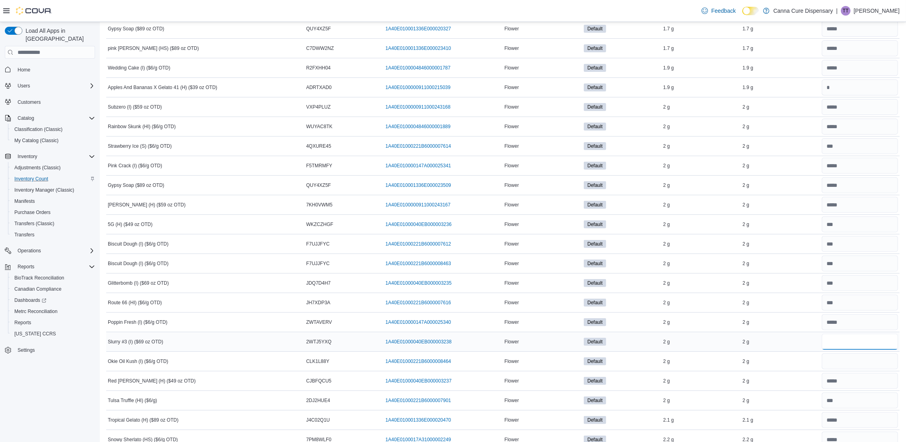
click at [851, 346] on input "number" at bounding box center [860, 342] width 76 height 16
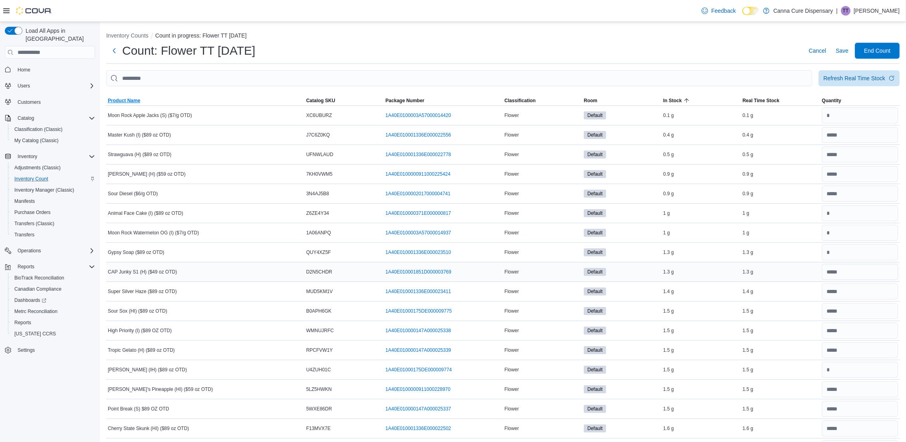
drag, startPoint x: 270, startPoint y: 98, endPoint x: 300, endPoint y: 266, distance: 171.3
click at [270, 98] on span "Product Name" at bounding box center [205, 101] width 199 height 10
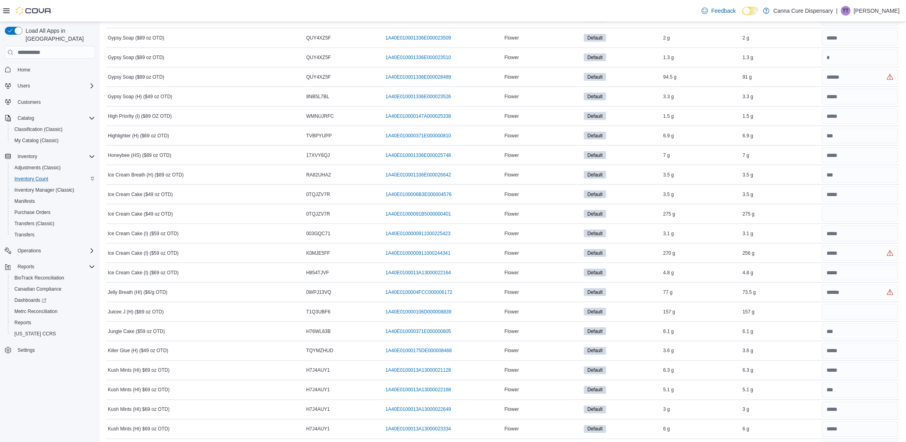
scroll to position [2336, 0]
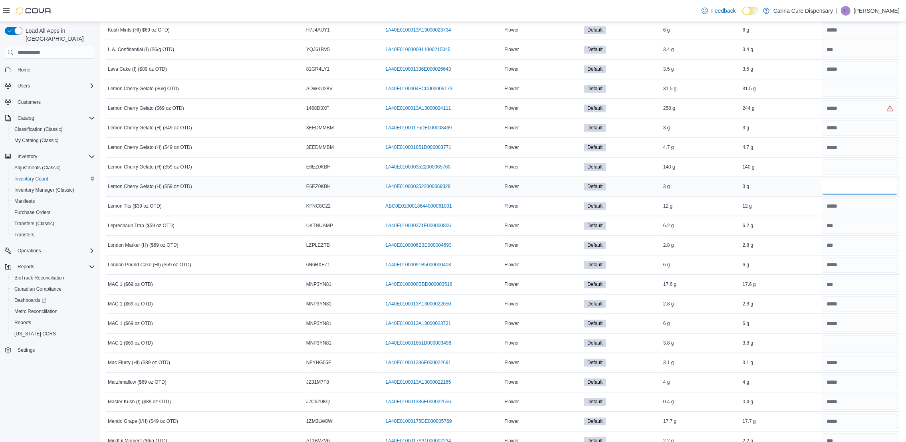
click at [892, 190] on input "number" at bounding box center [860, 187] width 76 height 16
click at [727, 244] on td "In Stock 2.8 g" at bounding box center [701, 246] width 79 height 20
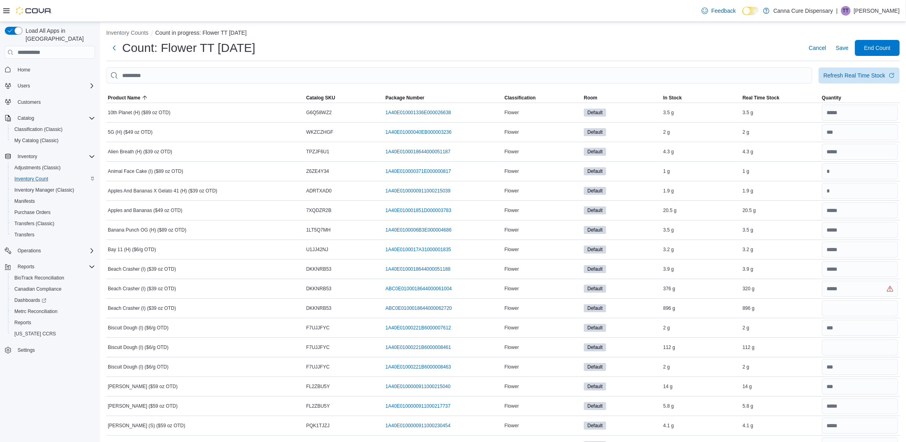
scroll to position [0, 0]
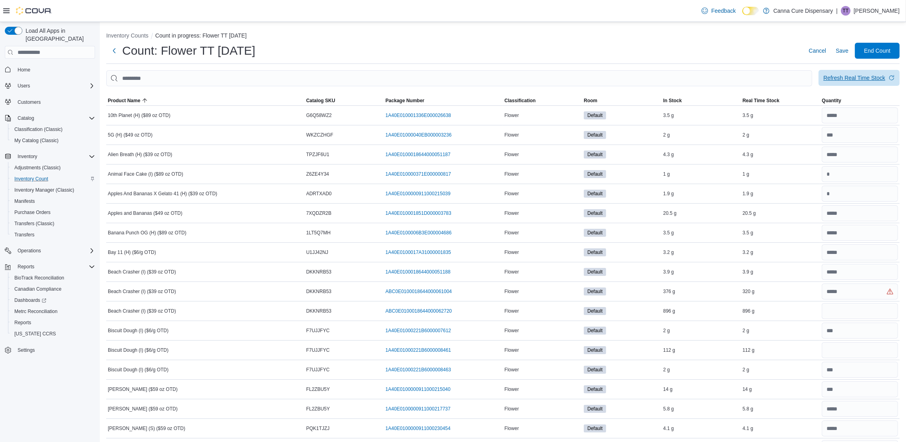
click at [850, 76] on div "Refresh Real Time Stock" at bounding box center [855, 78] width 62 height 8
click at [889, 311] on input "number" at bounding box center [860, 311] width 76 height 16
click at [856, 101] on span "Quantity" at bounding box center [859, 101] width 79 height 10
click at [806, 100] on span "Real Time Stock" at bounding box center [780, 101] width 79 height 10
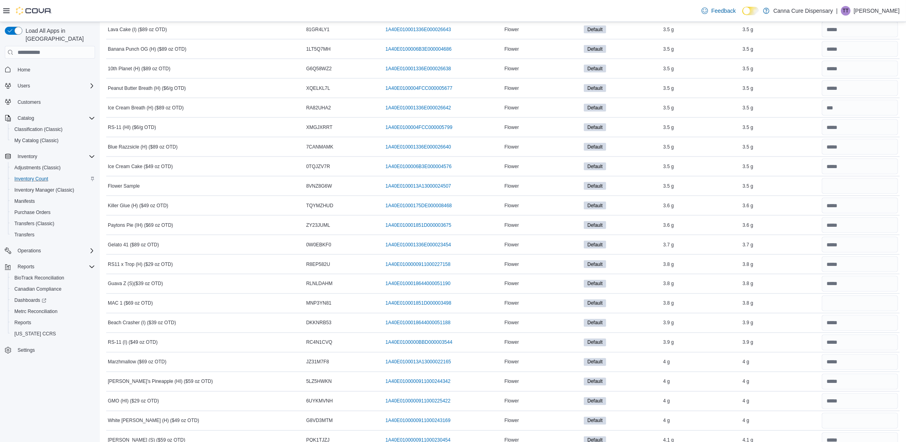
scroll to position [1984, 0]
click at [842, 193] on input "number" at bounding box center [860, 187] width 76 height 16
click at [840, 312] on input "number" at bounding box center [860, 304] width 76 height 16
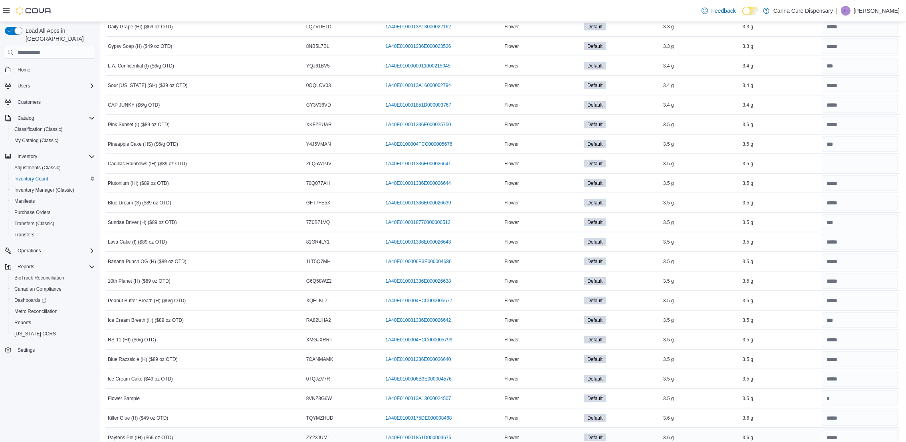
scroll to position [1744, 0]
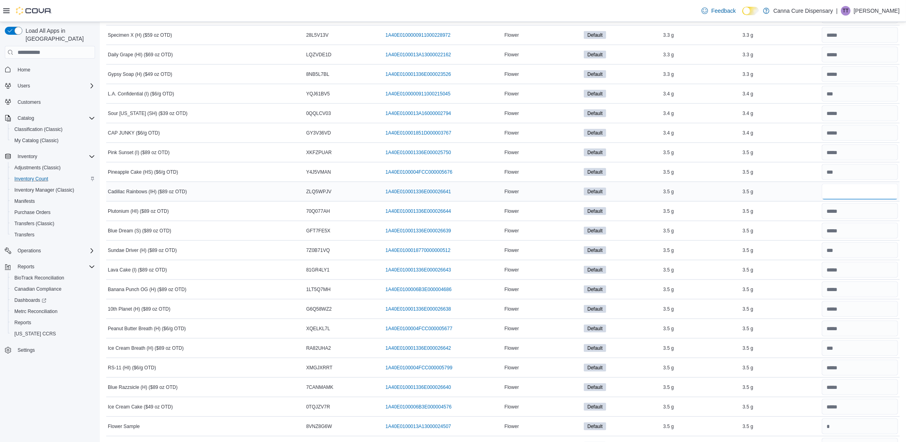
click at [859, 193] on input "number" at bounding box center [860, 192] width 76 height 16
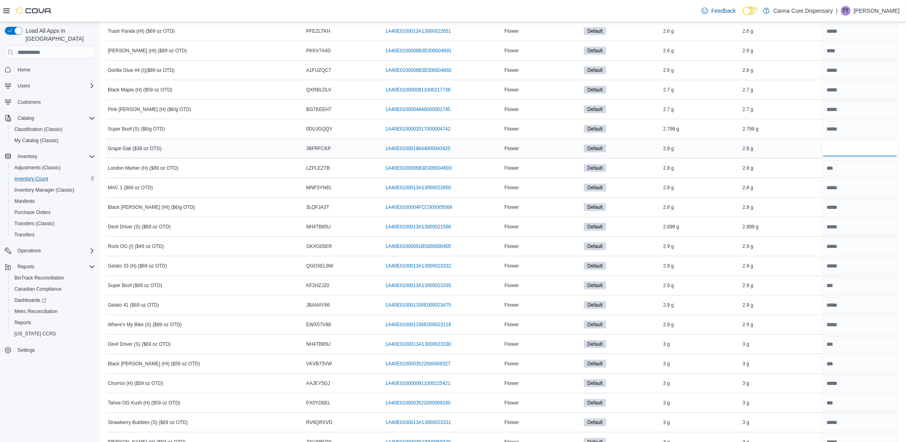
click at [856, 152] on input "number" at bounding box center [860, 149] width 76 height 16
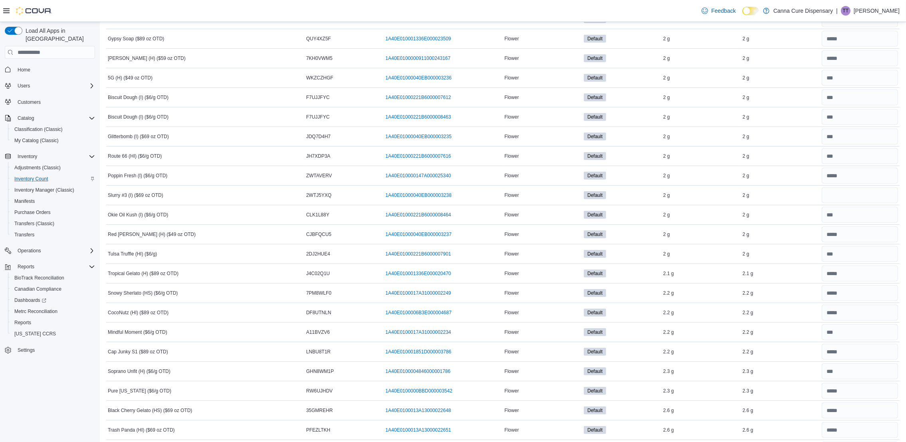
scroll to position [546, 0]
click at [840, 216] on input "number" at bounding box center [860, 216] width 76 height 16
click at [433, 215] on link "1A40E01000040EB000003238 (opens in a new tab or window)" at bounding box center [418, 216] width 66 height 6
click at [842, 216] on input "number" at bounding box center [860, 216] width 76 height 16
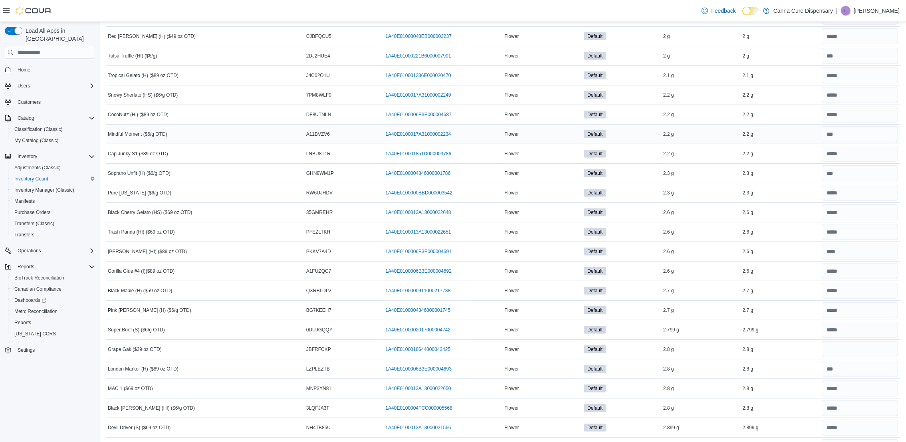
scroll to position [845, 0]
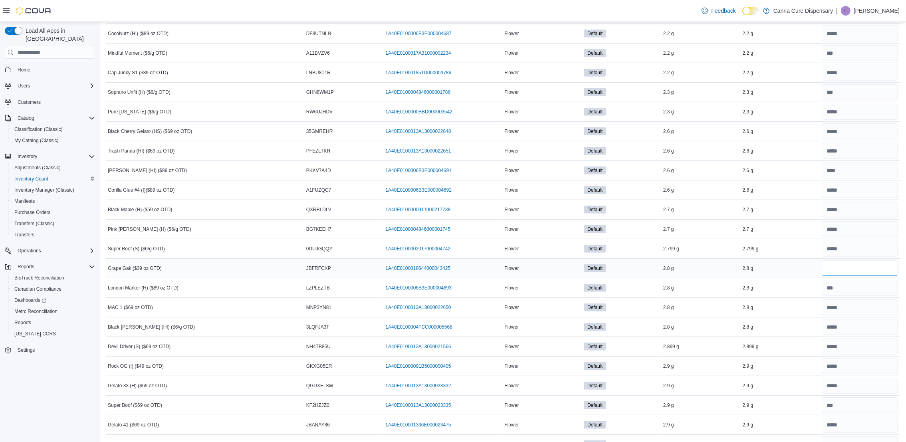
click at [840, 269] on input "number" at bounding box center [860, 268] width 76 height 16
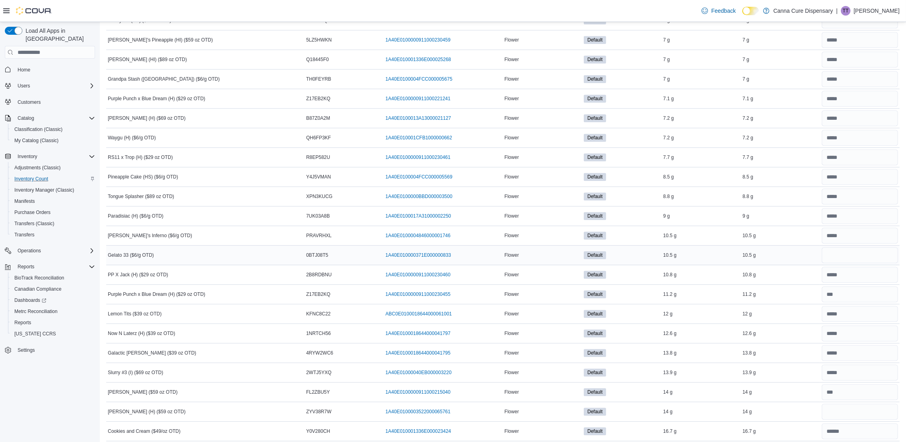
scroll to position [3482, 0]
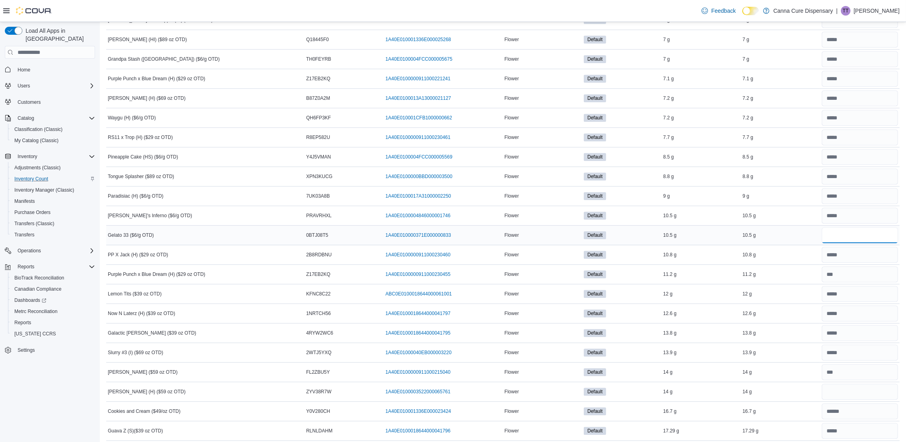
click at [857, 243] on input "number" at bounding box center [860, 235] width 76 height 16
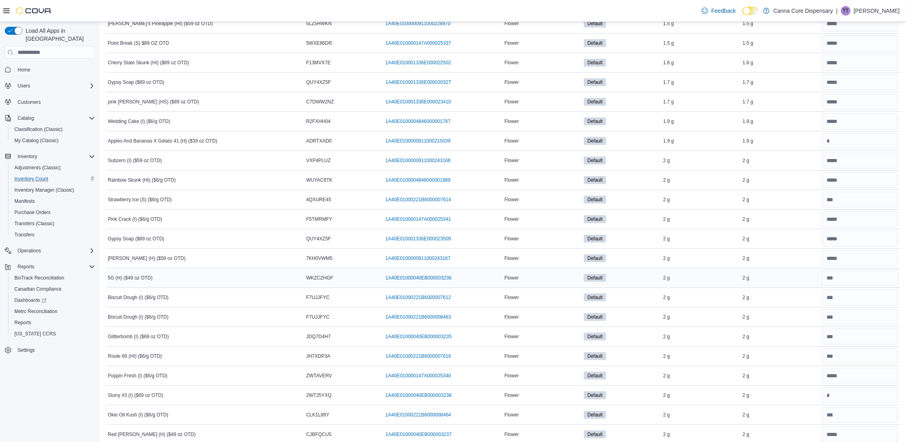
scroll to position [0, 0]
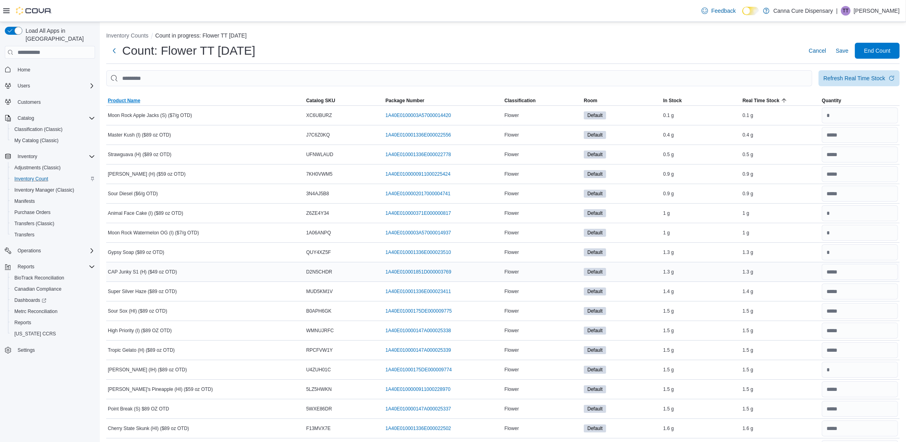
drag, startPoint x: 215, startPoint y: 98, endPoint x: 241, endPoint y: 276, distance: 180.4
click at [215, 98] on span "Product Name" at bounding box center [205, 101] width 199 height 10
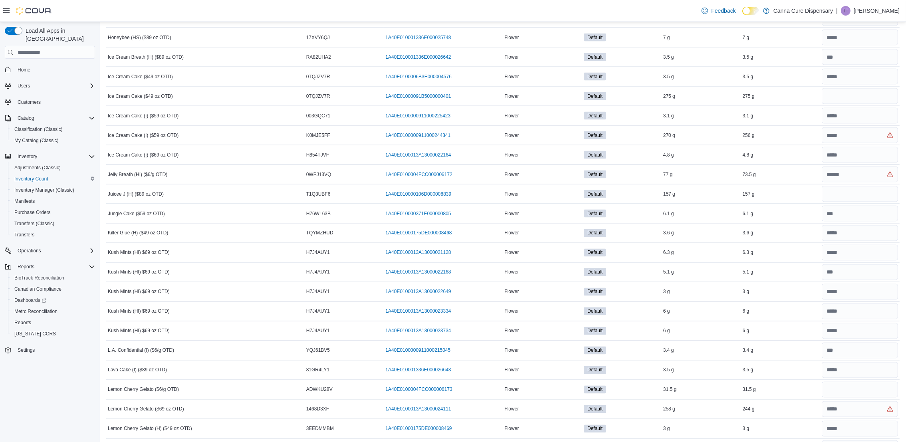
scroll to position [2037, 0]
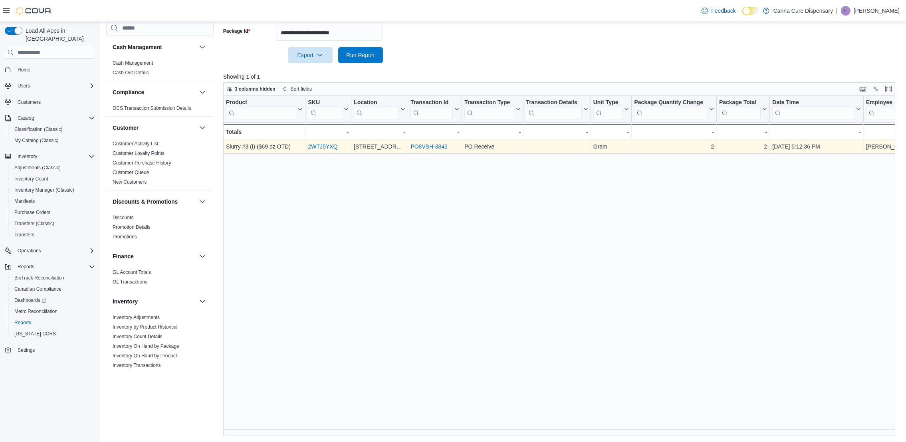
click at [444, 144] on link "PO8VSH-3843" at bounding box center [429, 147] width 37 height 6
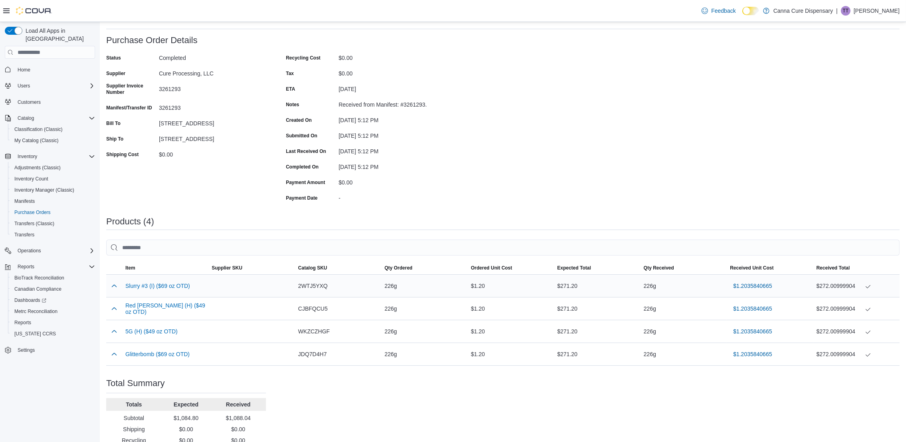
scroll to position [77, 0]
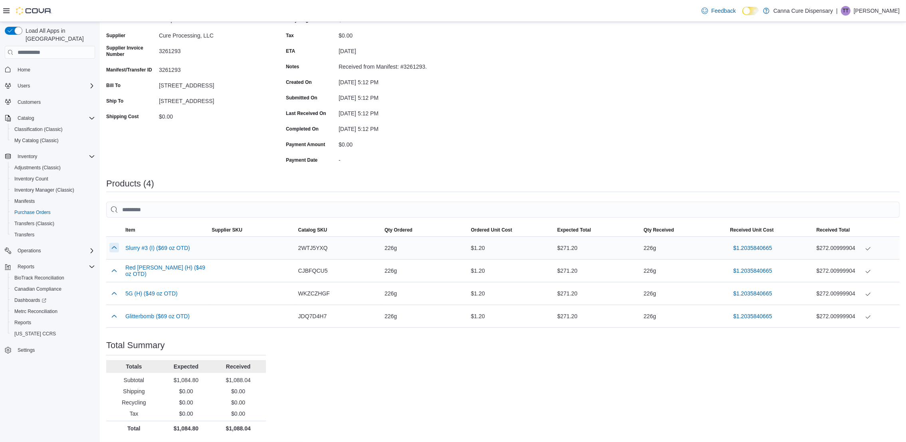
click at [113, 244] on button "button" at bounding box center [114, 248] width 10 height 10
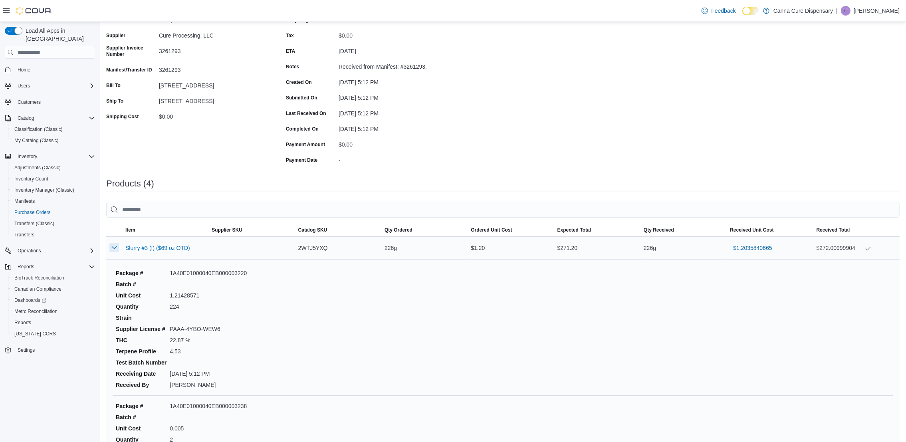
click at [113, 244] on button "button" at bounding box center [114, 248] width 10 height 10
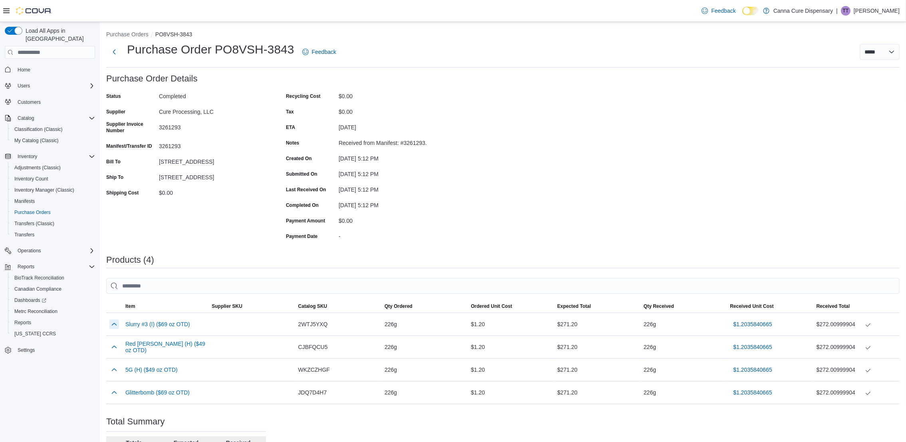
scroll to position [0, 0]
click at [117, 324] on button "button" at bounding box center [114, 325] width 10 height 10
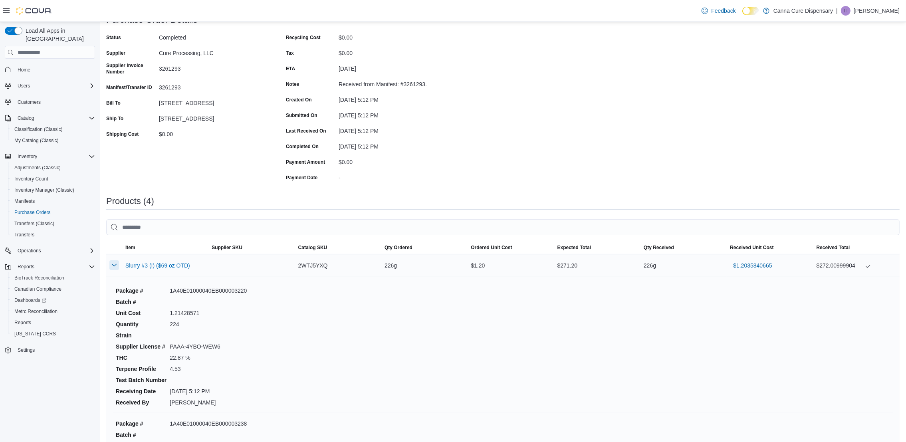
scroll to position [179, 0]
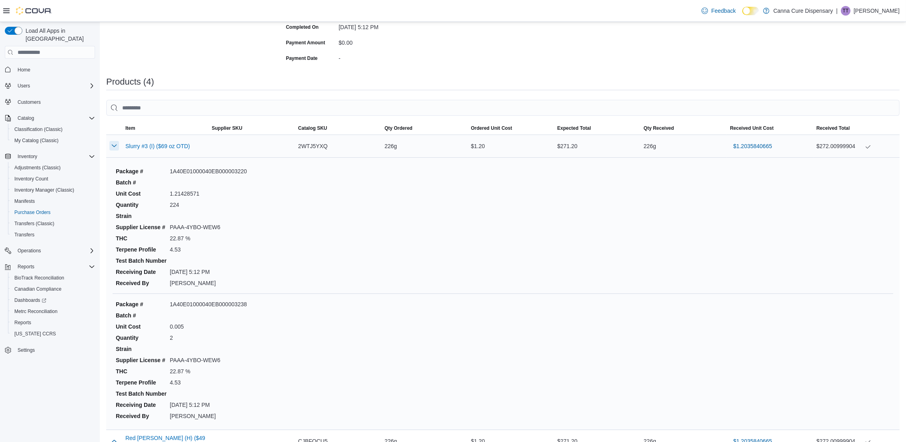
click at [117, 142] on button "button" at bounding box center [114, 146] width 10 height 10
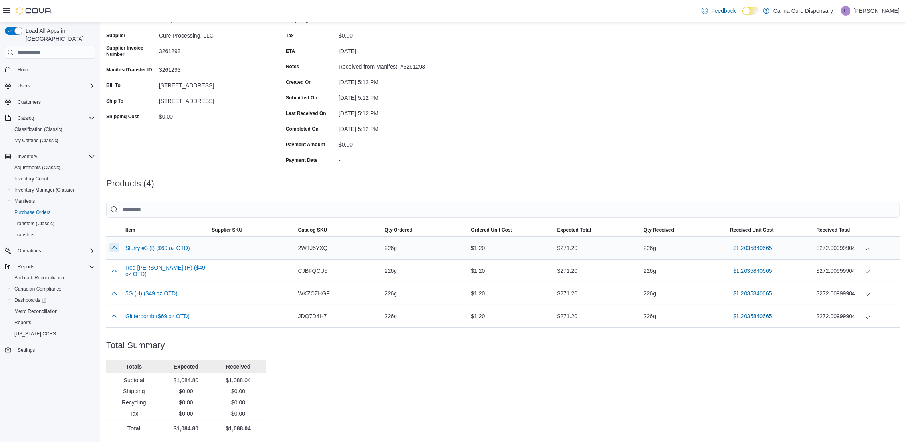
scroll to position [77, 0]
